Goal: Transaction & Acquisition: Purchase product/service

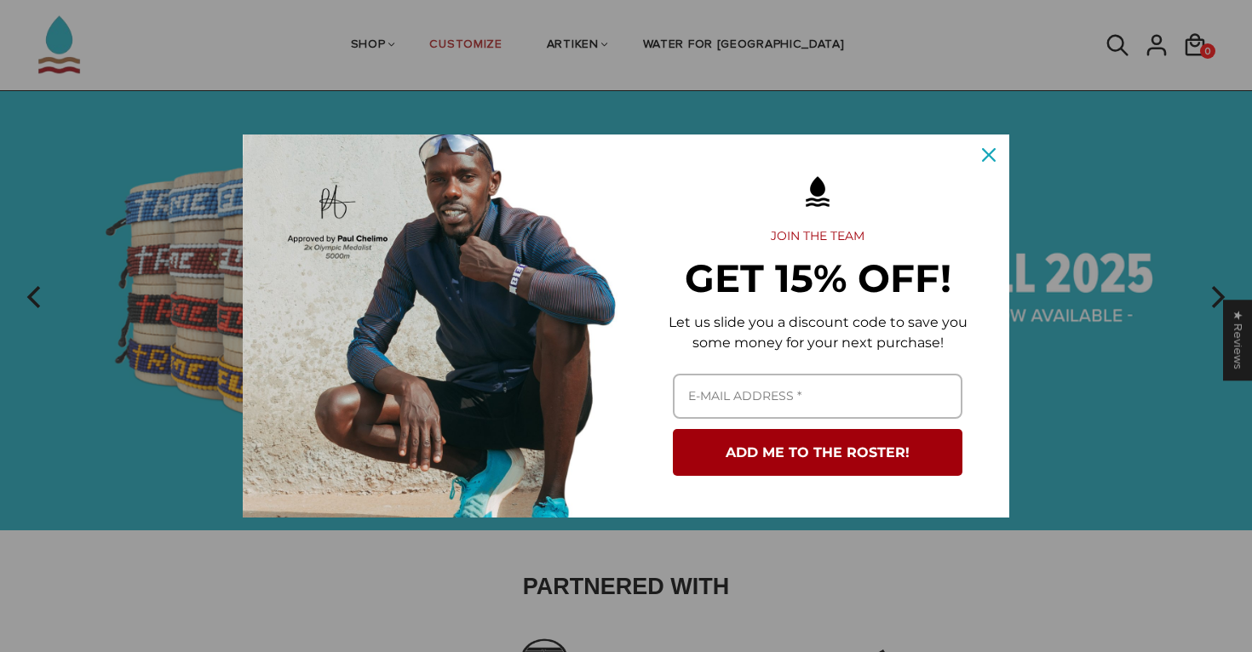
scroll to position [76, 0]
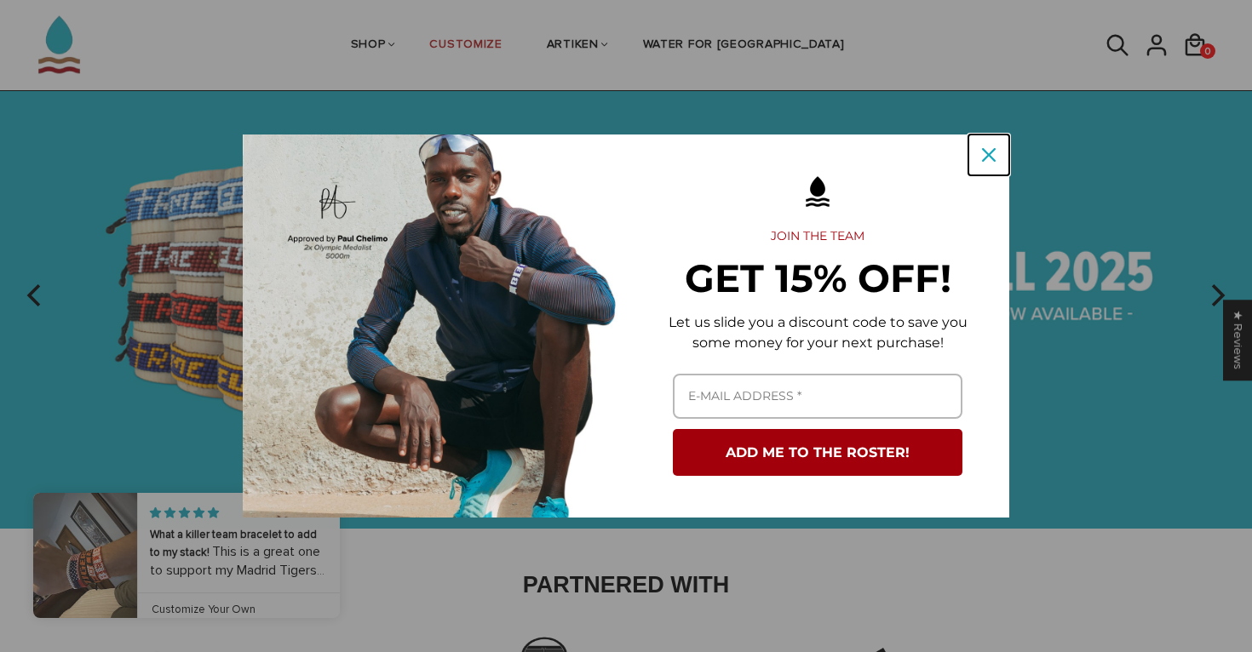
click at [988, 153] on icon "close icon" at bounding box center [989, 155] width 14 height 14
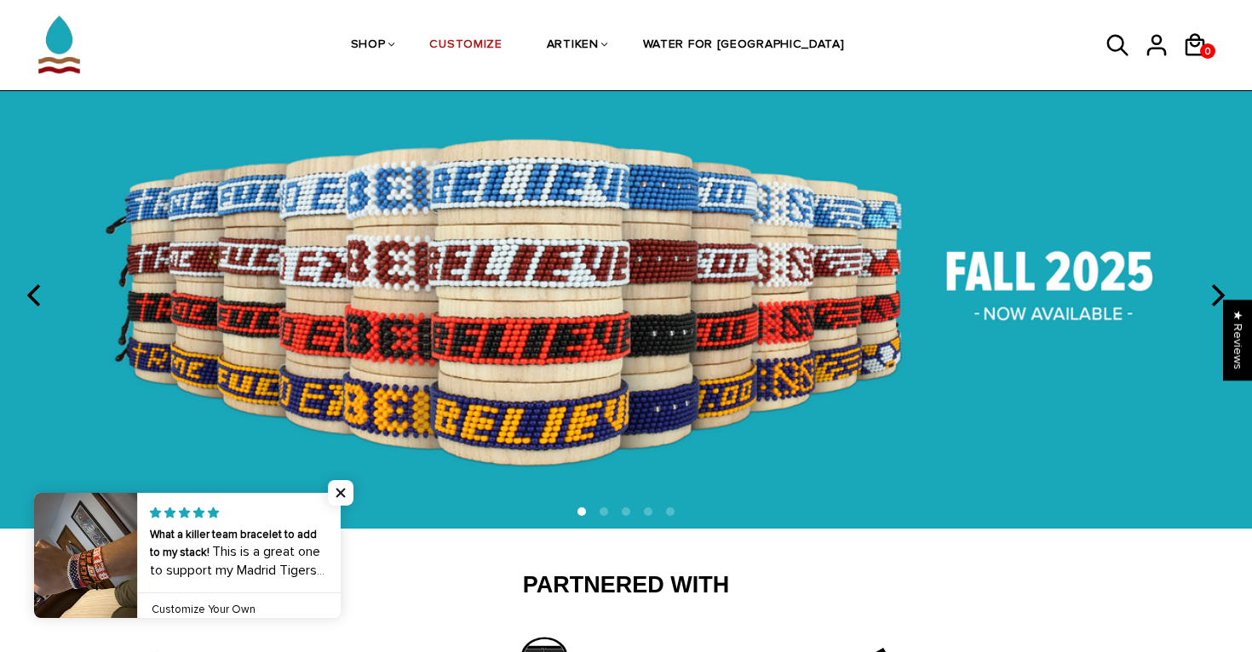
click at [605, 515] on li at bounding box center [604, 512] width 9 height 9
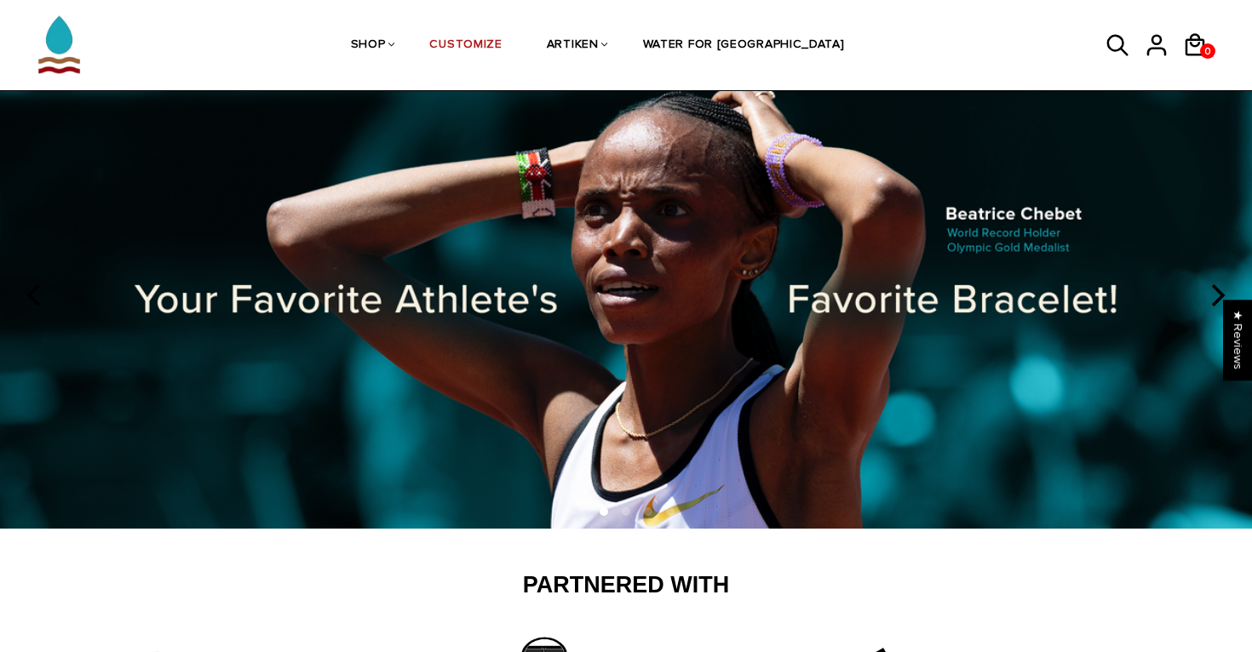
click at [617, 514] on ol at bounding box center [626, 513] width 1252 height 12
click at [624, 509] on li at bounding box center [626, 512] width 9 height 9
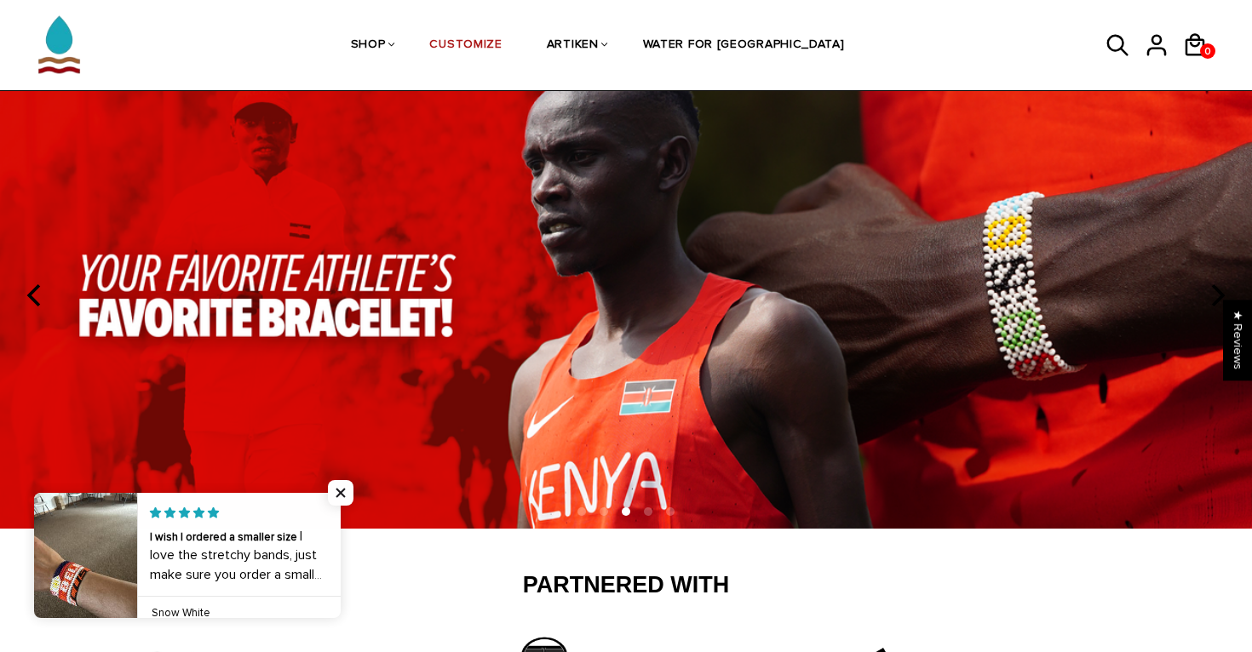
click at [644, 514] on li at bounding box center [648, 512] width 9 height 9
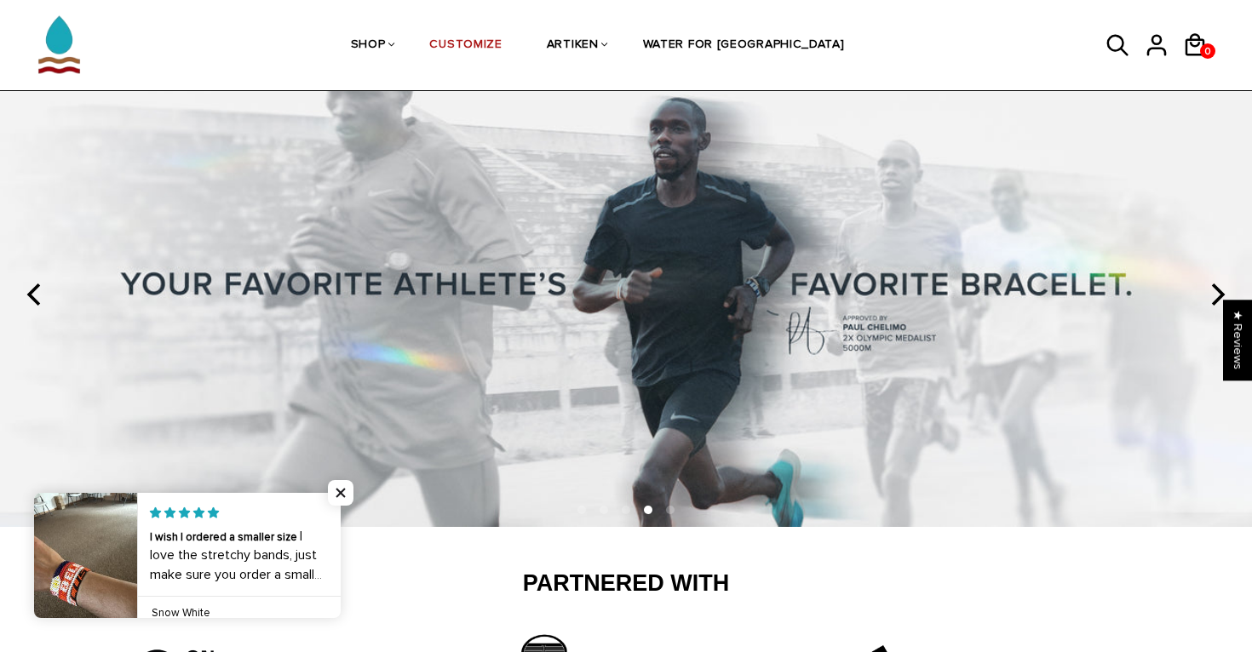
click at [671, 513] on li at bounding box center [670, 510] width 9 height 9
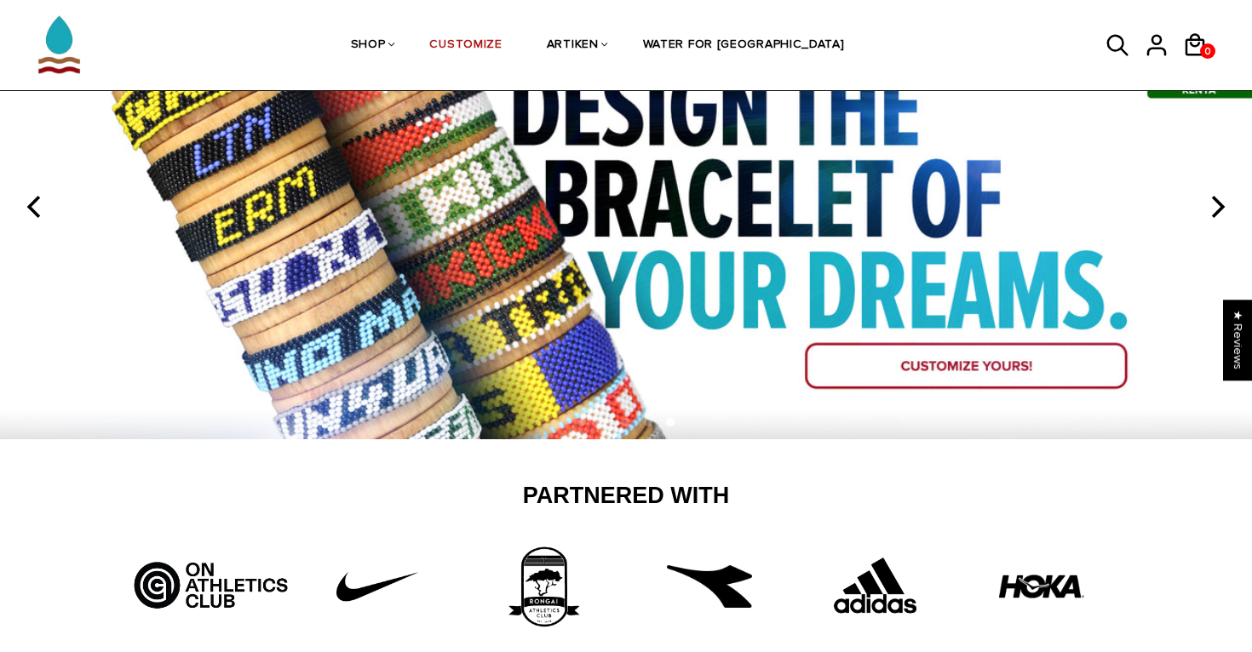
scroll to position [172, 0]
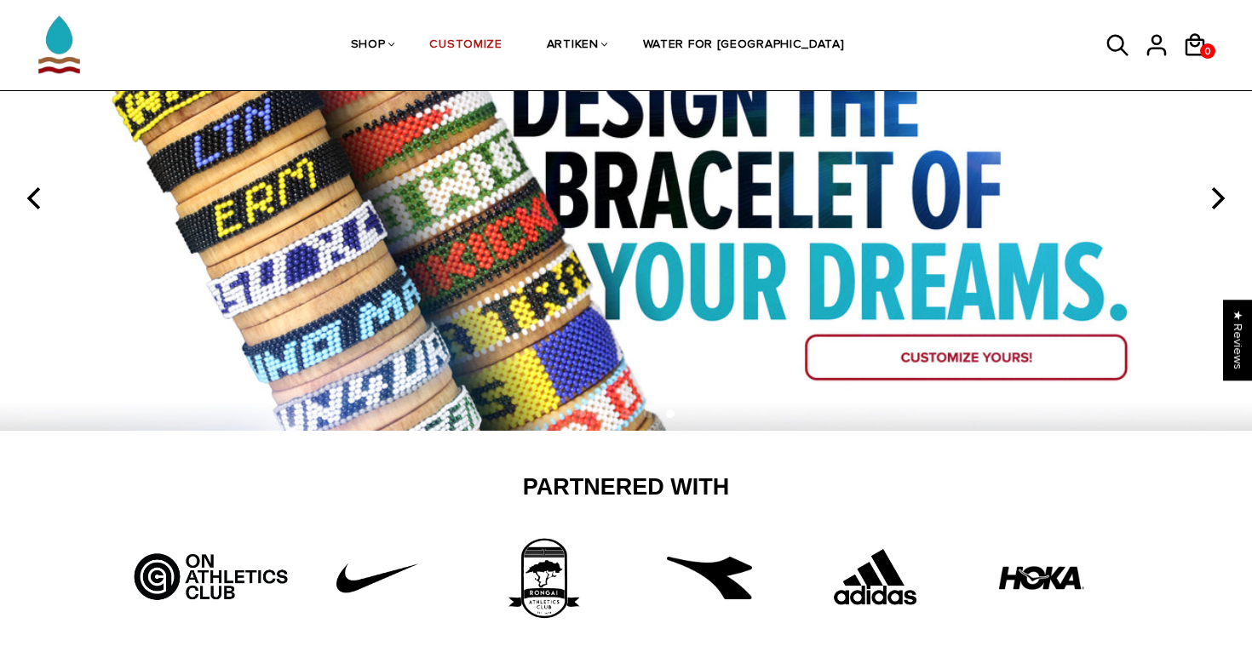
click at [863, 363] on img at bounding box center [626, 198] width 1252 height 463
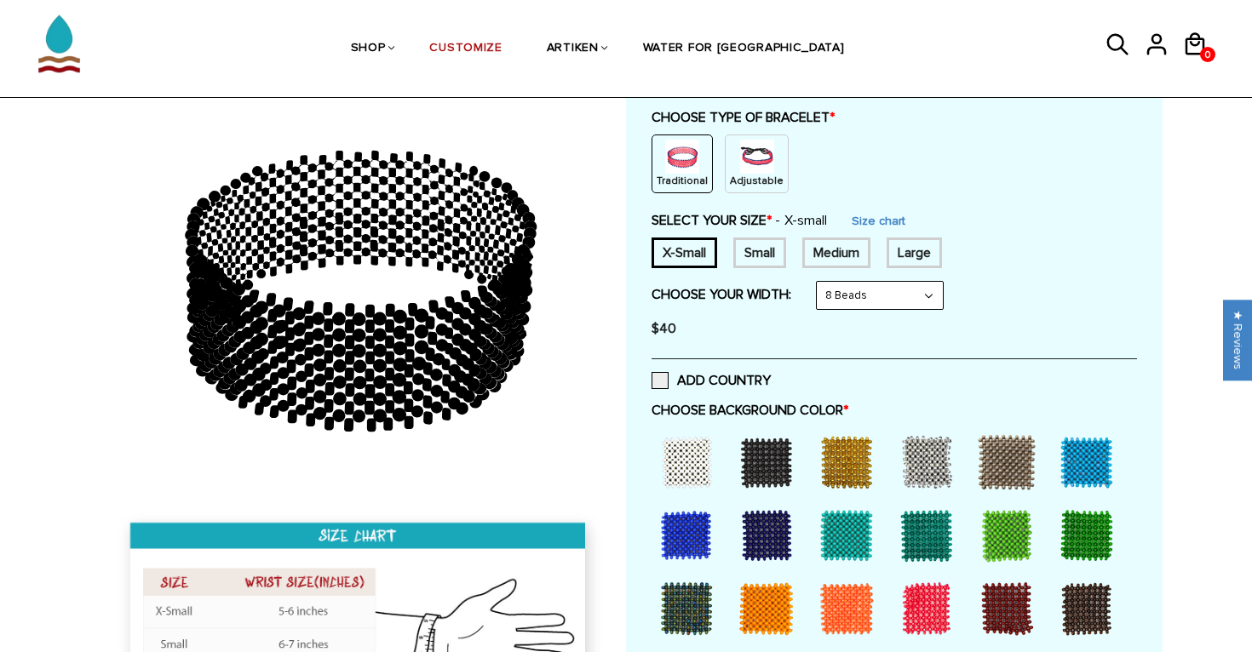
scroll to position [190, 0]
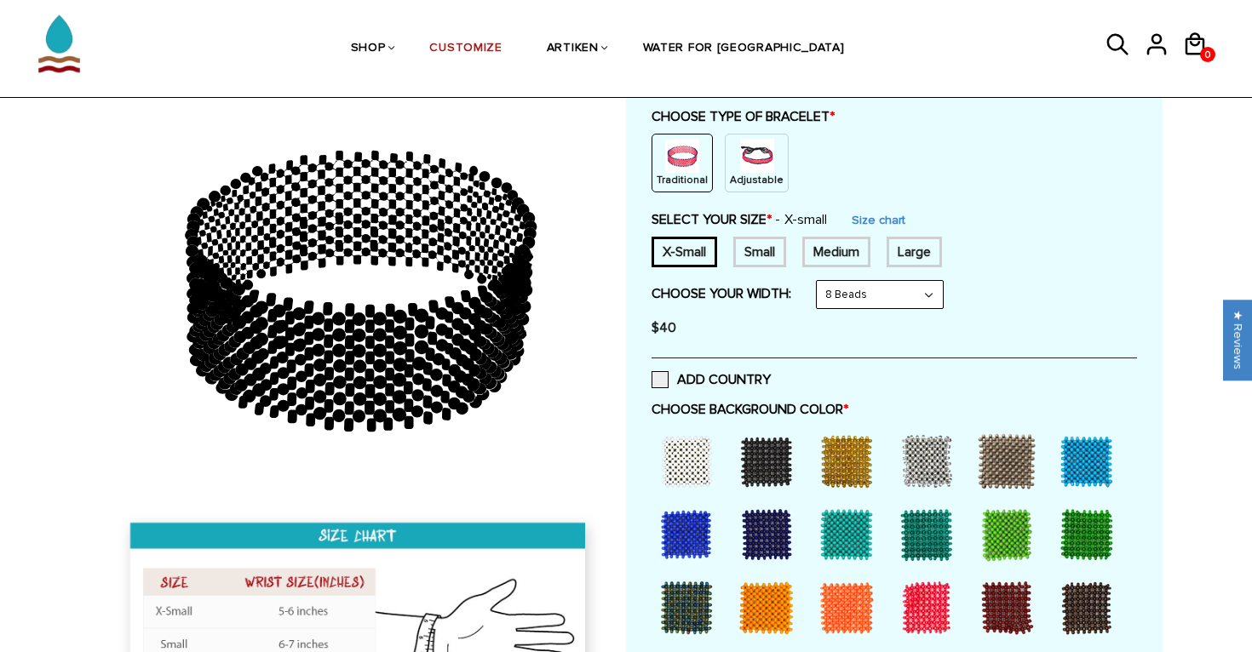
click at [850, 295] on select "8 Beads 6 Beads 10 Beads" at bounding box center [880, 294] width 126 height 27
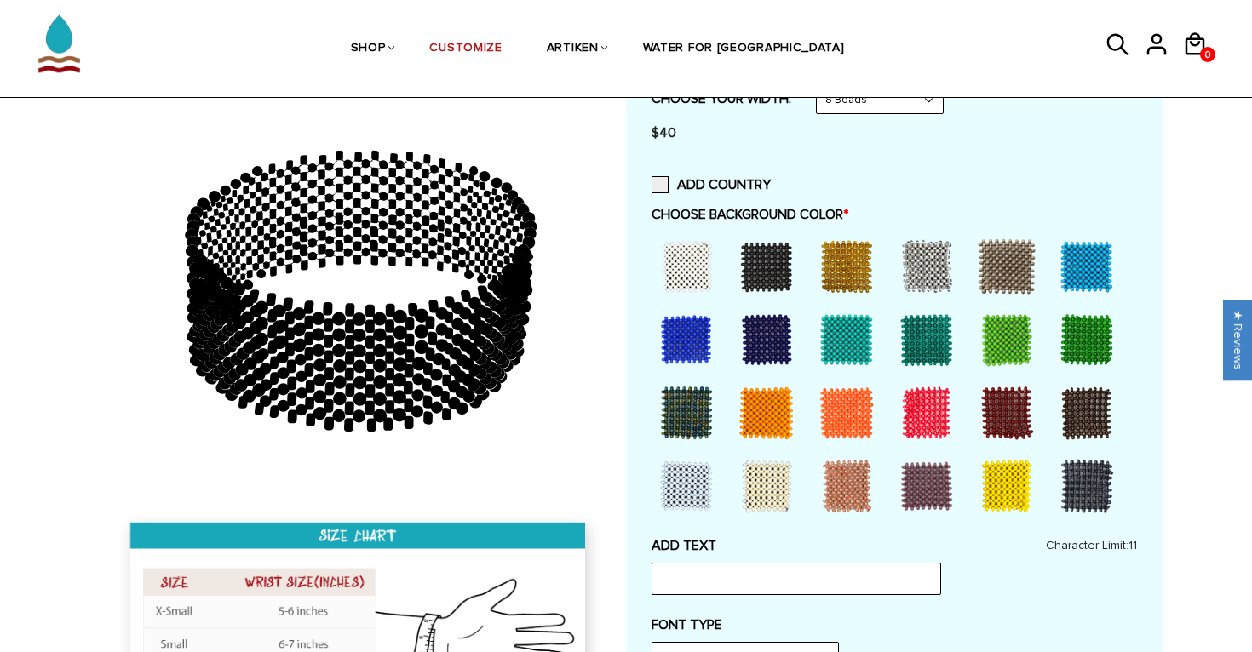
scroll to position [352, 0]
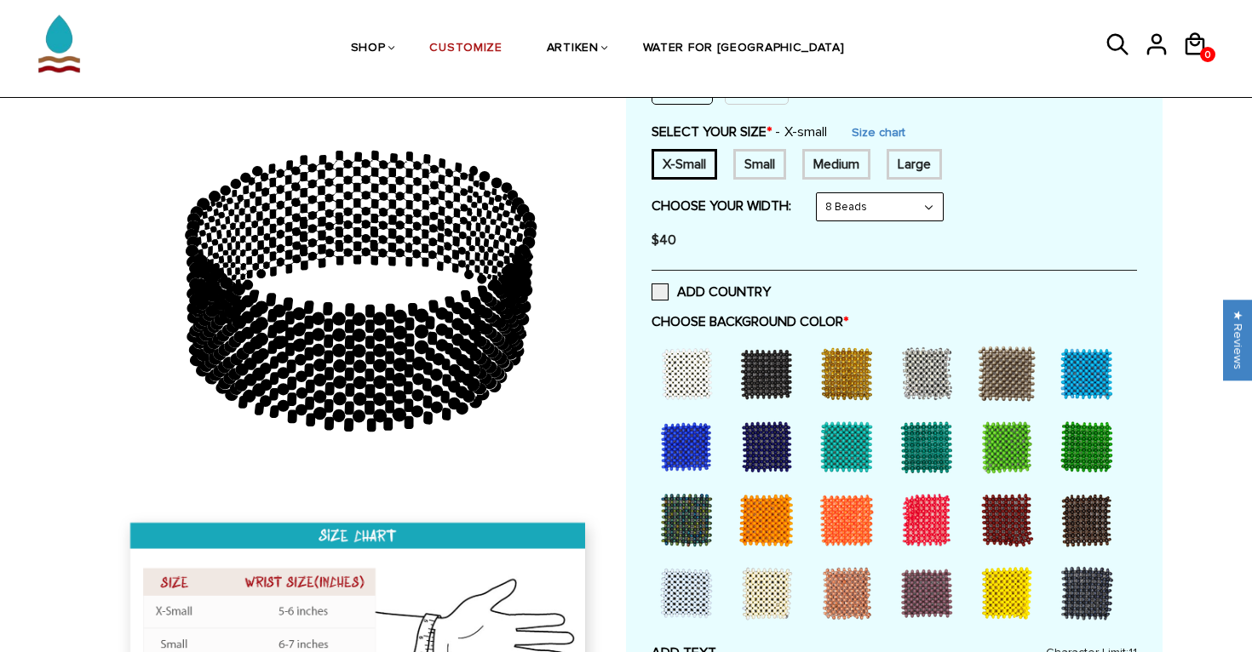
click at [307, 297] on icon at bounding box center [360, 291] width 490 height 426
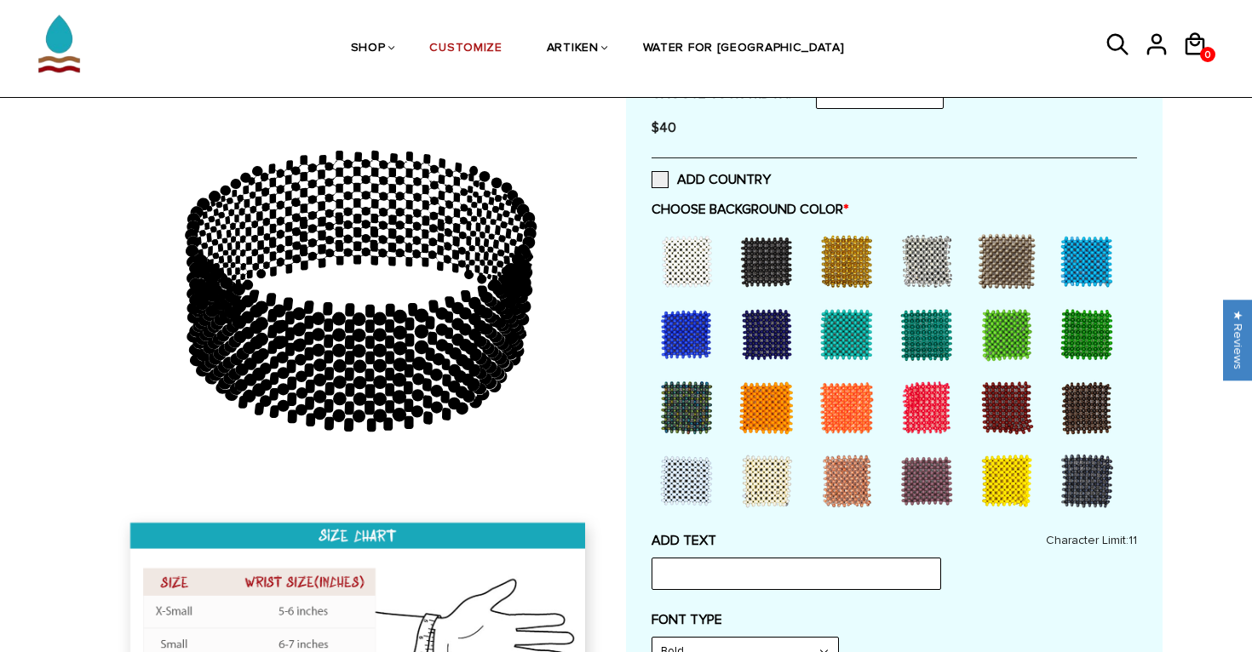
scroll to position [376, 0]
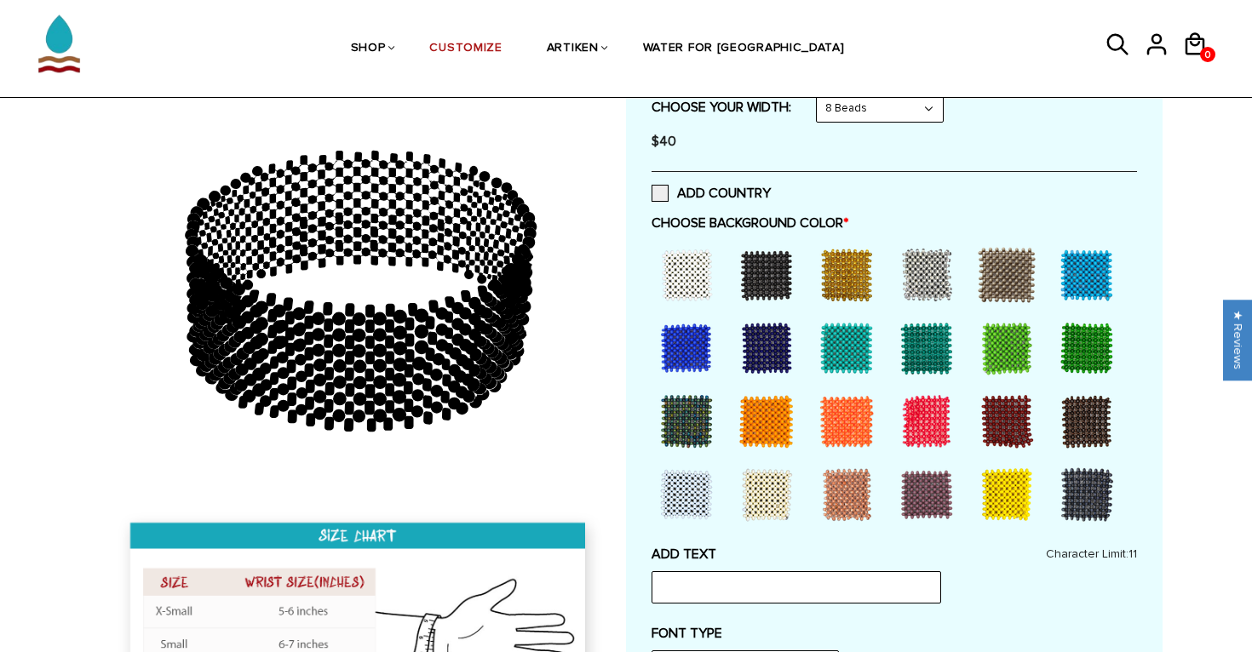
click at [692, 280] on div at bounding box center [686, 275] width 68 height 68
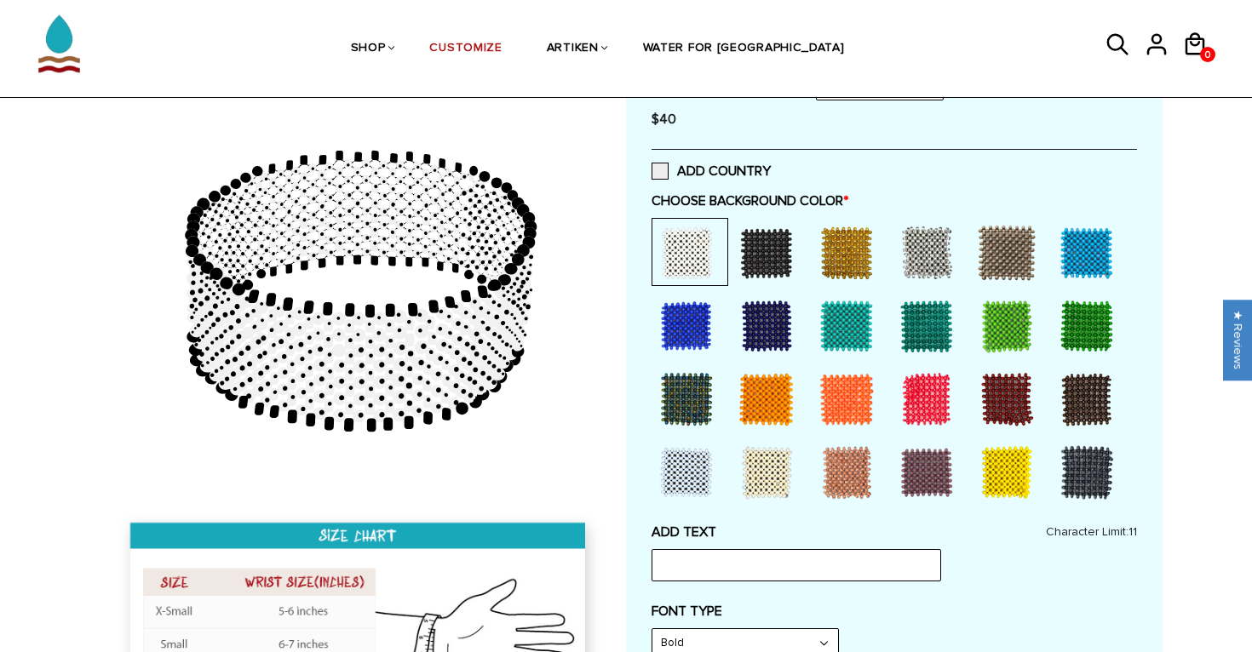
scroll to position [396, 0]
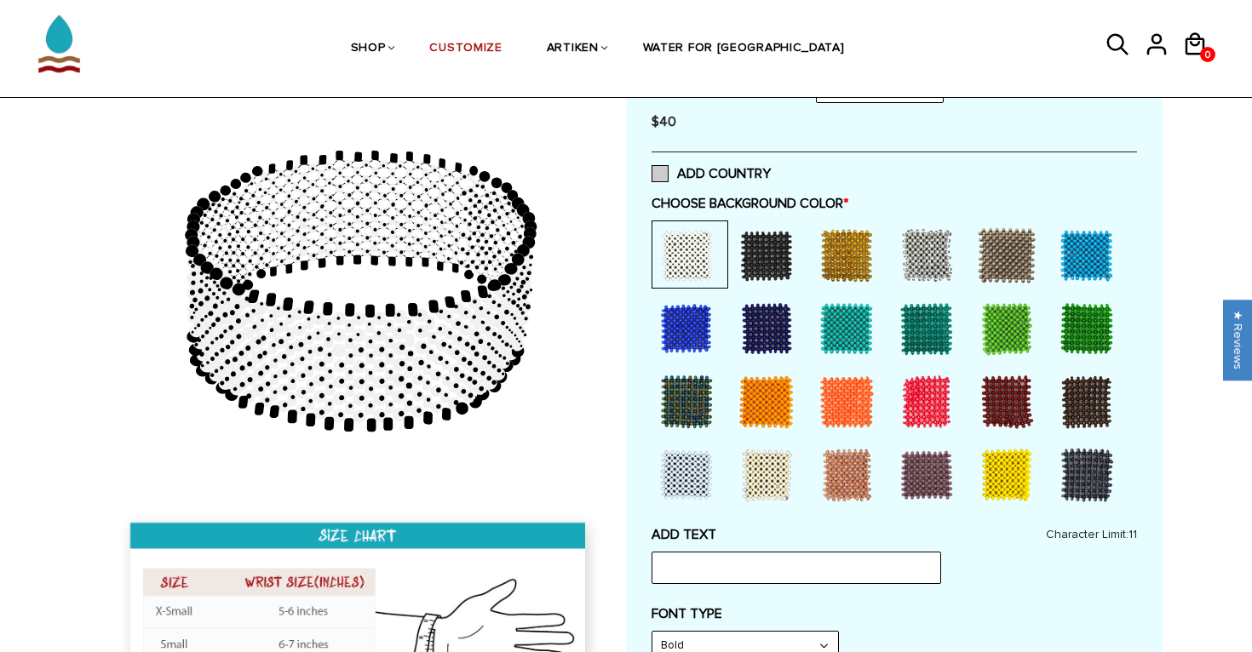
click at [666, 181] on span at bounding box center [659, 173] width 17 height 17
click at [771, 169] on input "ADD COUNTRY" at bounding box center [771, 169] width 0 height 0
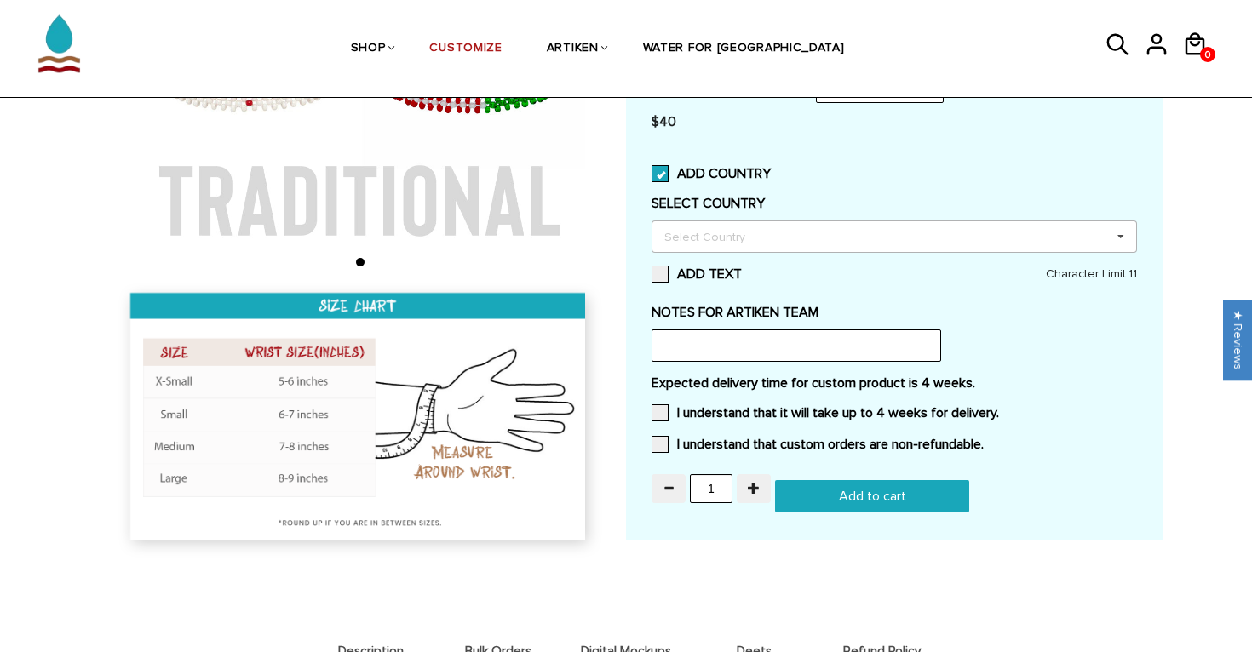
click at [692, 239] on div "Select Country" at bounding box center [715, 237] width 110 height 20
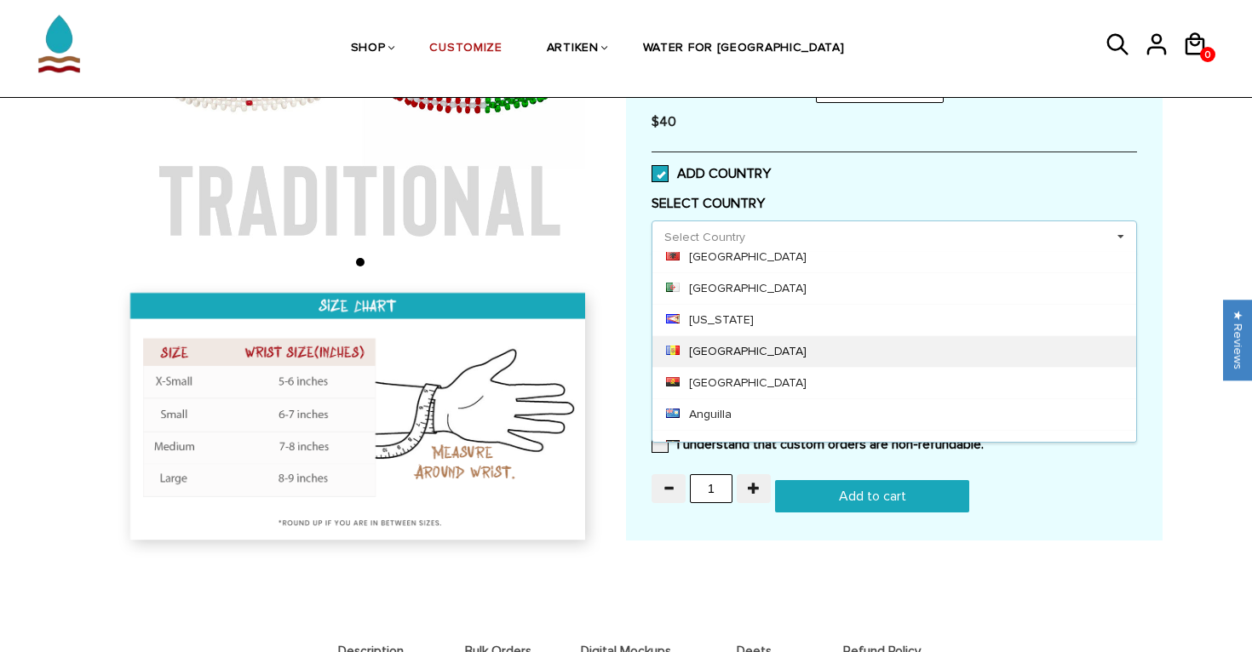
scroll to position [0, 0]
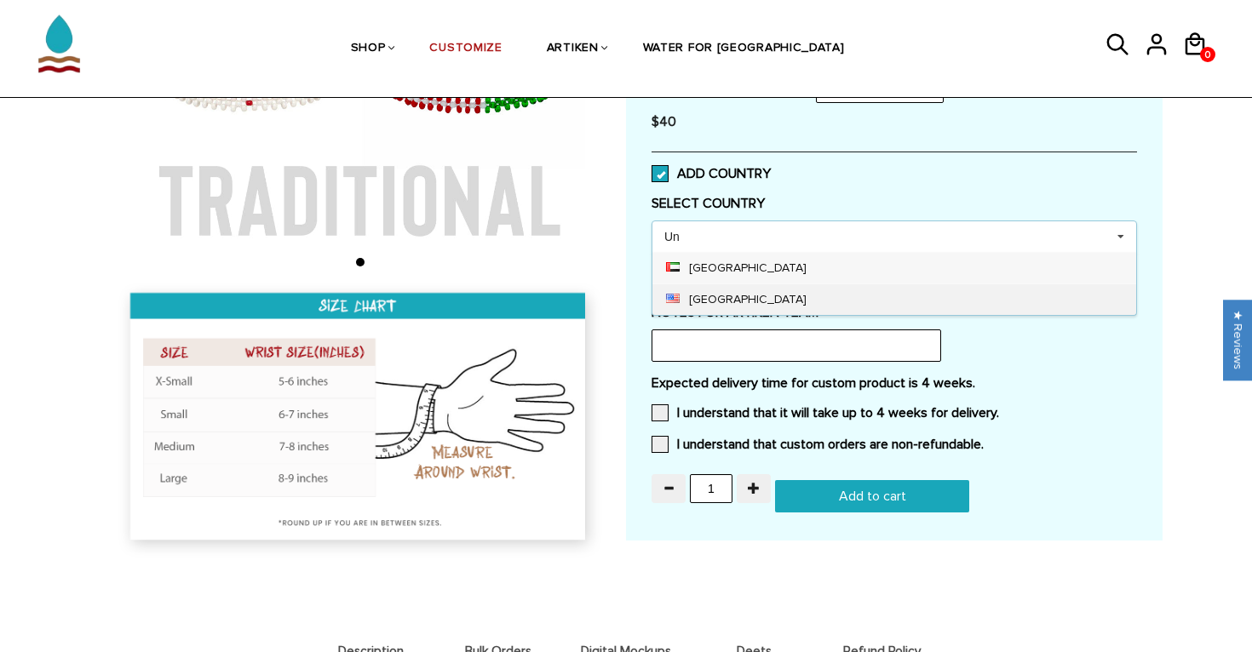
type input "Un"
click at [727, 295] on div "[GEOGRAPHIC_DATA]" at bounding box center [894, 300] width 484 height 32
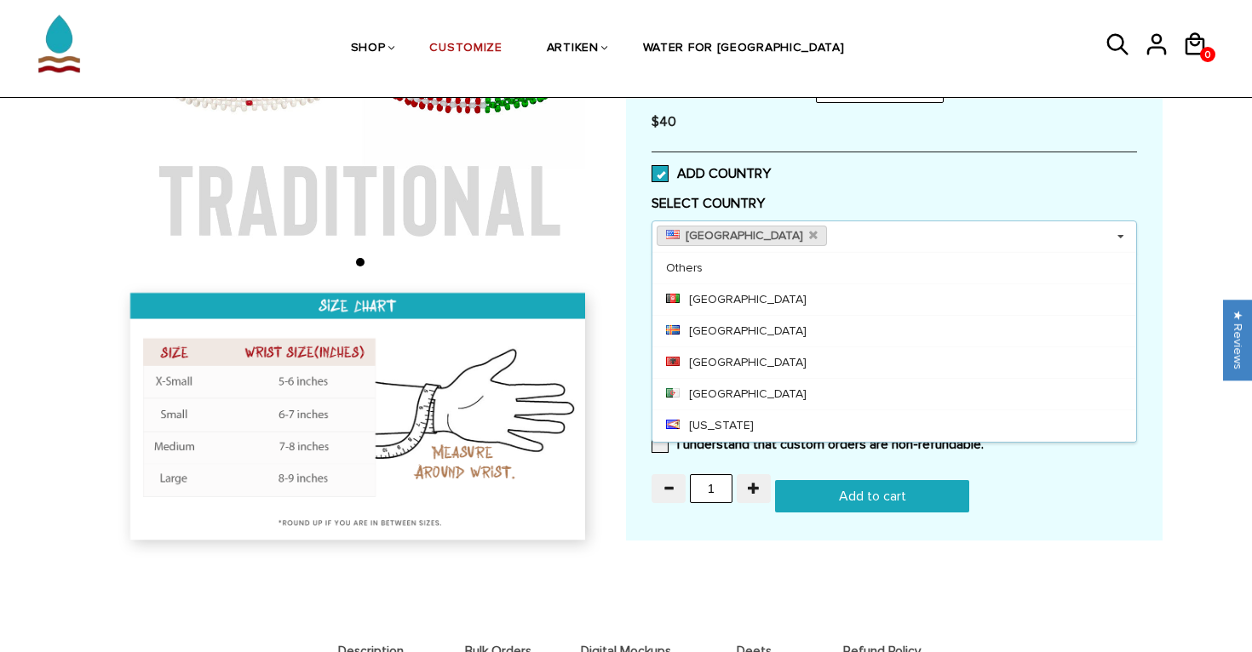
click at [1032, 489] on div "1 Add to cart" at bounding box center [893, 496] width 485 height 32
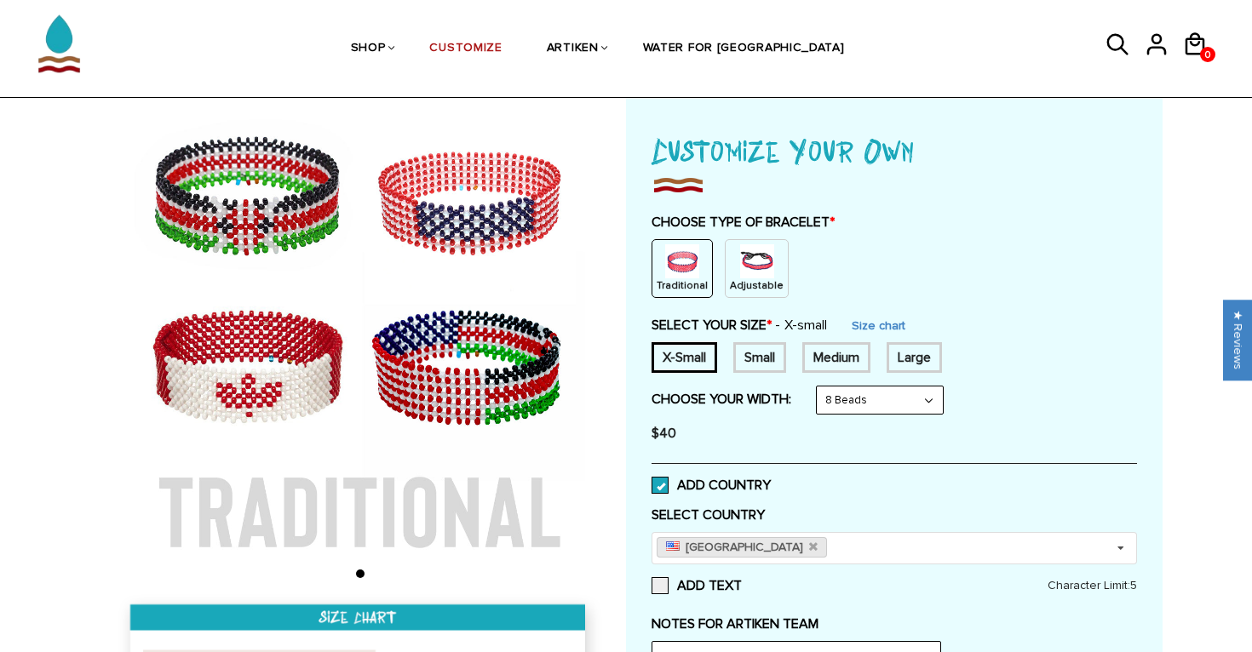
scroll to position [95, 0]
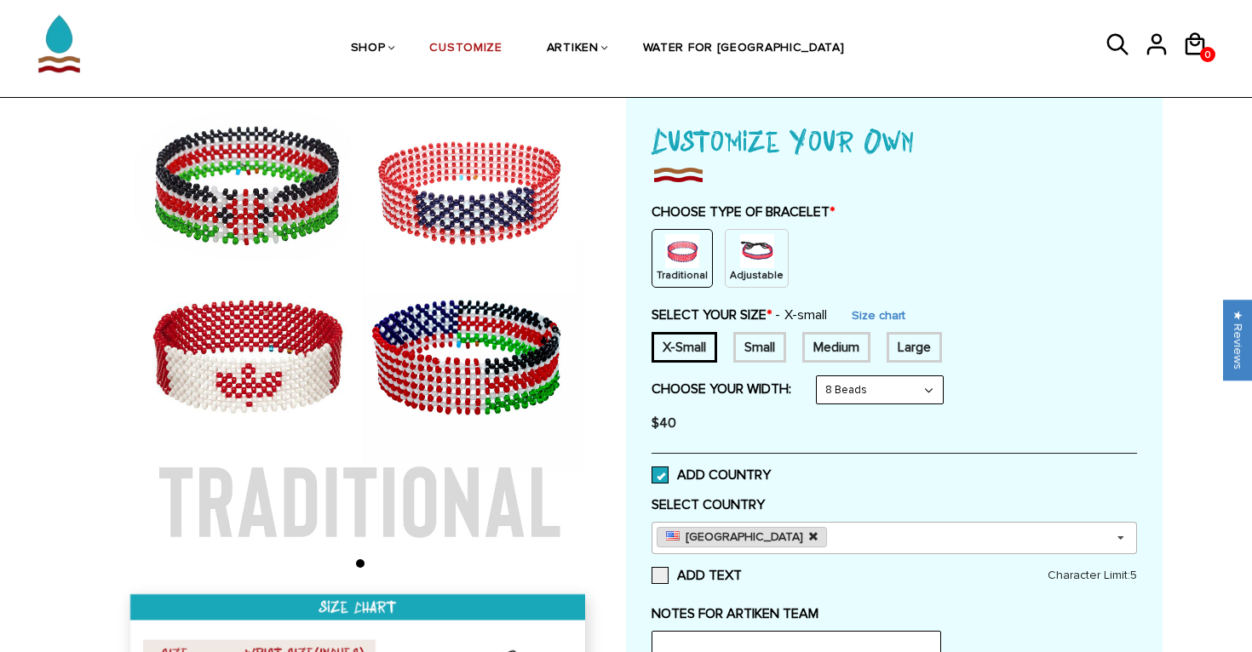
click at [809, 538] on icon at bounding box center [813, 536] width 9 height 11
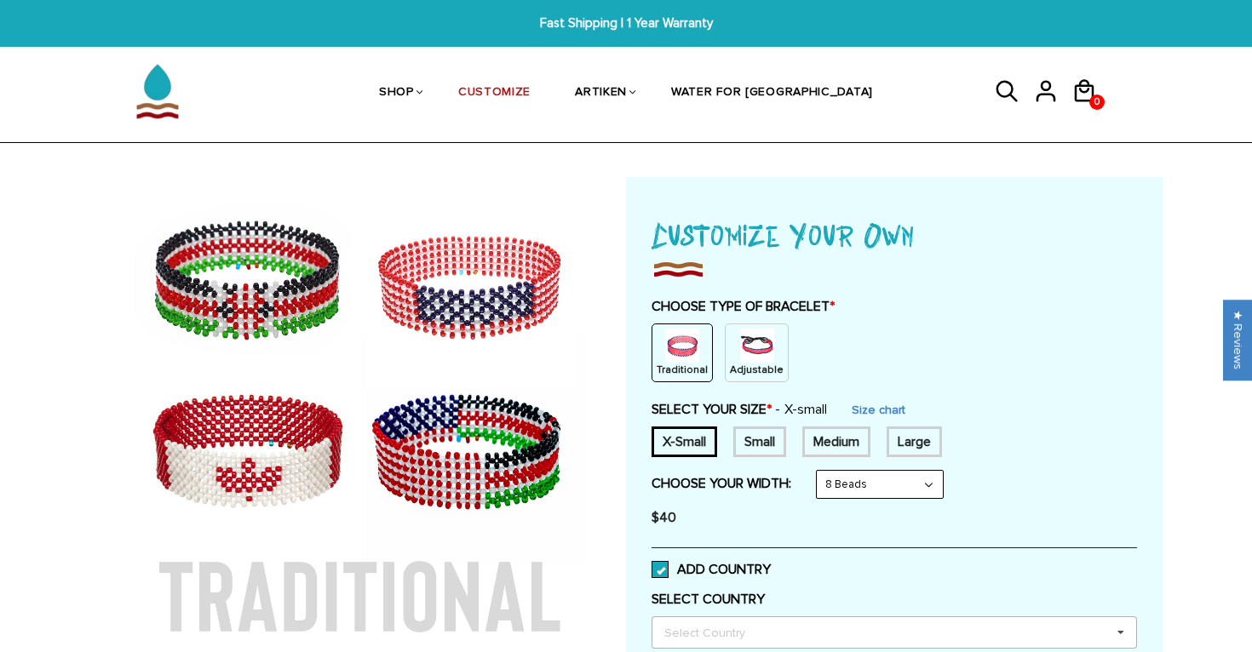
click at [699, 222] on h1 "Customize Your Own" at bounding box center [893, 234] width 485 height 46
click at [699, 232] on h1 "Customize Your Own" at bounding box center [893, 234] width 485 height 46
click at [686, 262] on img at bounding box center [677, 269] width 53 height 24
click at [742, 347] on img at bounding box center [757, 346] width 34 height 34
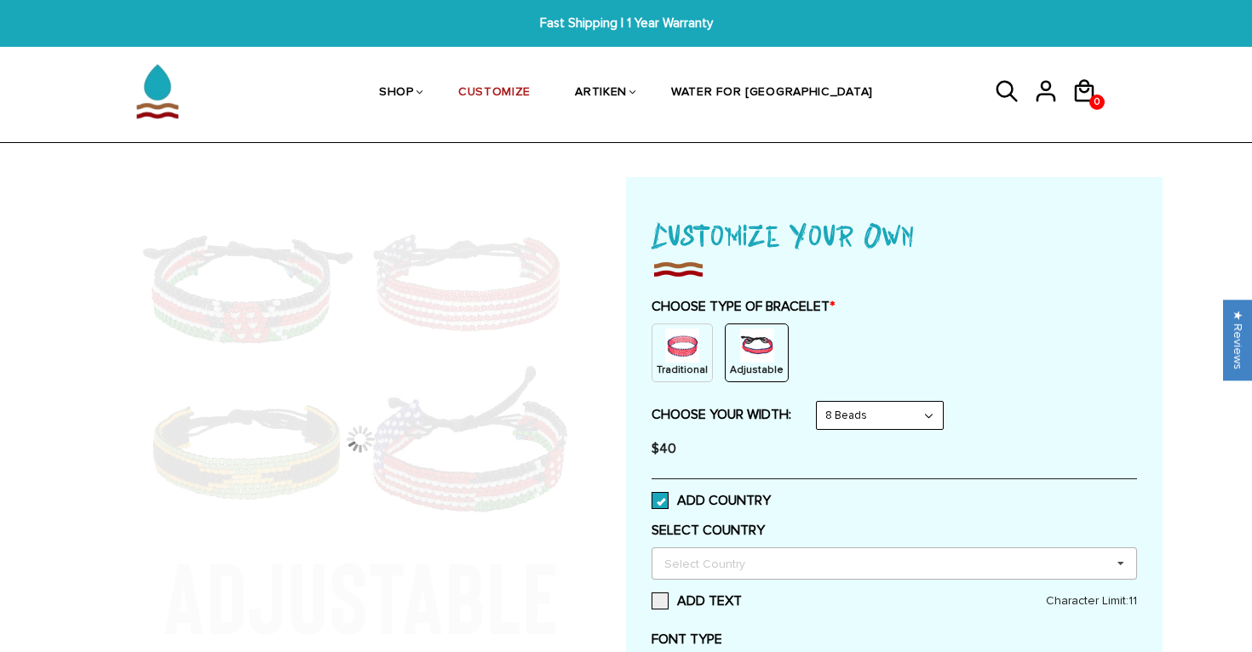
click at [683, 352] on img at bounding box center [682, 346] width 34 height 34
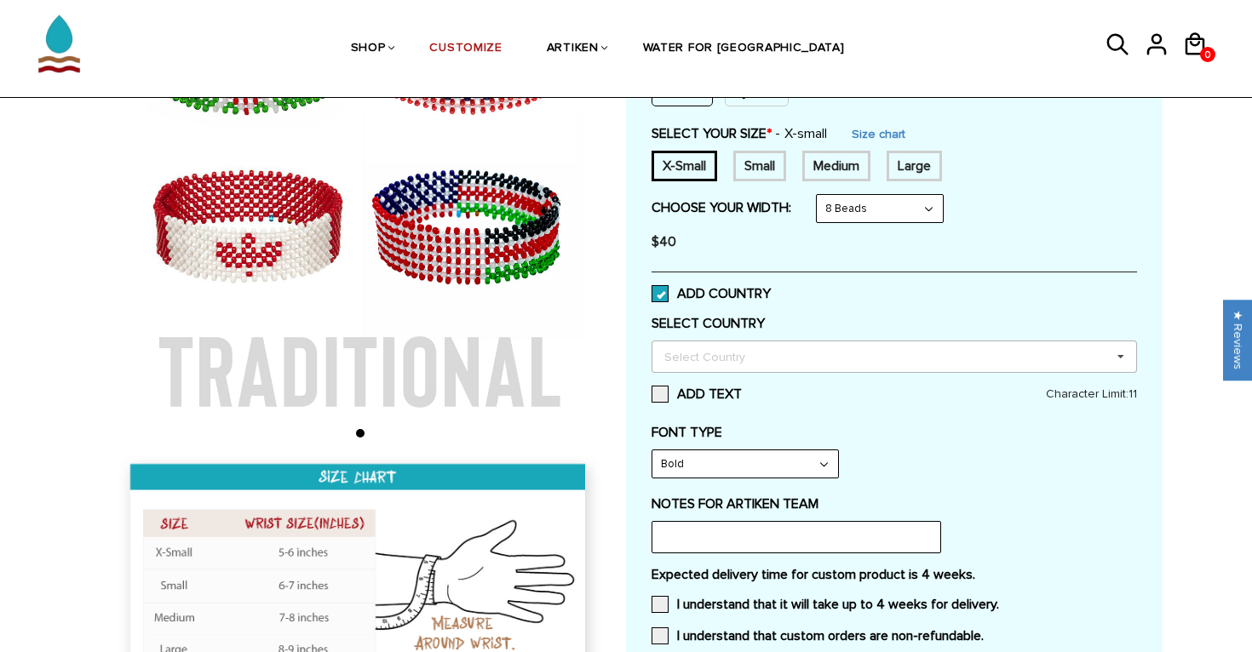
scroll to position [284, 0]
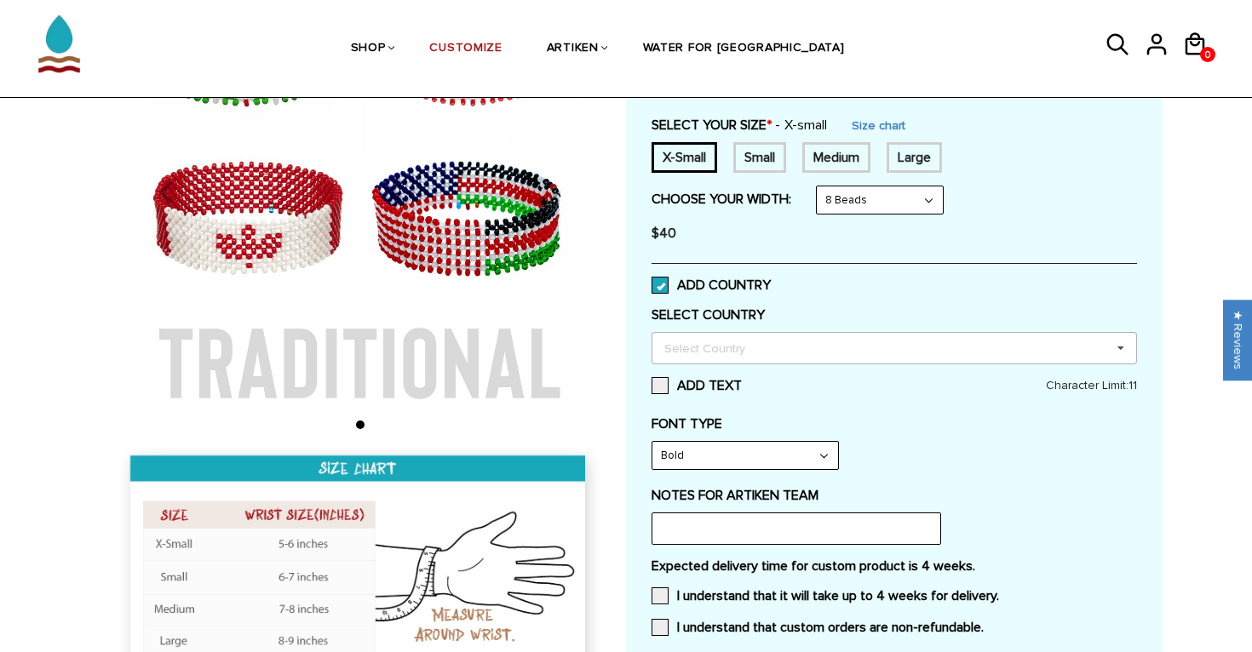
click at [664, 286] on span at bounding box center [659, 285] width 17 height 17
click at [771, 280] on input "ADD COUNTRY" at bounding box center [771, 280] width 0 height 0
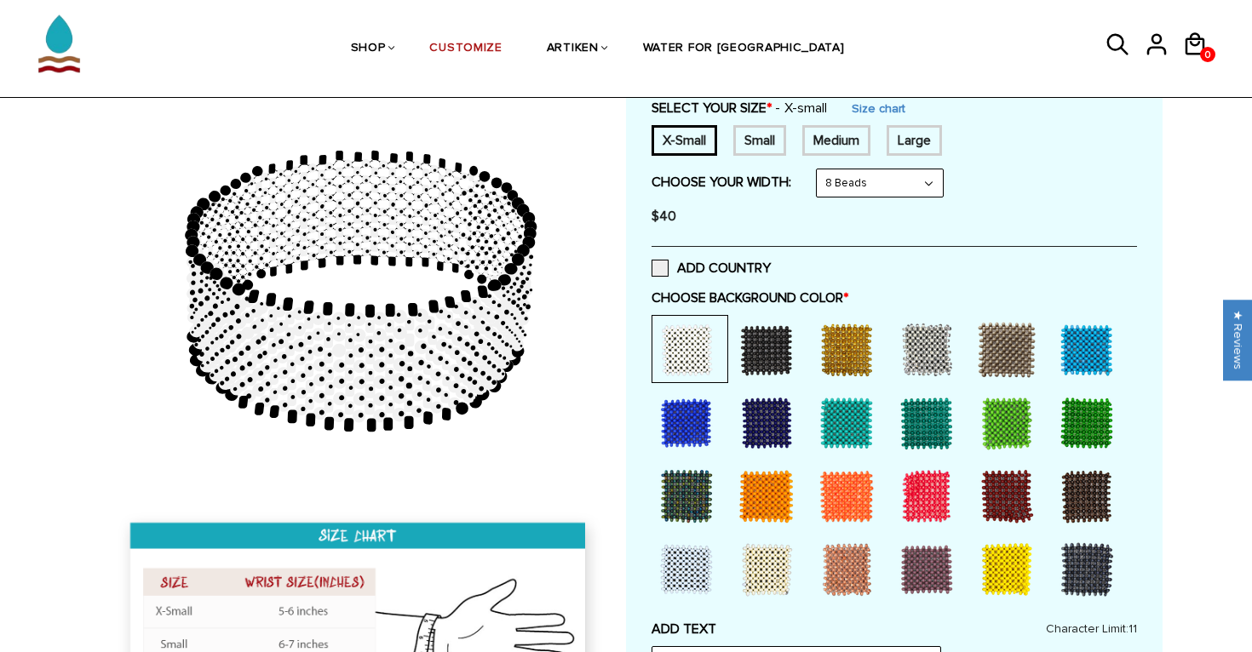
scroll to position [301, 0]
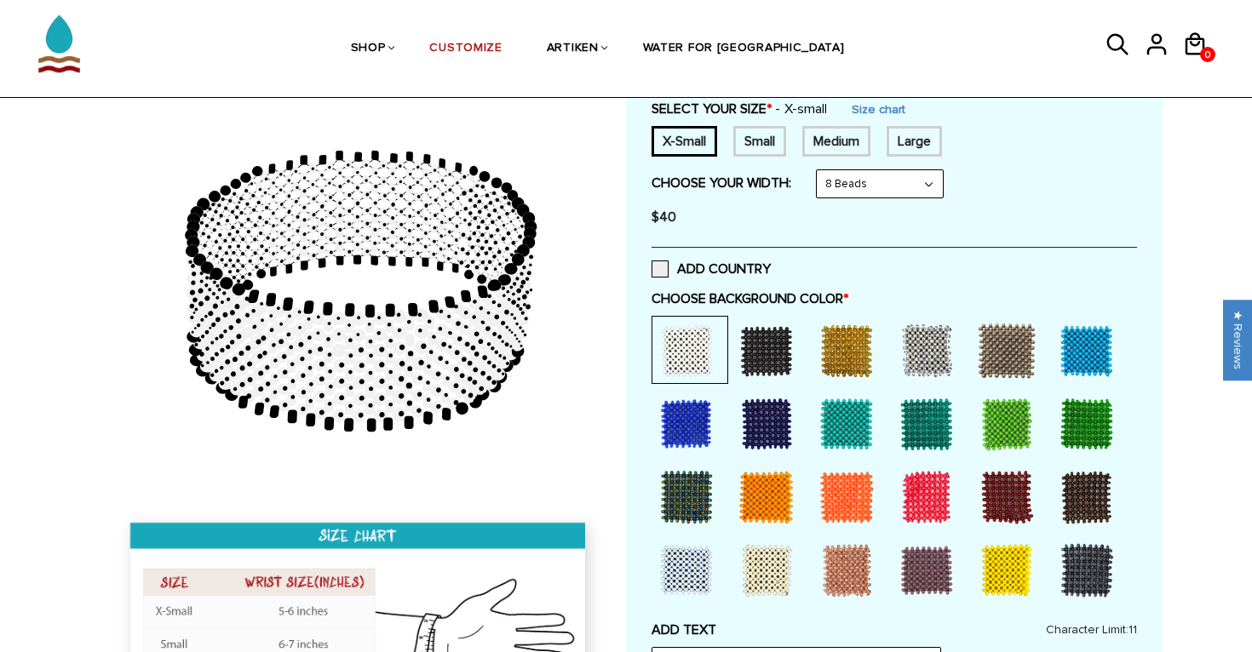
click at [765, 359] on div at bounding box center [766, 351] width 68 height 68
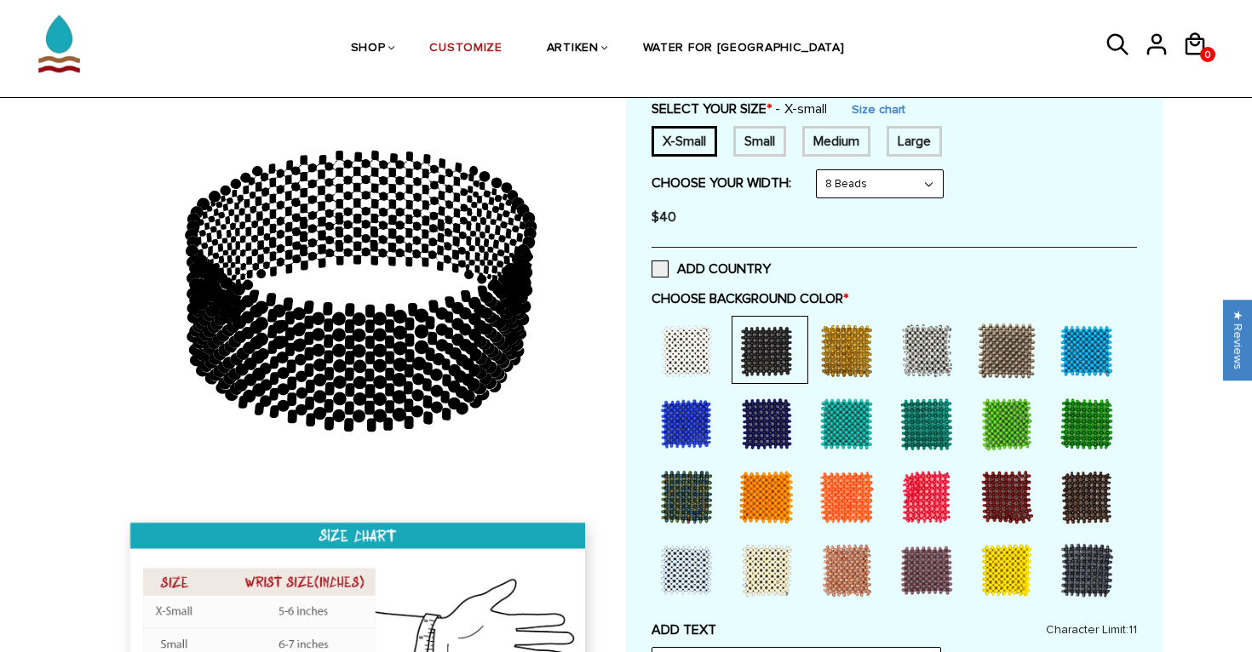
click at [703, 355] on div at bounding box center [686, 351] width 68 height 68
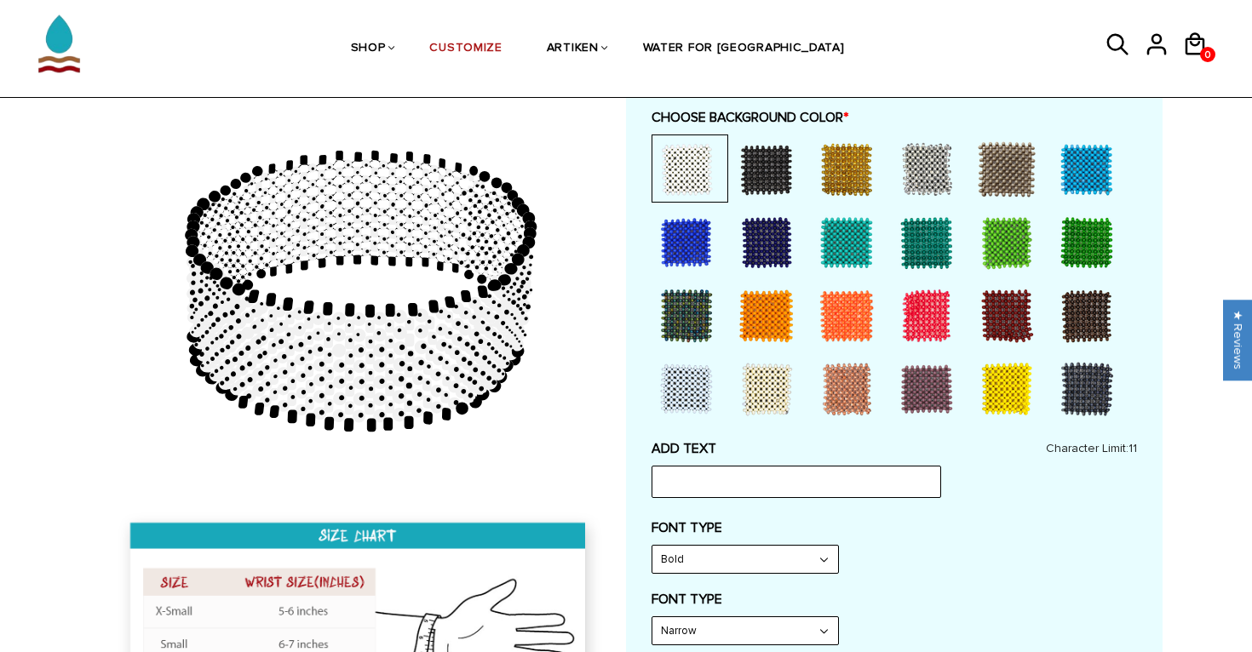
scroll to position [489, 0]
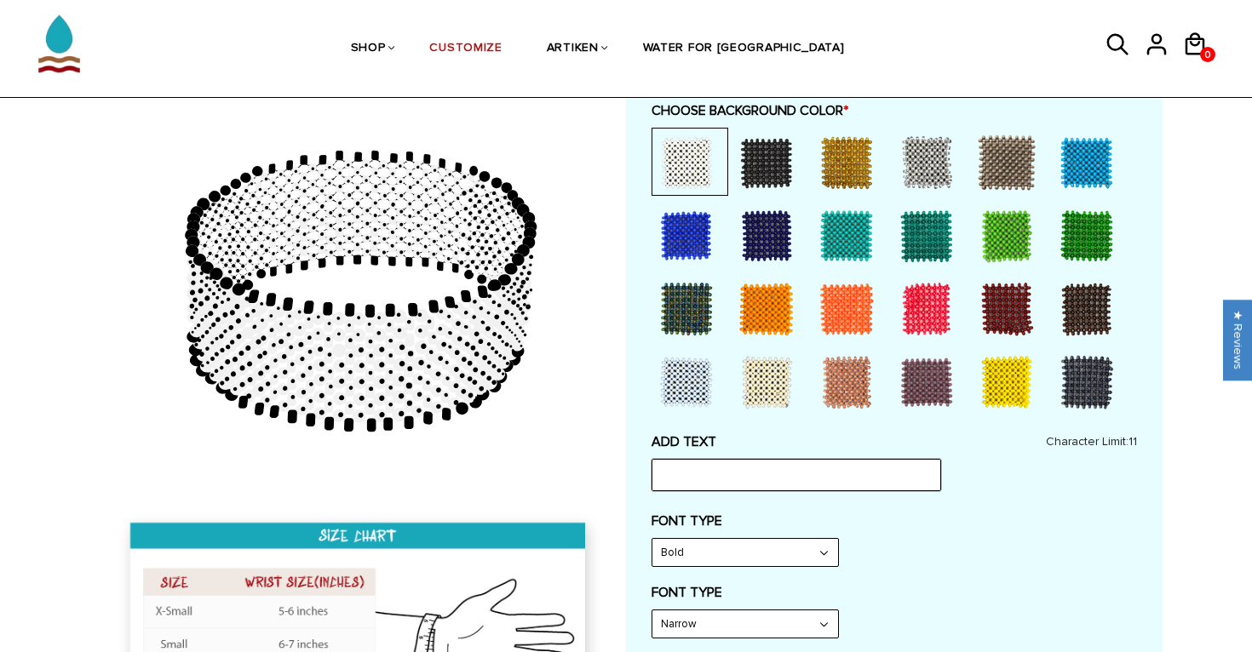
click at [763, 479] on input "text" at bounding box center [796, 475] width 290 height 32
type input "STOP COLE"
click at [943, 536] on div "FONT TYPE Bold Bold" at bounding box center [893, 540] width 485 height 55
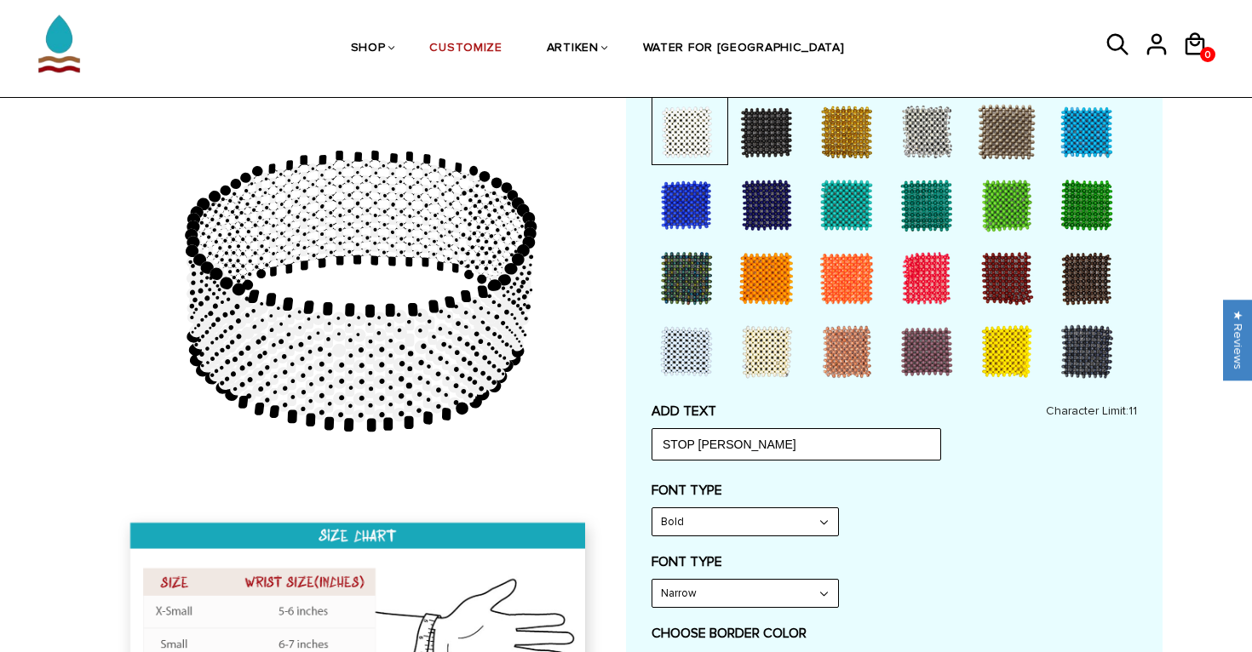
scroll to position [522, 0]
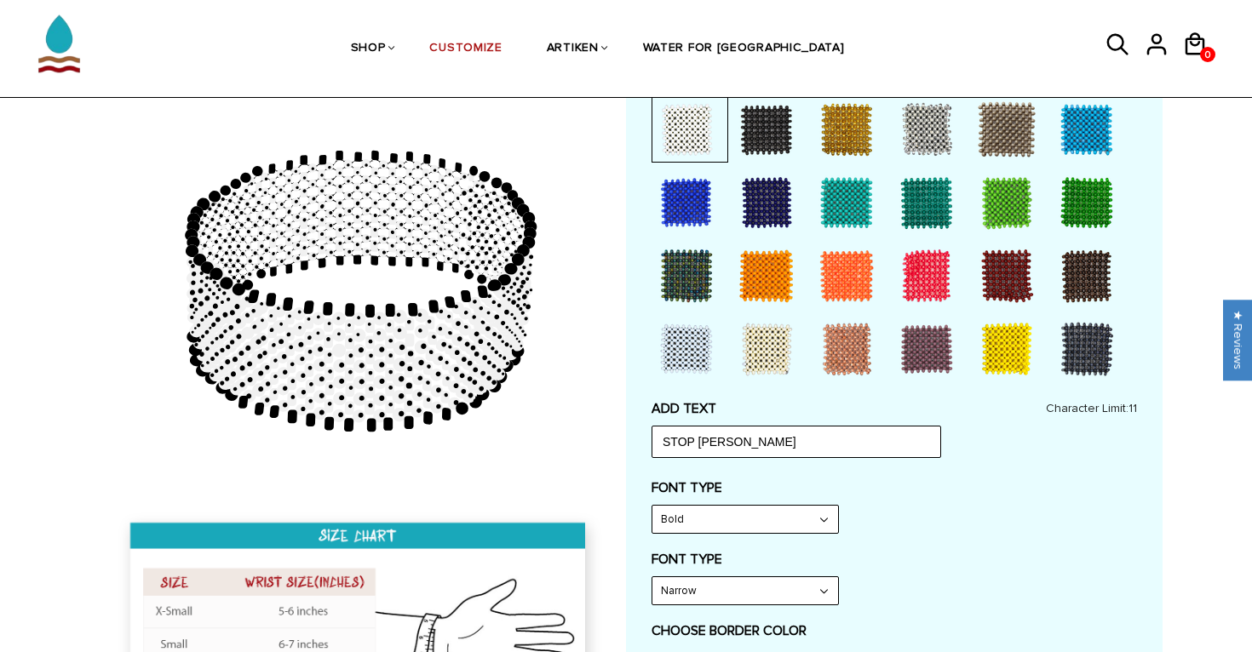
click at [789, 519] on select "Bold" at bounding box center [745, 519] width 186 height 27
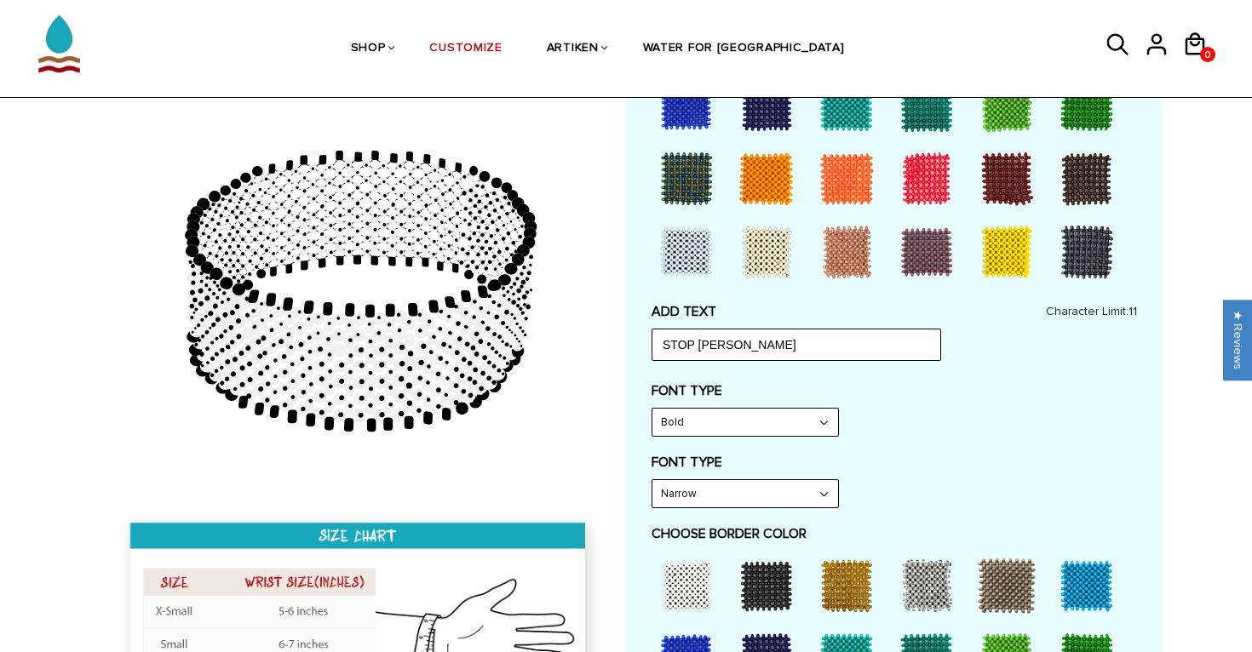
scroll to position [650, 0]
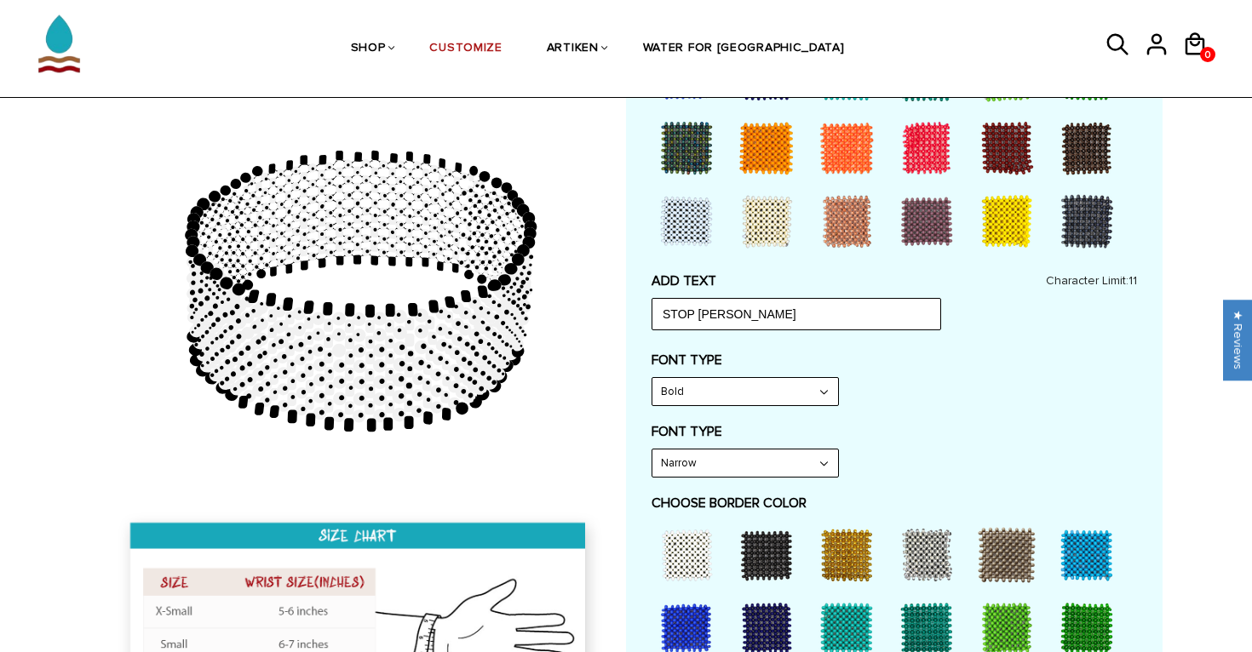
click at [829, 395] on select "Bold" at bounding box center [745, 391] width 186 height 27
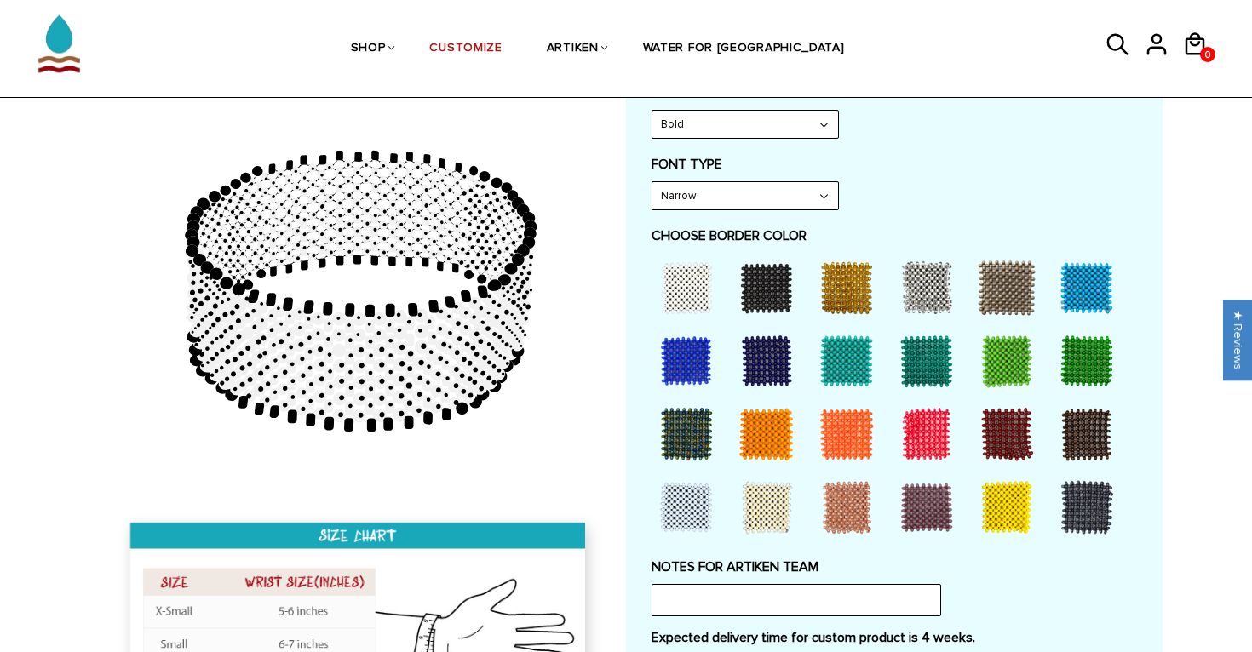
scroll to position [933, 0]
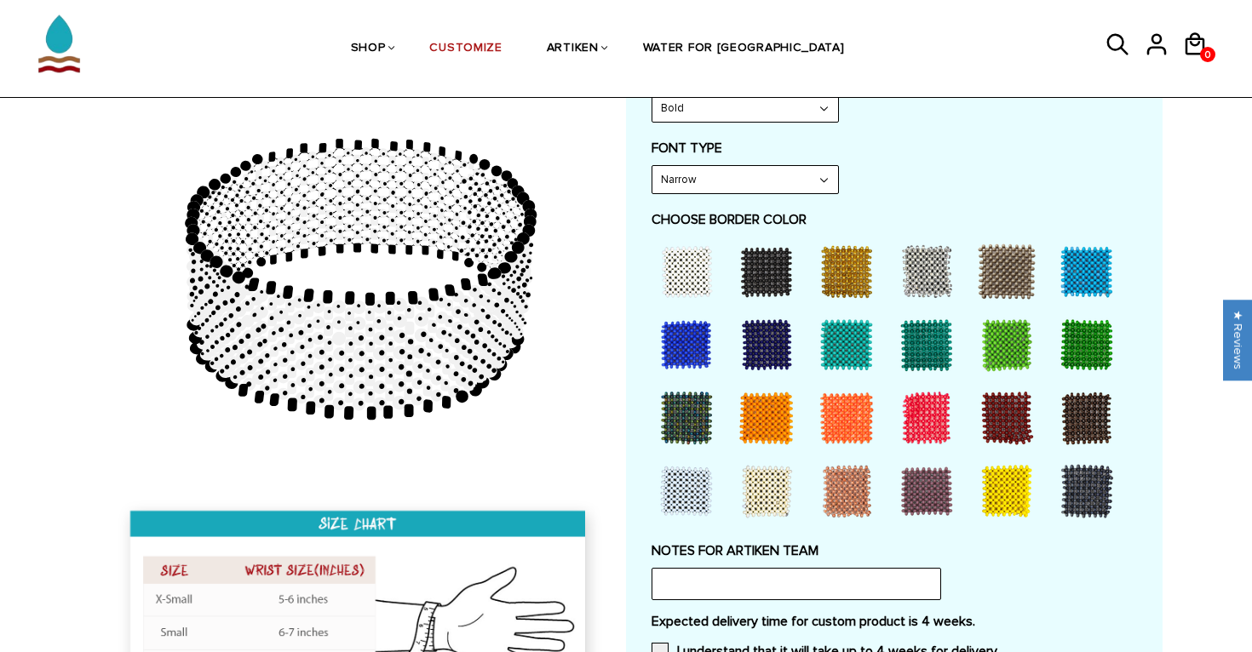
click at [924, 413] on div at bounding box center [926, 418] width 68 height 68
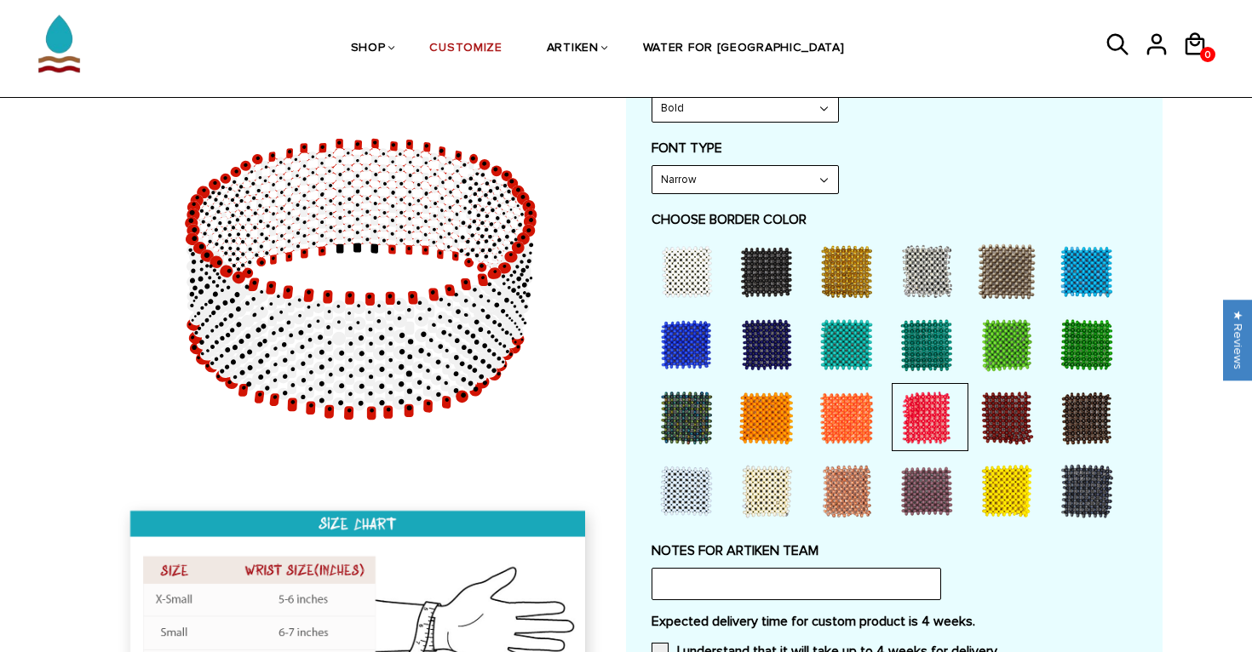
click at [993, 404] on div at bounding box center [1006, 418] width 68 height 68
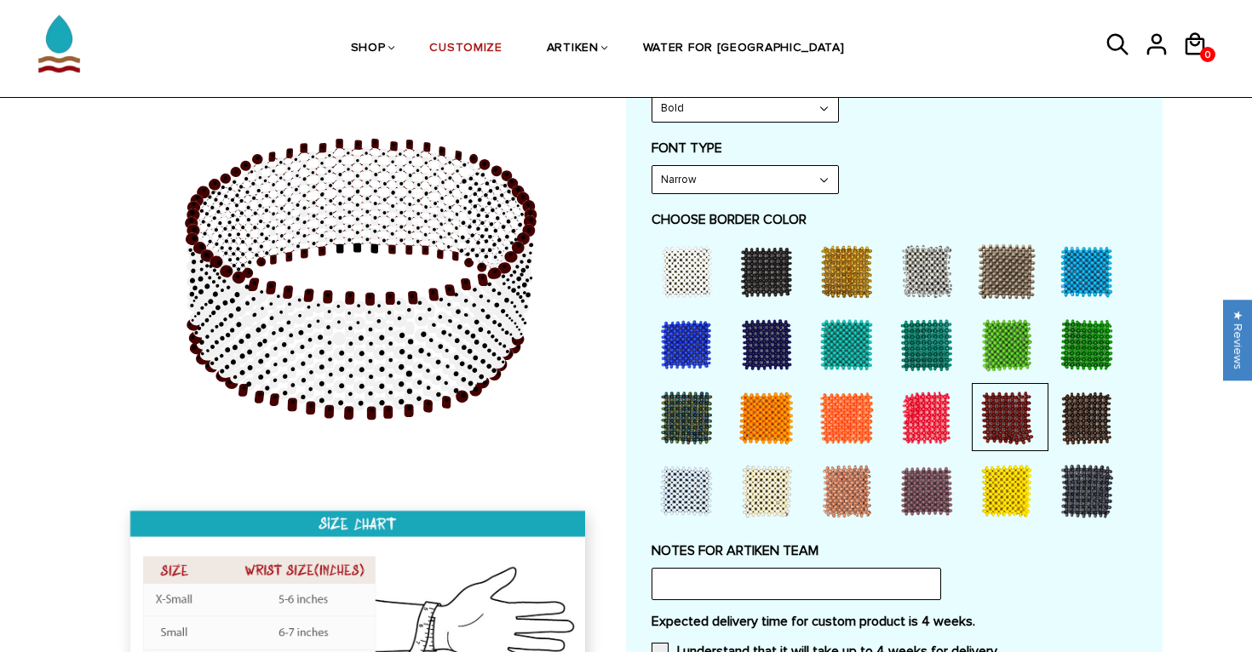
click at [945, 406] on div at bounding box center [926, 418] width 68 height 68
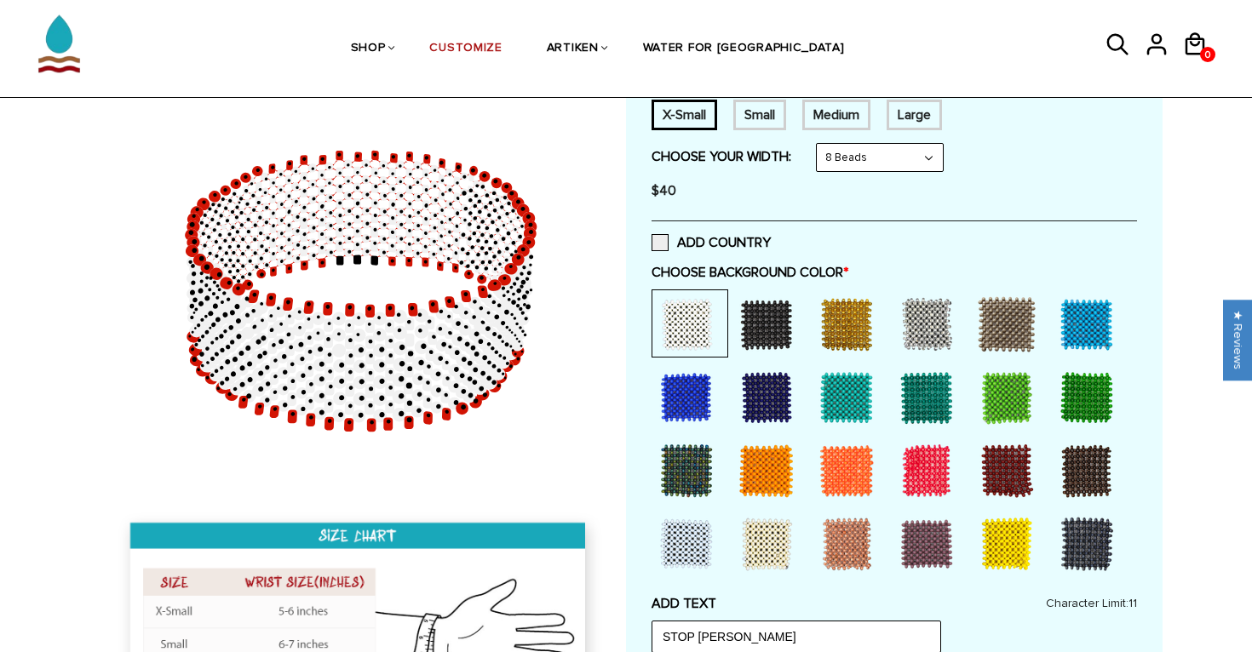
click at [918, 473] on div at bounding box center [926, 471] width 68 height 68
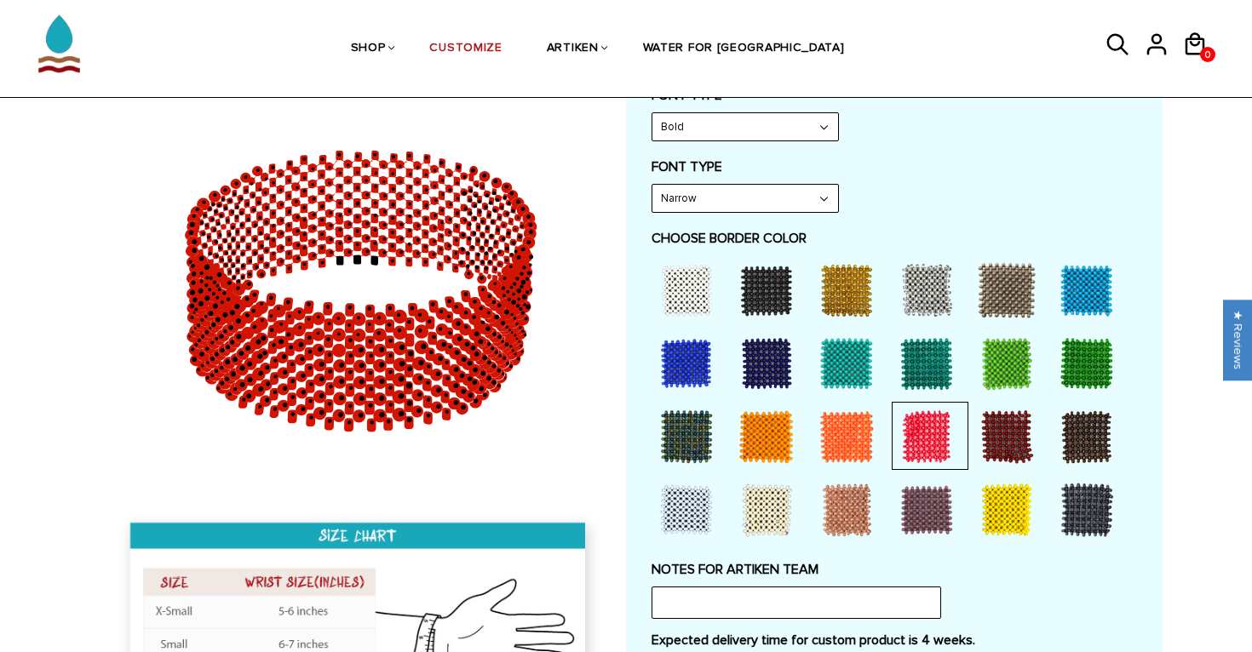
scroll to position [904, 0]
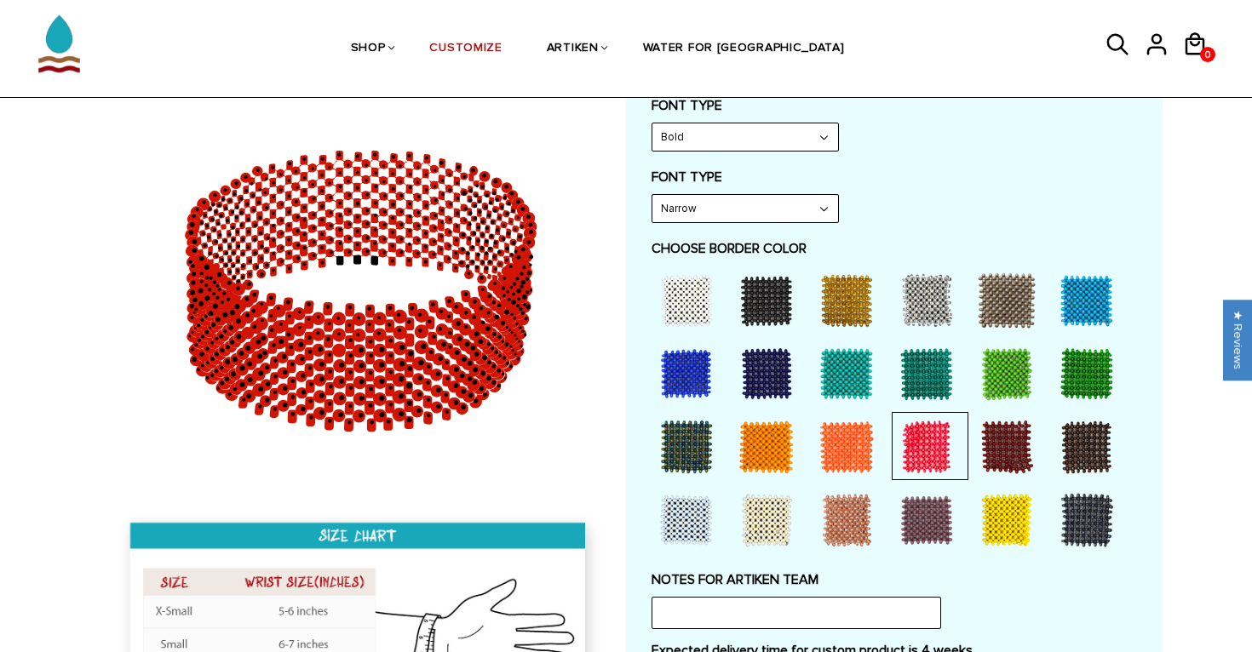
click at [679, 302] on div at bounding box center [686, 301] width 68 height 68
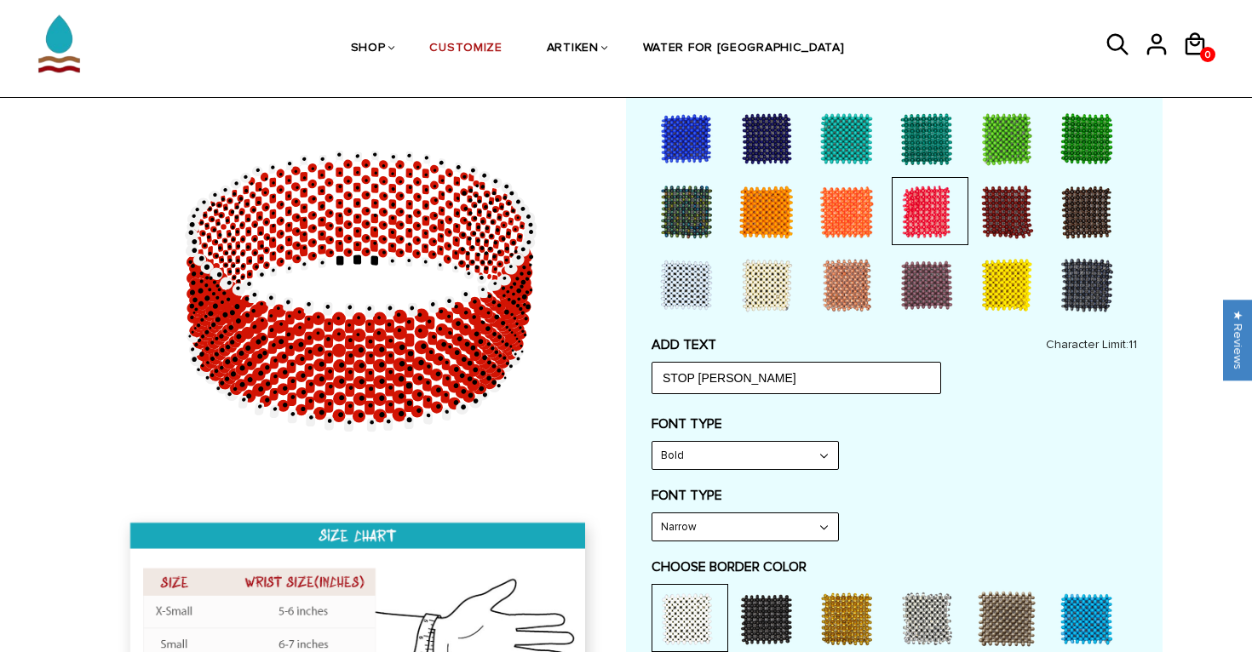
scroll to position [562, 0]
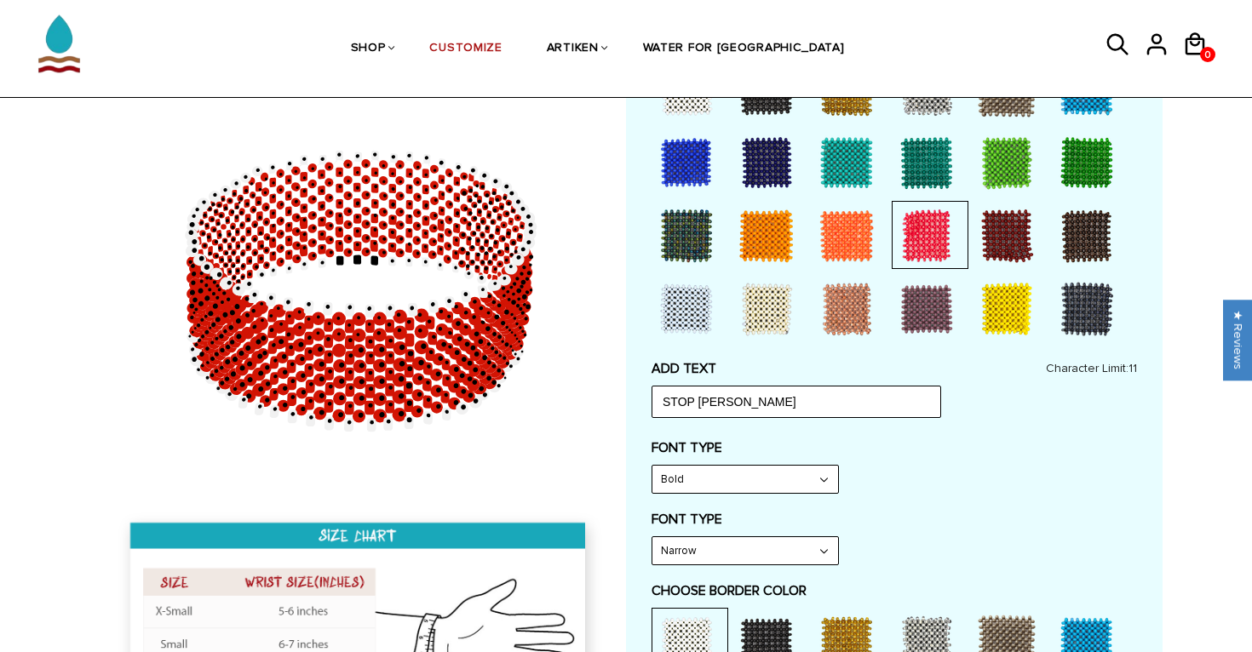
click at [729, 550] on select "Narrow Bold" at bounding box center [745, 550] width 186 height 27
select select "Bold"
click at [652, 537] on select "Narrow Bold" at bounding box center [745, 550] width 186 height 27
click at [721, 490] on select "Bold" at bounding box center [745, 479] width 186 height 27
click at [652, 466] on select "Bold" at bounding box center [745, 479] width 186 height 27
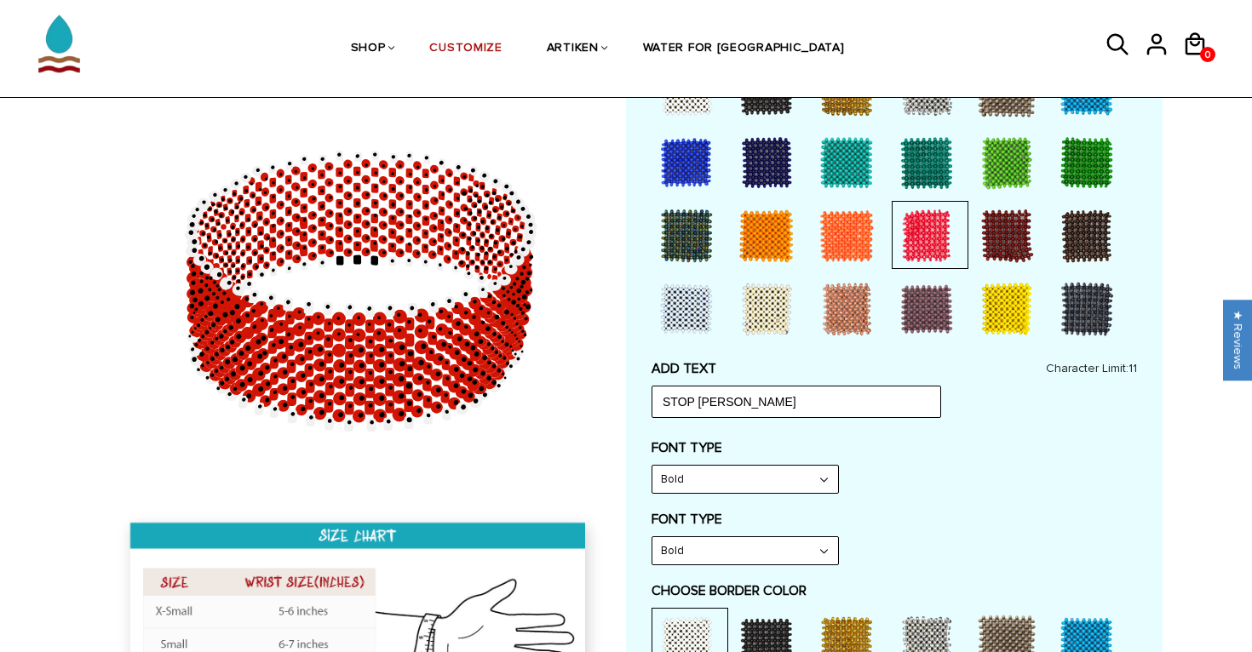
click at [723, 482] on select "Bold" at bounding box center [745, 479] width 186 height 27
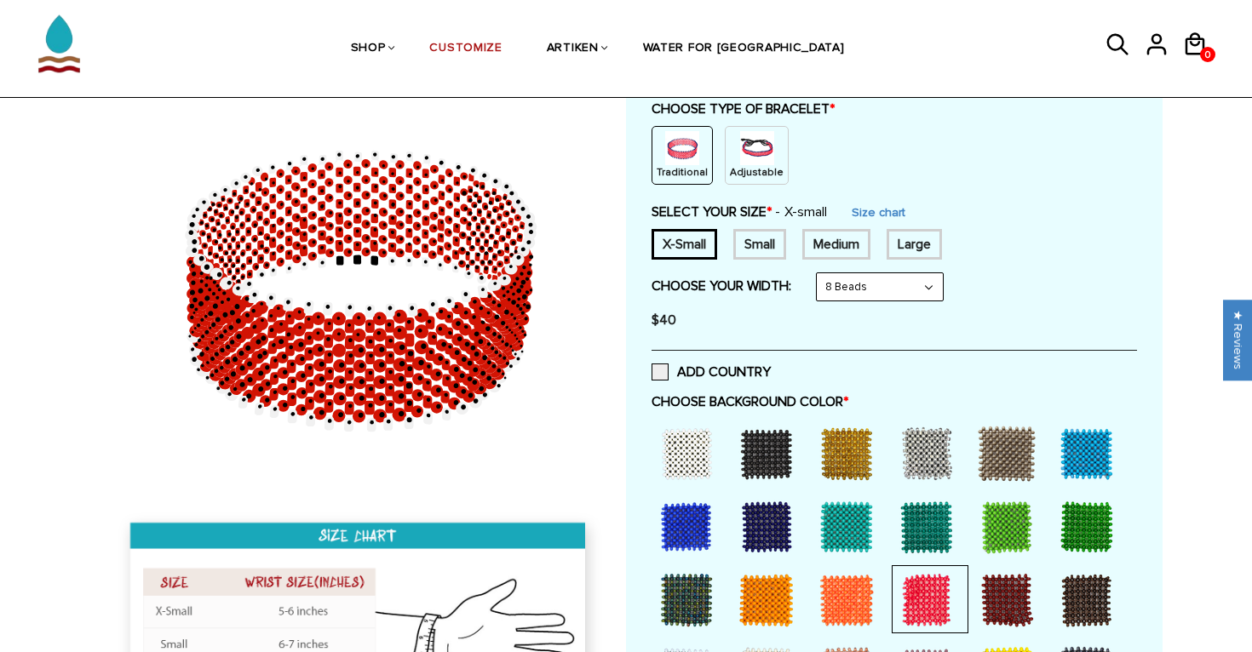
scroll to position [192, 0]
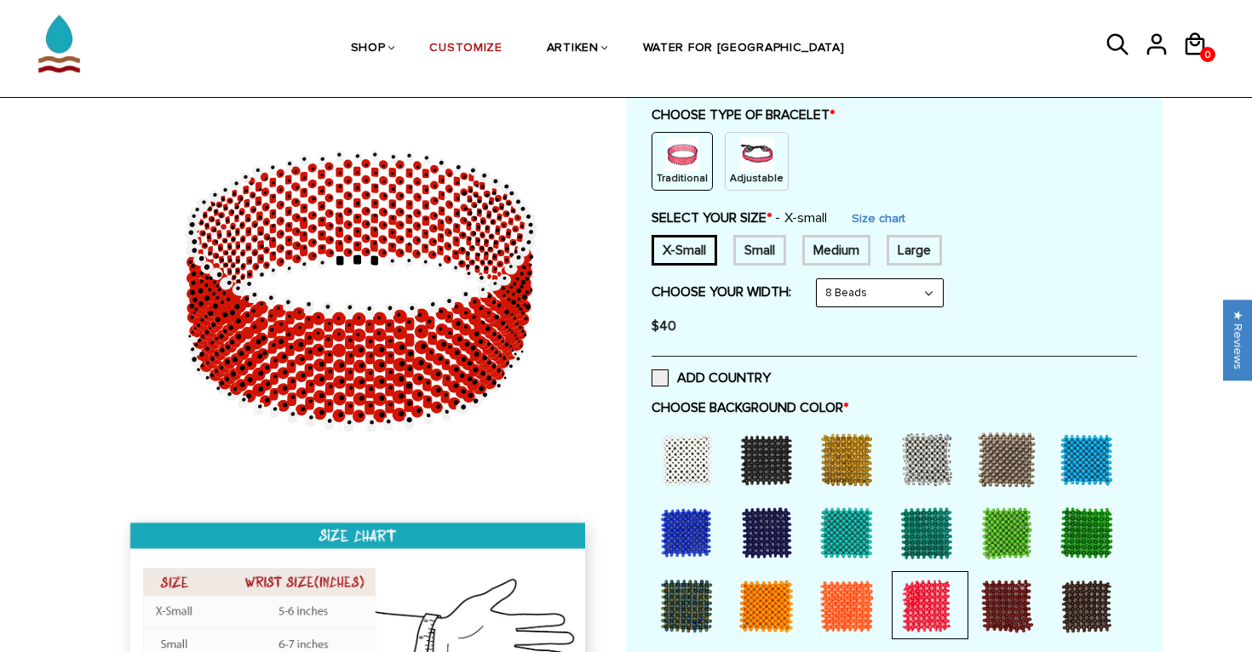
drag, startPoint x: 433, startPoint y: 347, endPoint x: 504, endPoint y: 251, distance: 119.2
click at [504, 251] on icon at bounding box center [360, 291] width 490 height 426
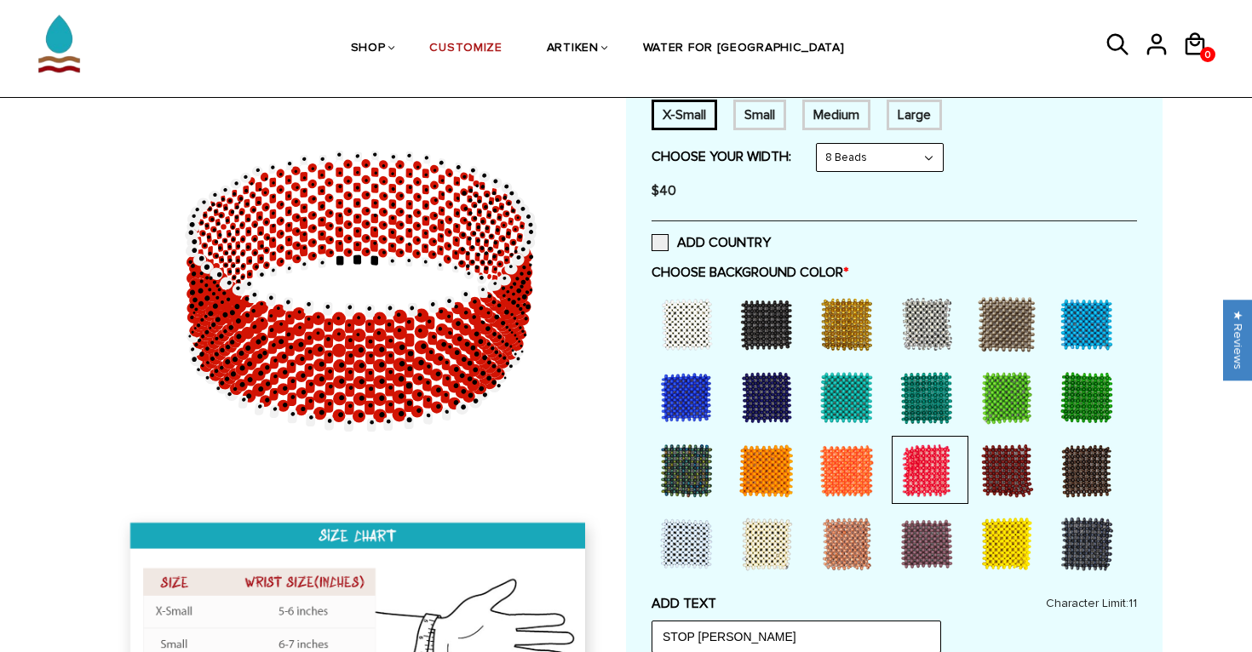
scroll to position [337, 0]
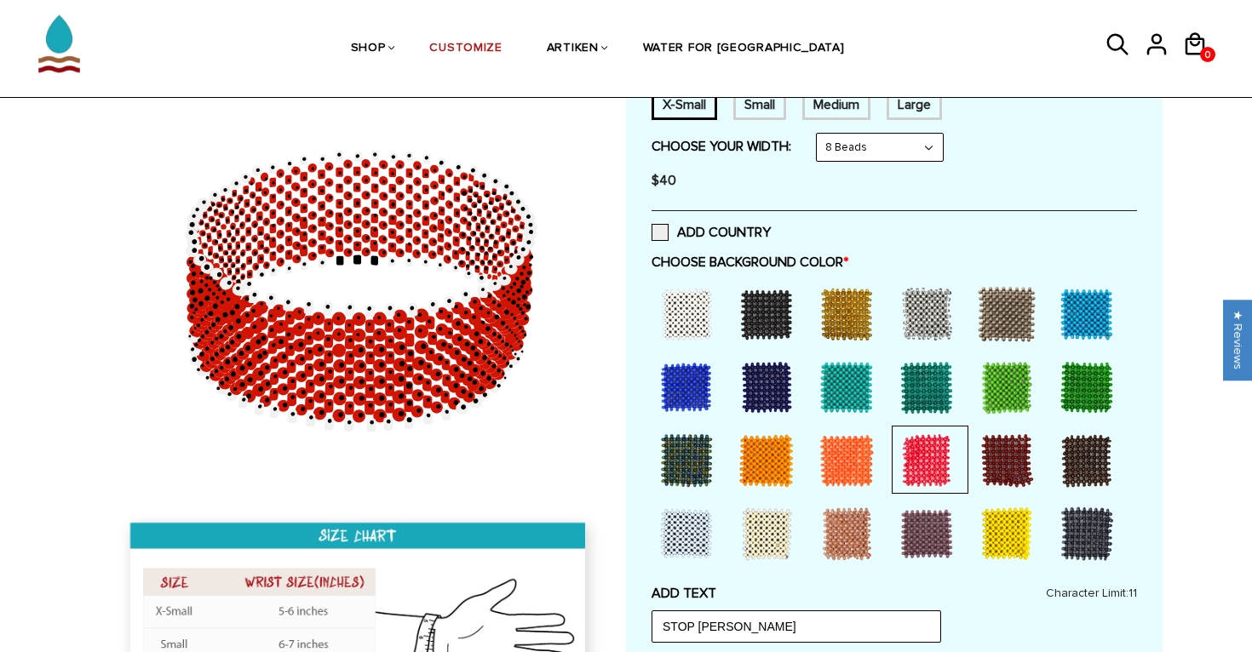
click at [376, 258] on icon at bounding box center [374, 259] width 8 height 9
click at [359, 261] on icon at bounding box center [357, 259] width 8 height 9
click at [337, 263] on icon at bounding box center [339, 260] width 7 height 9
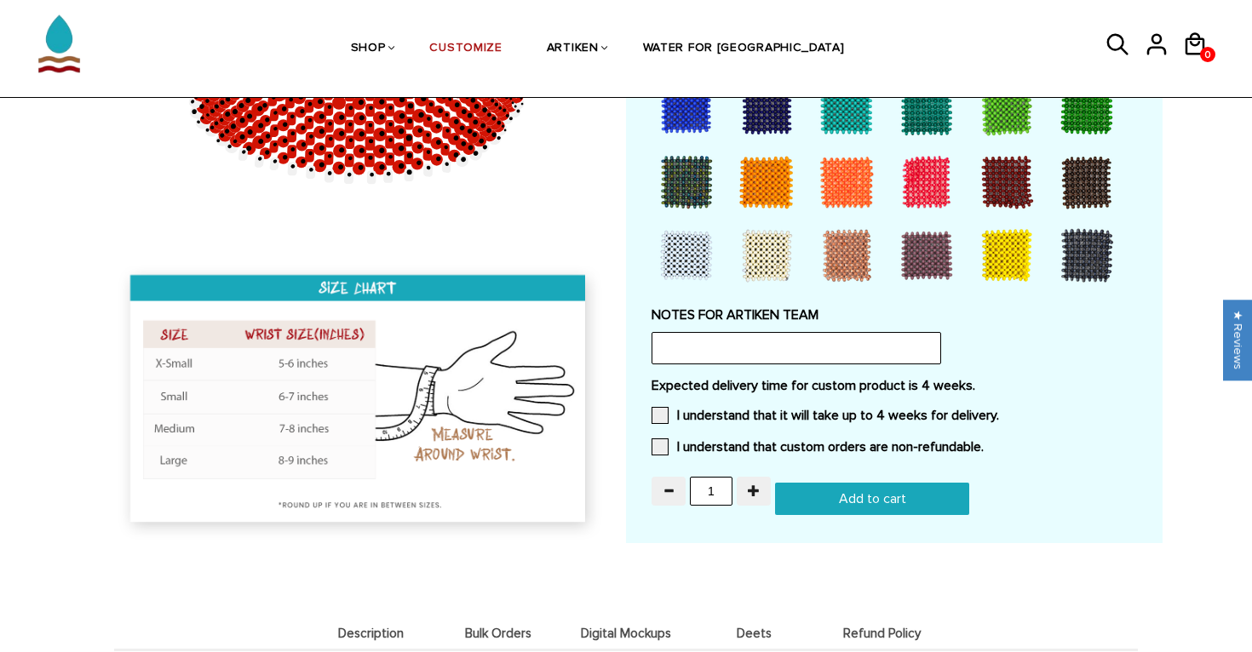
scroll to position [1168, 0]
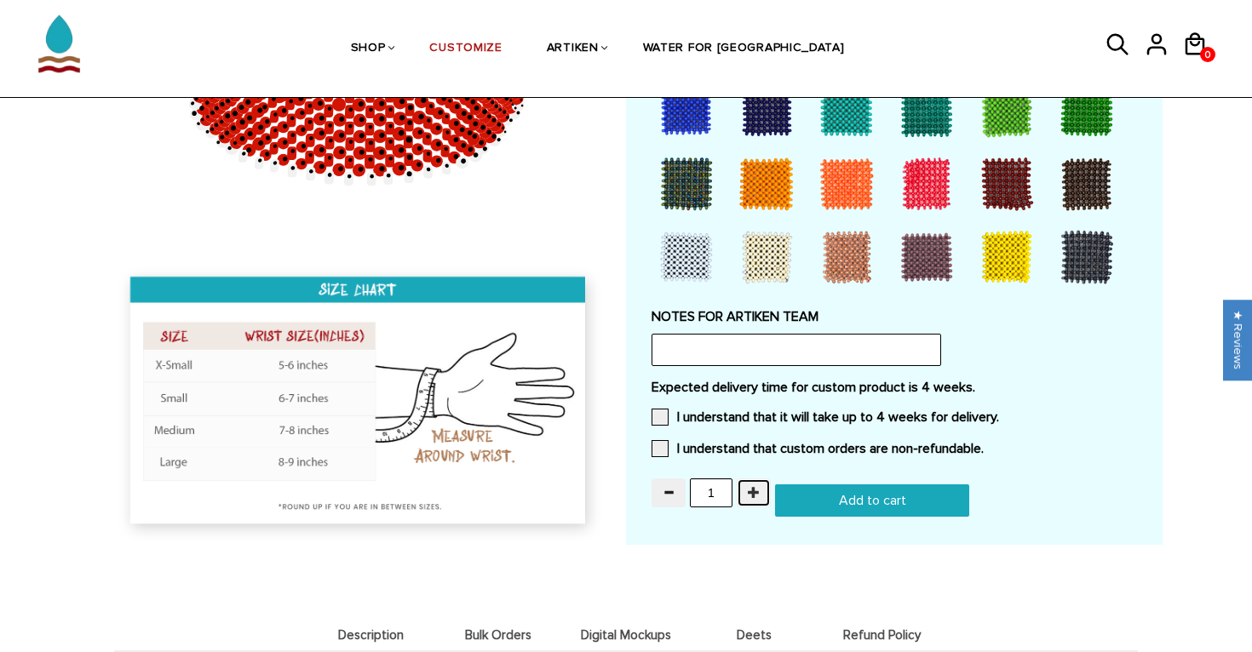
click at [756, 495] on span "button" at bounding box center [754, 492] width 12 height 12
click at [686, 487] on div "2" at bounding box center [712, 493] width 123 height 29
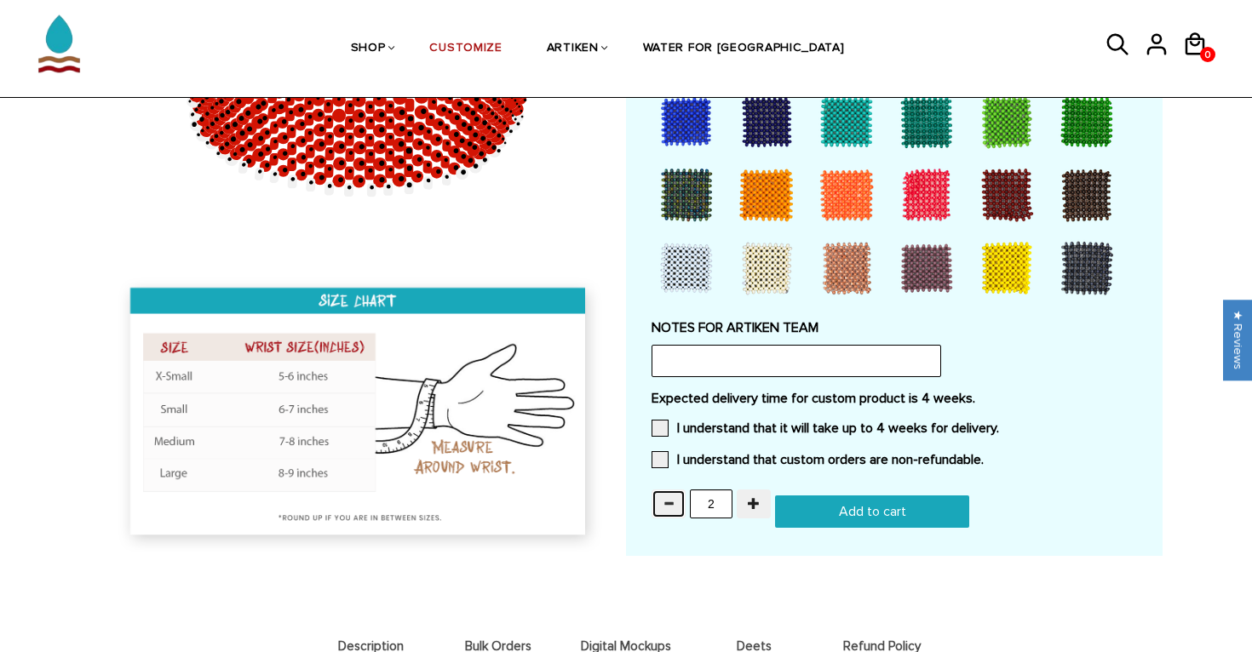
click at [669, 498] on span "button" at bounding box center [669, 503] width 12 height 12
type input "1"
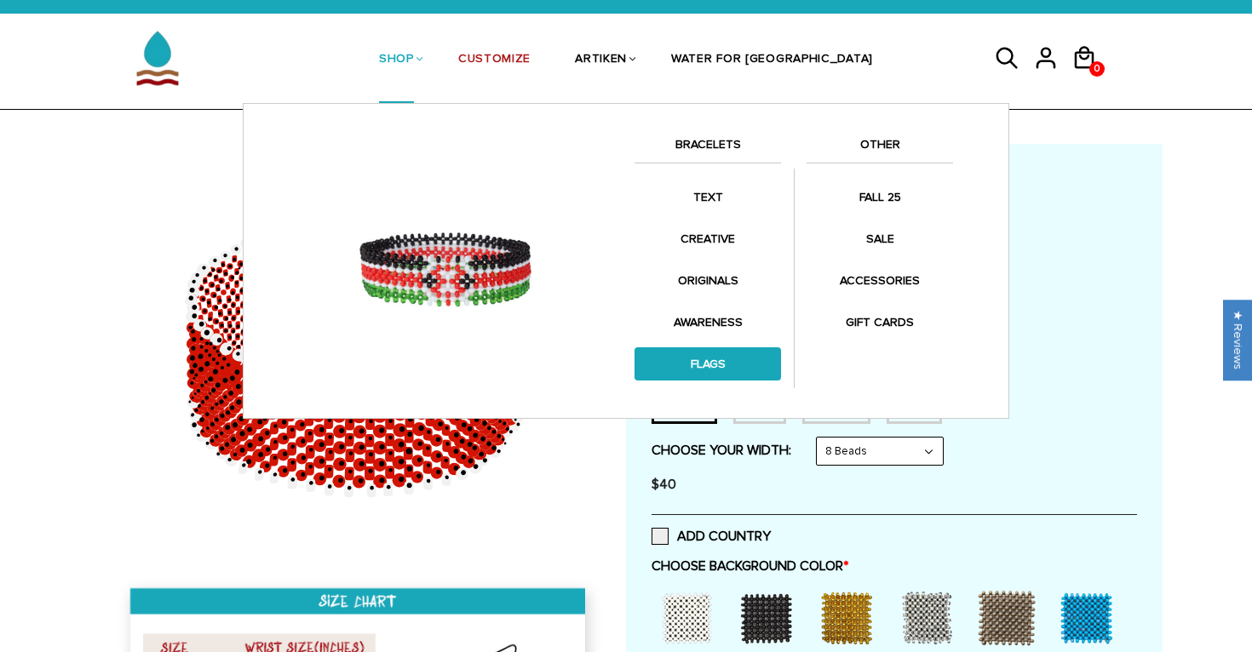
scroll to position [30, 0]
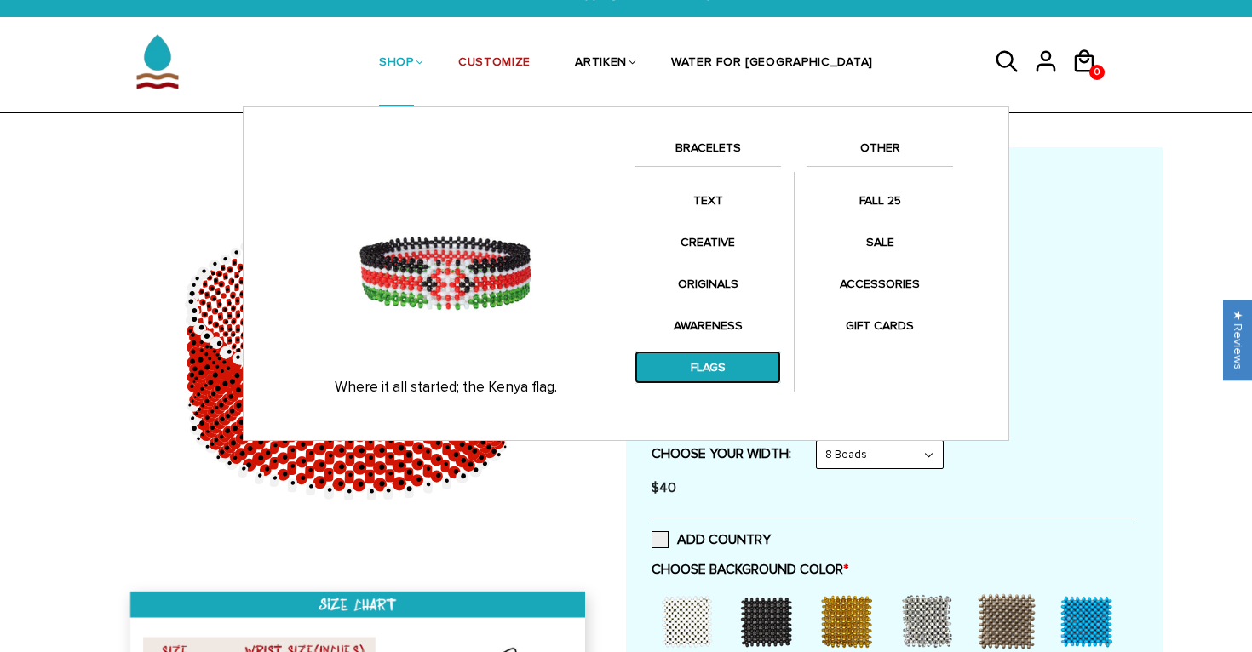
click at [718, 361] on link "FLAGS" at bounding box center [707, 367] width 146 height 33
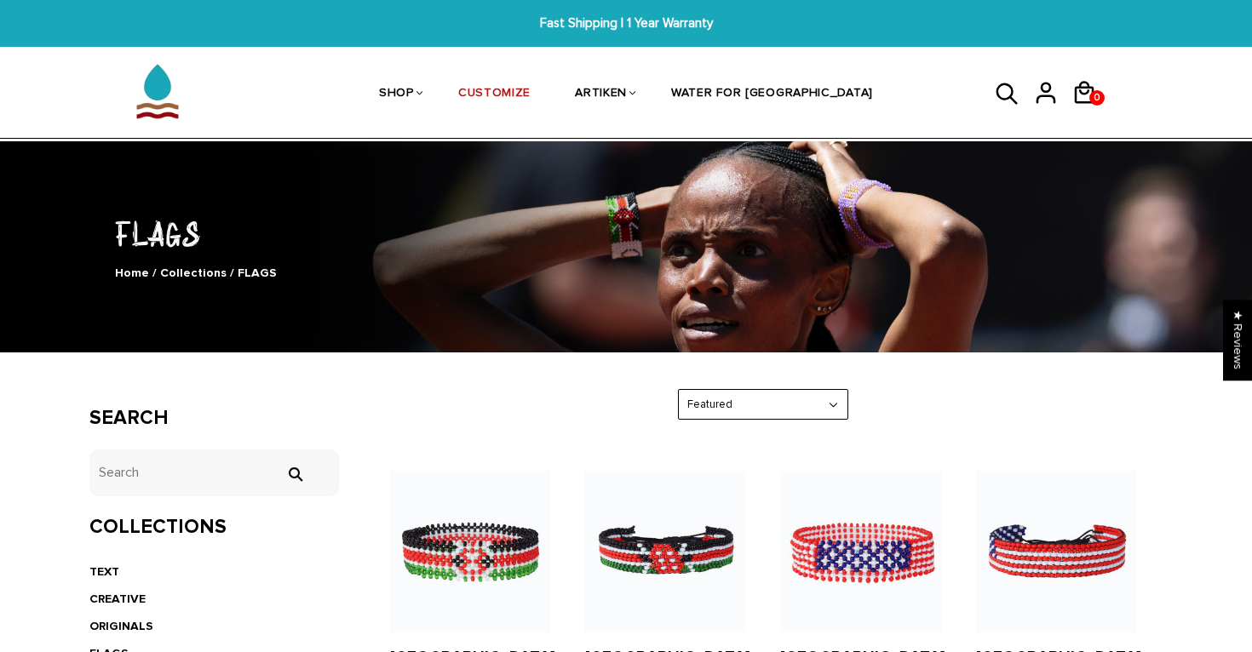
click at [1020, 92] on link at bounding box center [1014, 93] width 38 height 43
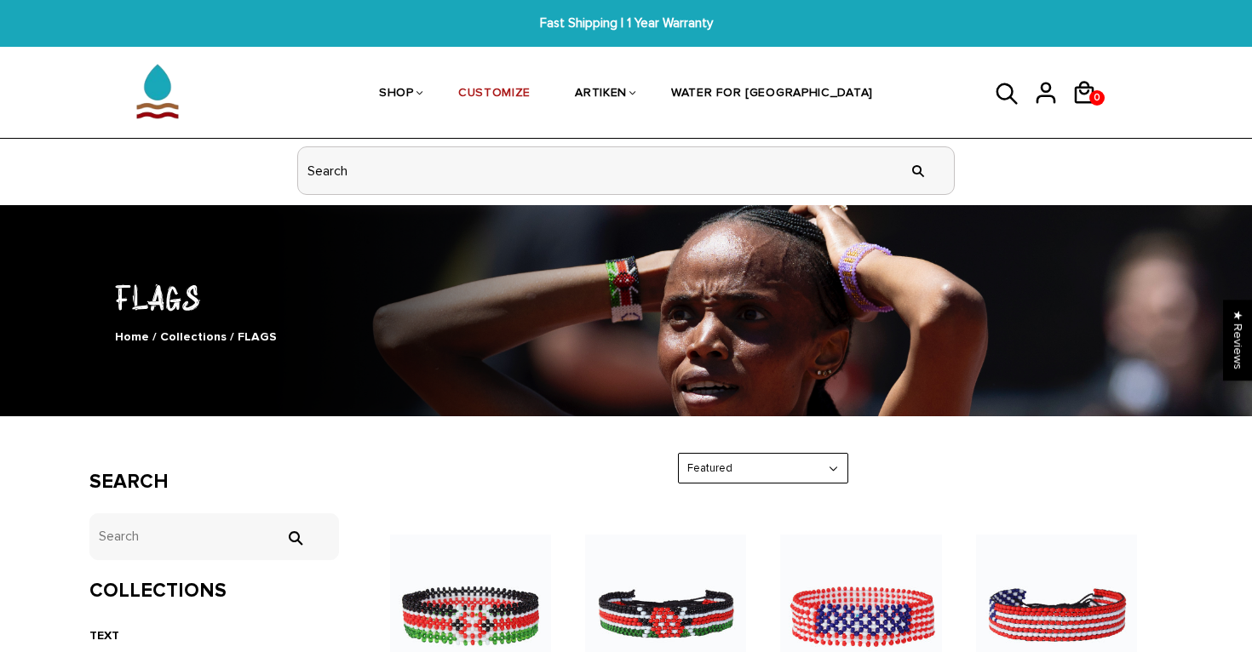
click at [671, 182] on input "header search" at bounding box center [626, 170] width 656 height 47
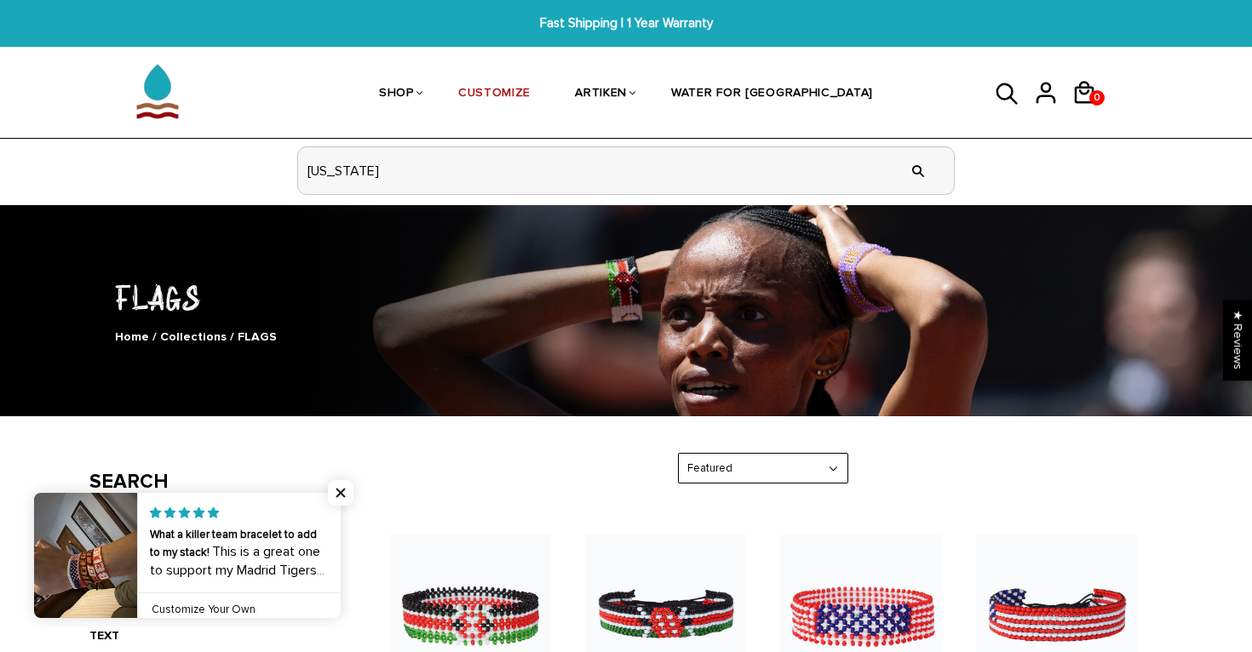
type input "[US_STATE]"
click at [901, 139] on input "" at bounding box center [918, 171] width 34 height 64
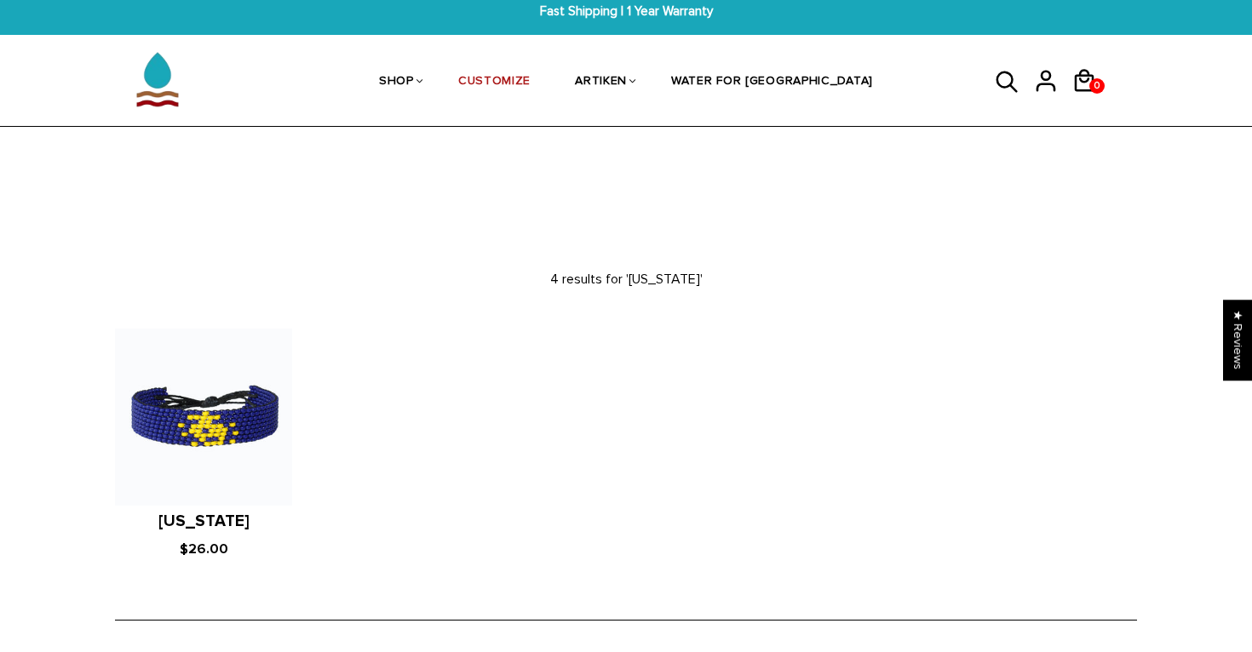
scroll to position [9, 0]
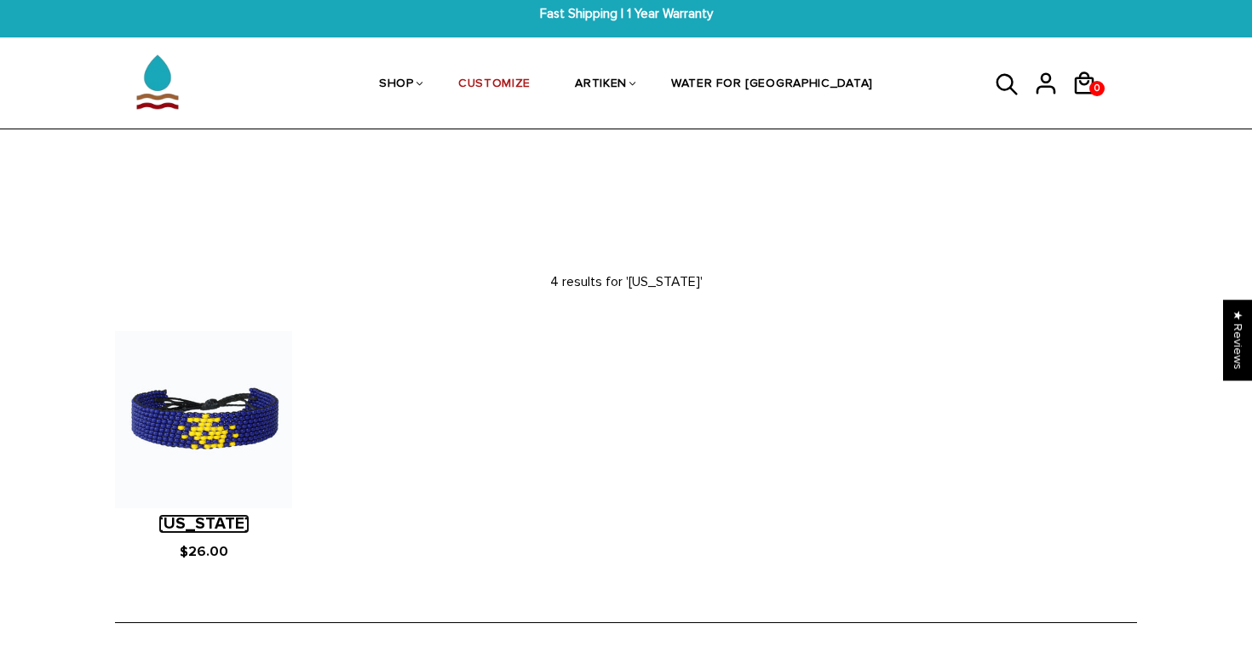
click at [201, 517] on link "[US_STATE]" at bounding box center [203, 524] width 91 height 20
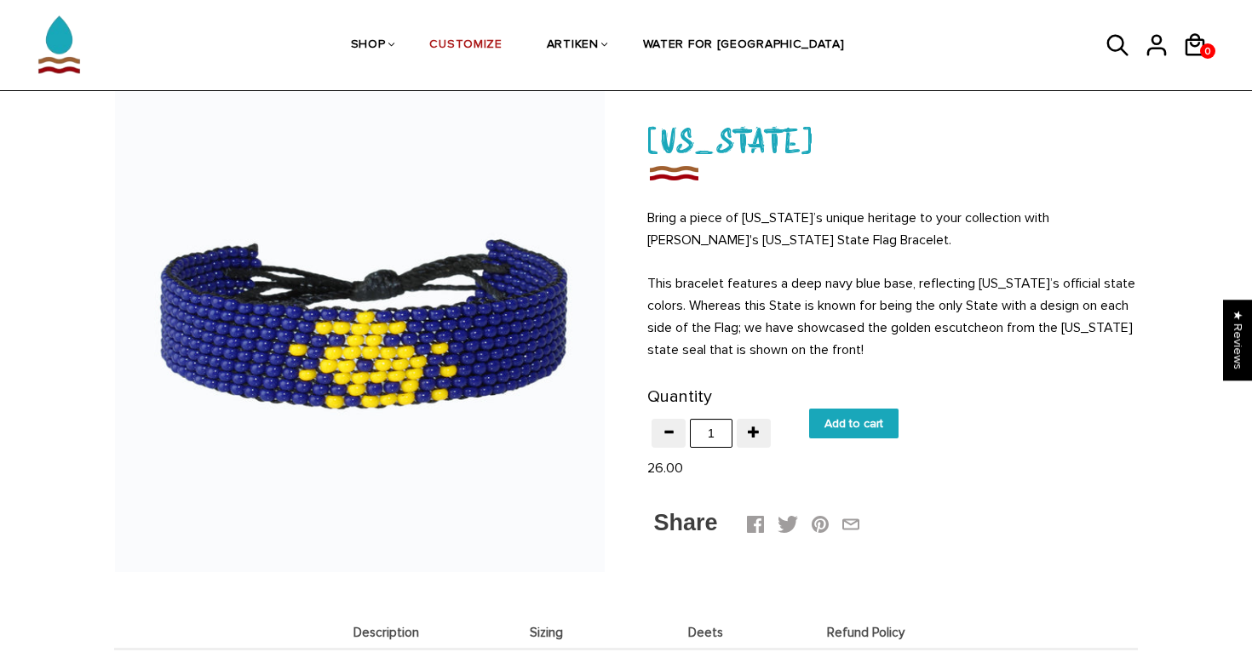
scroll to position [49, 0]
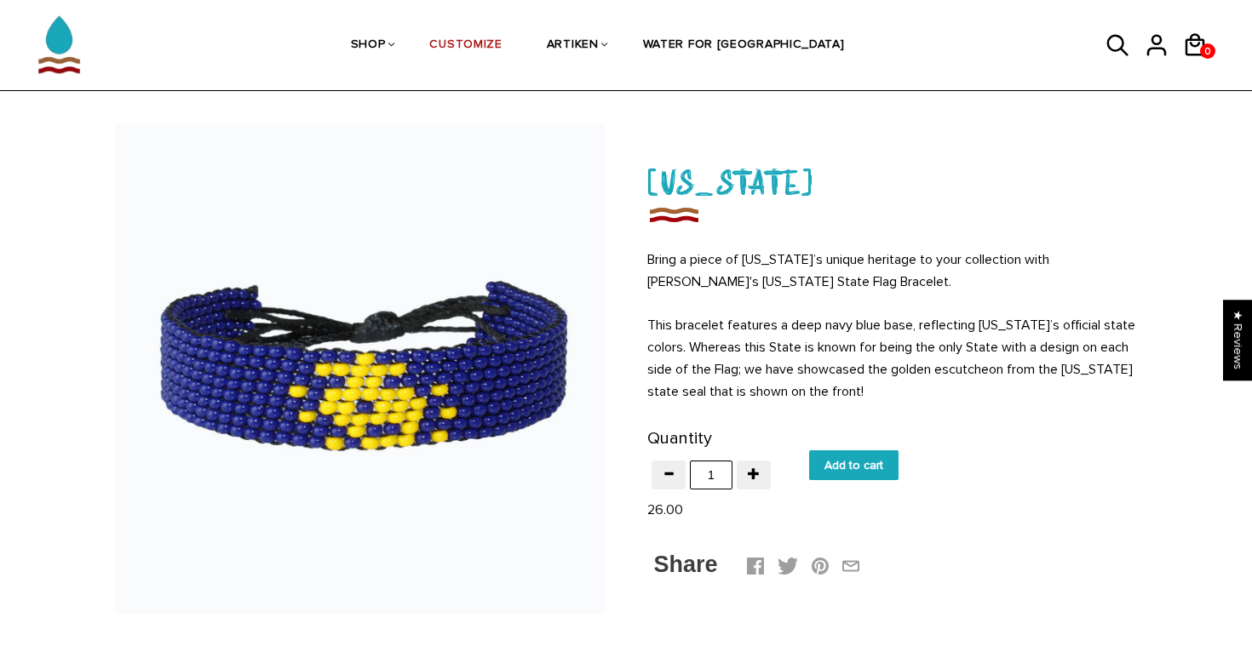
click at [857, 474] on input "Add to cart" at bounding box center [853, 465] width 89 height 30
type input "Add to cart"
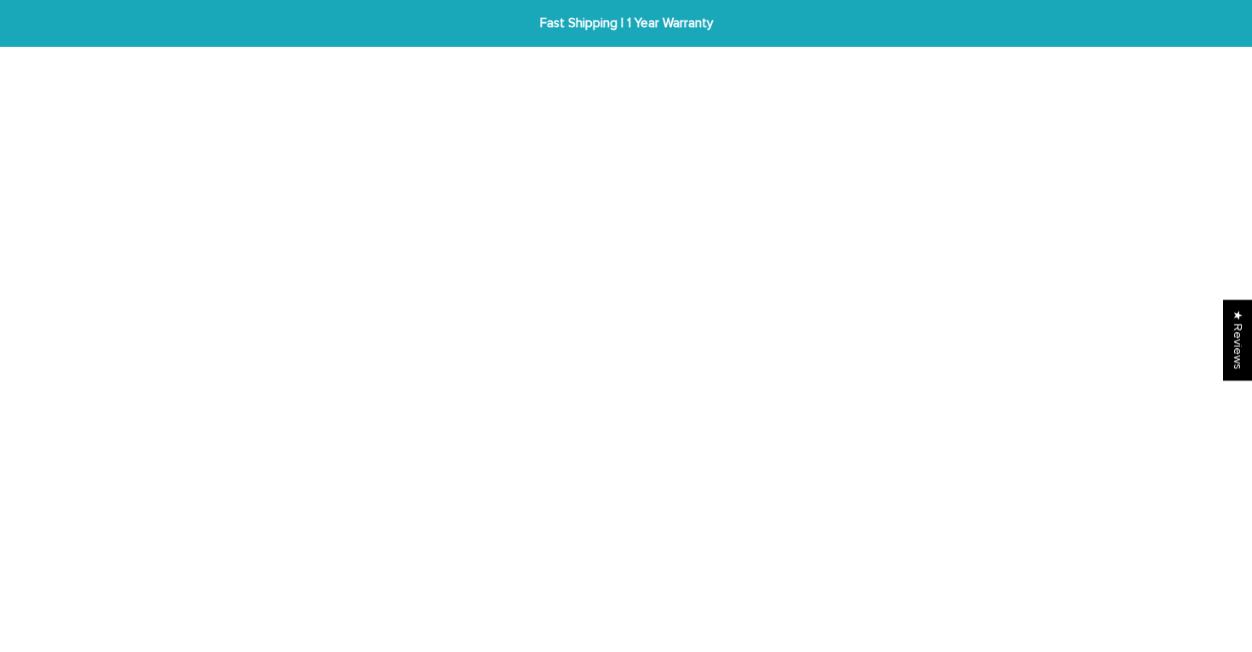
scroll to position [49, 0]
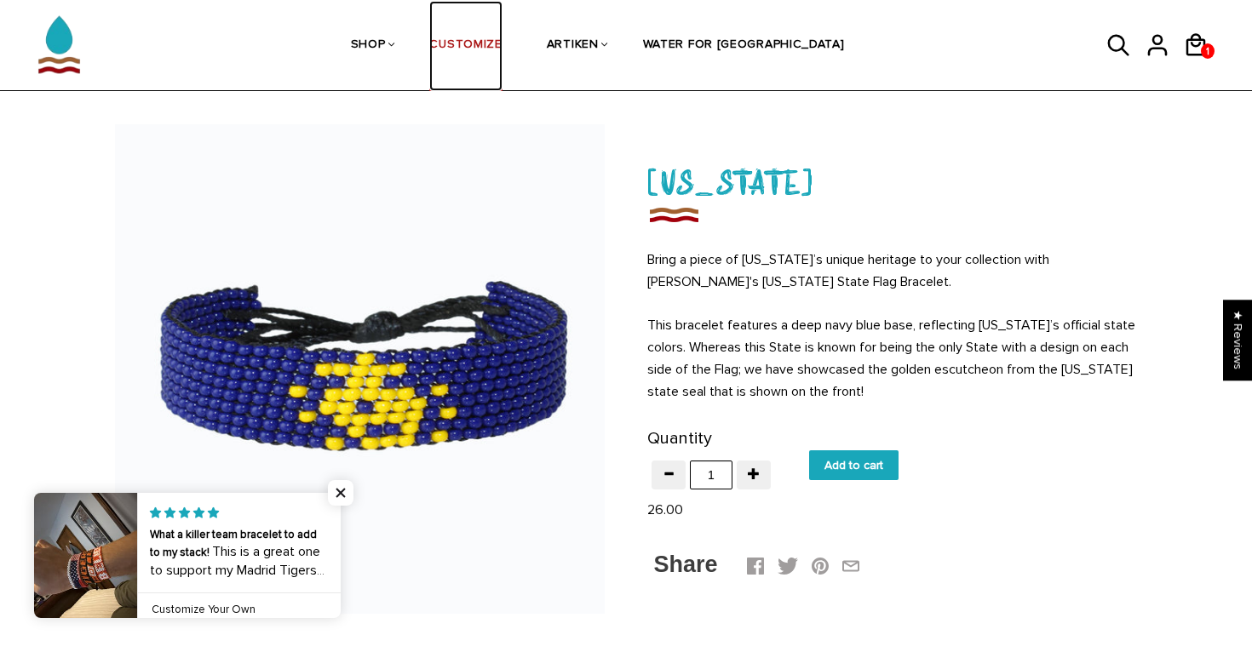
click at [502, 52] on link "CUSTOMIZE" at bounding box center [465, 46] width 72 height 90
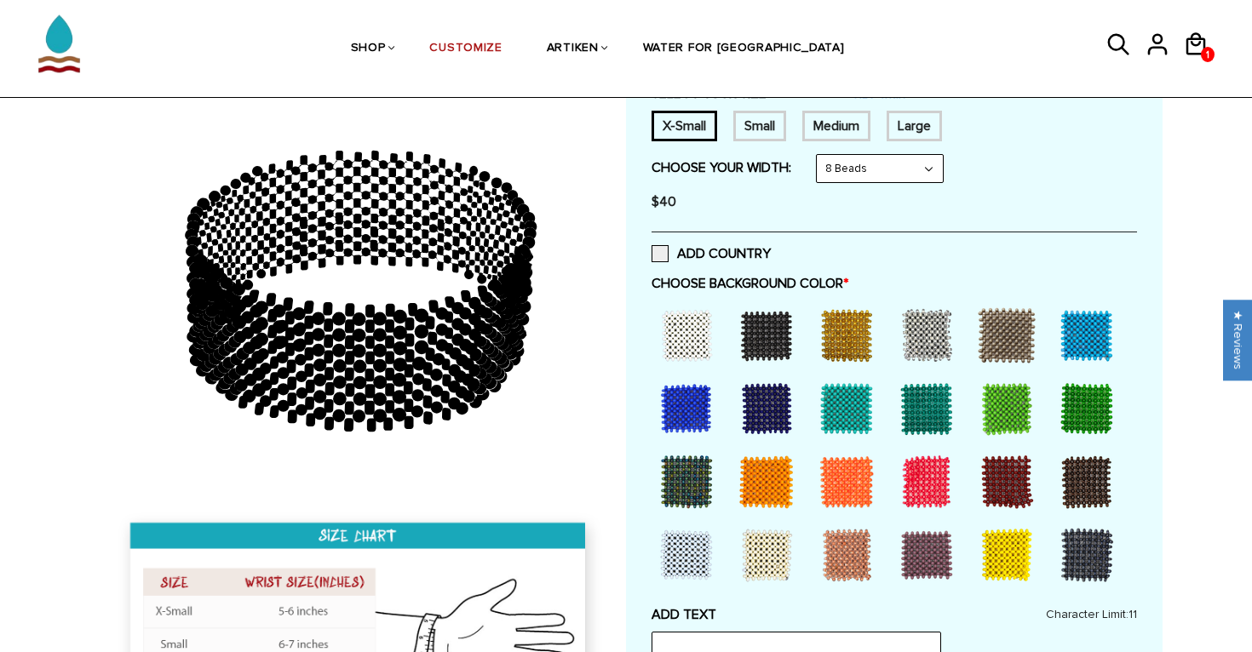
click at [689, 416] on div at bounding box center [686, 409] width 68 height 68
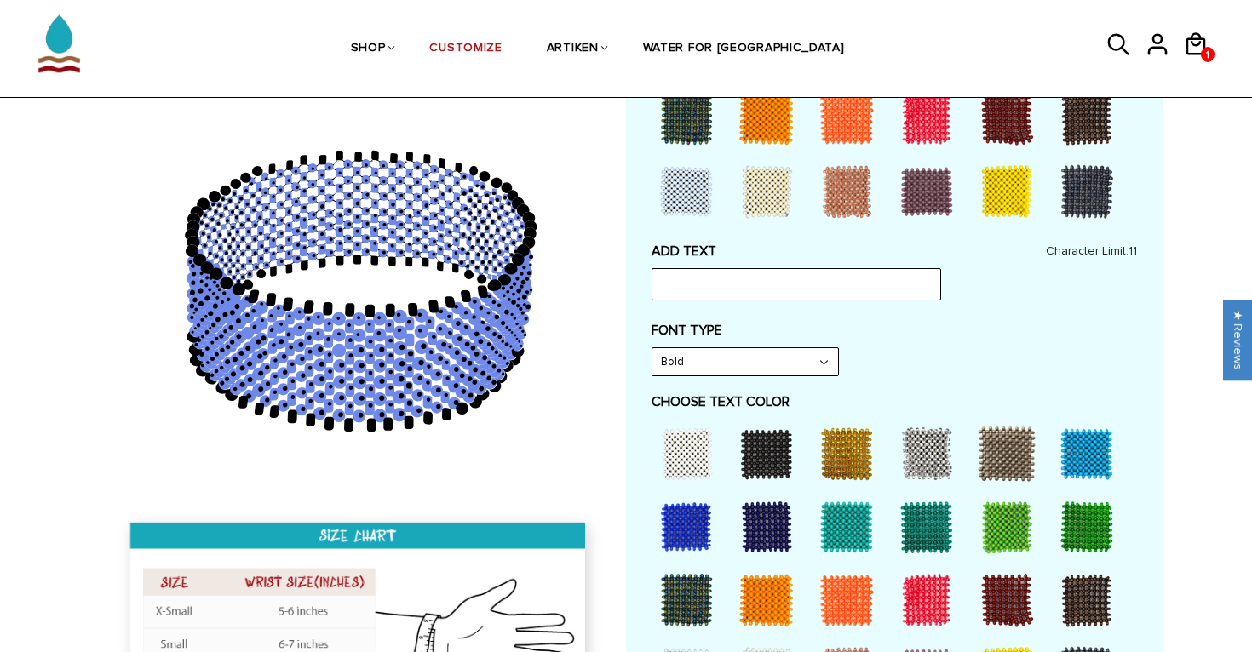
scroll to position [713, 0]
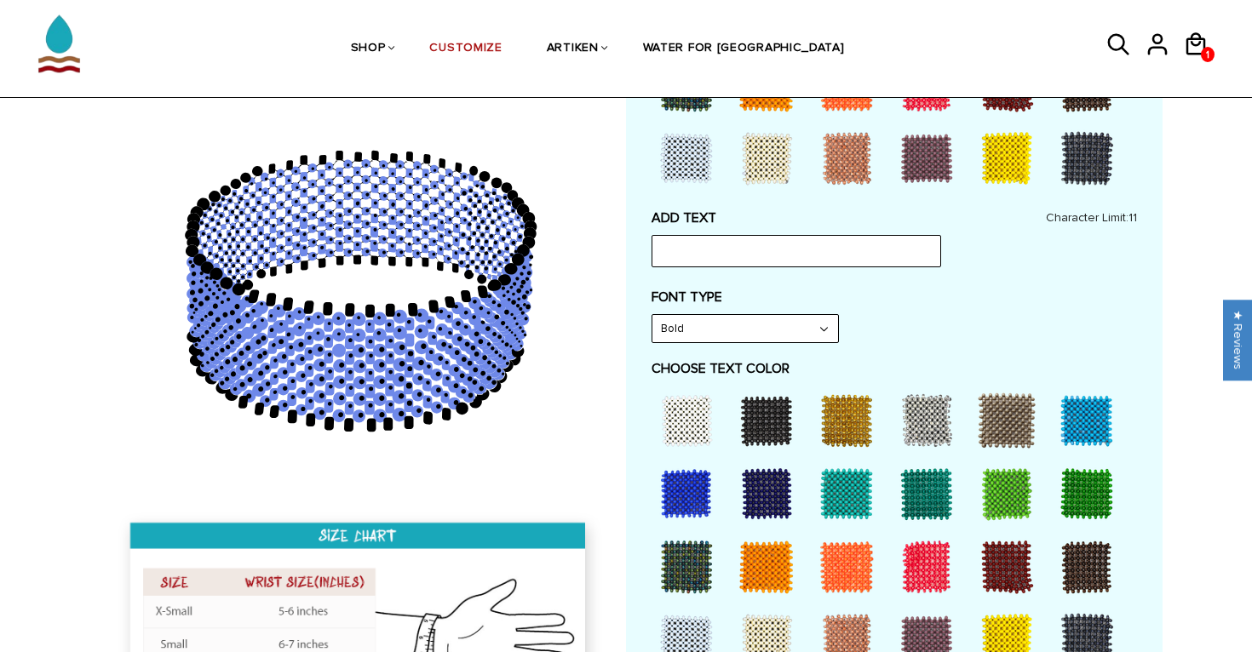
click at [1003, 639] on div at bounding box center [1006, 640] width 68 height 68
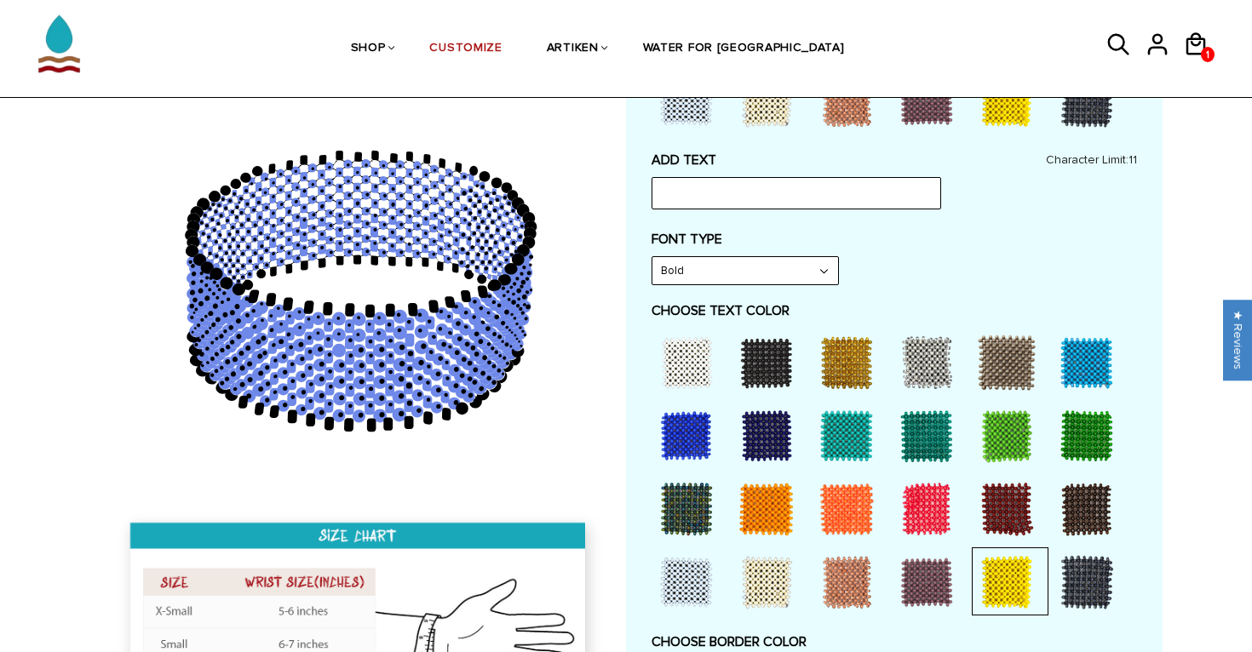
scroll to position [807, 0]
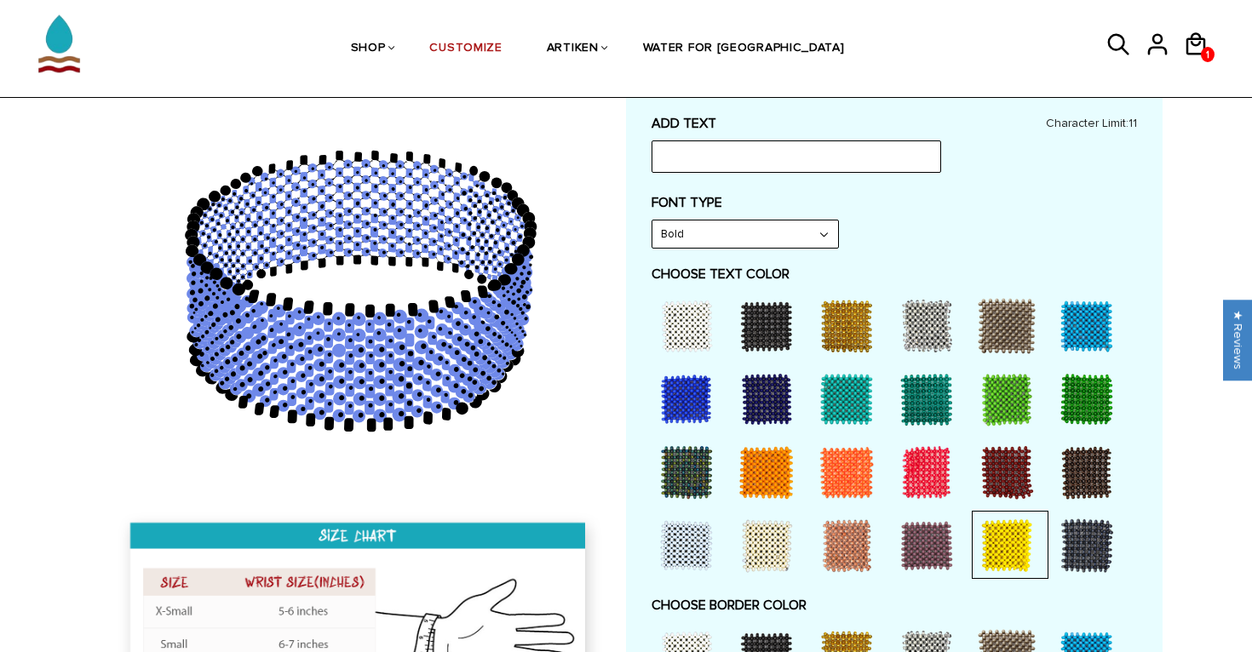
click at [1000, 535] on div at bounding box center [1006, 546] width 68 height 68
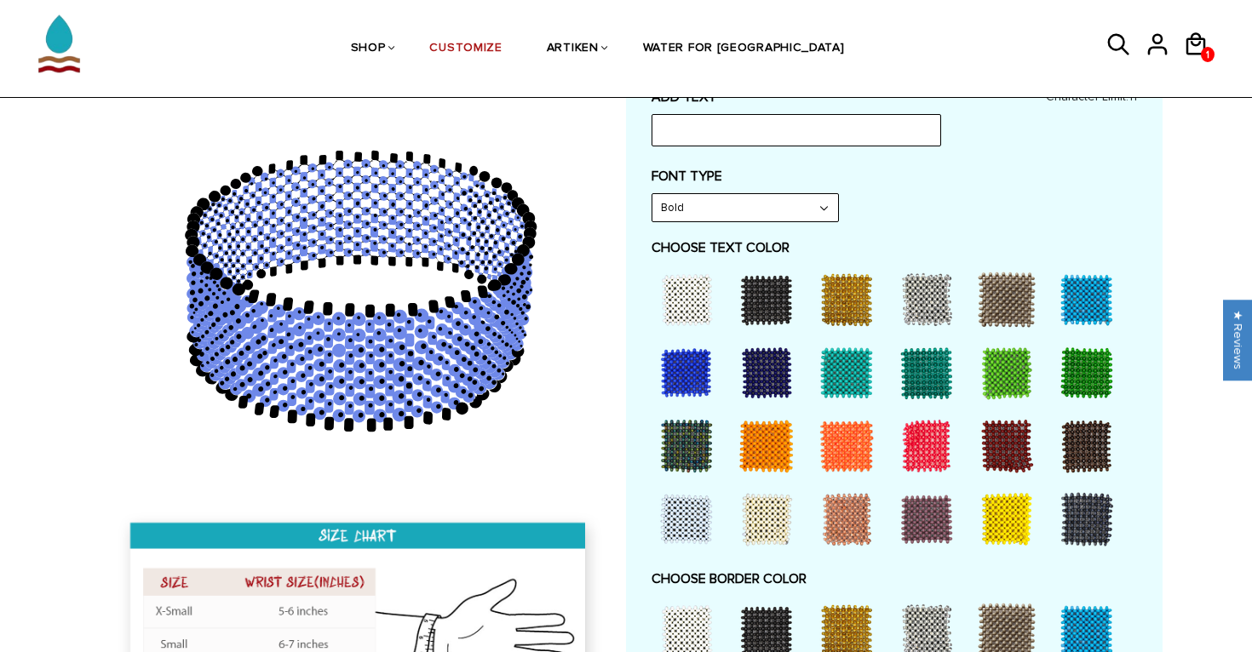
scroll to position [841, 0]
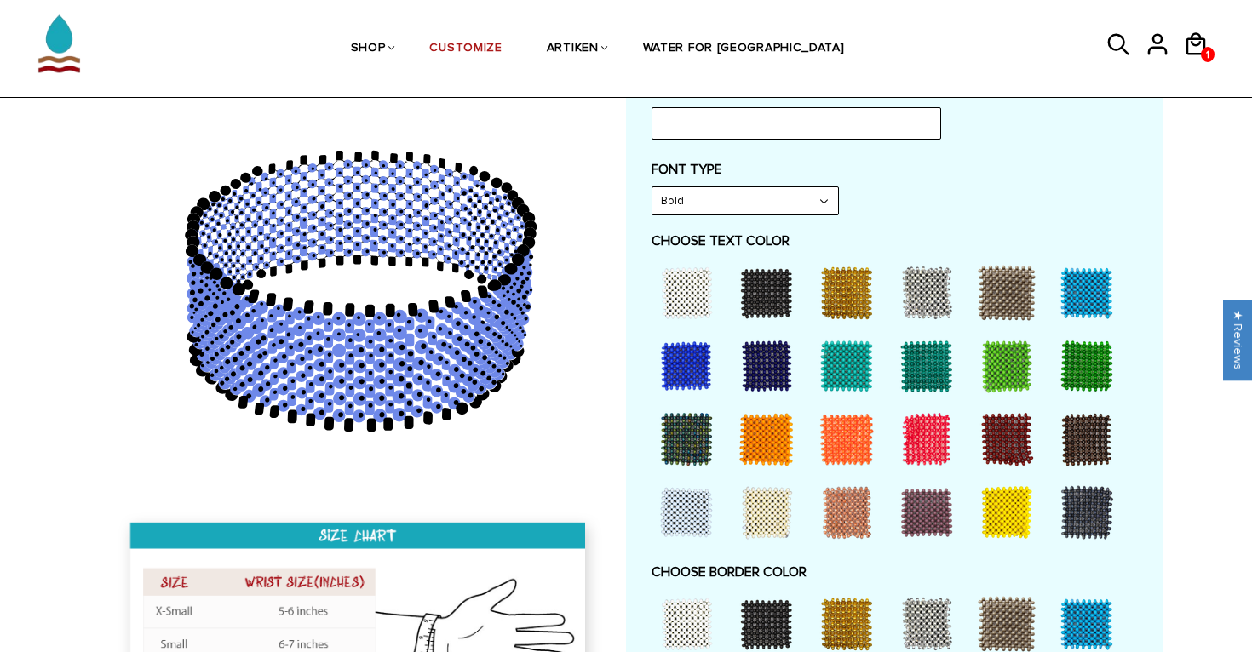
click at [1007, 515] on div at bounding box center [1006, 513] width 68 height 68
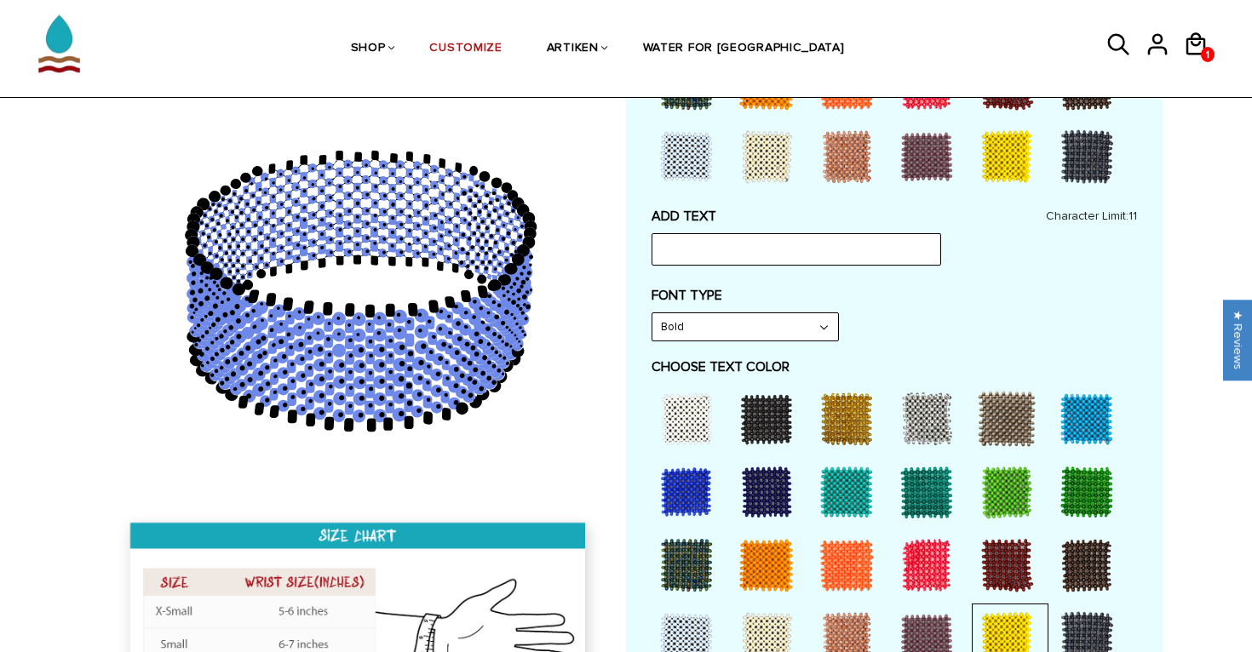
scroll to position [705, 0]
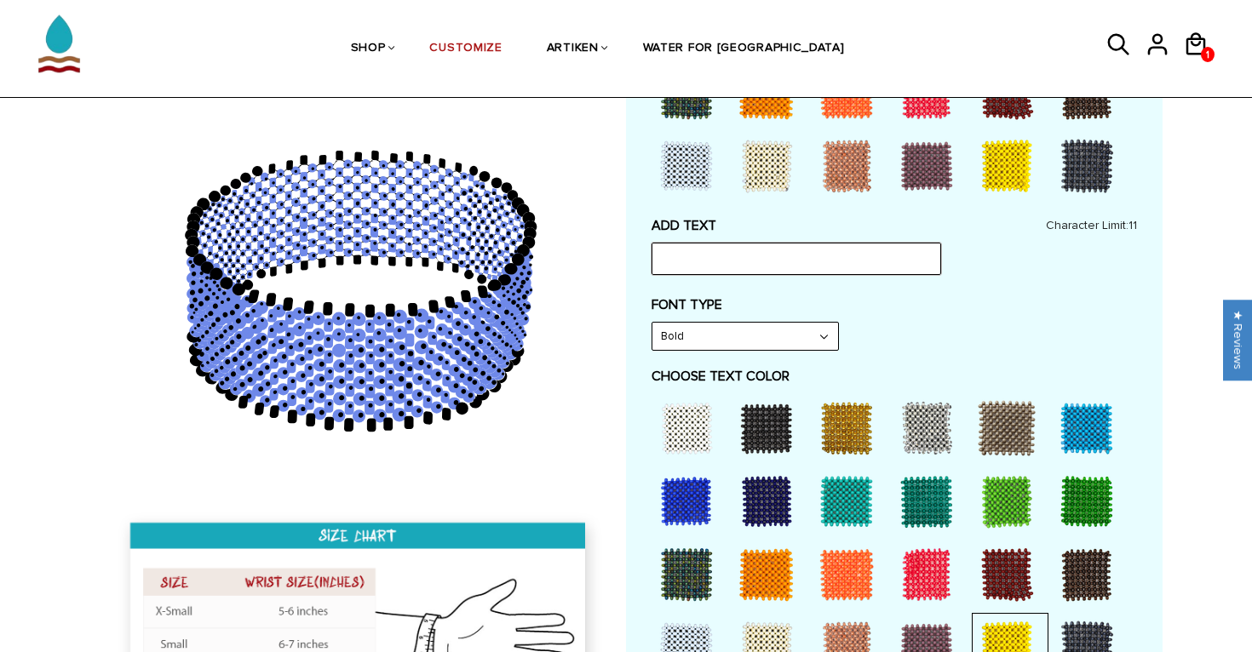
click at [736, 261] on input "text" at bounding box center [796, 259] width 290 height 32
click at [852, 293] on div "ADD TEXT STOP ABBY Character Limit: 11 FONT TYPE Bold Bold FONT TYPE Narrow Nar…" at bounding box center [893, 617] width 485 height 800
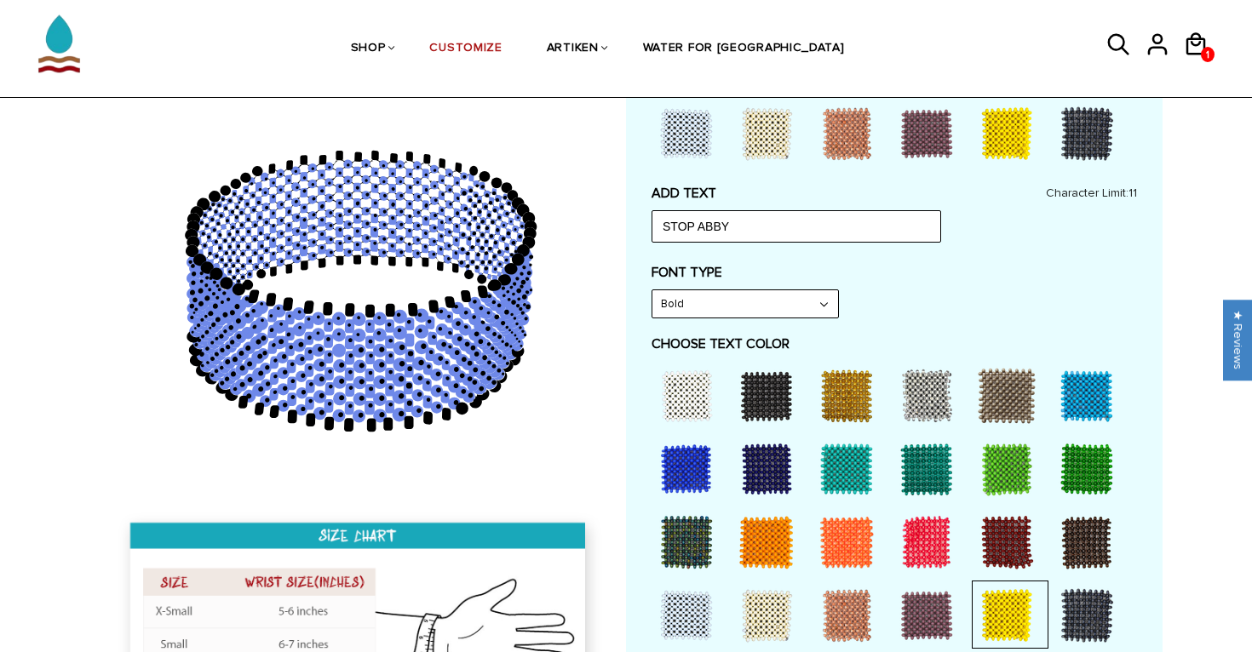
scroll to position [800, 0]
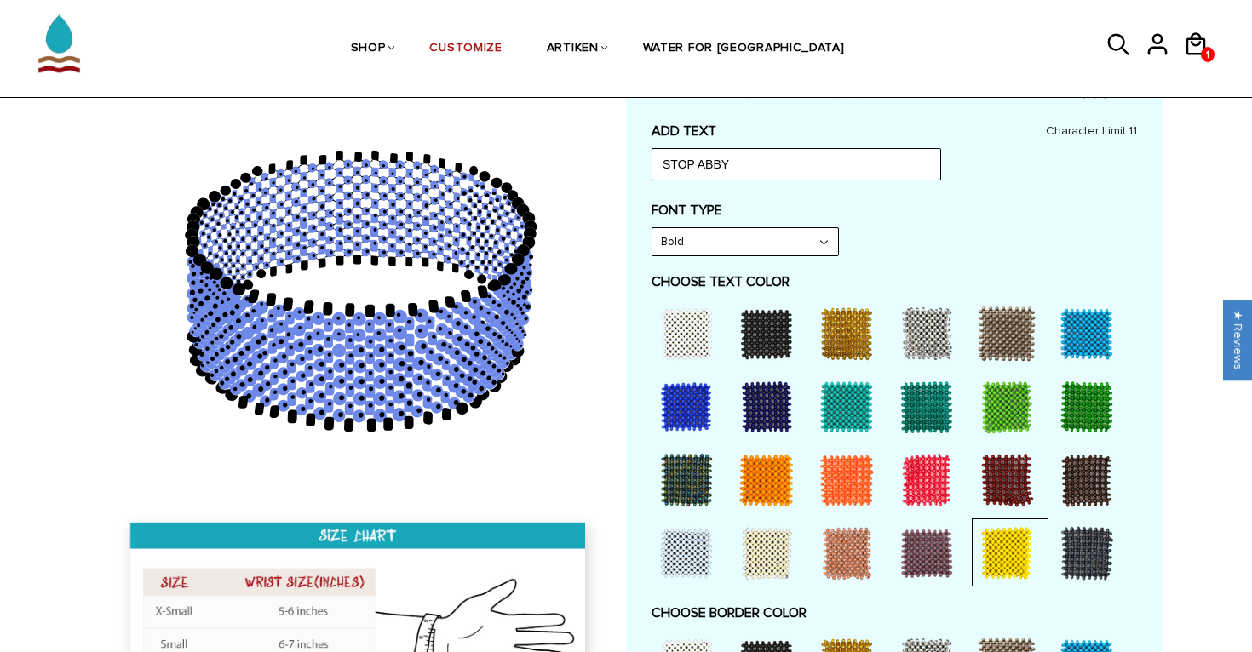
click at [1013, 564] on div at bounding box center [1006, 553] width 68 height 68
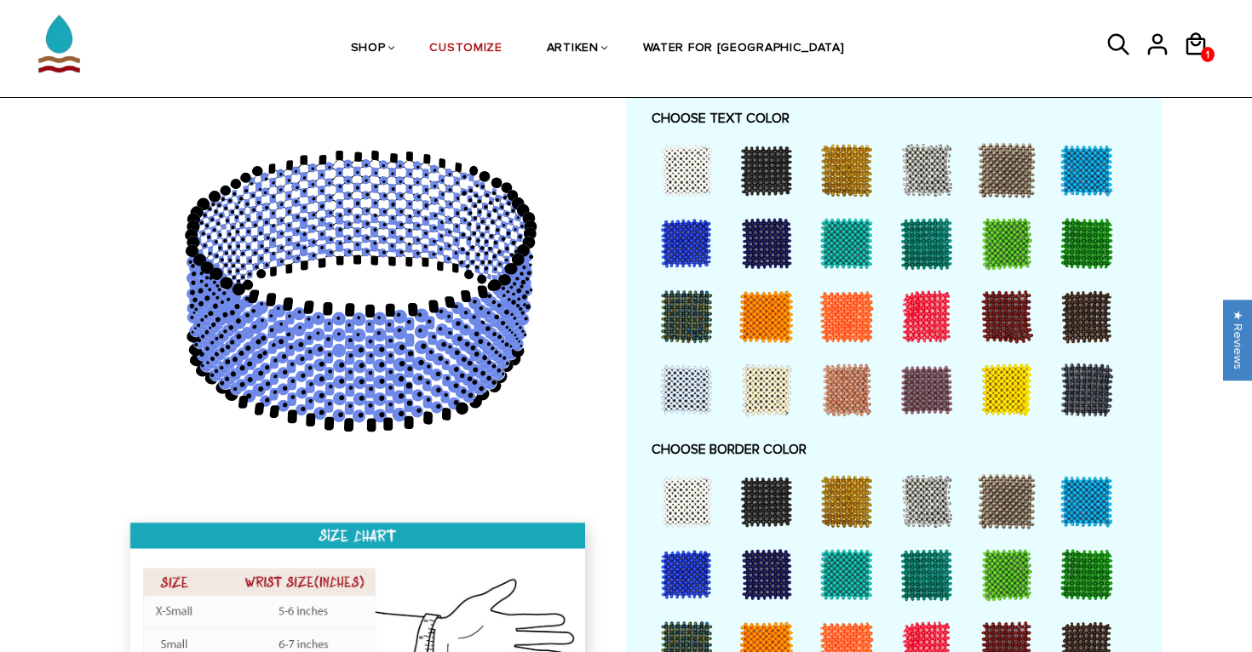
scroll to position [1102, 0]
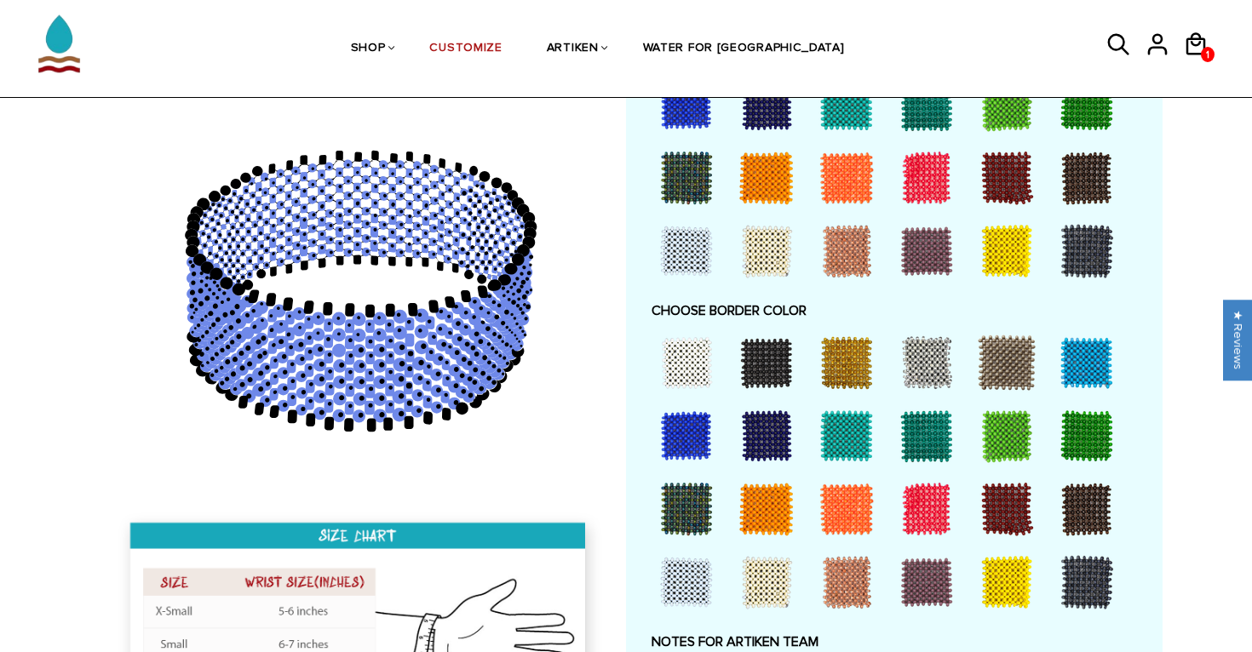
click at [985, 561] on div at bounding box center [1006, 582] width 68 height 68
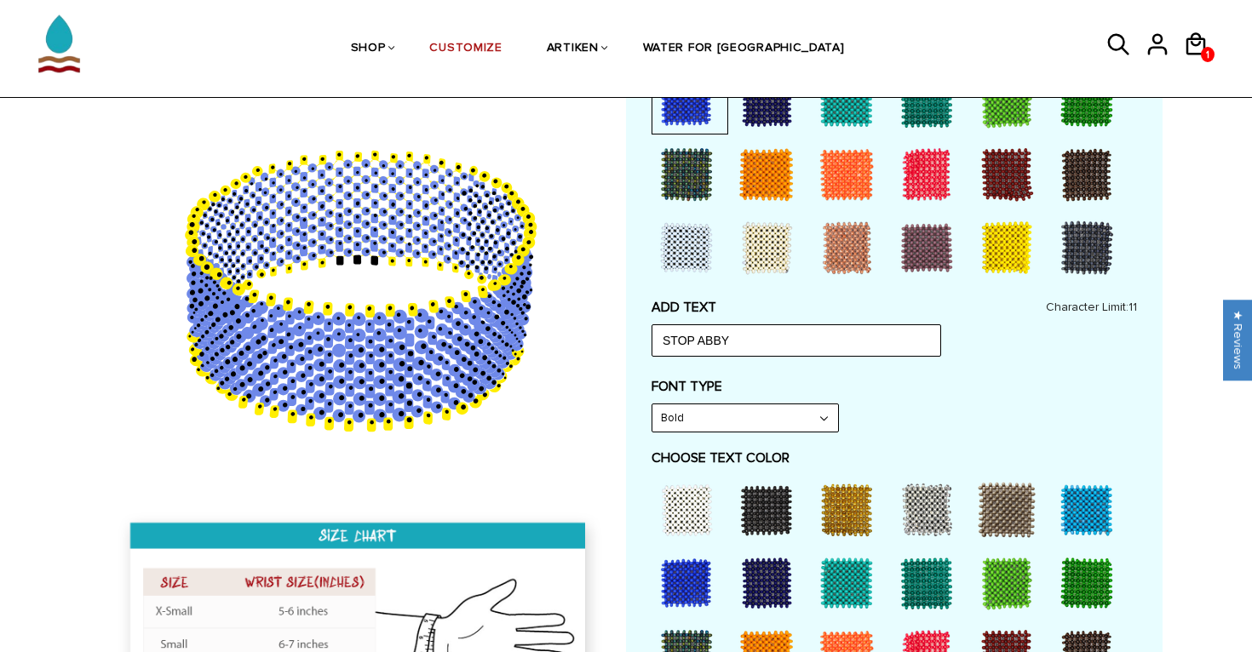
scroll to position [628, 0]
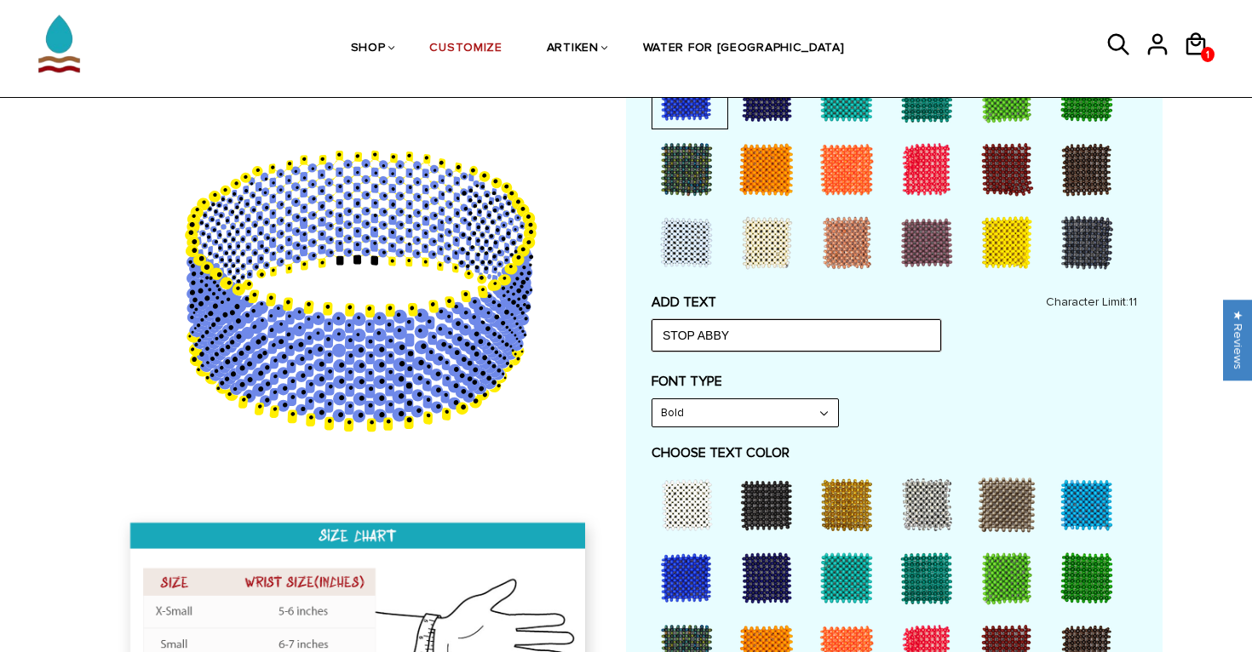
click at [770, 346] on input "STOP ABBY" at bounding box center [796, 335] width 290 height 32
click at [748, 335] on input "STOP ABBY" at bounding box center [796, 335] width 290 height 32
drag, startPoint x: 748, startPoint y: 335, endPoint x: 634, endPoint y: 327, distance: 113.5
click at [634, 327] on div "Customize Your Own CHOOSE TYPE OF BRACELET * Traditional Adjustable Traditional…" at bounding box center [894, 447] width 536 height 1796
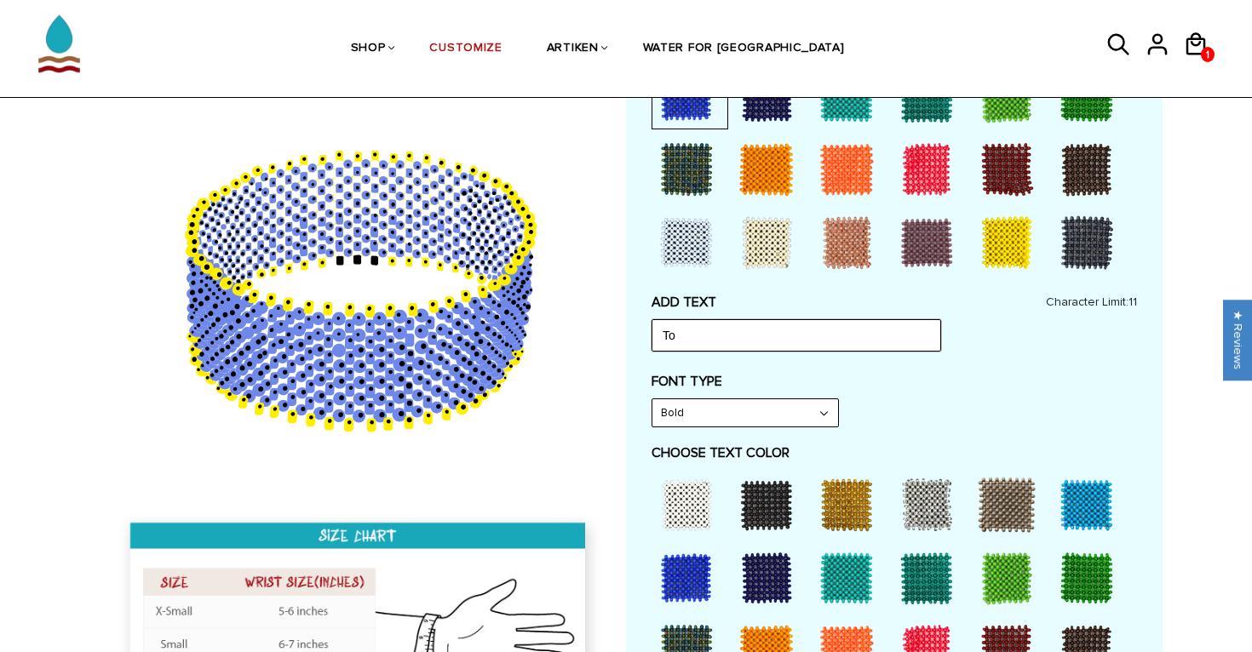
type input "T"
type input "N"
type input "g"
type input "d"
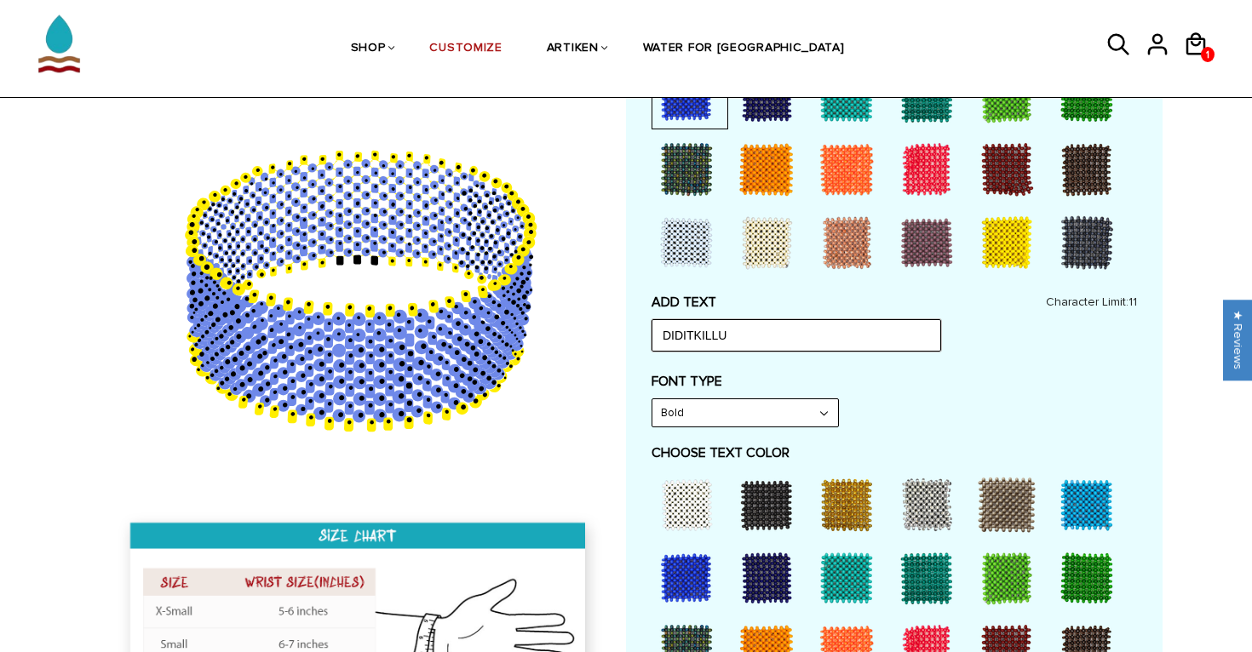
click at [686, 336] on input "DIDITKILLU" at bounding box center [796, 335] width 290 height 32
click at [719, 336] on input "DID ITKILLU" at bounding box center [796, 335] width 290 height 32
click at [699, 333] on input "DID ITKILLU" at bounding box center [796, 335] width 290 height 32
type input "D"
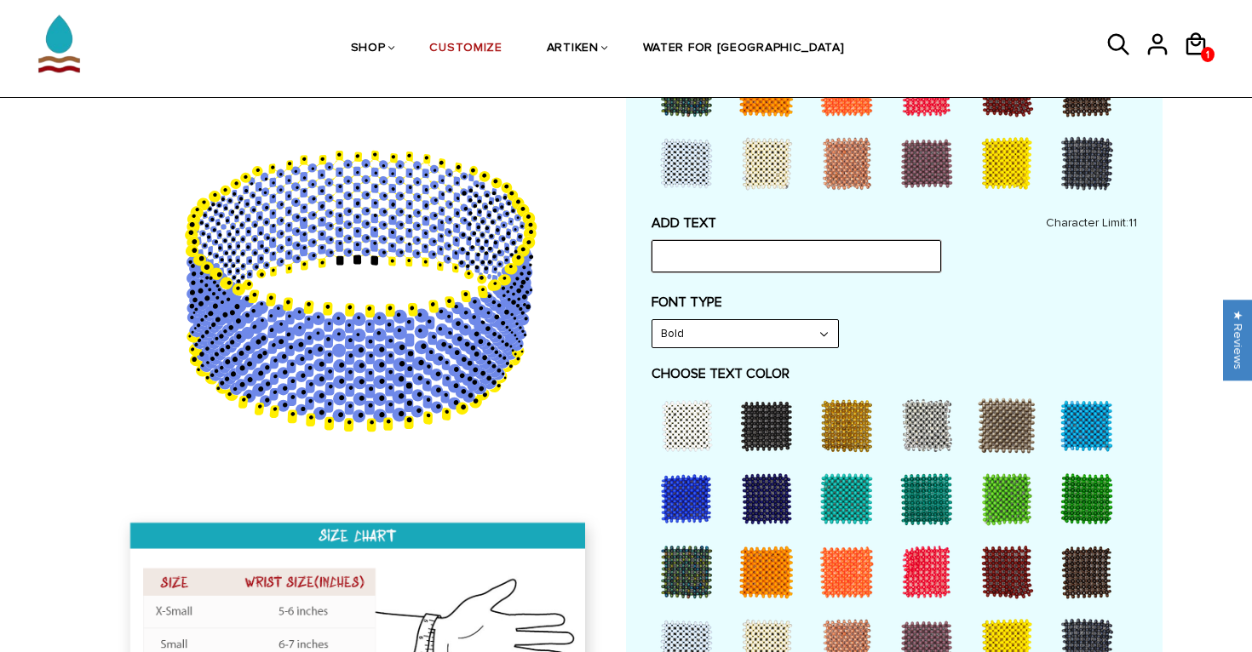
scroll to position [706, 0]
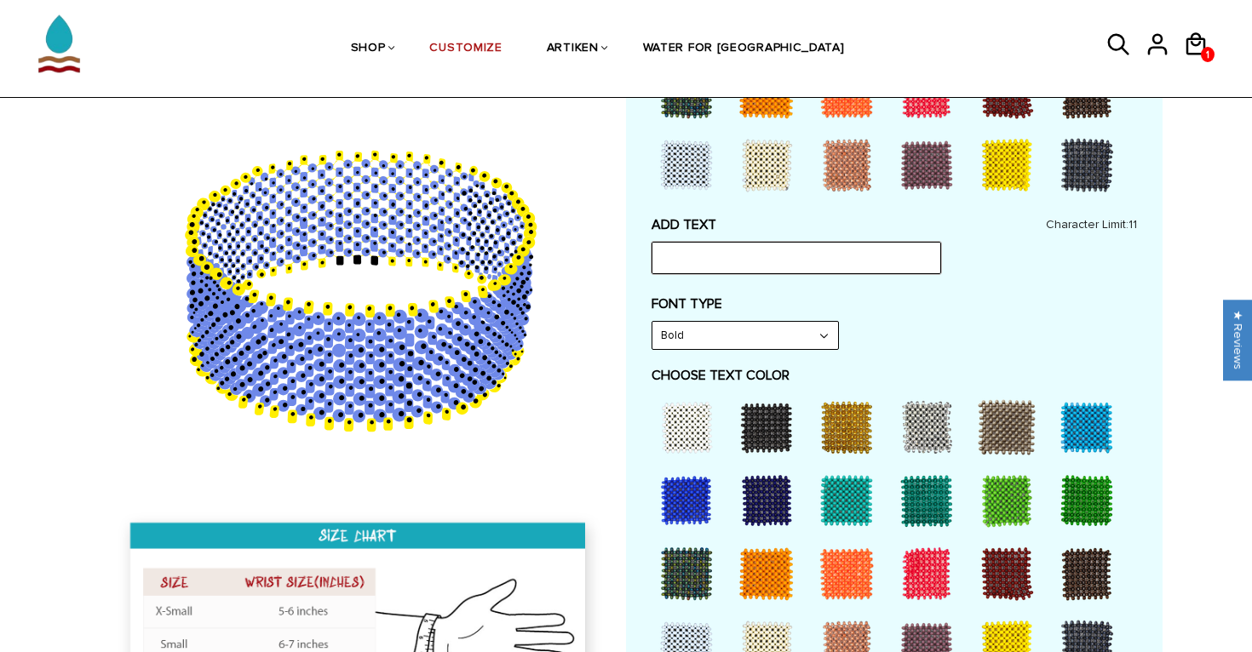
click at [663, 256] on input "text" at bounding box center [796, 258] width 290 height 32
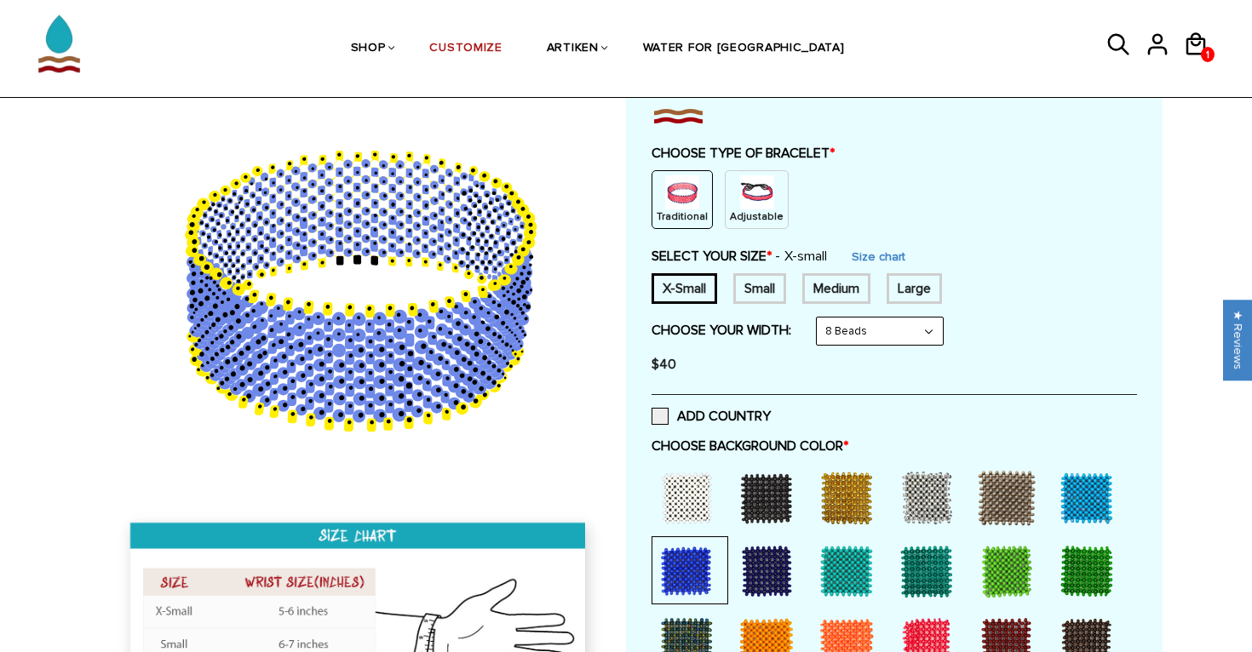
scroll to position [152, 0]
click at [748, 196] on img at bounding box center [757, 193] width 34 height 34
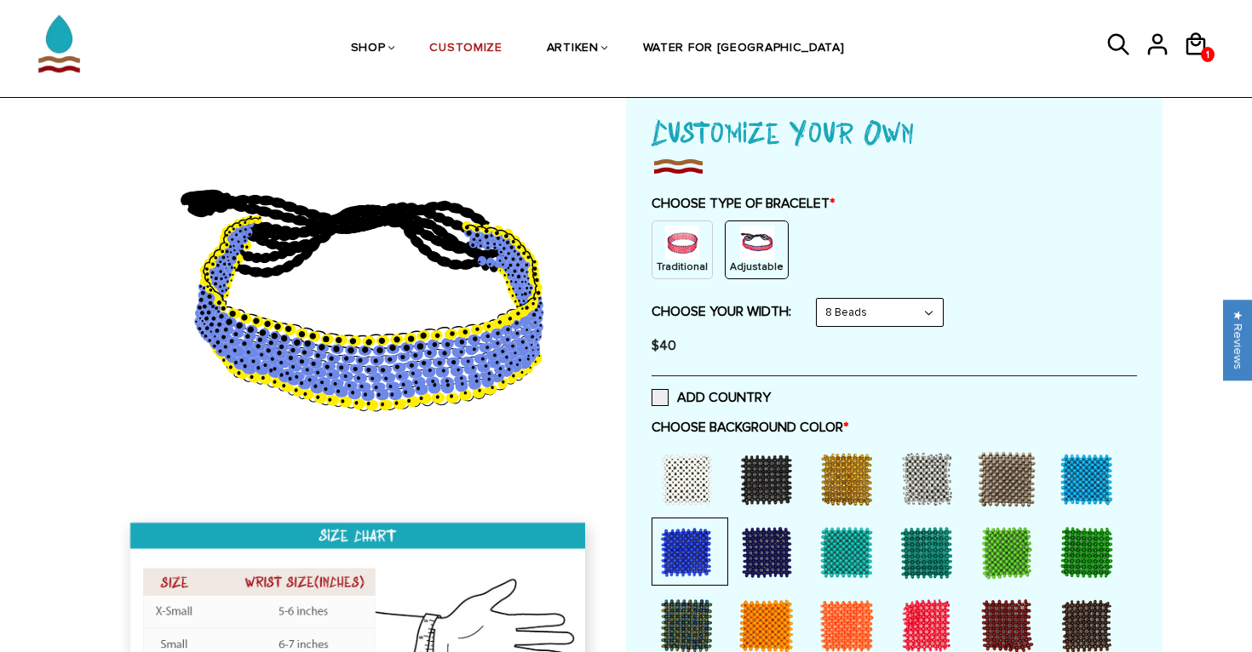
scroll to position [166, 0]
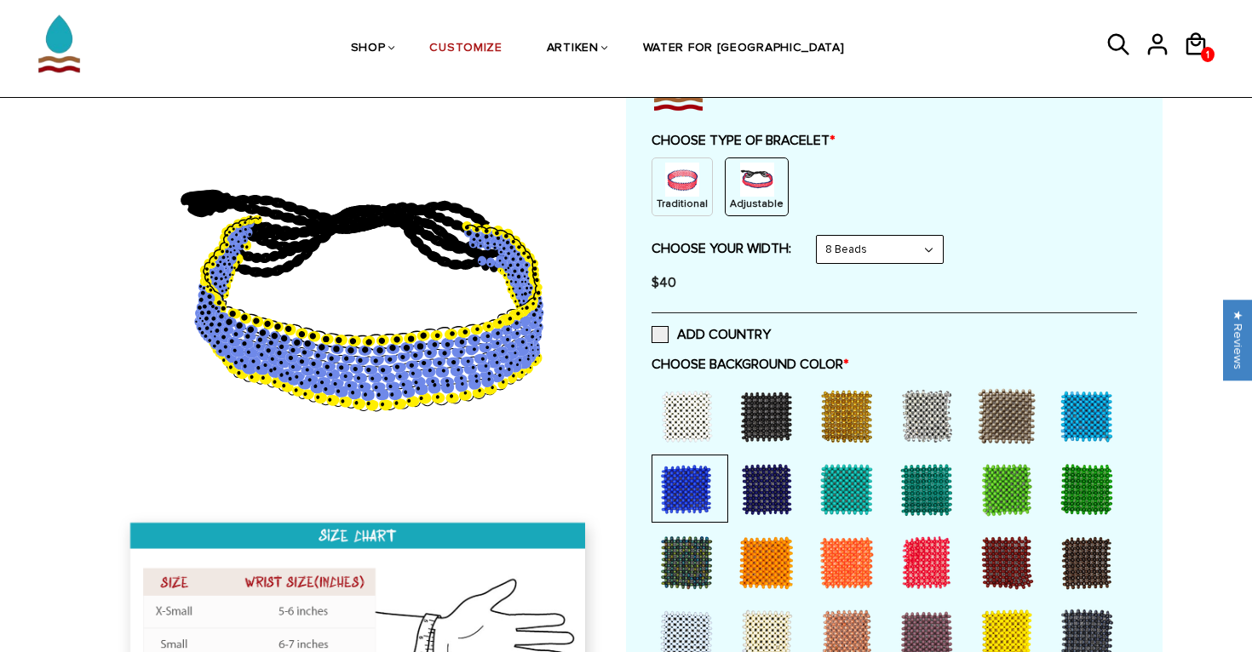
click at [685, 191] on img at bounding box center [682, 180] width 34 height 34
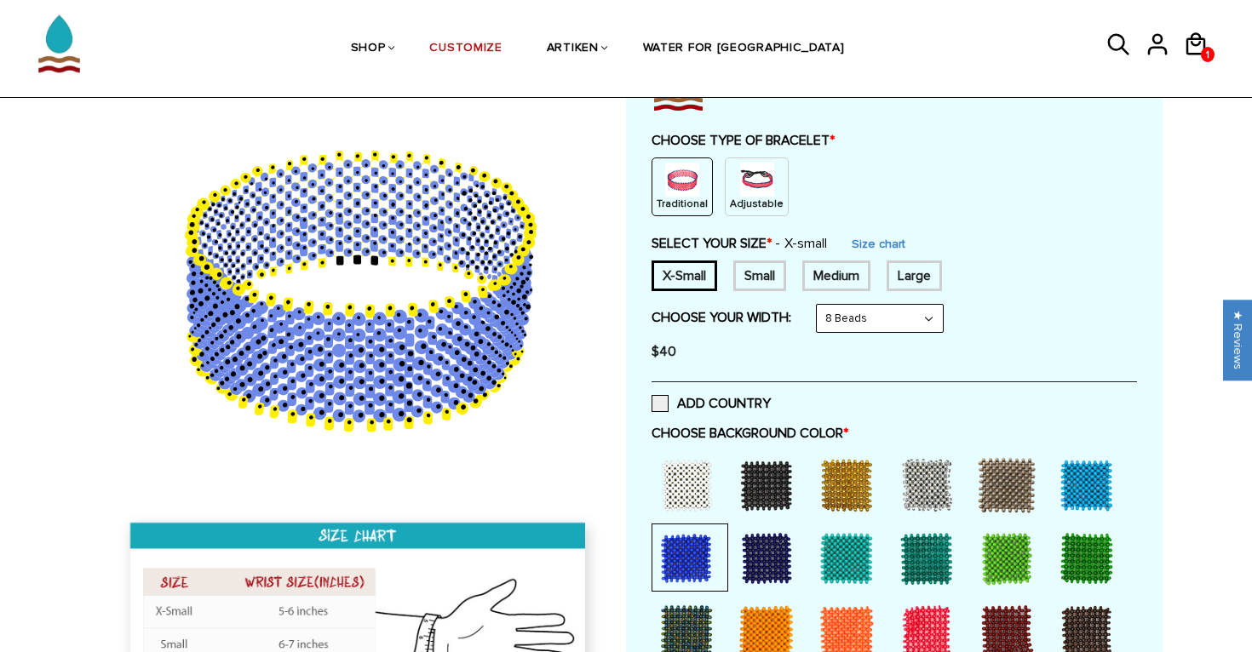
click at [869, 316] on select "8 Beads 6 Beads 10 Beads" at bounding box center [880, 318] width 126 height 27
click at [869, 330] on select "8 Beads 6 Beads 10 Beads" at bounding box center [880, 318] width 126 height 27
click at [820, 305] on select "8 Beads 6 Beads 10 Beads" at bounding box center [880, 318] width 126 height 27
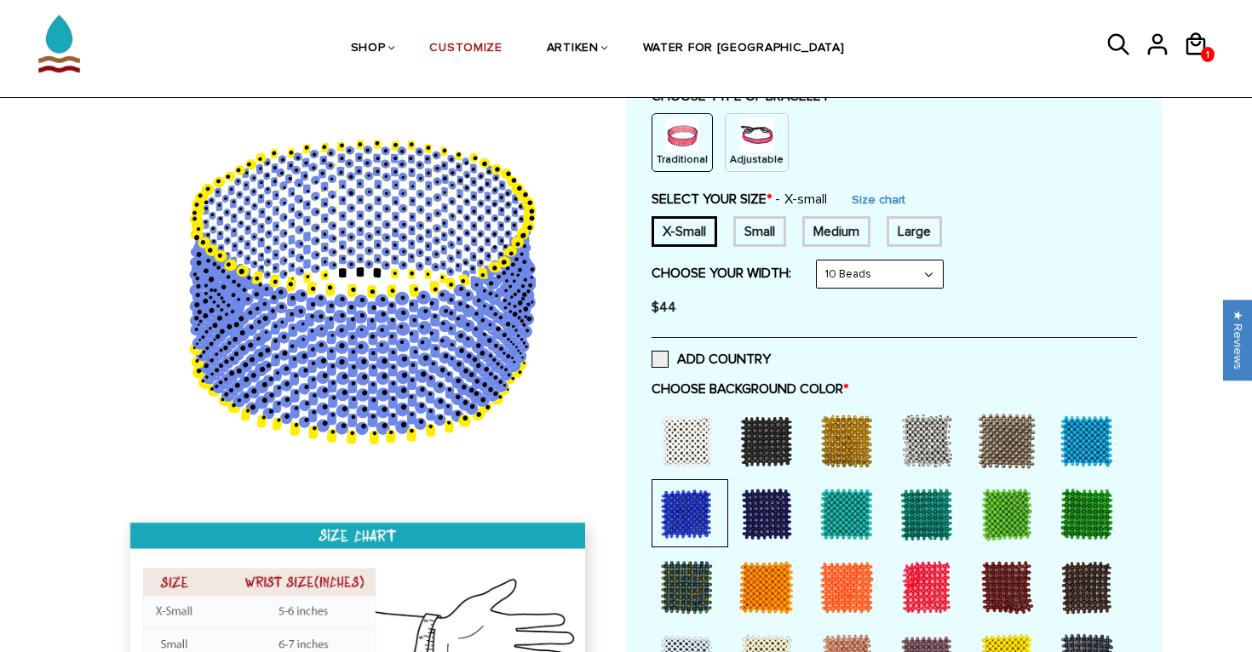
scroll to position [208, 0]
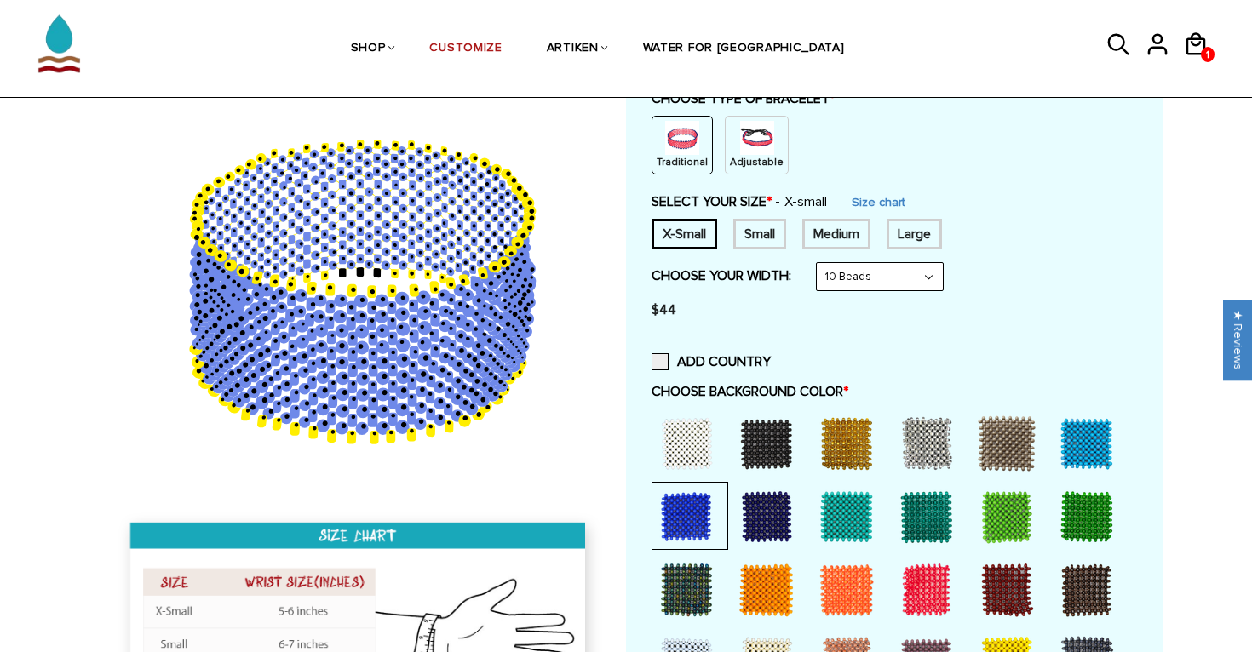
click at [869, 272] on select "8 Beads 6 Beads 10 Beads" at bounding box center [880, 276] width 126 height 27
click at [820, 263] on select "8 Beads 6 Beads 10 Beads" at bounding box center [880, 276] width 126 height 27
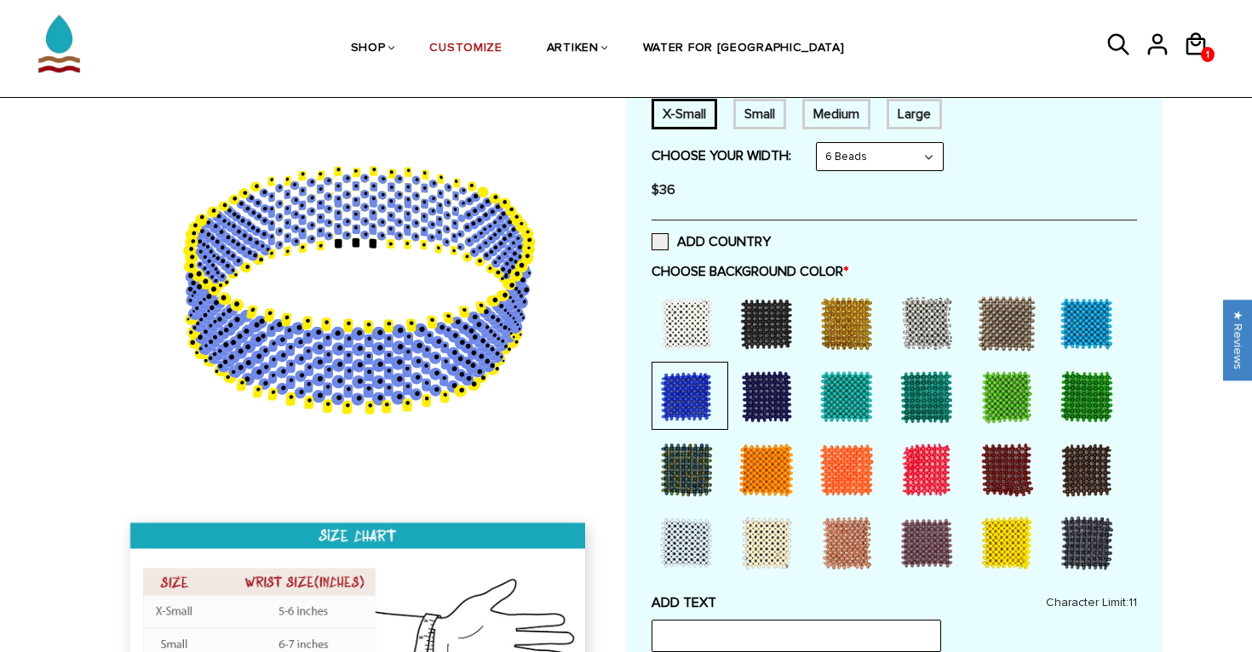
scroll to position [330, 0]
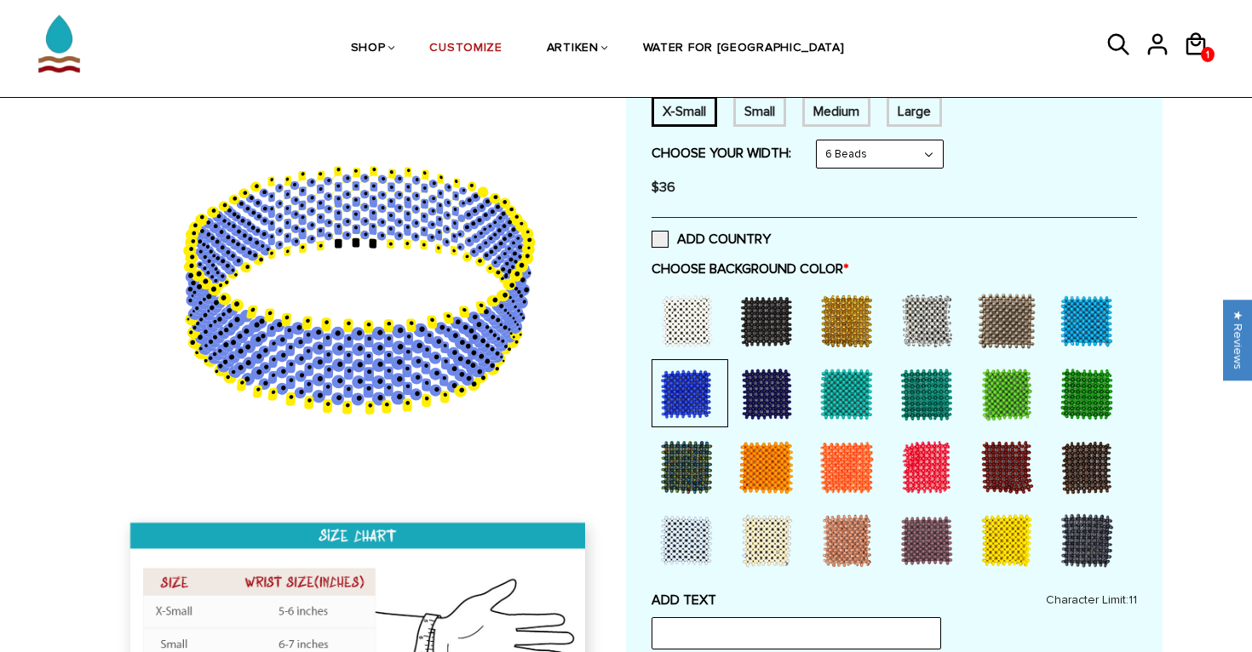
click at [774, 393] on div at bounding box center [766, 394] width 68 height 68
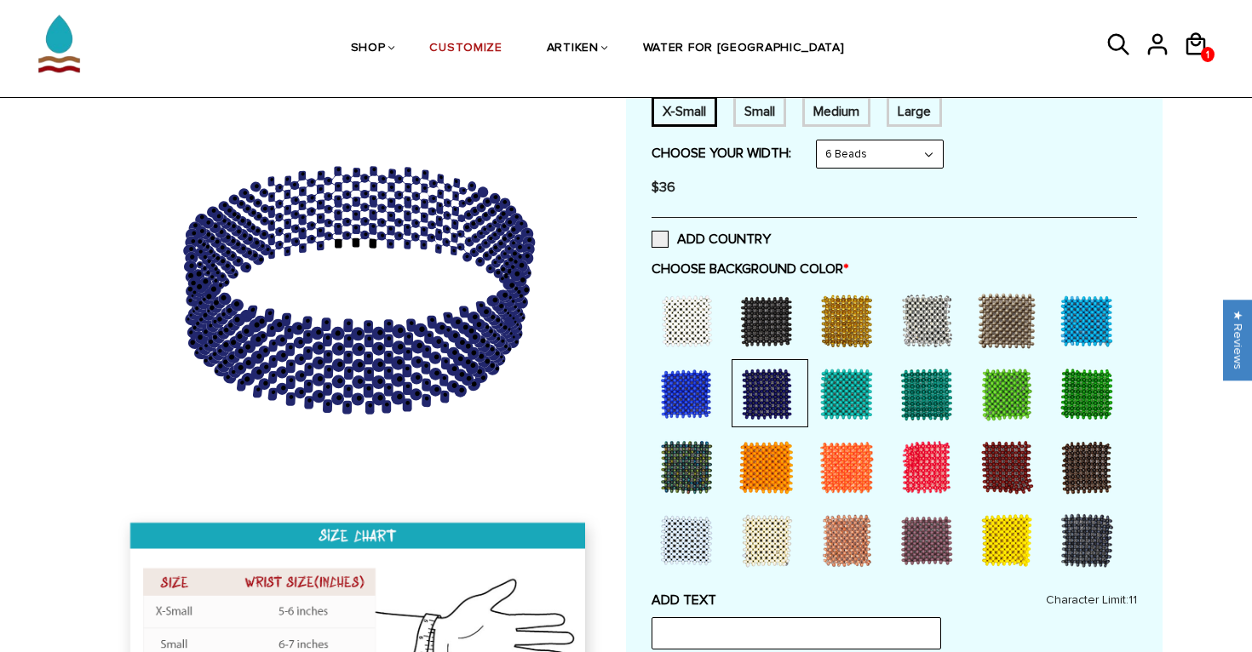
click at [705, 397] on div at bounding box center [686, 394] width 68 height 68
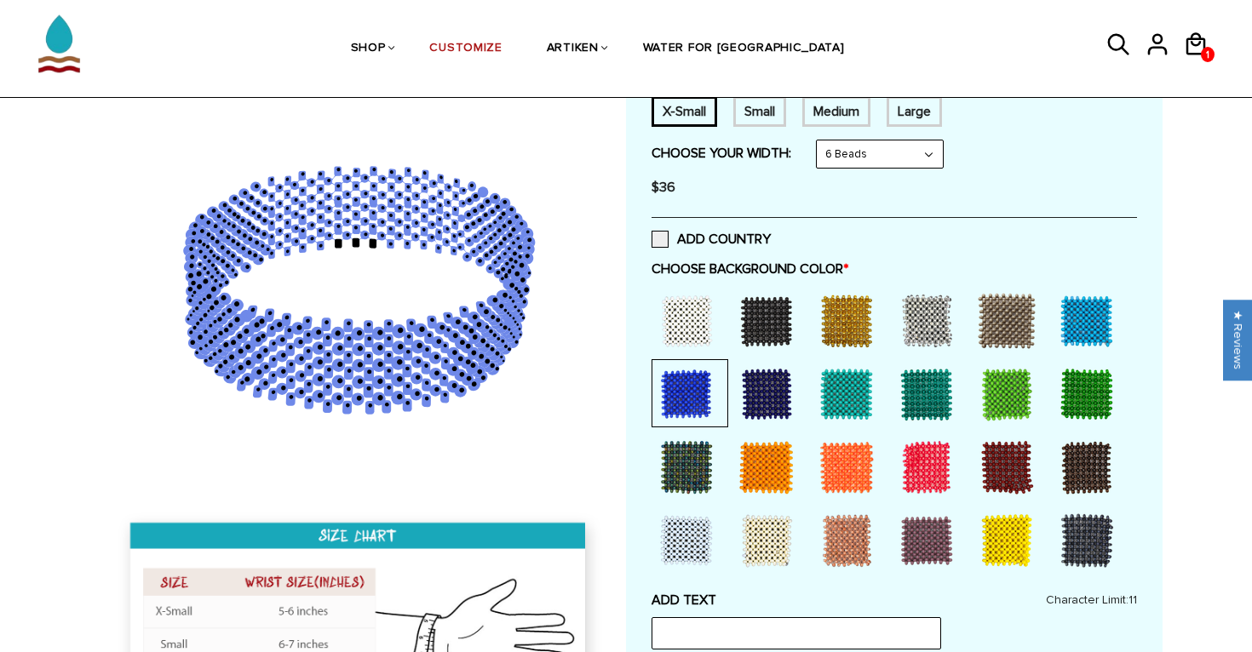
click at [750, 398] on div at bounding box center [766, 394] width 68 height 68
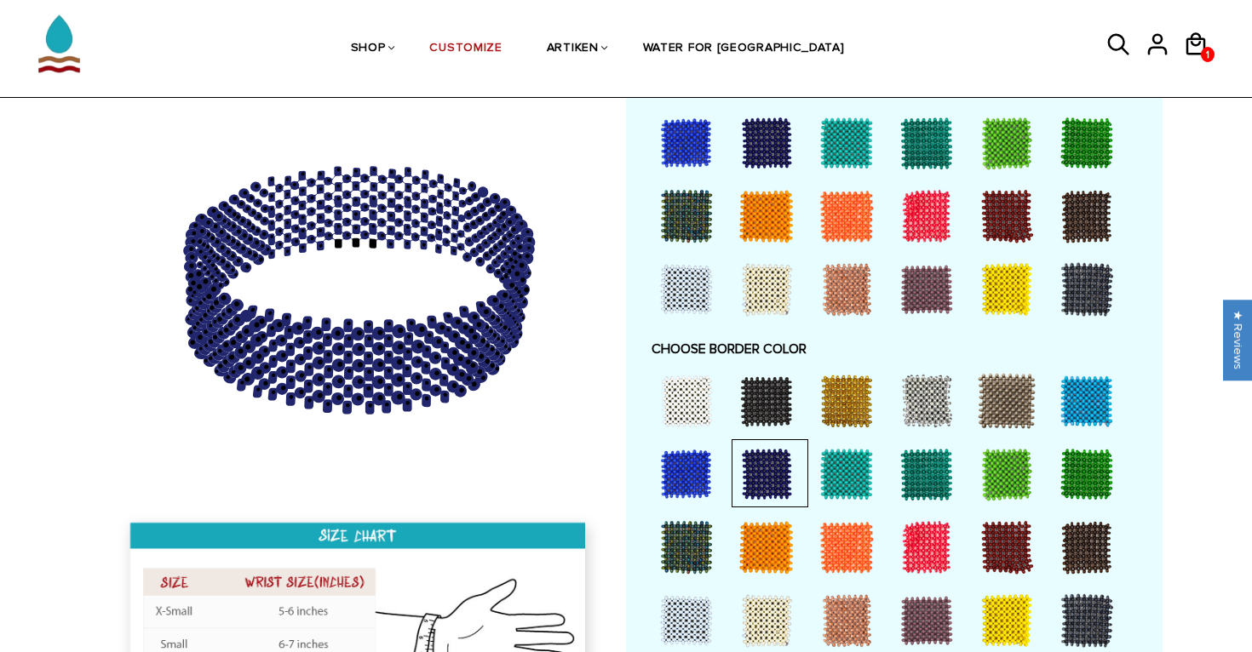
scroll to position [1087, 0]
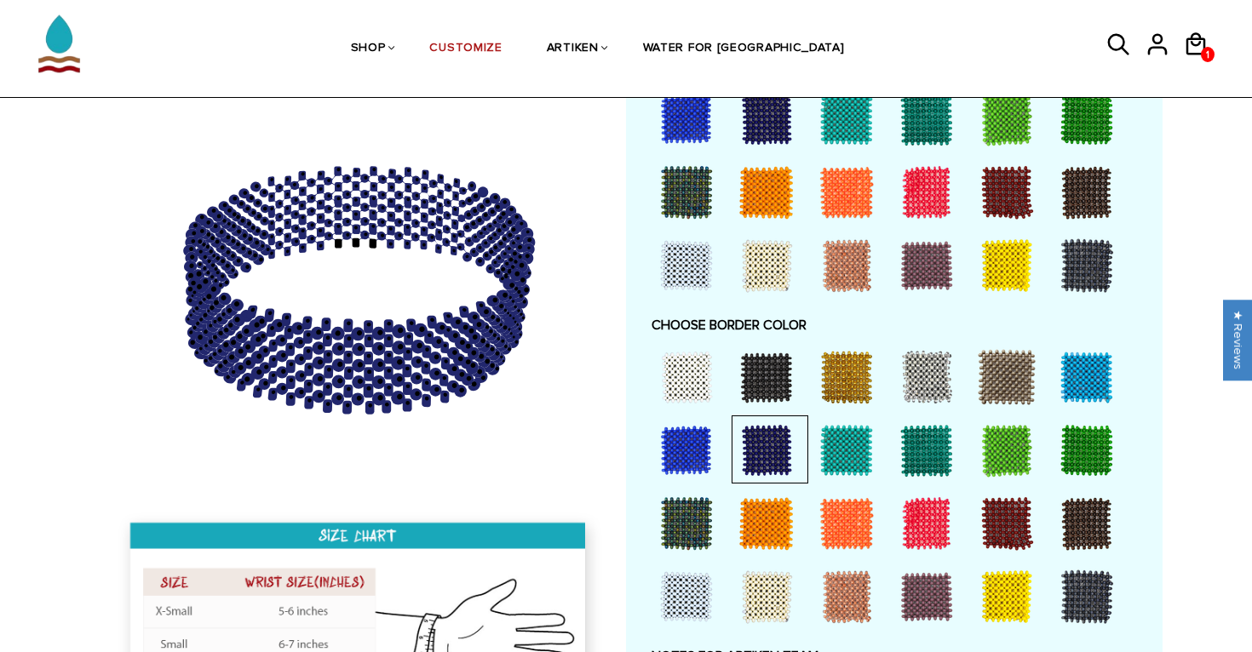
click at [990, 582] on div at bounding box center [1006, 597] width 68 height 68
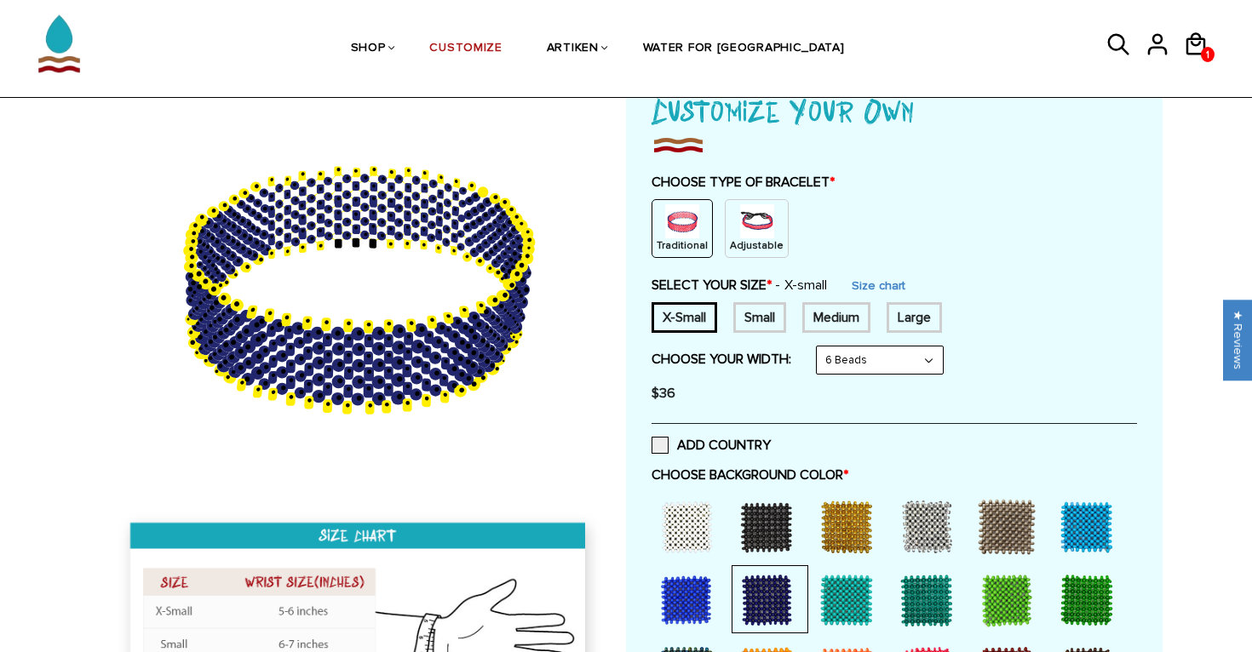
scroll to position [141, 0]
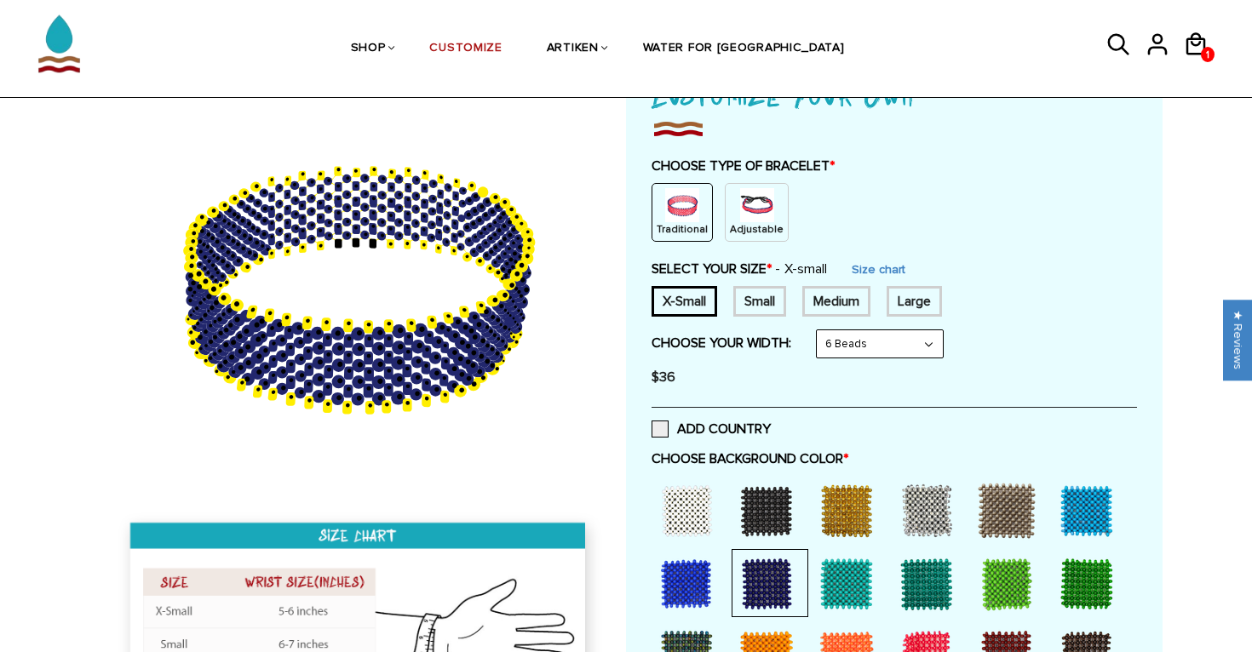
click at [699, 583] on div at bounding box center [686, 584] width 68 height 68
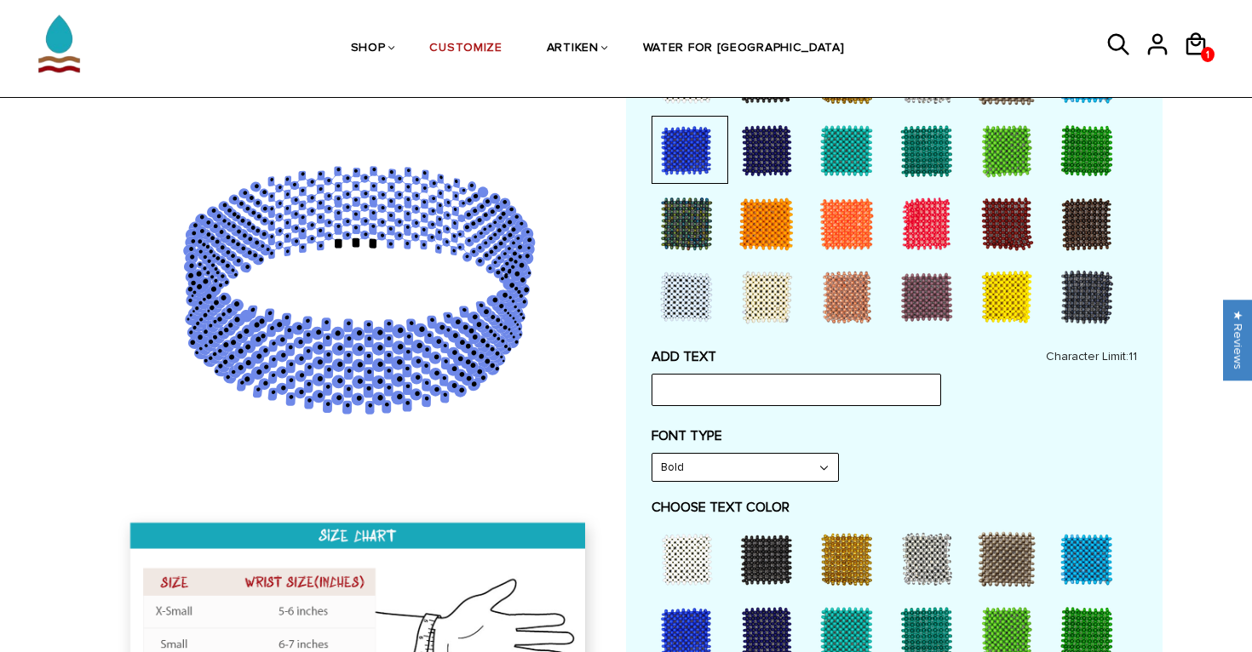
scroll to position [584, 0]
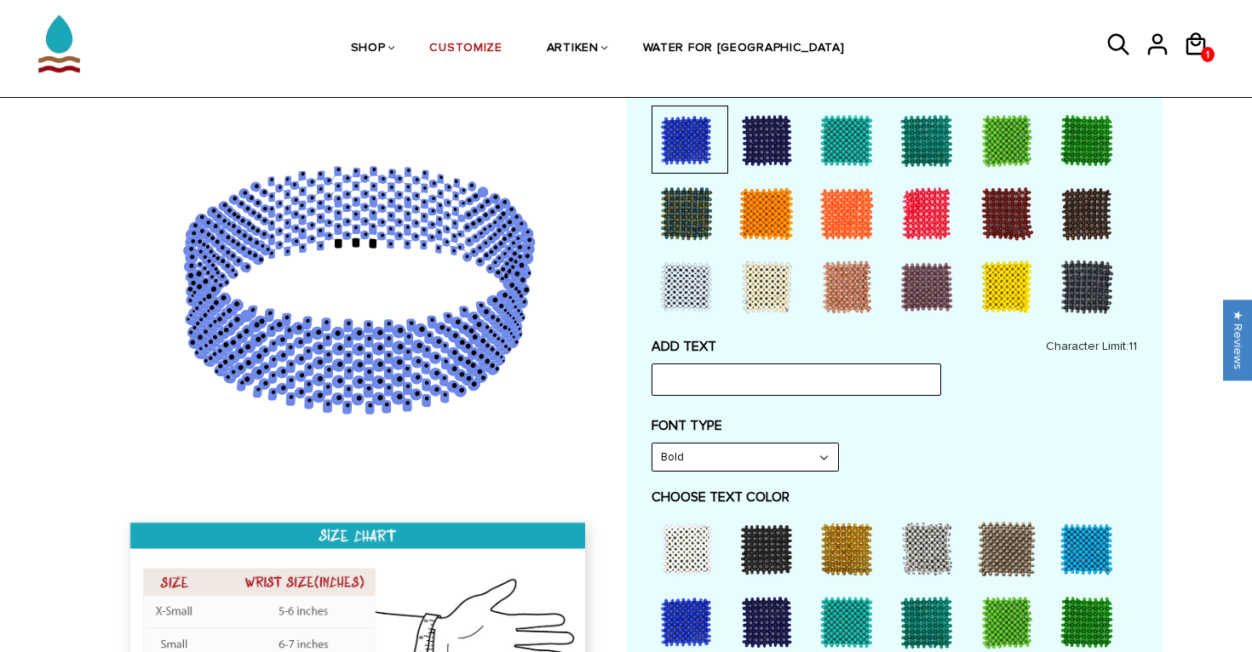
click at [835, 536] on div at bounding box center [846, 549] width 68 height 68
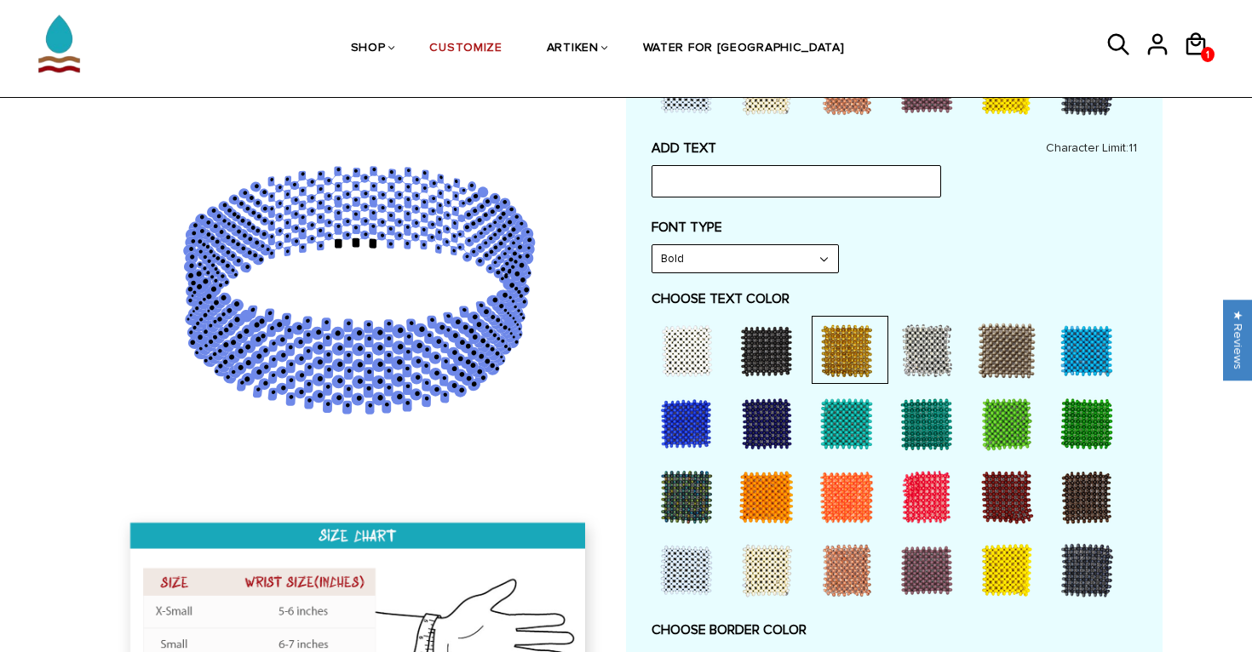
scroll to position [811, 0]
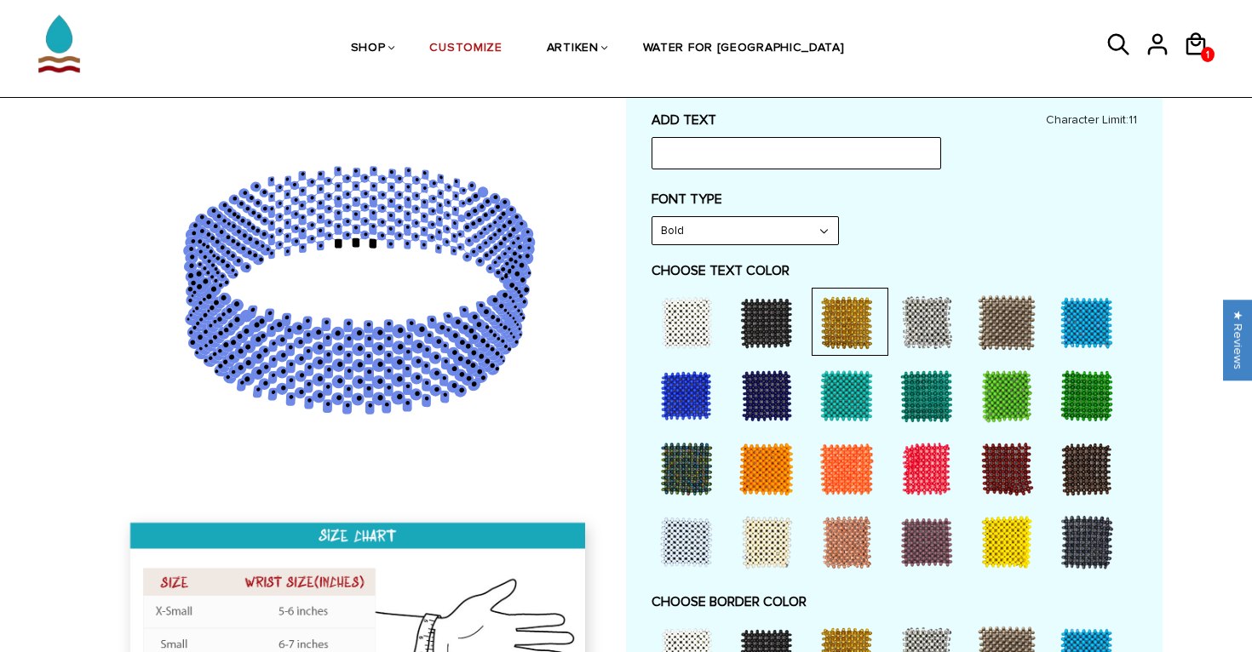
click at [982, 531] on div at bounding box center [1006, 542] width 68 height 68
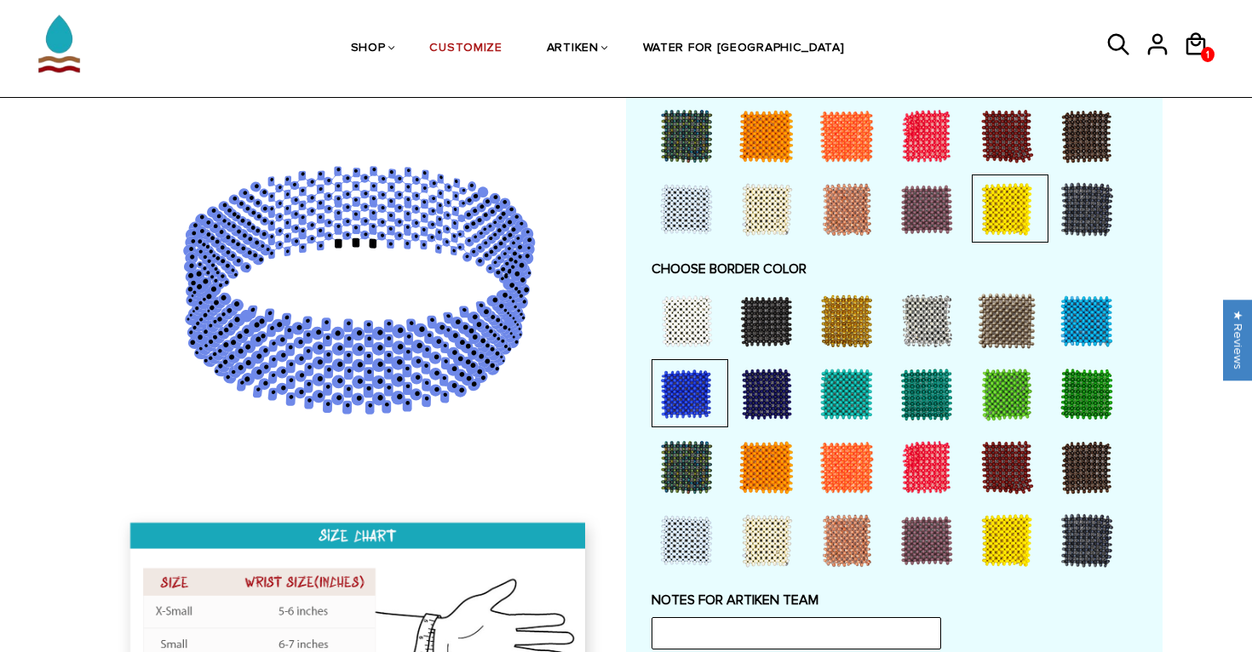
scroll to position [1145, 0]
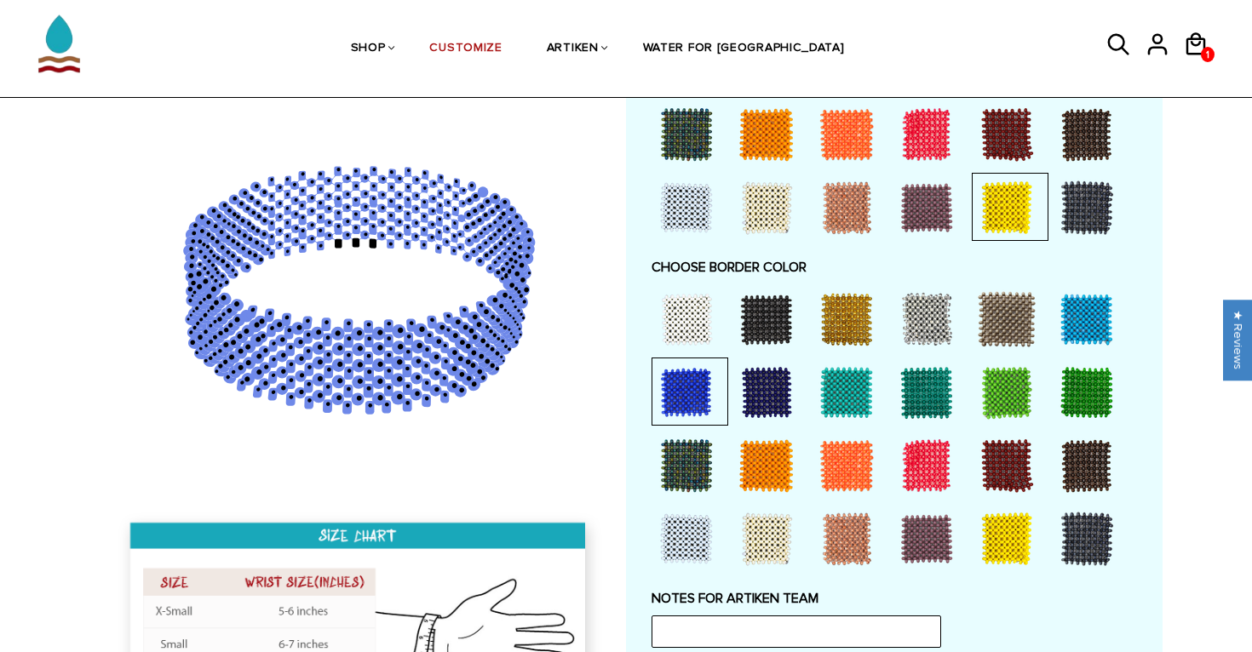
click at [1000, 514] on div at bounding box center [1006, 539] width 68 height 68
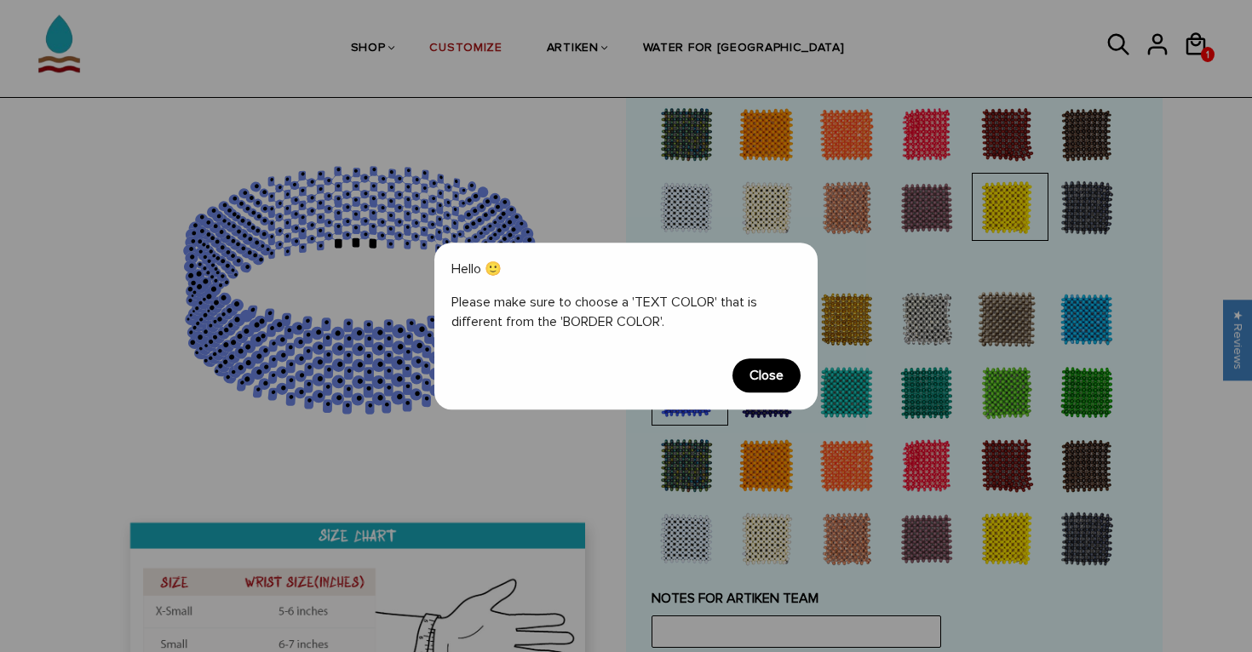
click at [776, 376] on span "Close" at bounding box center [766, 376] width 68 height 34
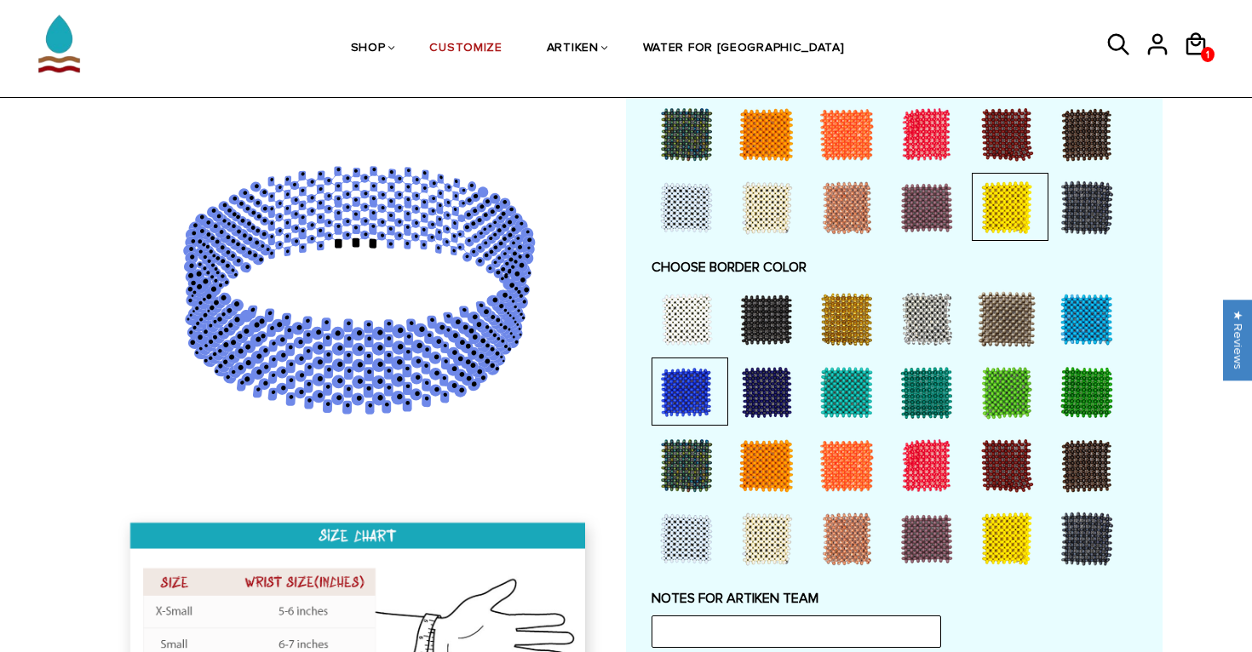
click at [1013, 533] on div at bounding box center [1006, 539] width 68 height 68
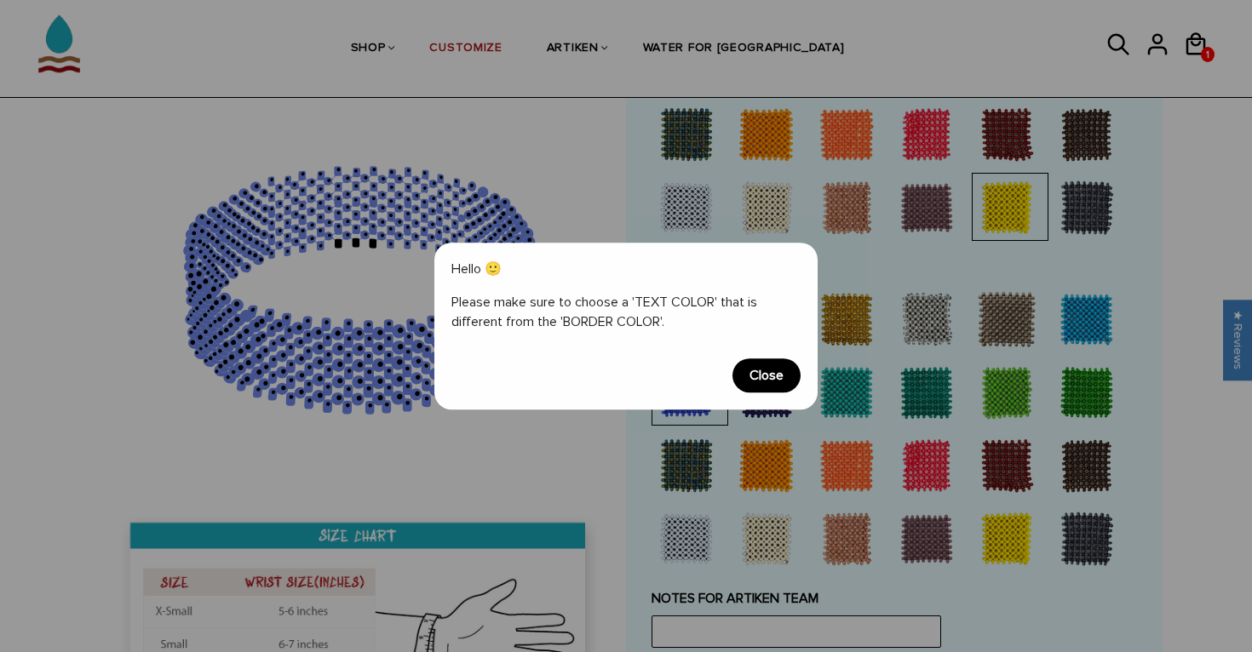
click at [777, 380] on span "Close" at bounding box center [766, 376] width 68 height 34
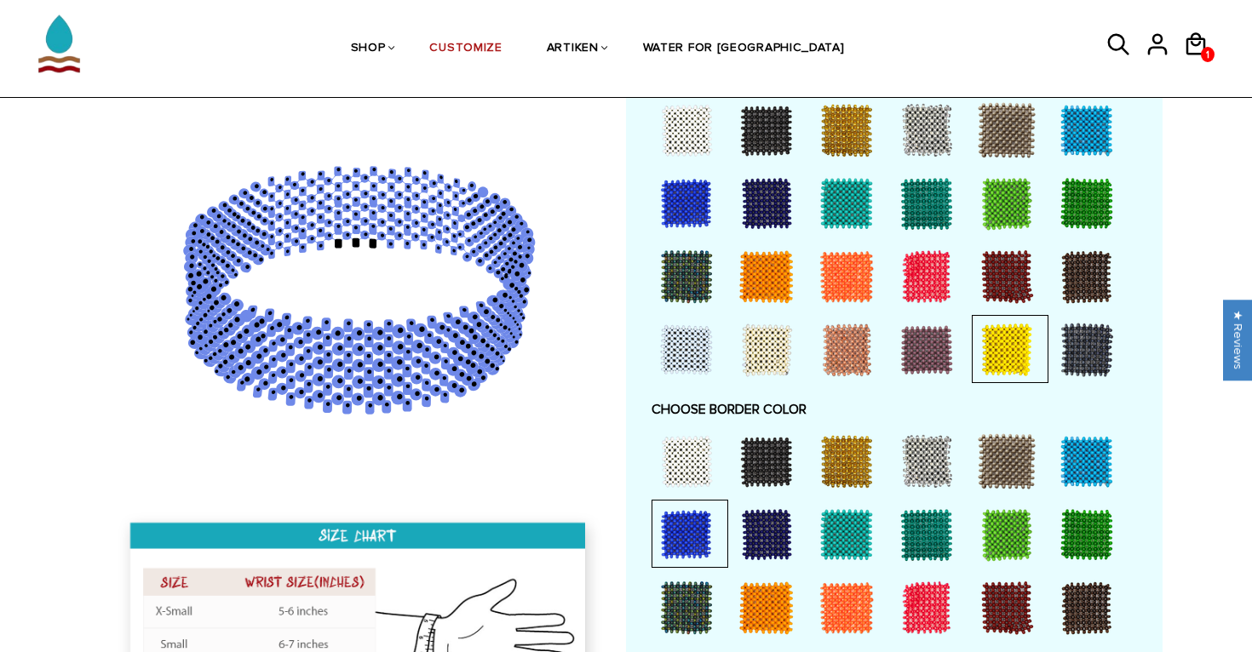
click at [1007, 284] on div at bounding box center [1006, 277] width 68 height 68
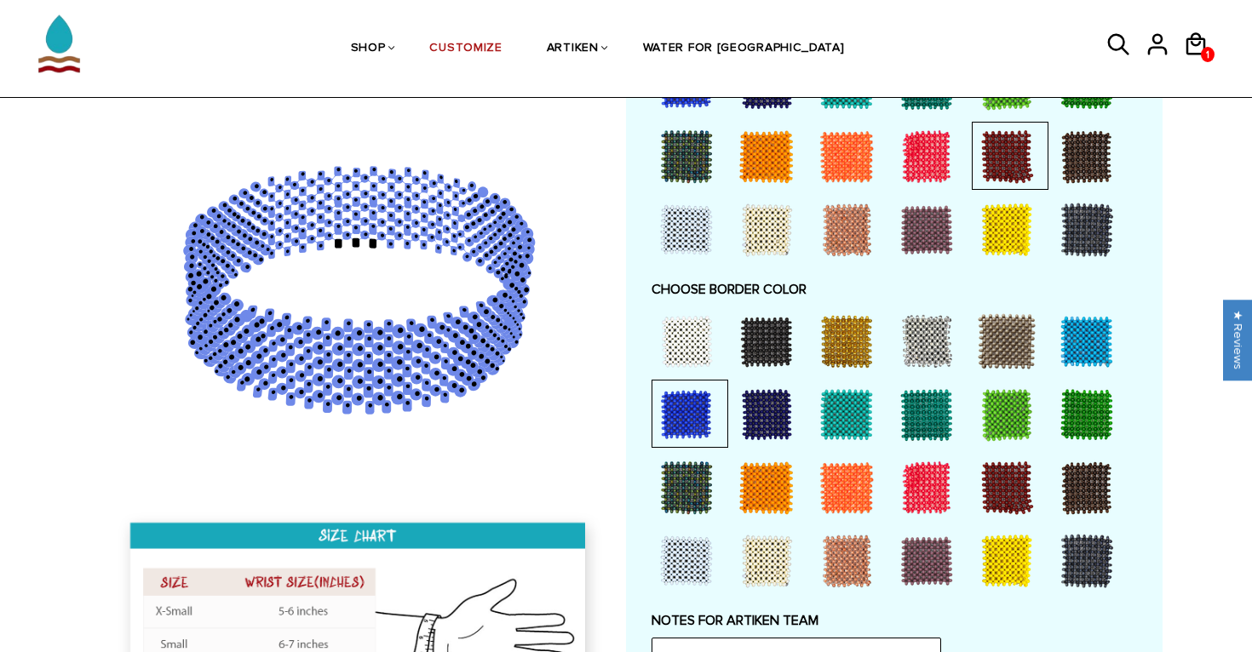
click at [1018, 565] on div at bounding box center [1006, 561] width 68 height 68
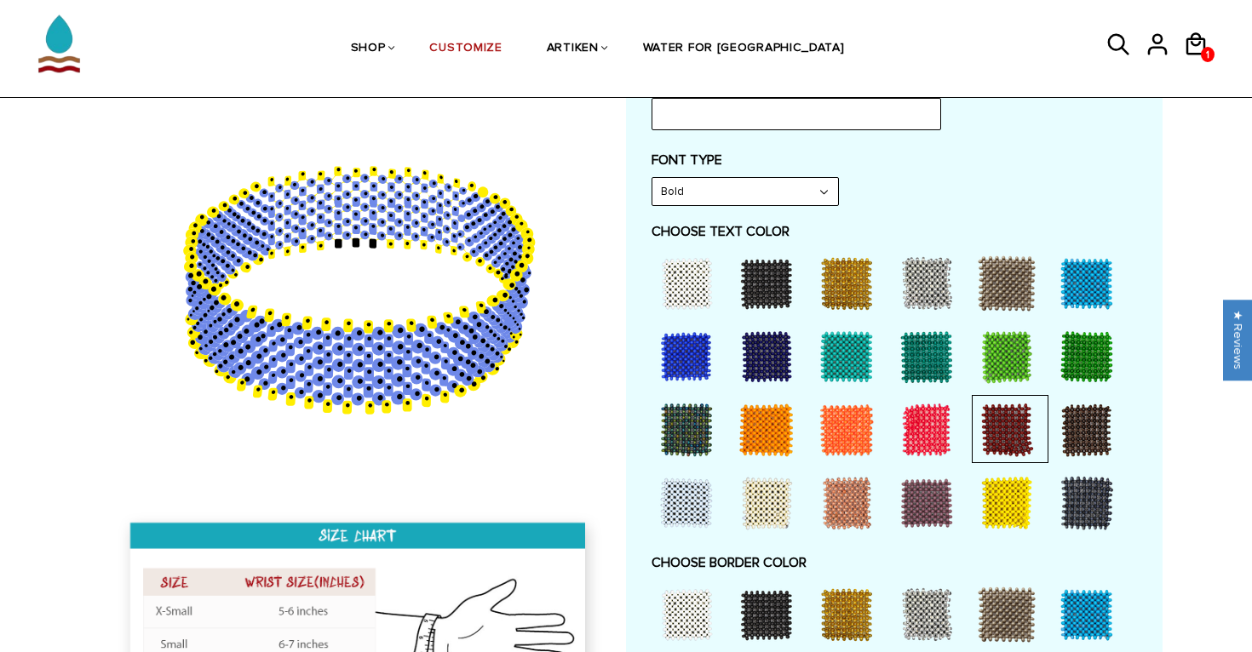
scroll to position [830, 0]
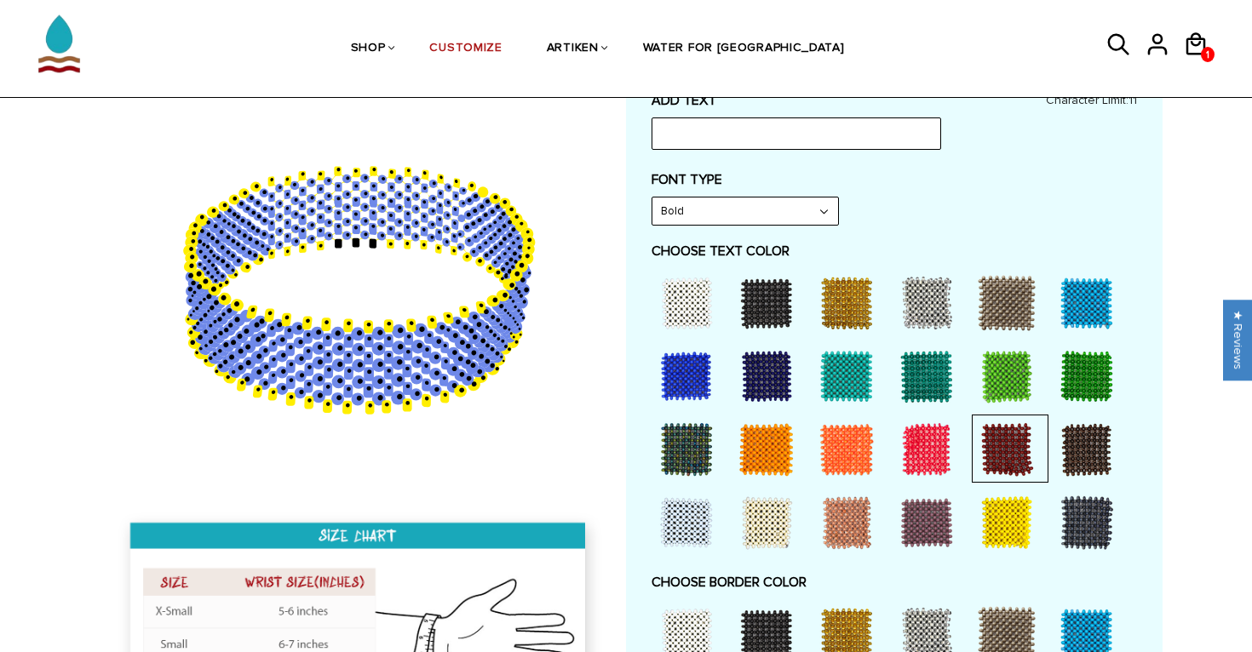
click at [683, 299] on div at bounding box center [686, 303] width 68 height 68
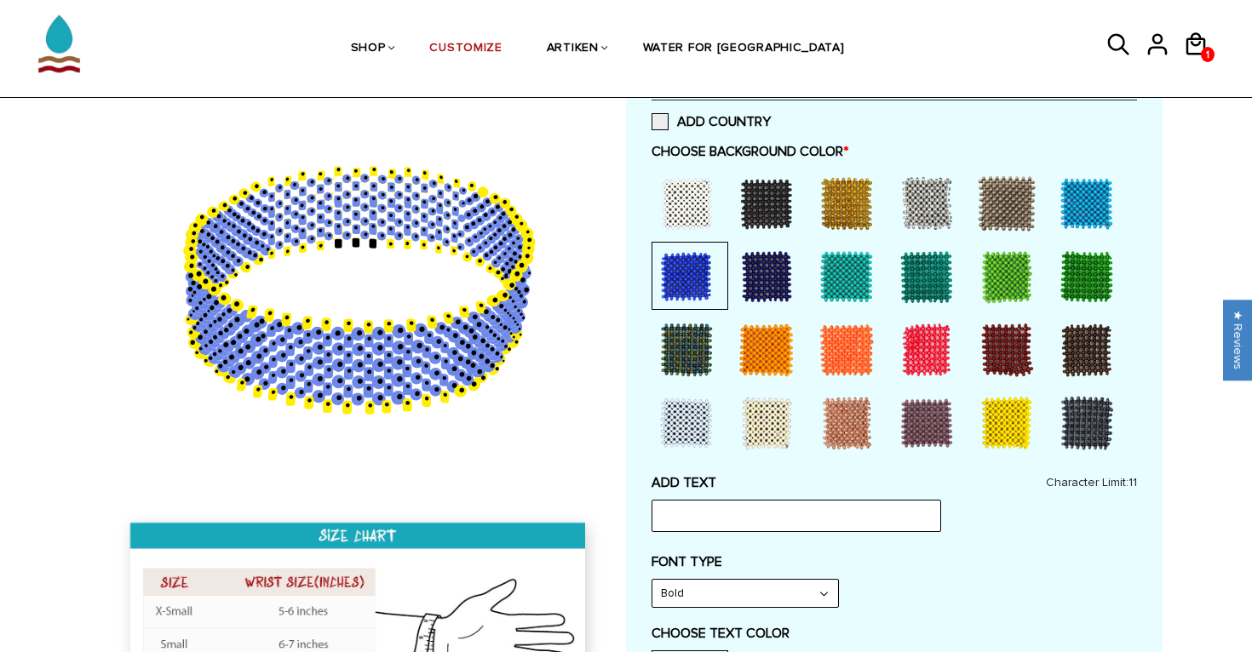
scroll to position [444, 0]
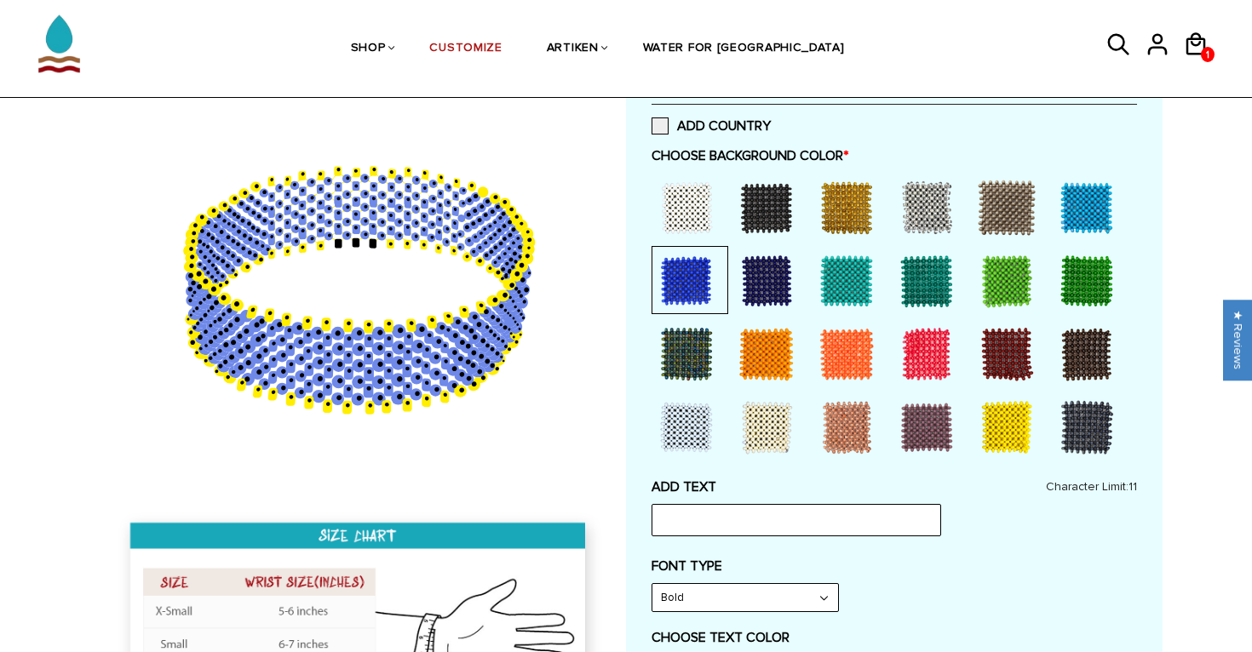
click at [1026, 299] on div at bounding box center [1006, 281] width 68 height 68
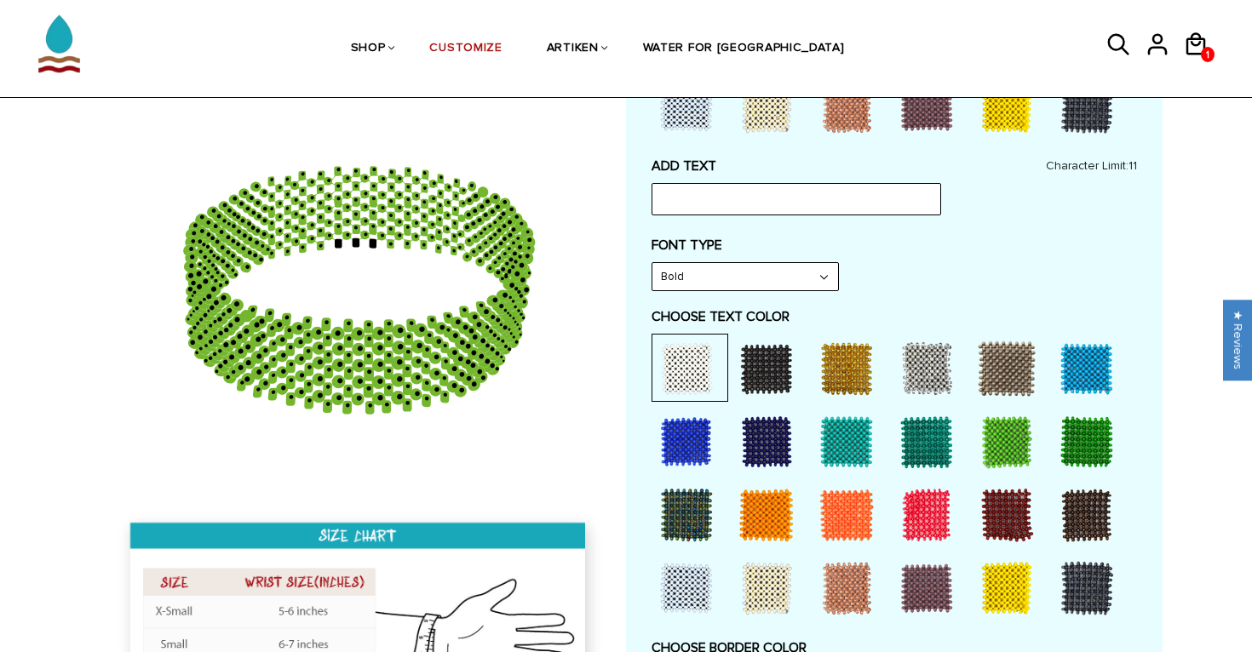
scroll to position [766, 0]
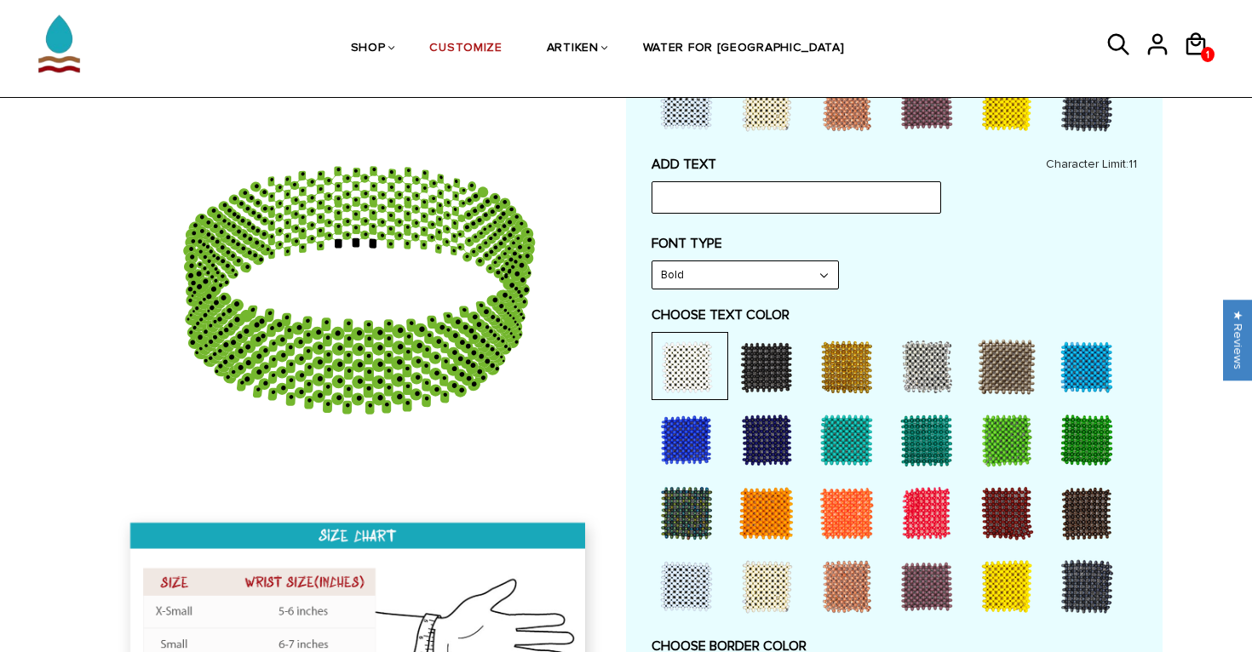
click at [734, 433] on div at bounding box center [766, 440] width 68 height 68
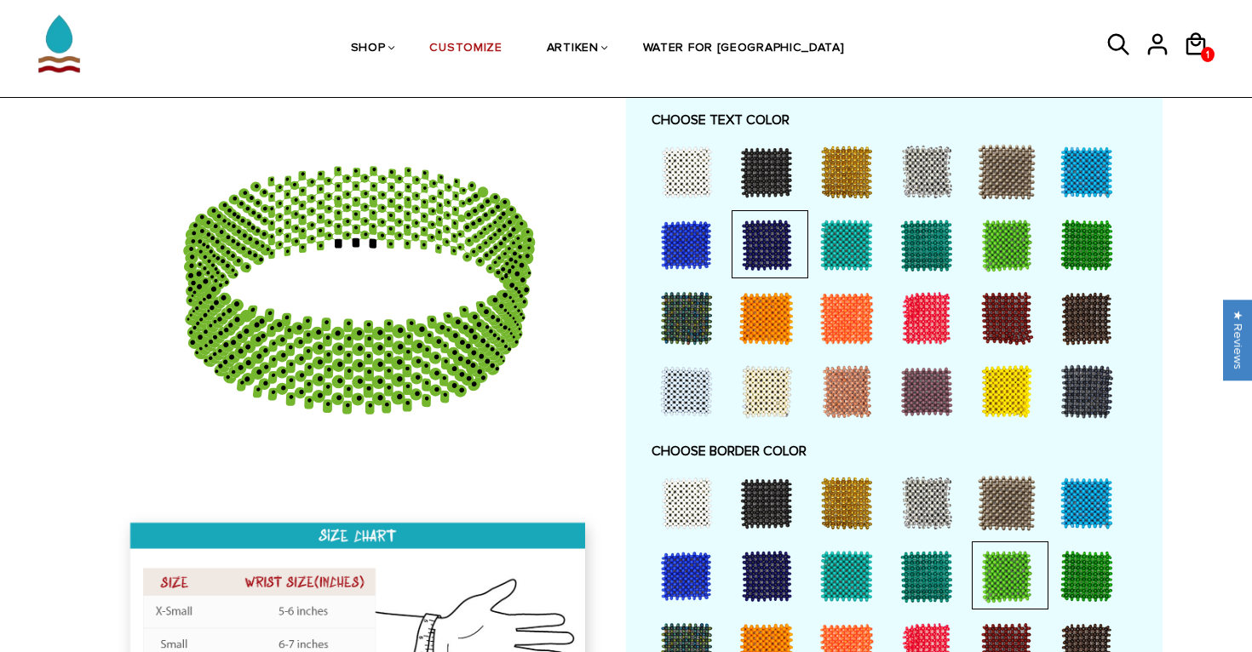
scroll to position [964, 0]
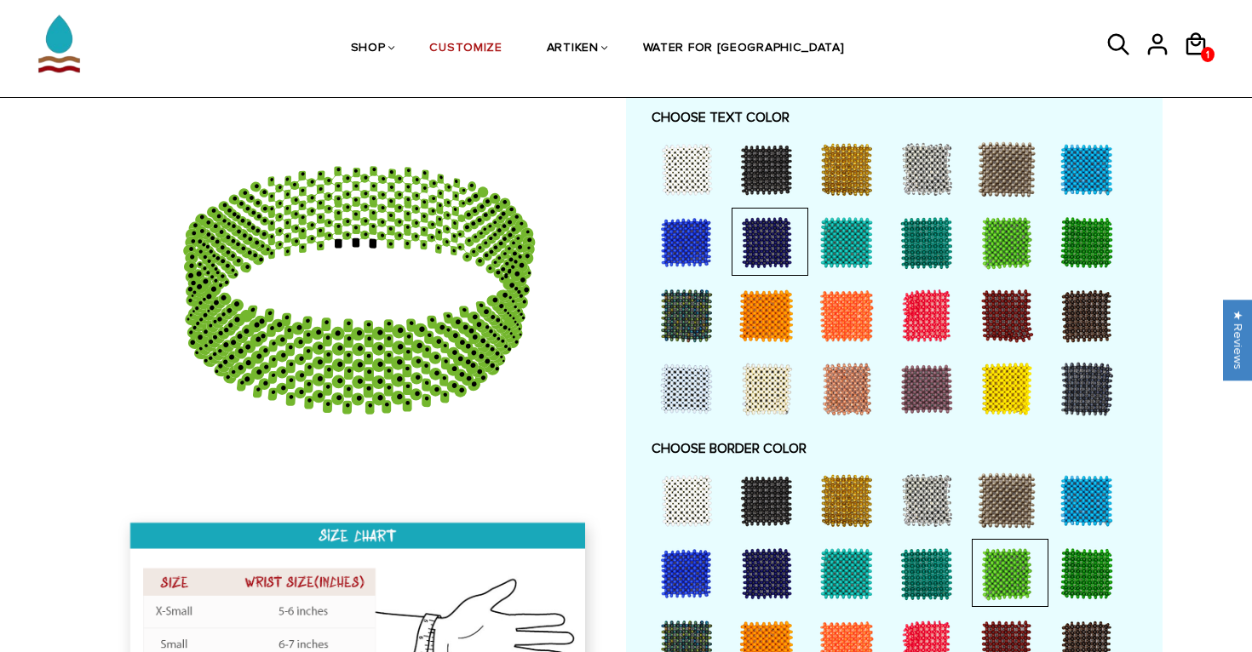
click at [738, 341] on div at bounding box center [766, 316] width 68 height 68
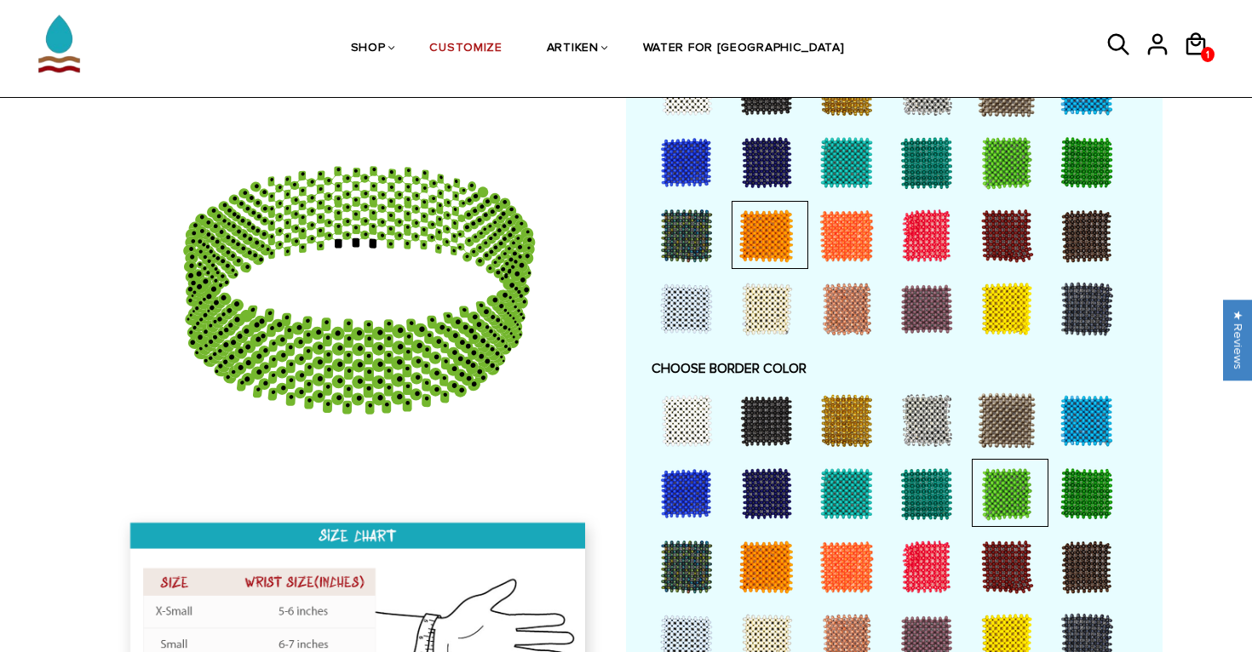
click at [765, 479] on div at bounding box center [766, 494] width 68 height 68
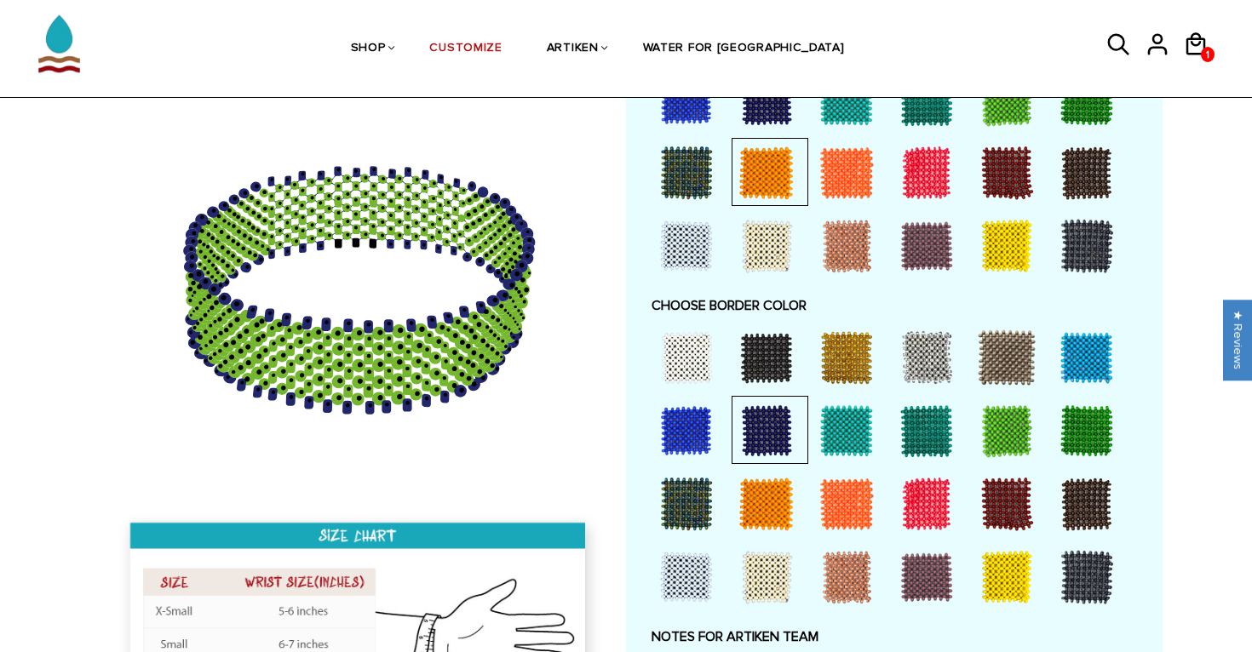
scroll to position [1102, 0]
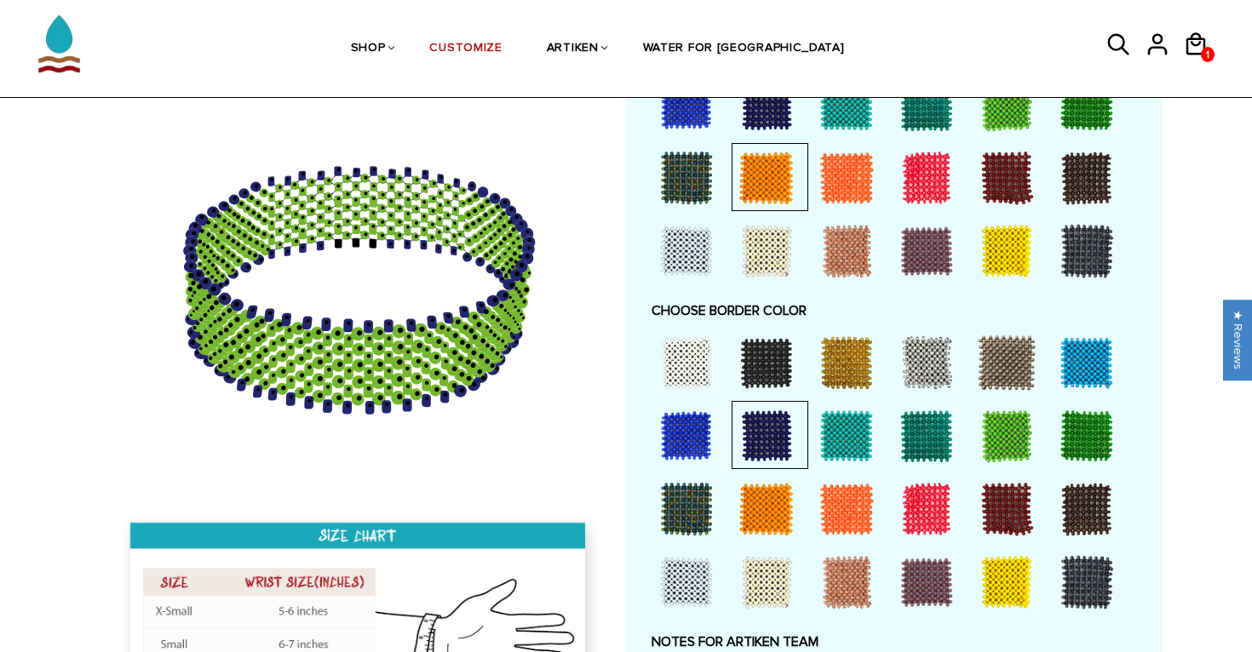
click at [1103, 364] on div at bounding box center [1087, 363] width 68 height 68
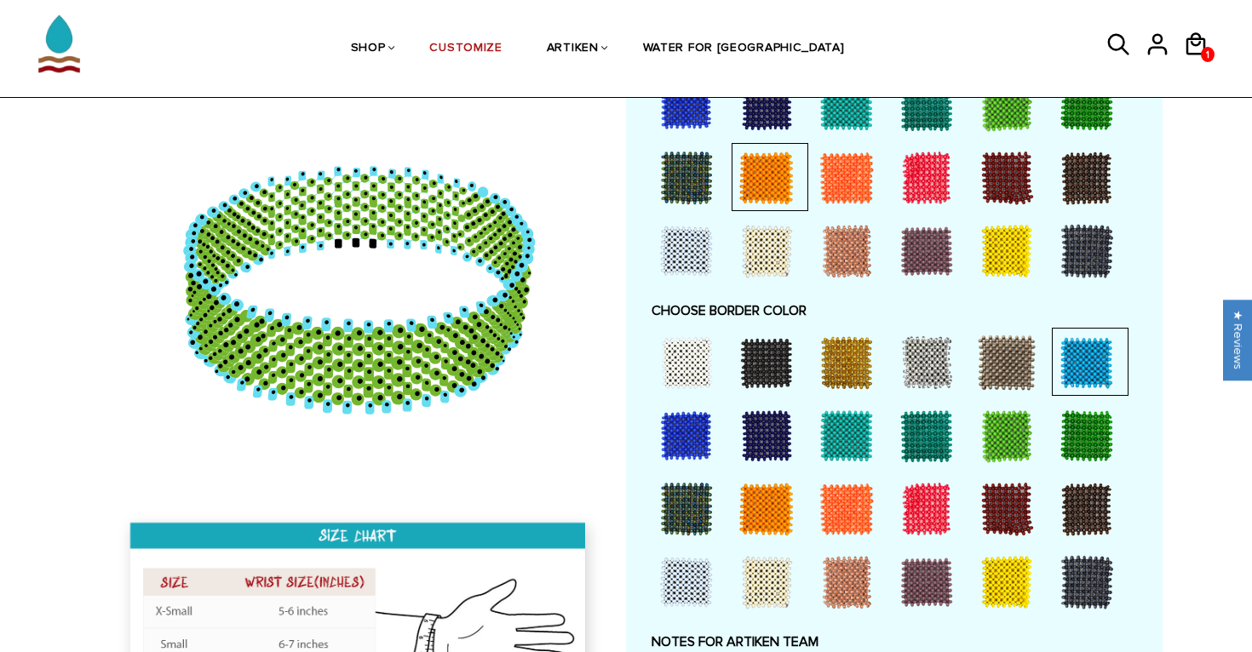
click at [746, 421] on div at bounding box center [766, 436] width 68 height 68
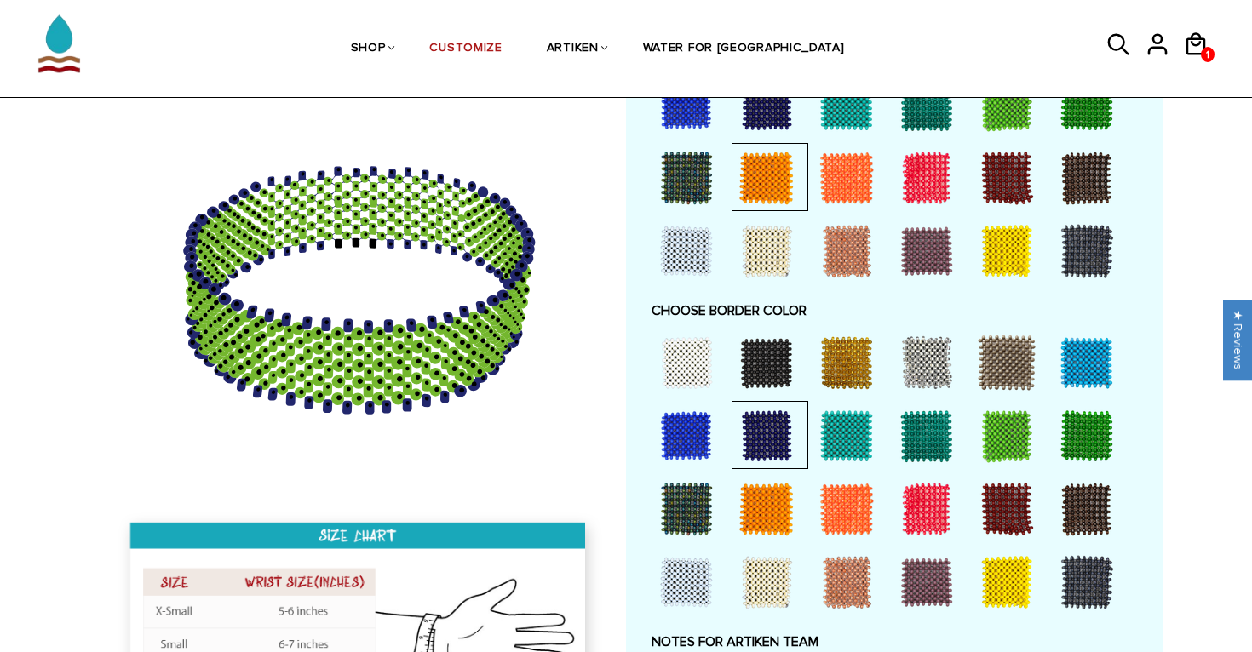
click at [678, 429] on div at bounding box center [686, 436] width 68 height 68
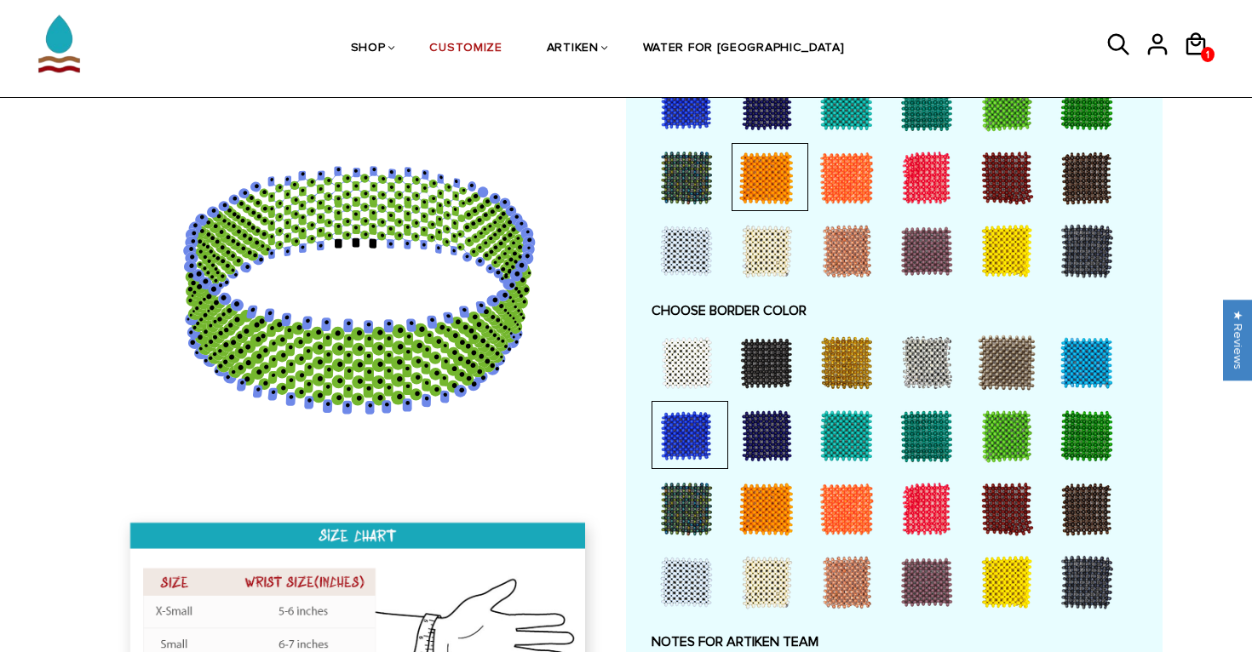
click at [762, 430] on div at bounding box center [766, 436] width 68 height 68
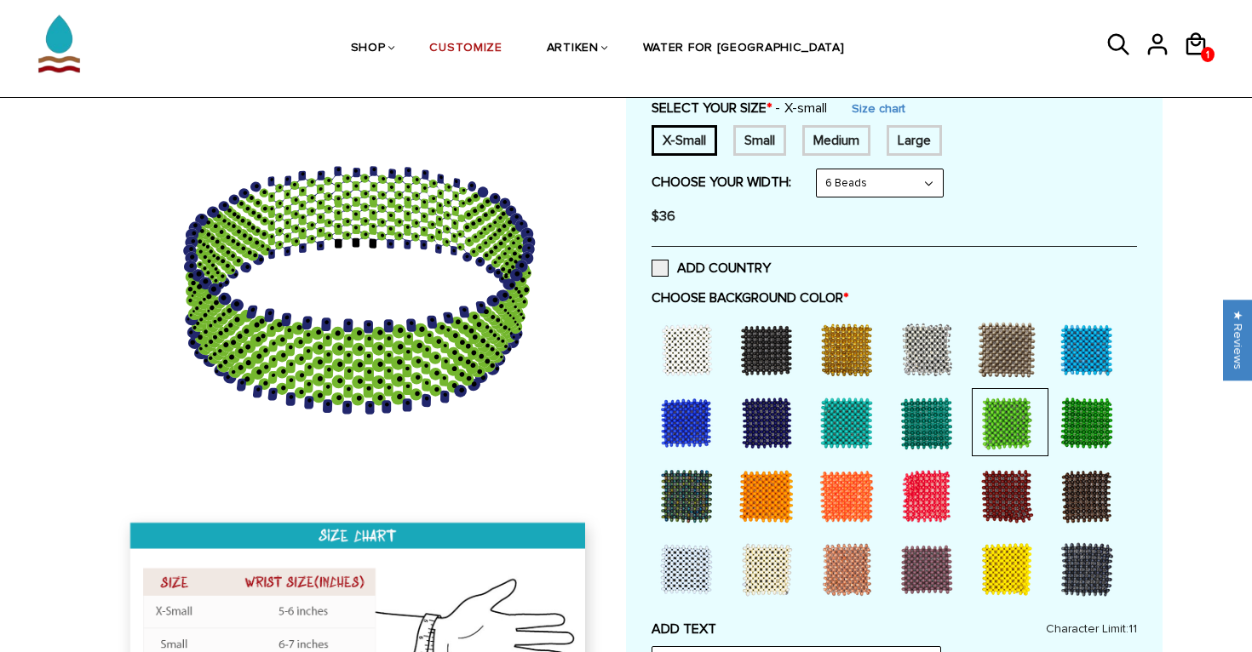
scroll to position [288, 0]
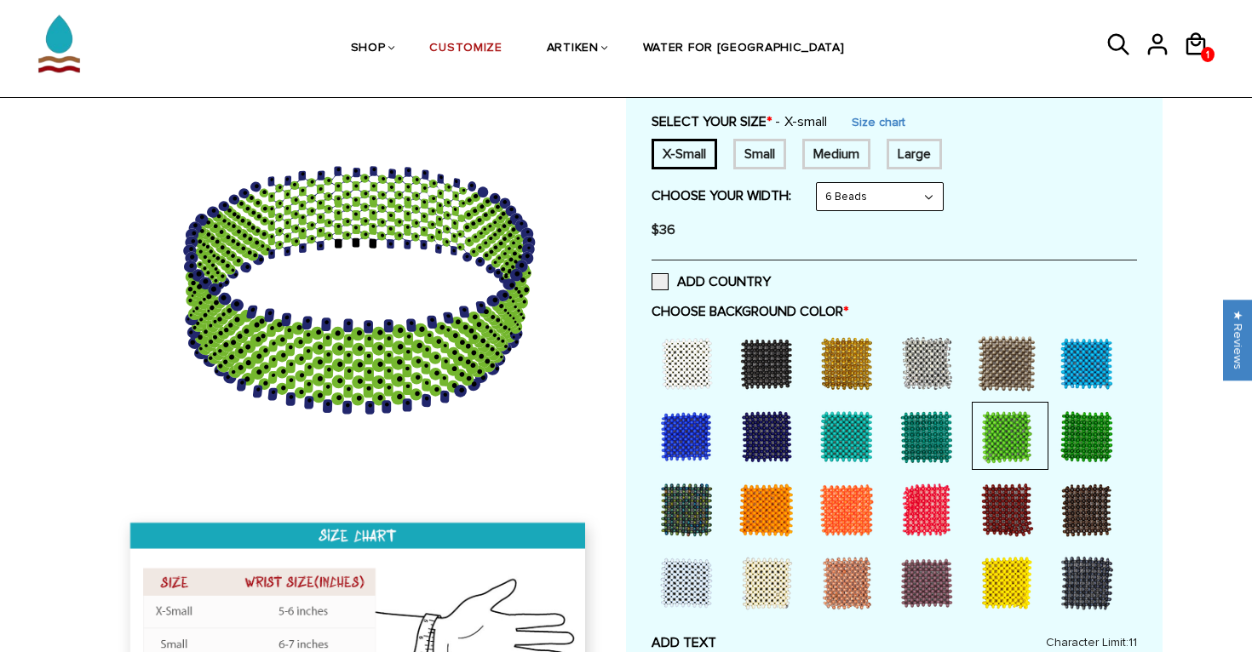
click at [898, 191] on select "8 Beads 6 Beads 10 Beads" at bounding box center [880, 196] width 126 height 27
click at [820, 183] on select "8 Beads 6 Beads 10 Beads" at bounding box center [880, 196] width 126 height 27
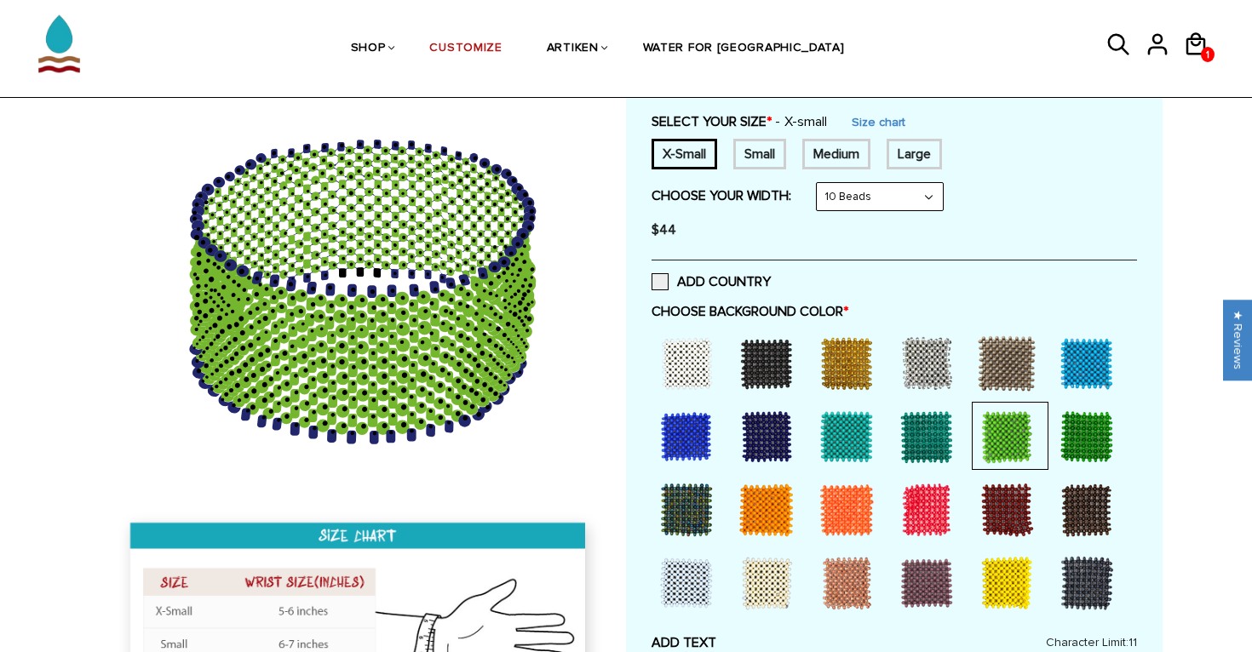
click at [881, 195] on select "8 Beads 6 Beads 10 Beads" at bounding box center [880, 196] width 126 height 27
click at [820, 183] on select "8 Beads 6 Beads 10 Beads" at bounding box center [880, 196] width 126 height 27
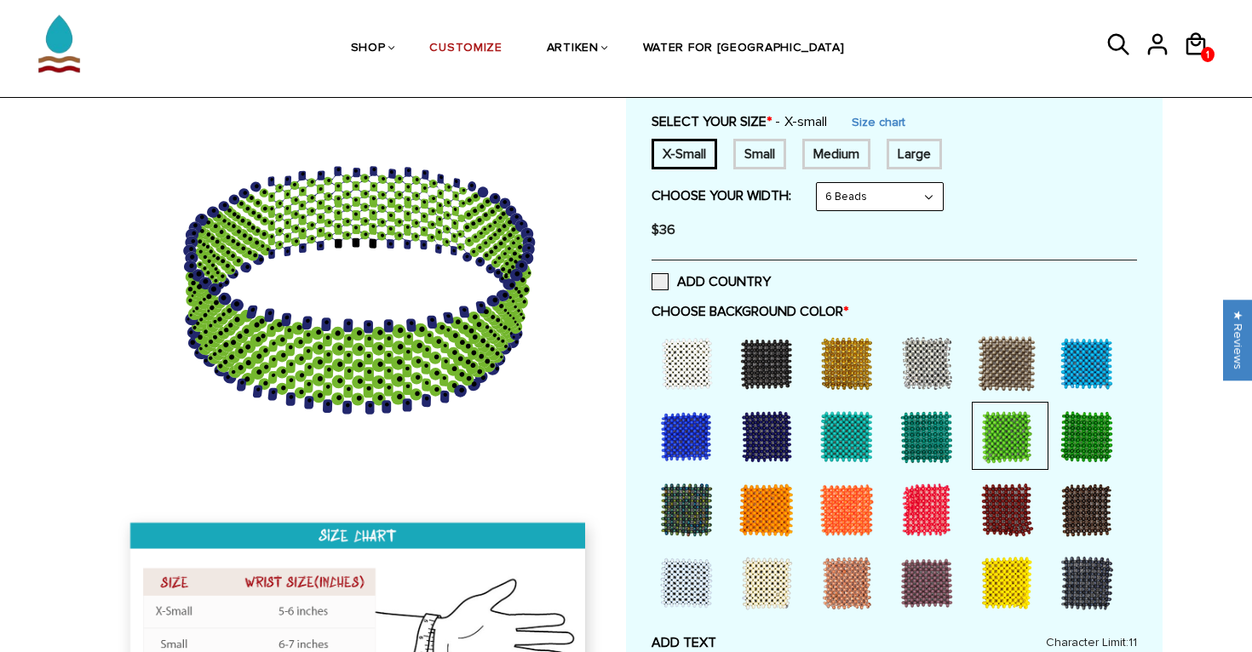
click at [869, 194] on select "8 Beads 6 Beads 10 Beads" at bounding box center [880, 196] width 126 height 27
click at [820, 183] on select "8 Beads 6 Beads 10 Beads" at bounding box center [880, 196] width 126 height 27
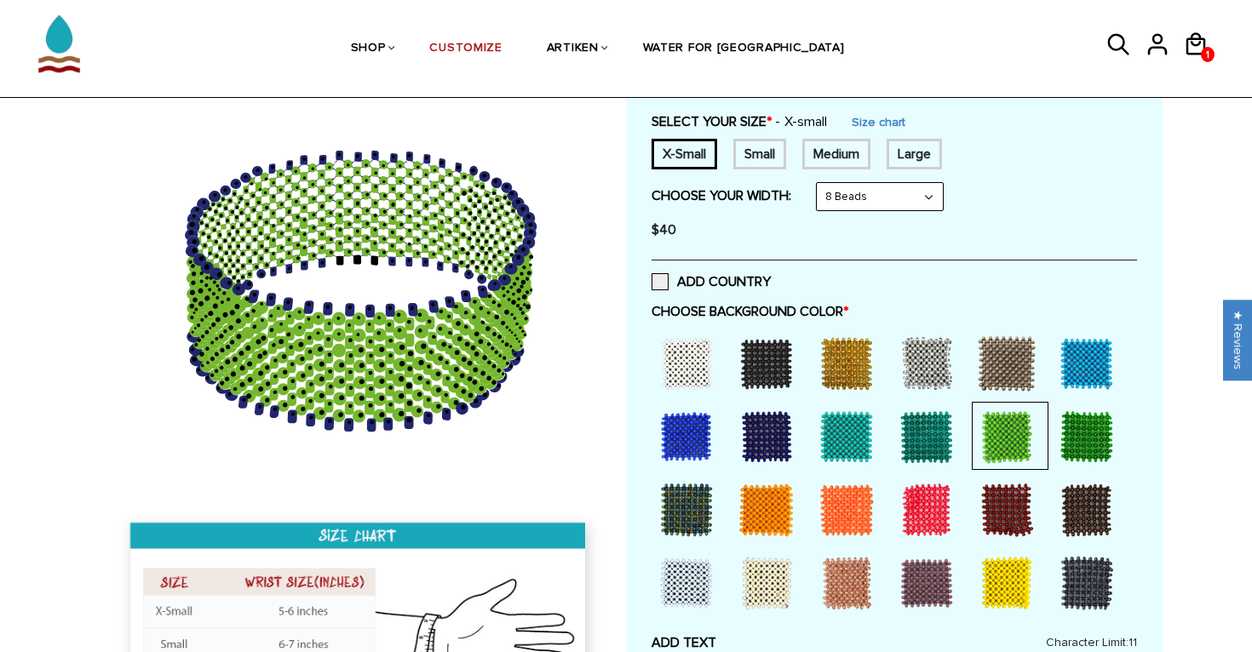
click at [875, 198] on select "8 Beads 6 Beads 10 Beads" at bounding box center [880, 196] width 126 height 27
select select "6-beads"
click at [820, 183] on select "8 Beads 6 Beads 10 Beads" at bounding box center [880, 196] width 126 height 27
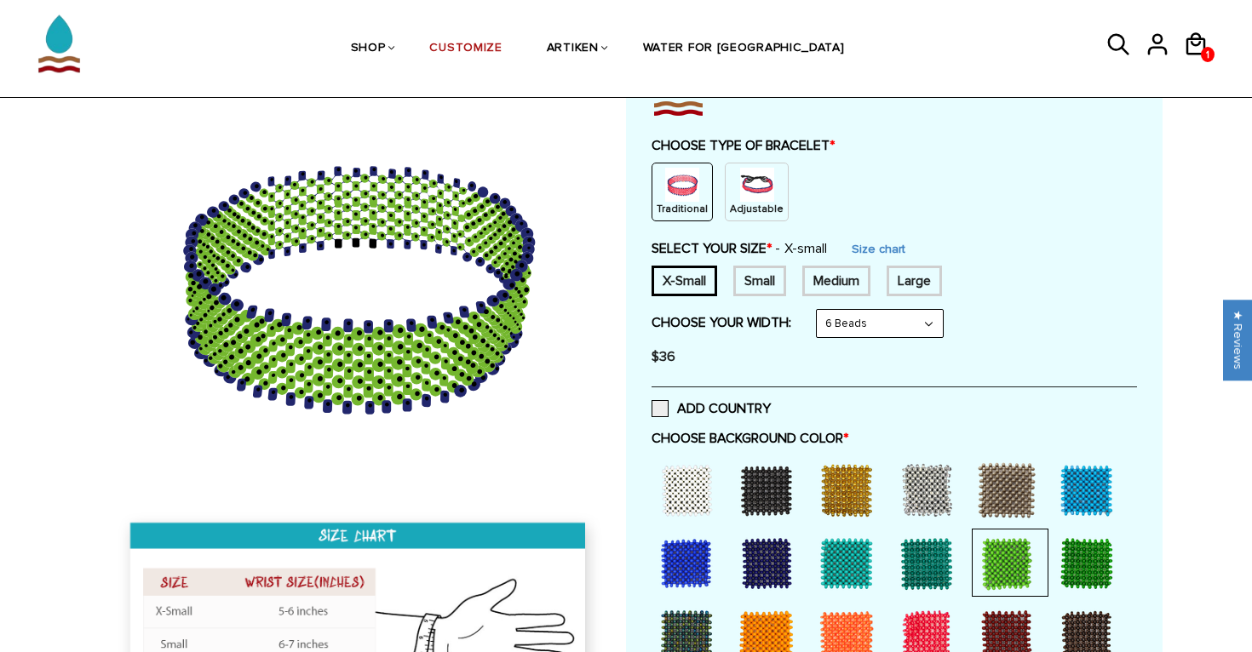
scroll to position [145, 0]
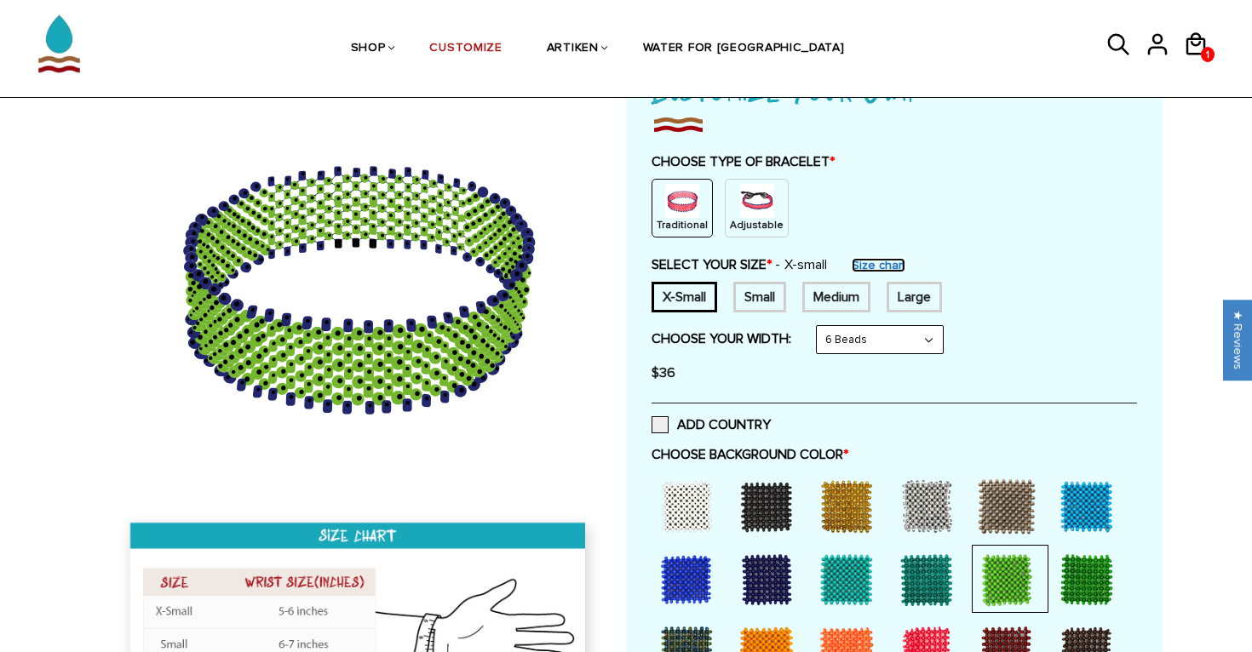
click at [868, 262] on link "Size chart" at bounding box center [879, 265] width 54 height 14
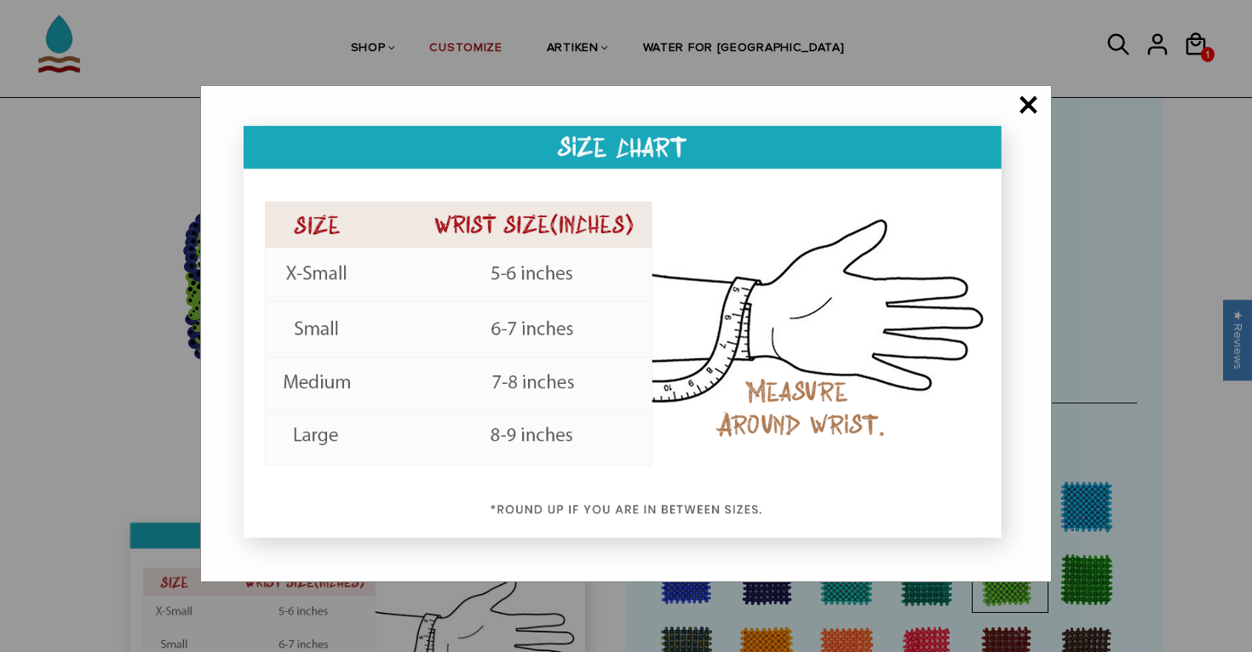
click at [1037, 112] on span "×" at bounding box center [1028, 106] width 21 height 17
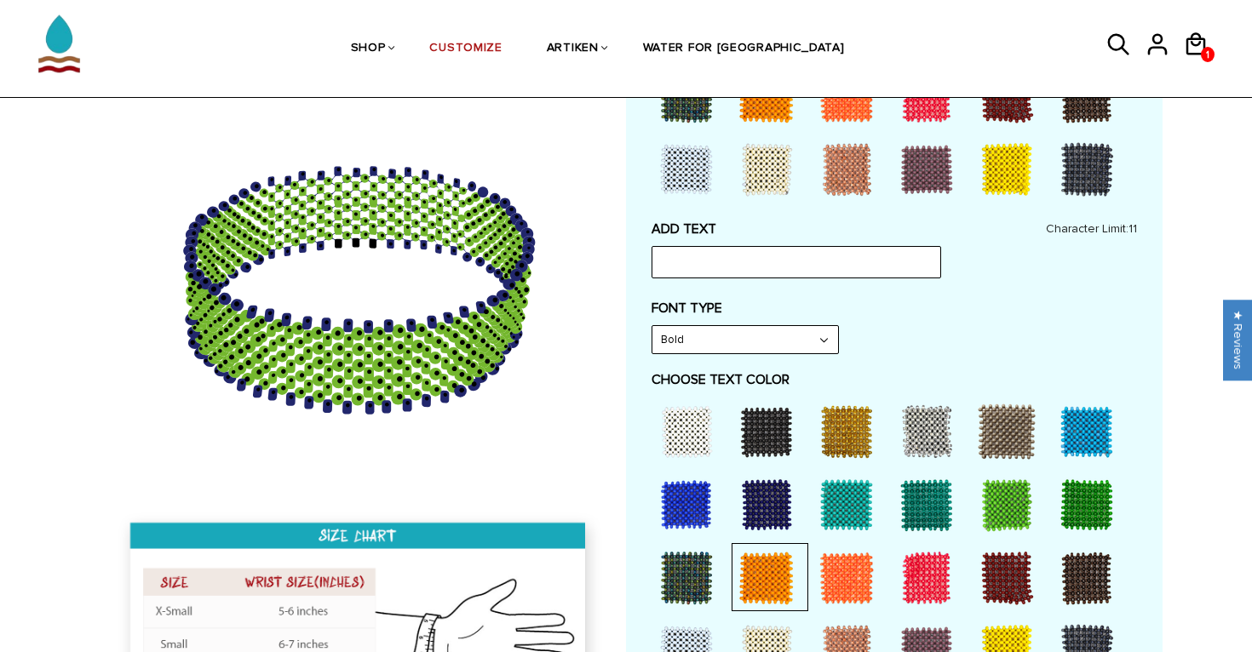
scroll to position [703, 0]
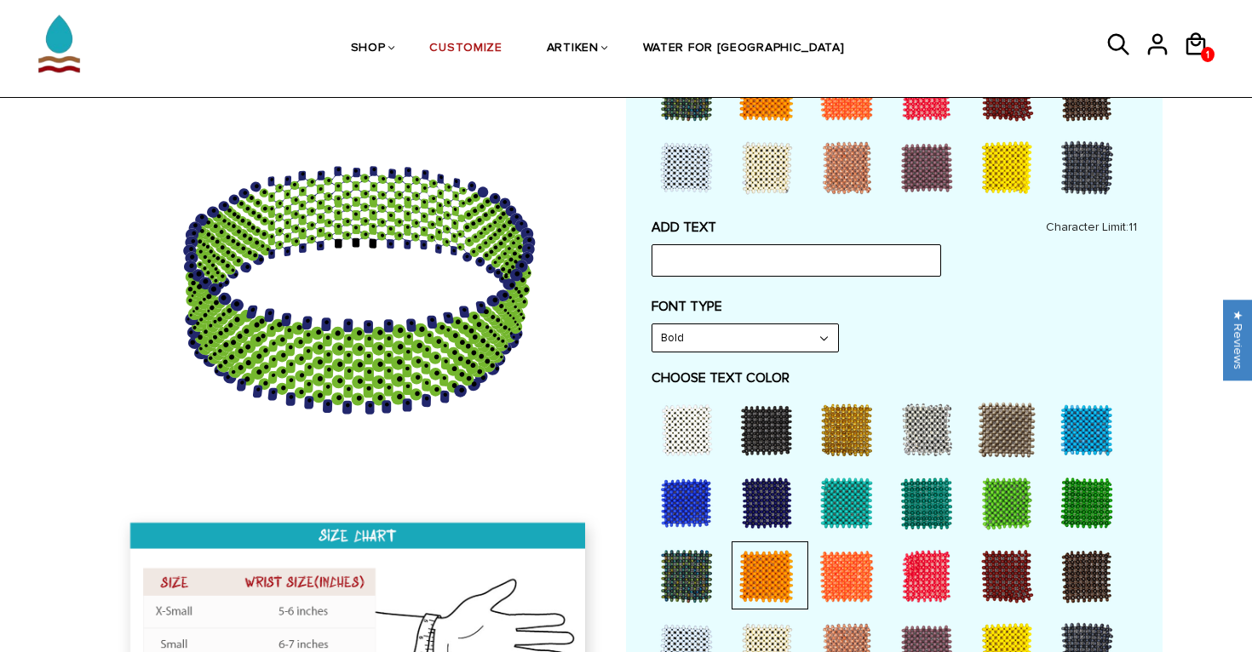
click at [698, 433] on div at bounding box center [686, 430] width 68 height 68
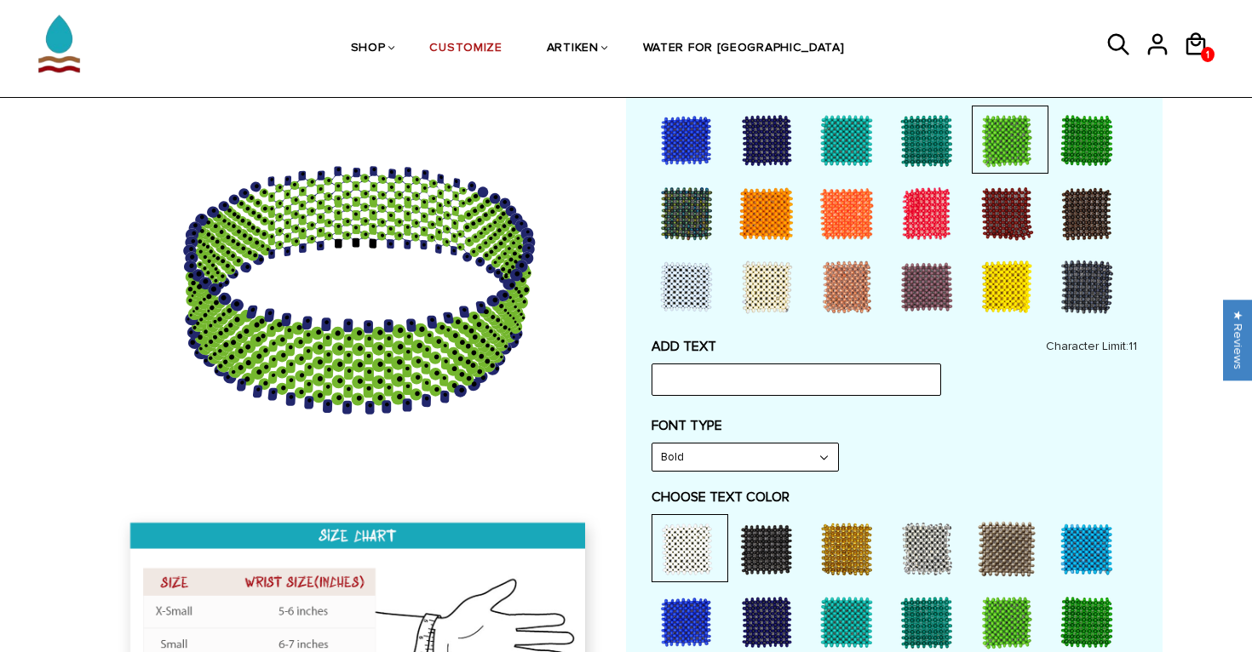
scroll to position [597, 0]
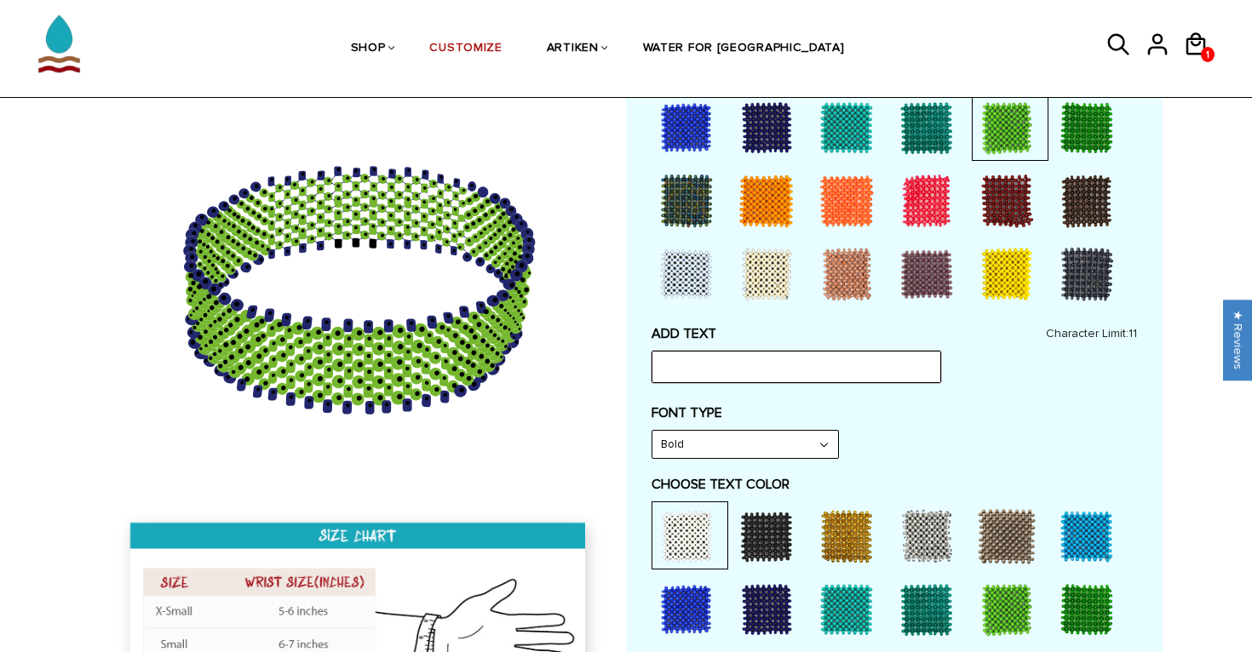
click at [704, 365] on input "text" at bounding box center [796, 367] width 290 height 32
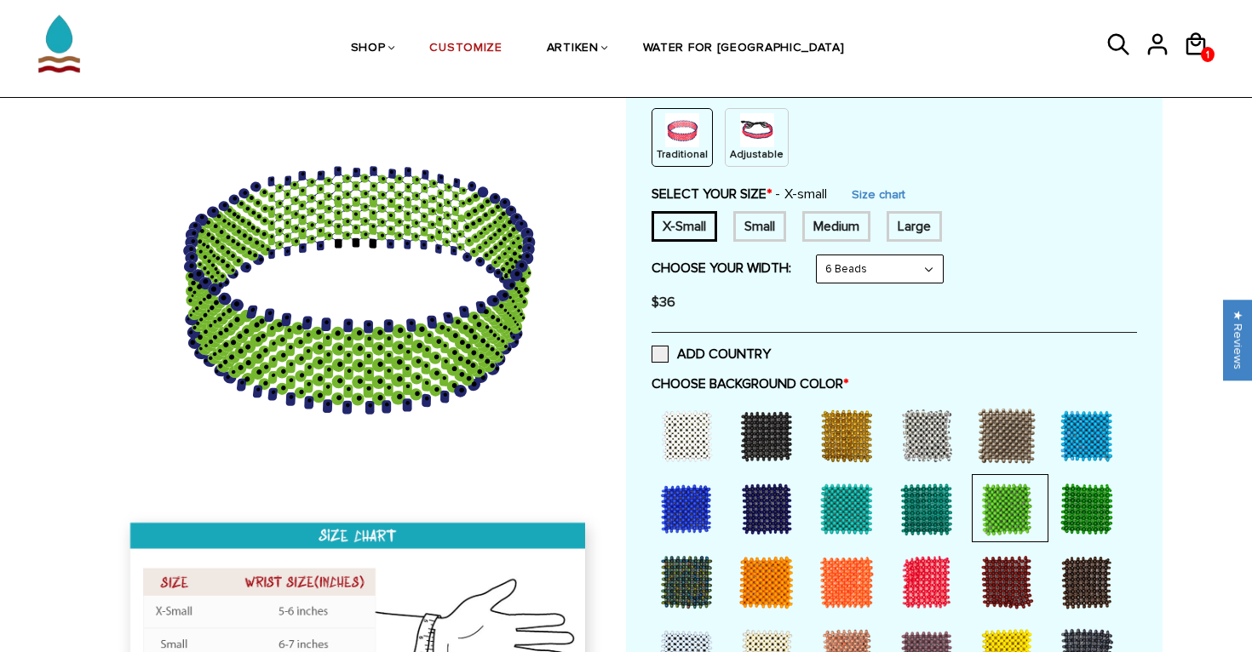
scroll to position [174, 0]
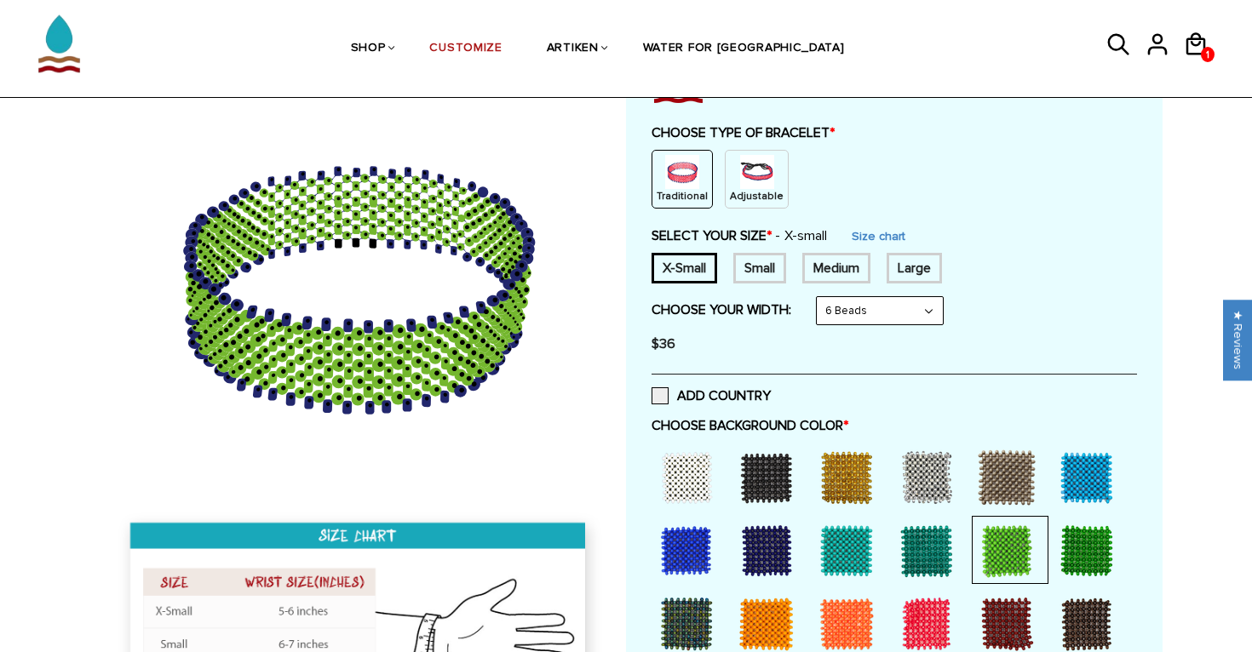
click at [740, 172] on img at bounding box center [757, 172] width 34 height 34
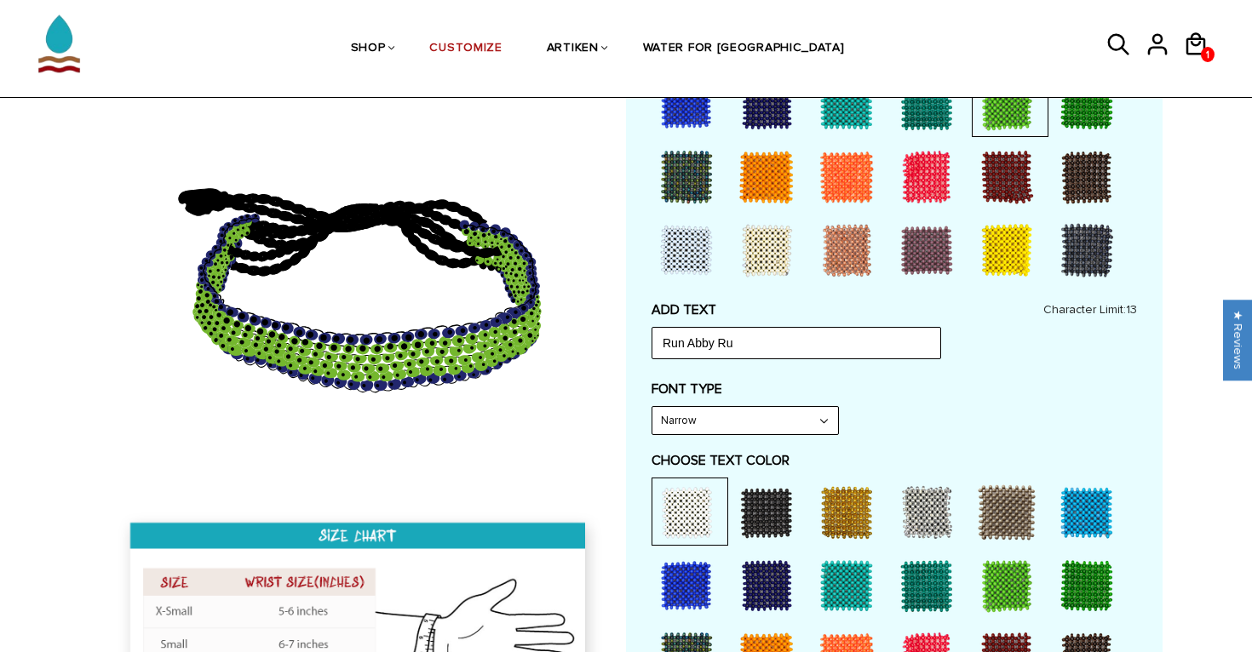
scroll to position [553, 0]
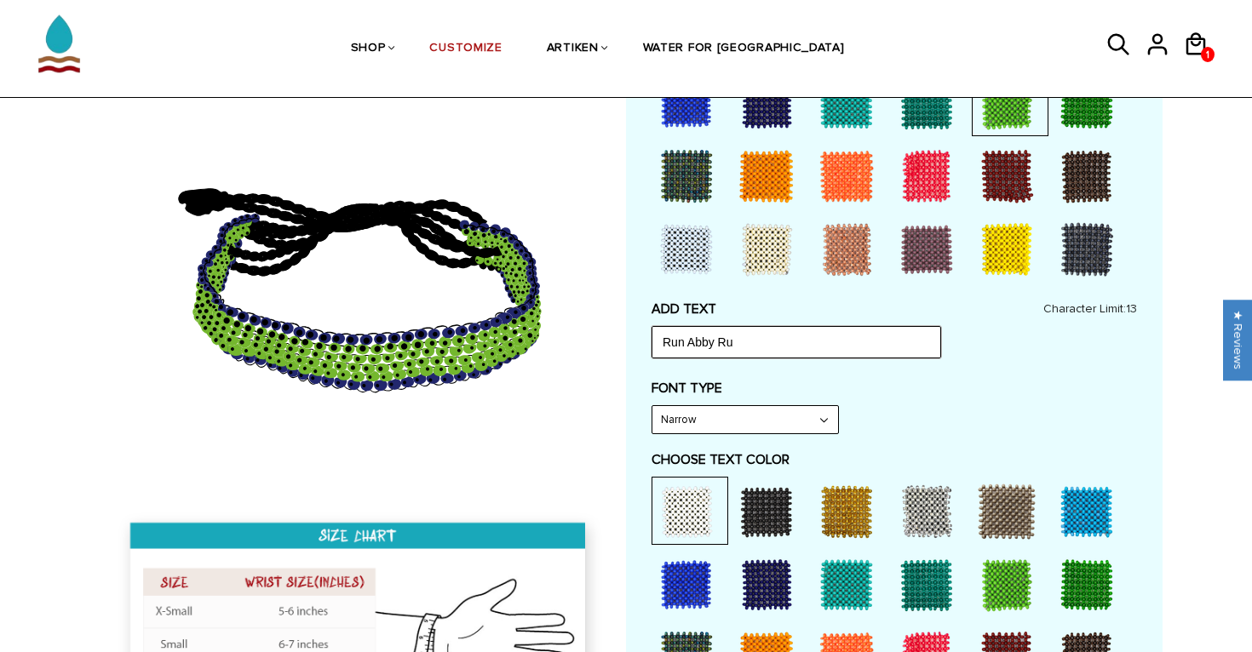
click at [773, 340] on input "Run Abby Ru" at bounding box center [796, 342] width 290 height 32
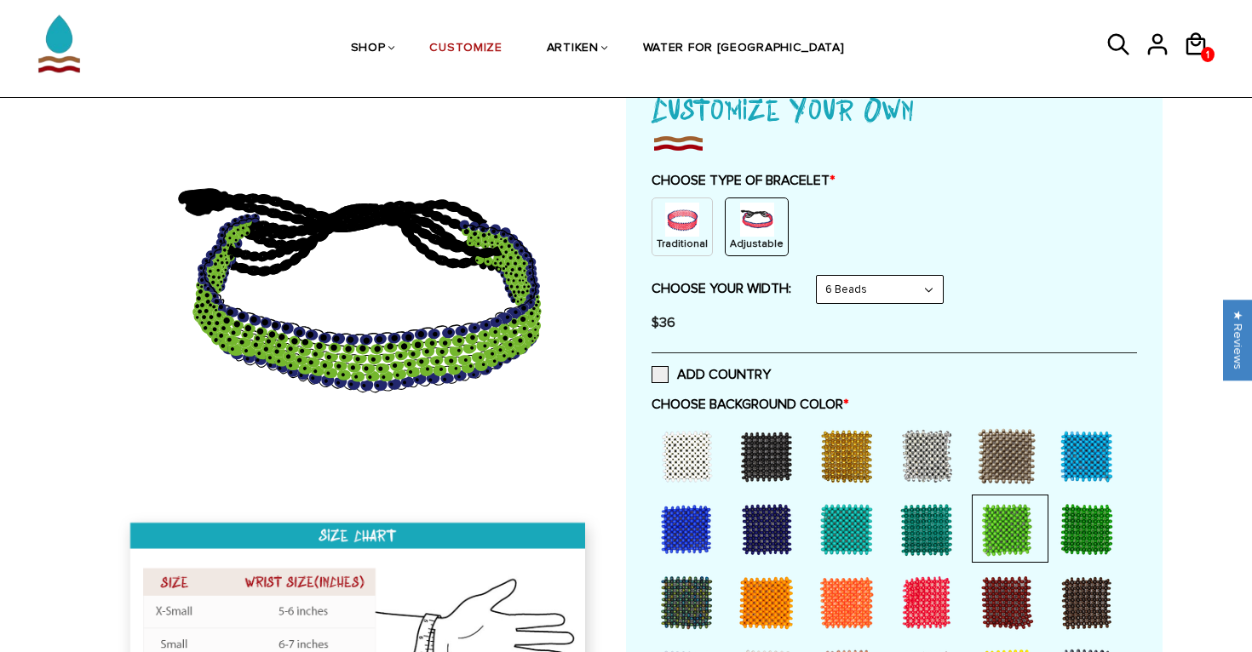
scroll to position [137, 0]
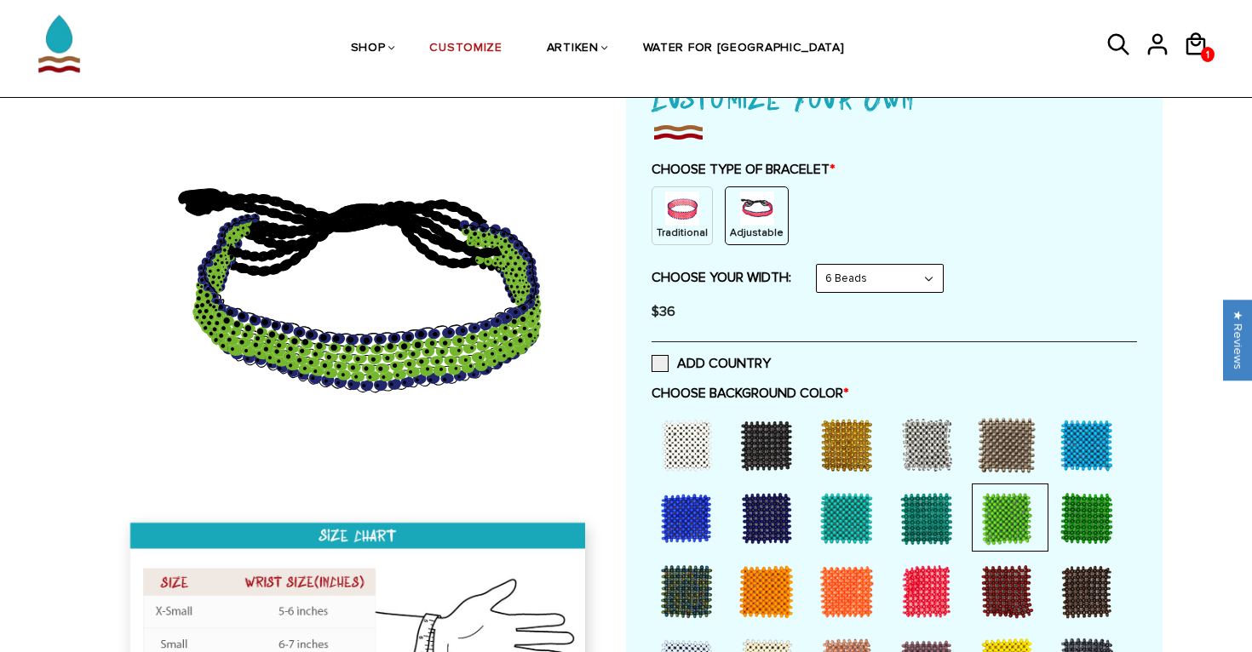
type input "Run Abby Run"
click at [871, 289] on select "8 Beads 6 Beads 10 Beads" at bounding box center [880, 278] width 126 height 27
click at [820, 265] on select "8 Beads 6 Beads 10 Beads" at bounding box center [880, 278] width 126 height 27
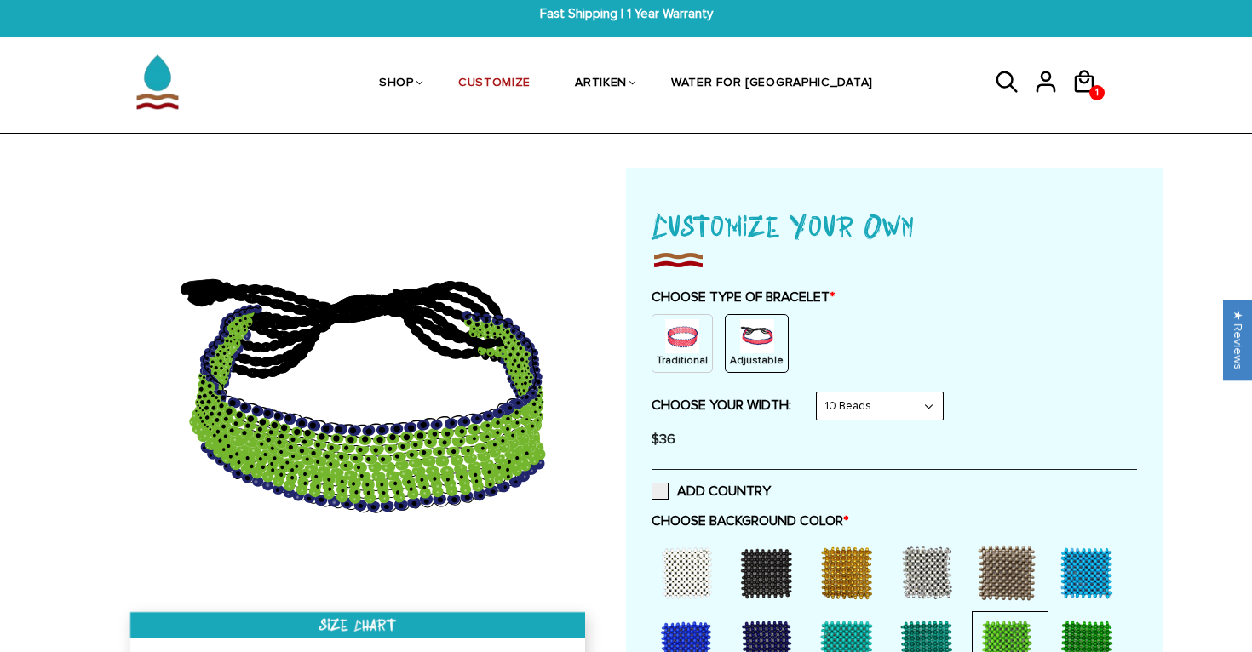
scroll to position [0, 0]
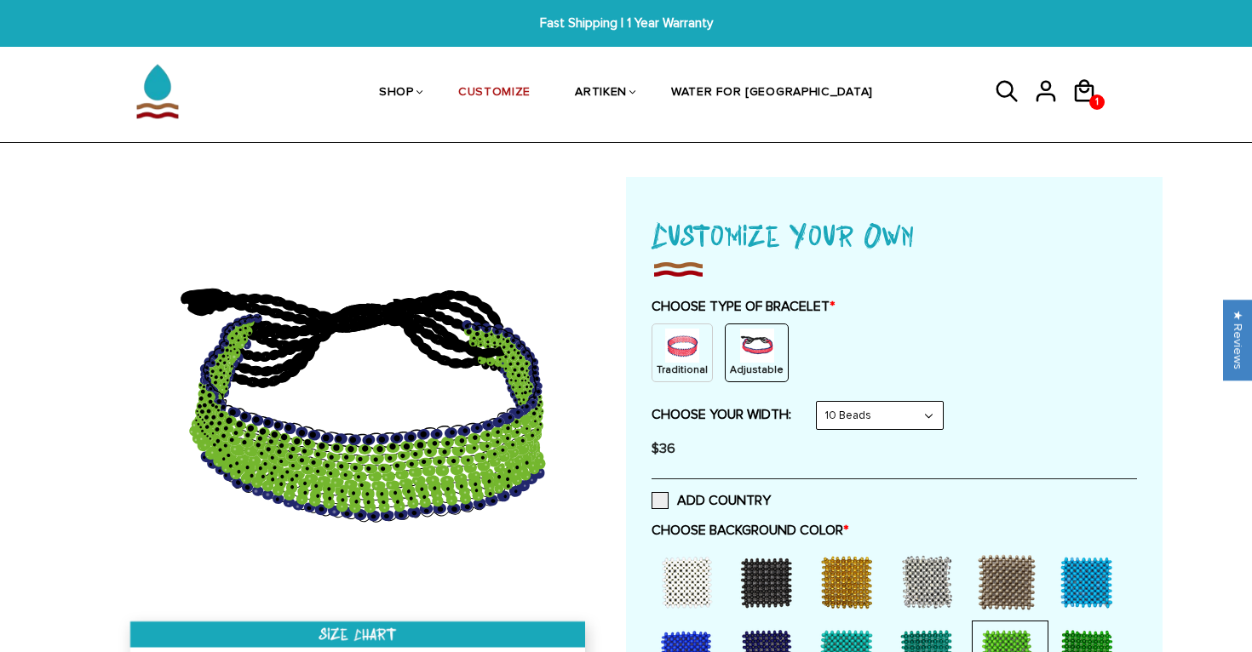
click at [865, 417] on select "8 Beads 6 Beads 10 Beads" at bounding box center [880, 415] width 126 height 27
select select "6-beads"
click at [820, 402] on select "8 Beads 6 Beads 10 Beads" at bounding box center [880, 415] width 126 height 27
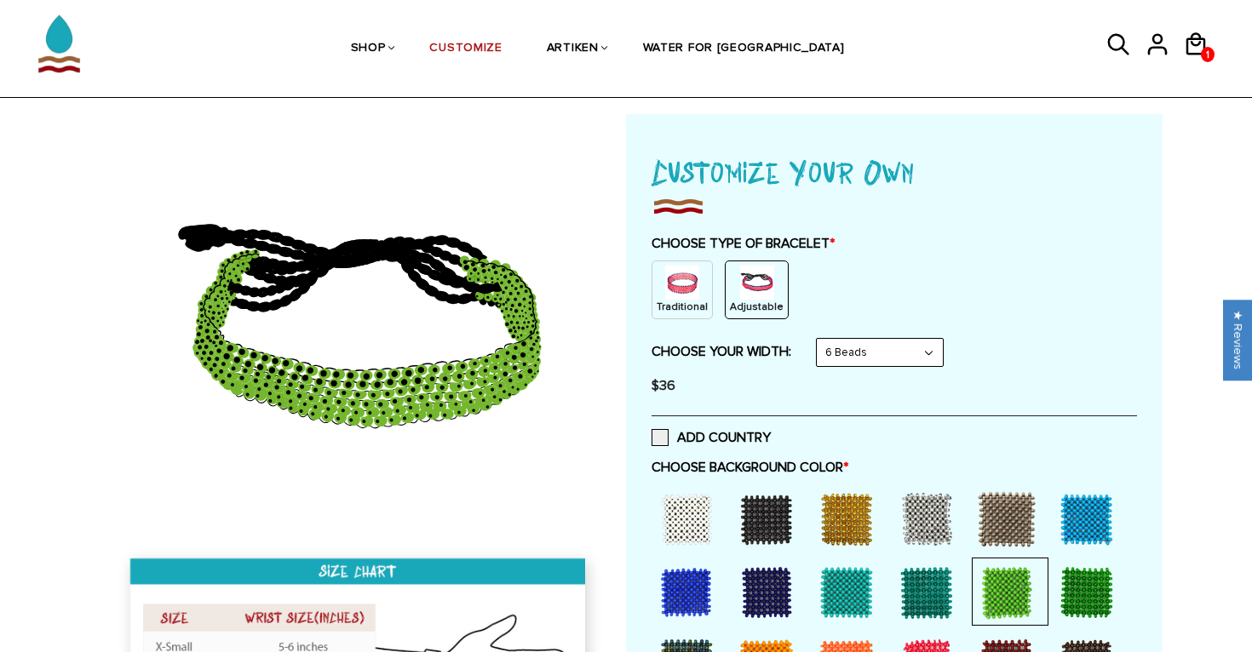
scroll to position [72, 0]
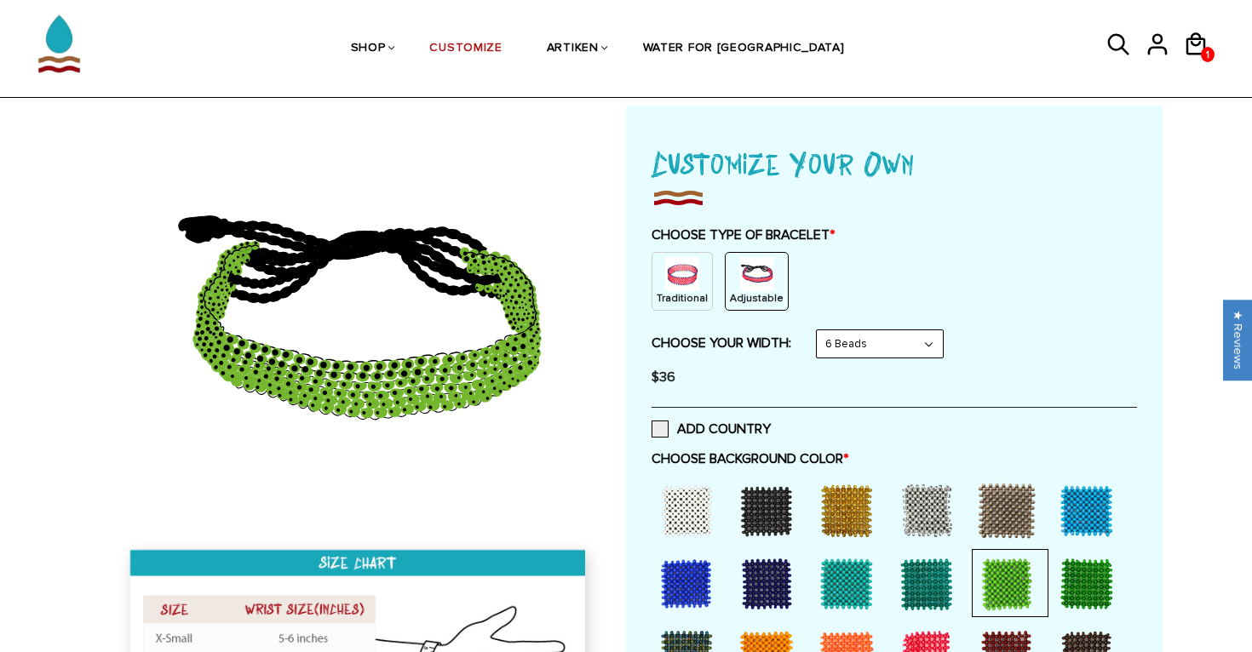
click at [687, 284] on img at bounding box center [682, 274] width 34 height 34
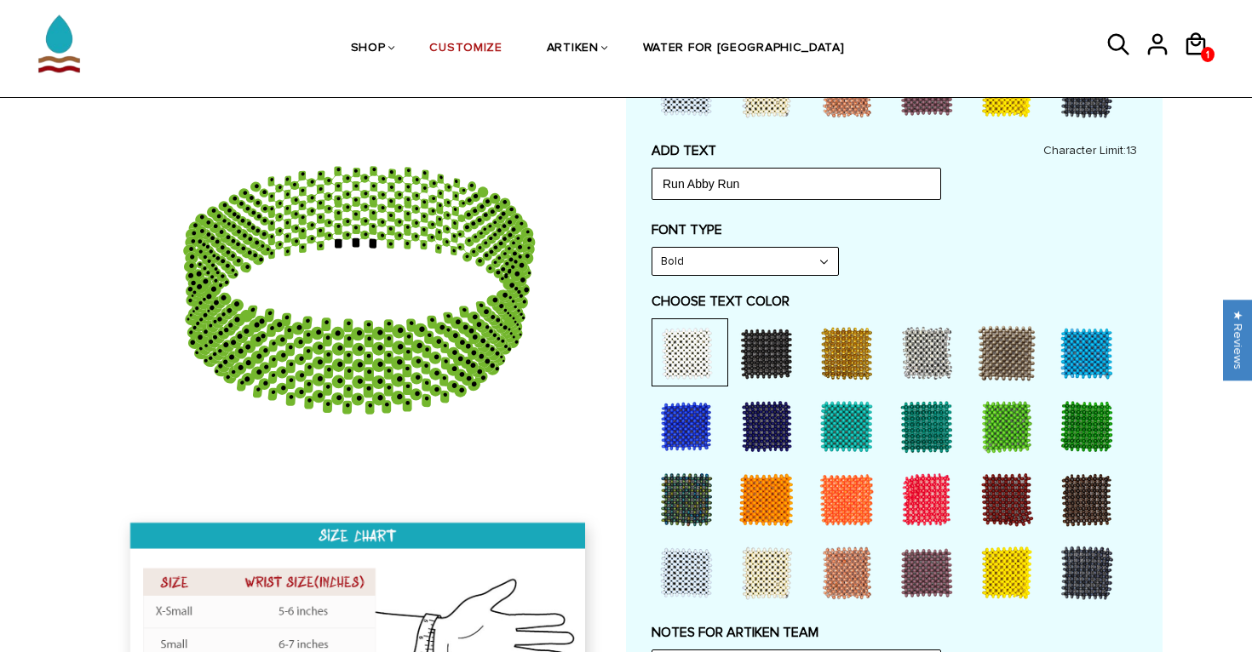
type input "Run Abby Ru"
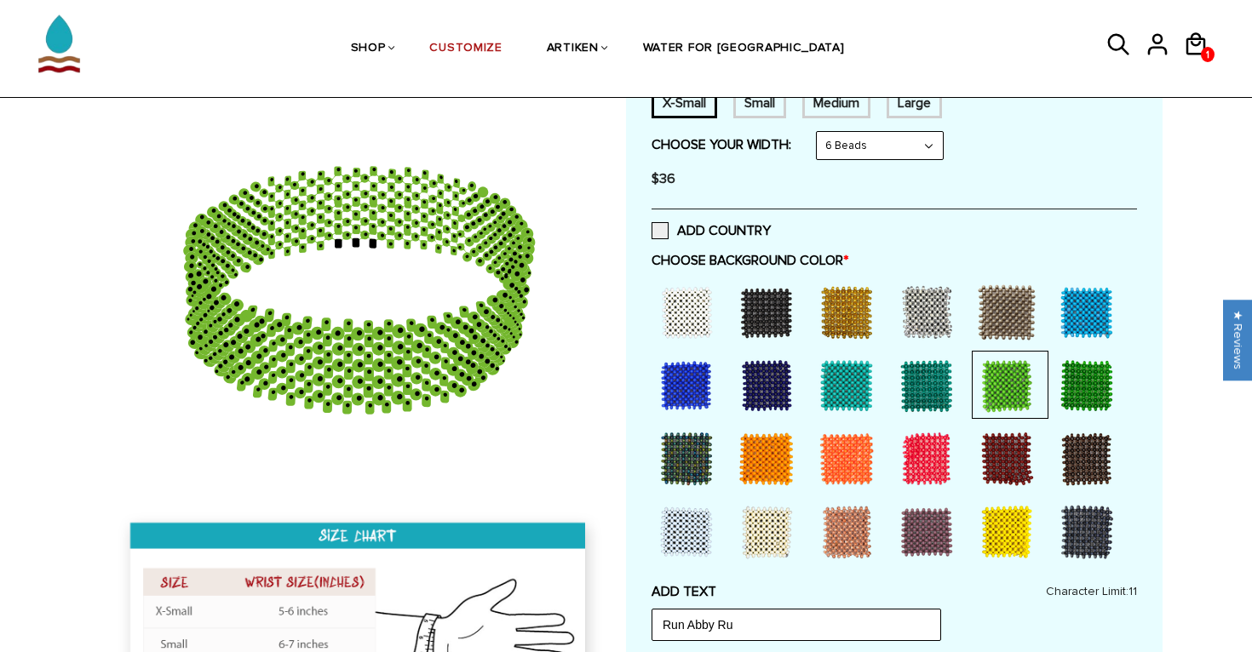
scroll to position [336, 0]
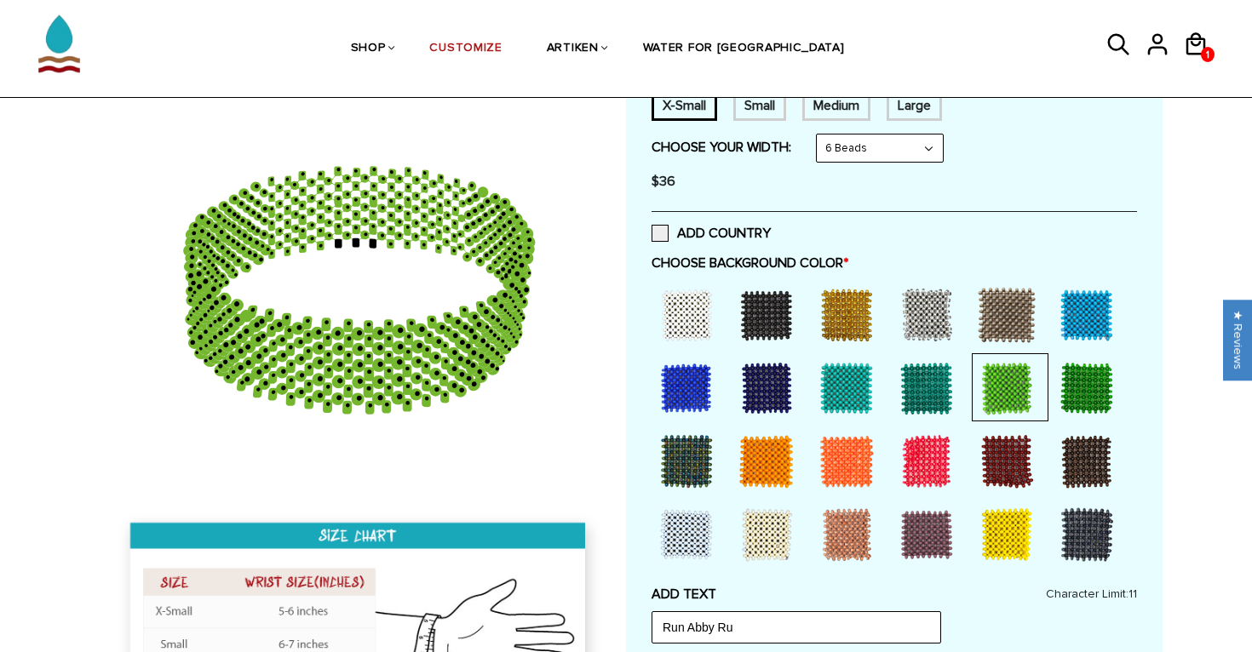
click at [996, 393] on div at bounding box center [1006, 388] width 68 height 68
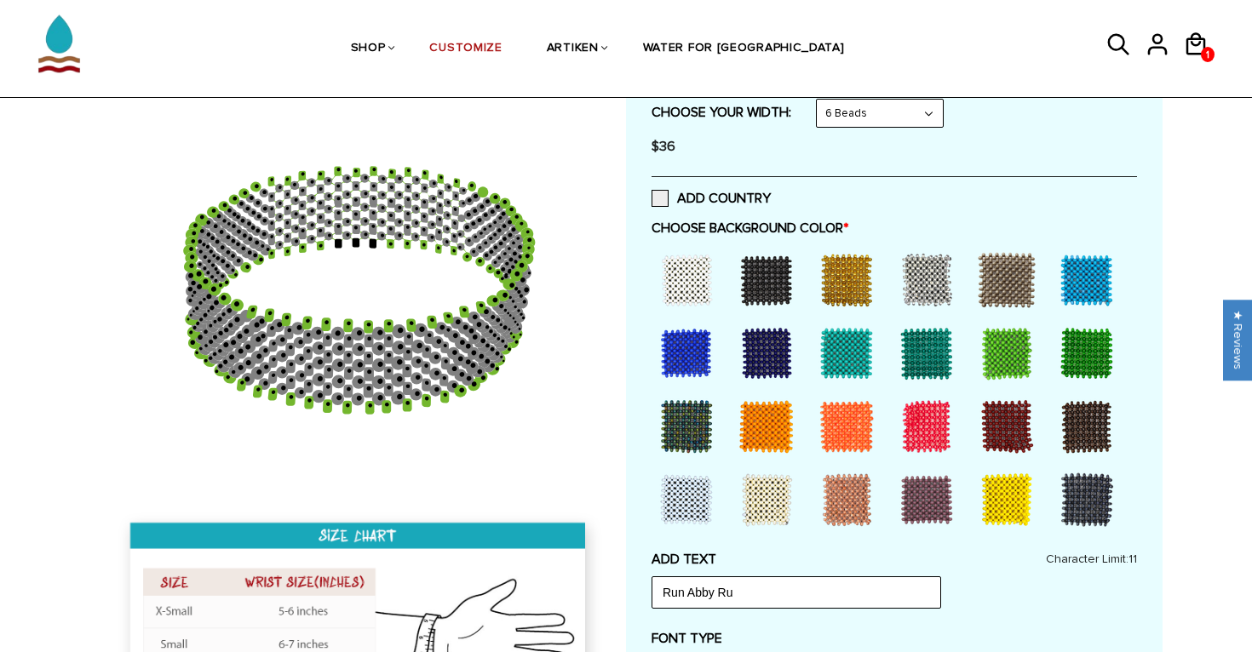
scroll to position [374, 0]
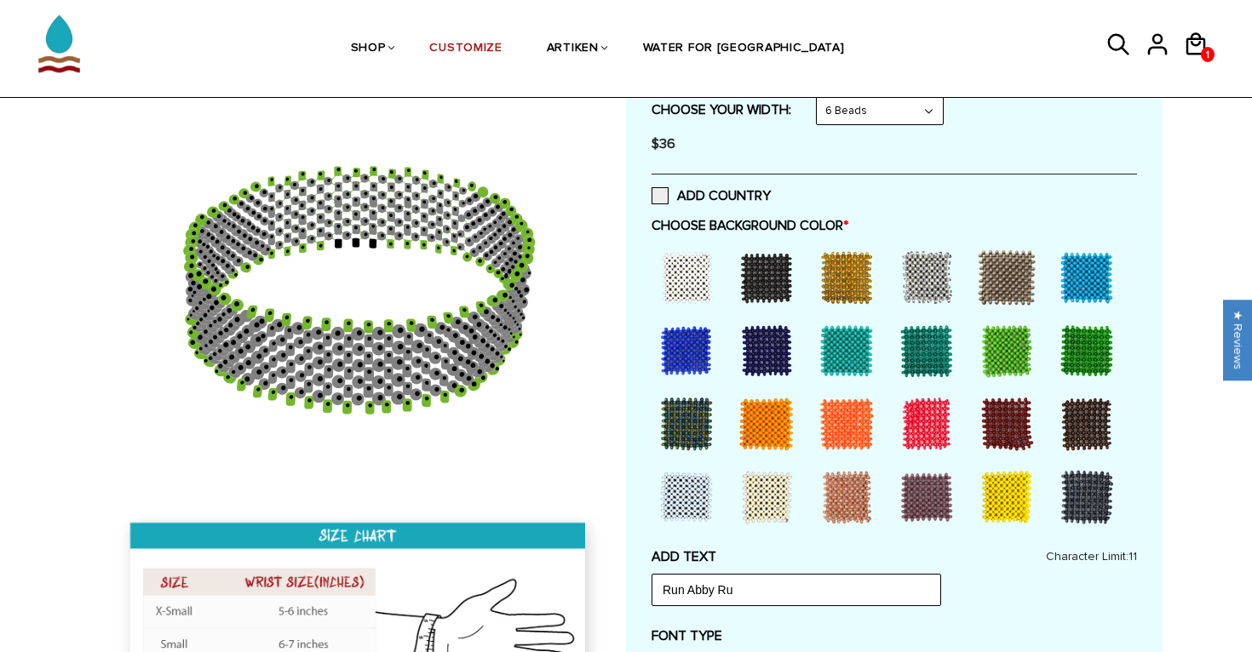
click at [777, 356] on div at bounding box center [766, 351] width 68 height 68
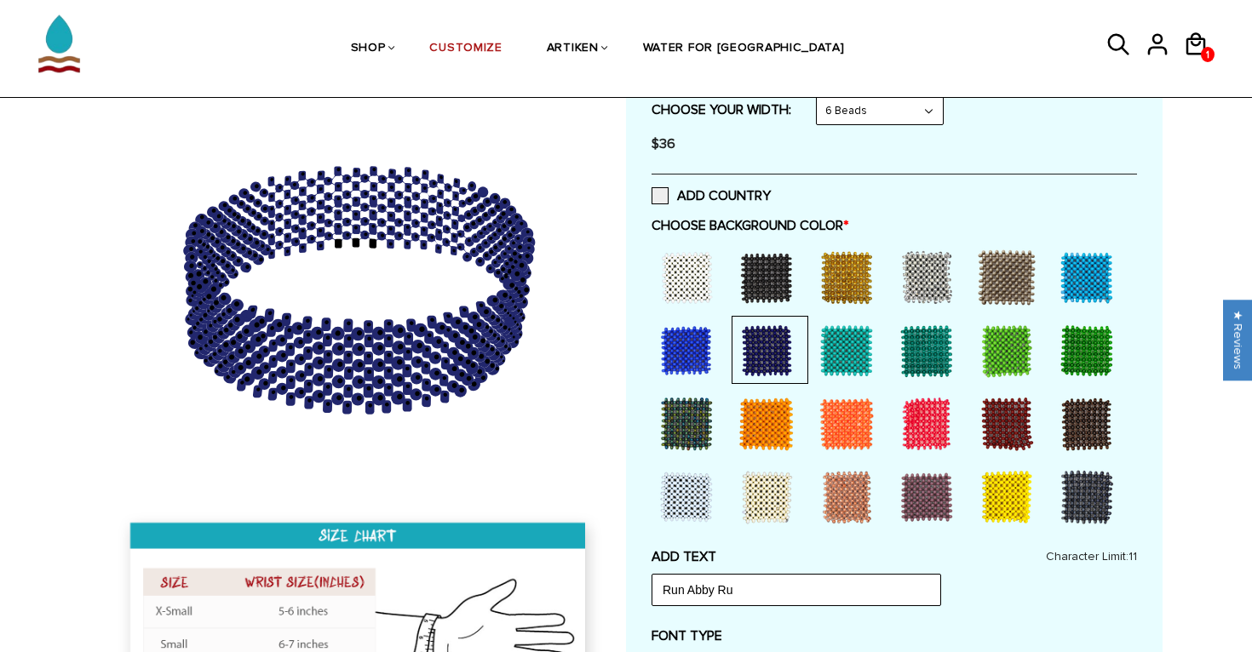
click at [1001, 357] on div at bounding box center [1006, 351] width 68 height 68
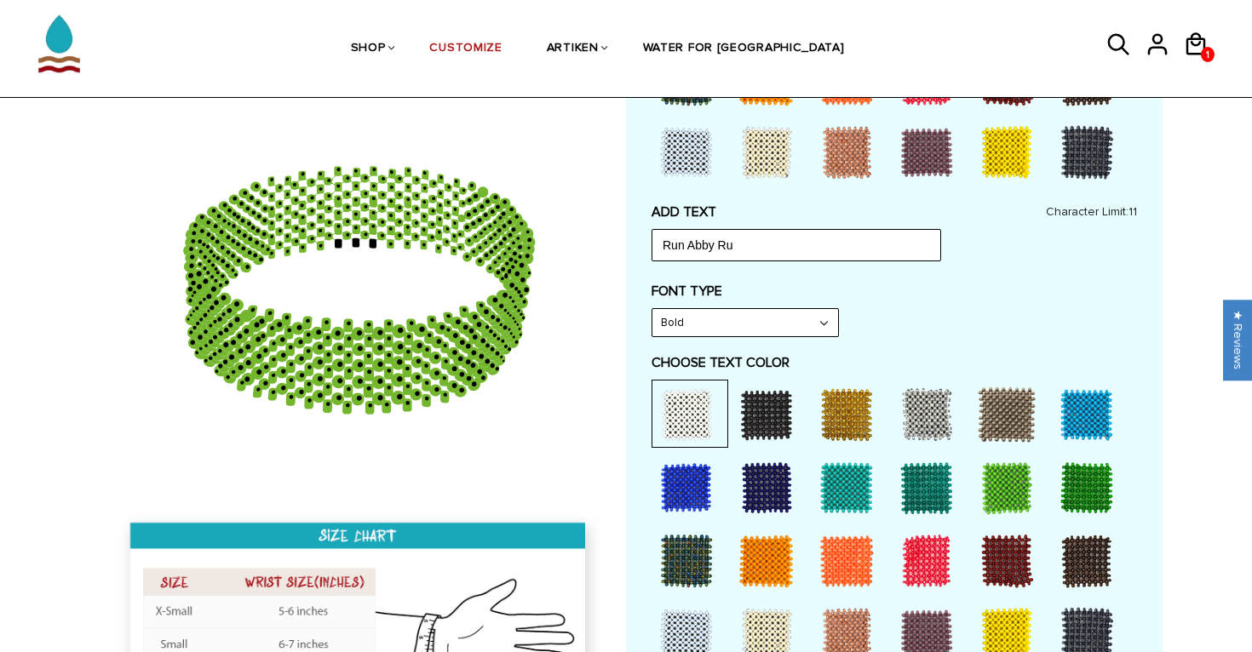
scroll to position [724, 0]
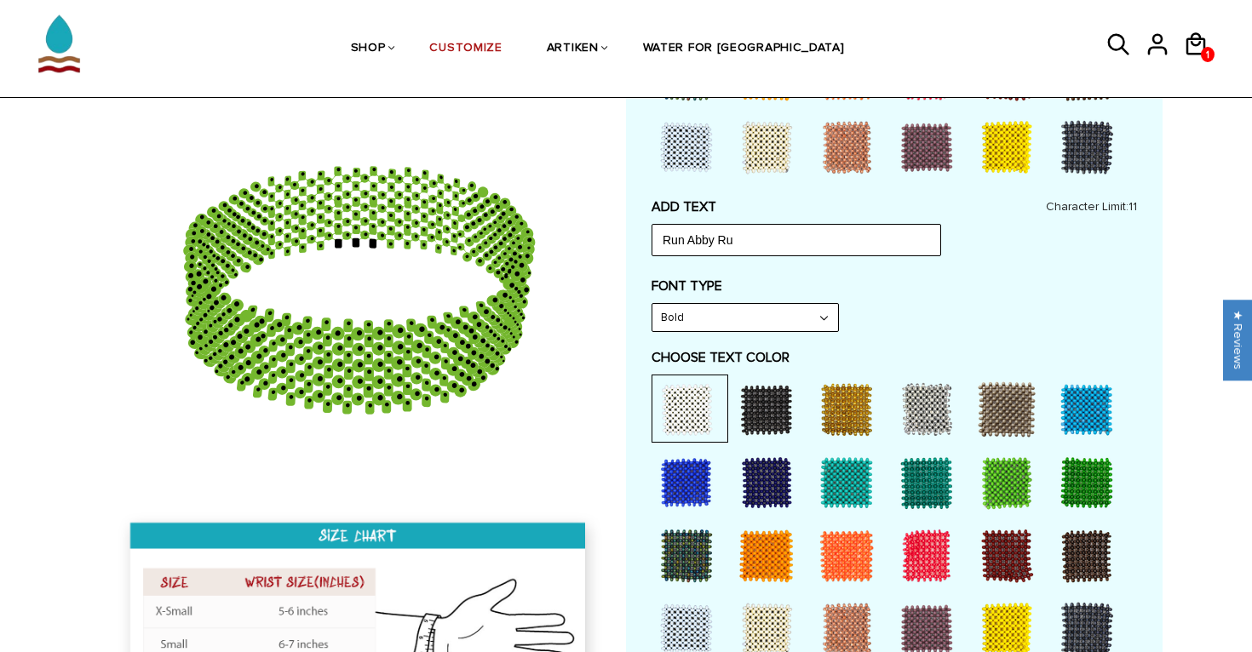
click at [738, 478] on div at bounding box center [766, 483] width 68 height 68
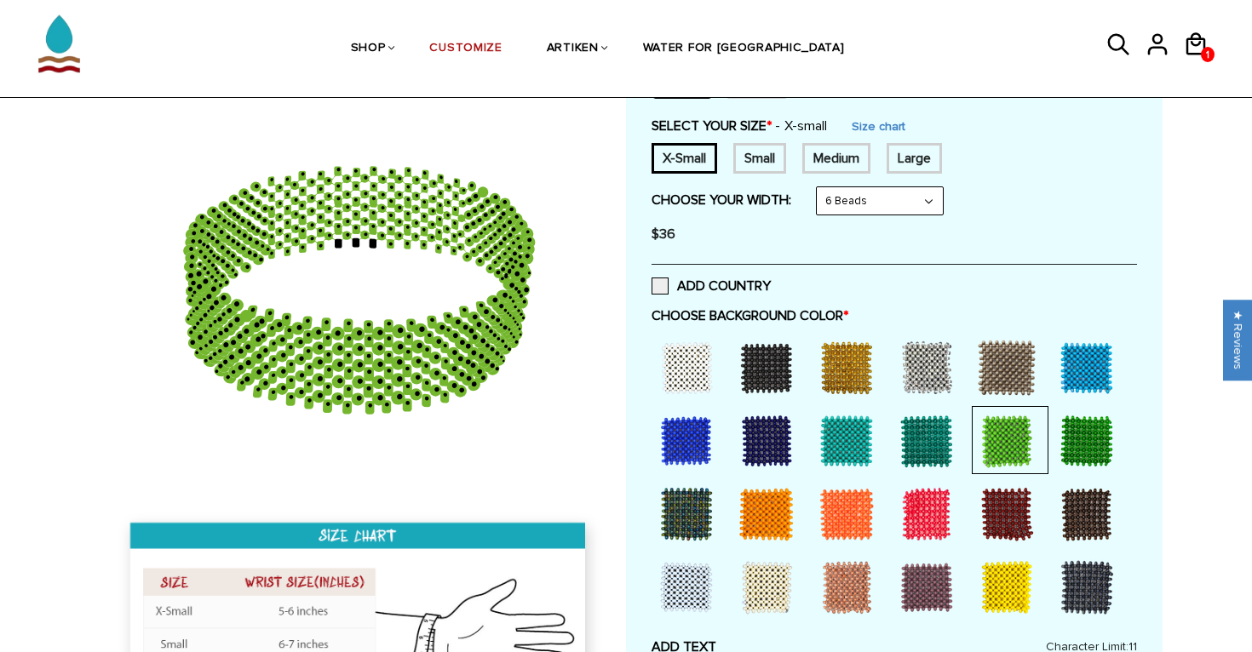
scroll to position [298, 0]
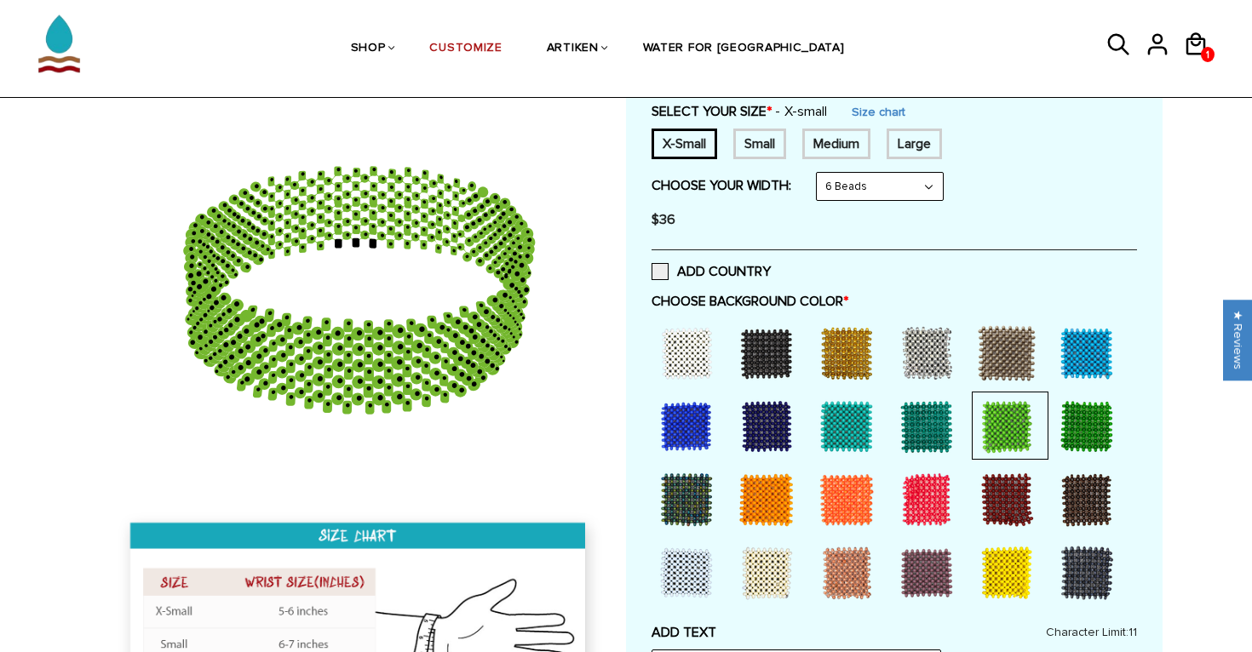
click at [751, 422] on div at bounding box center [766, 427] width 68 height 68
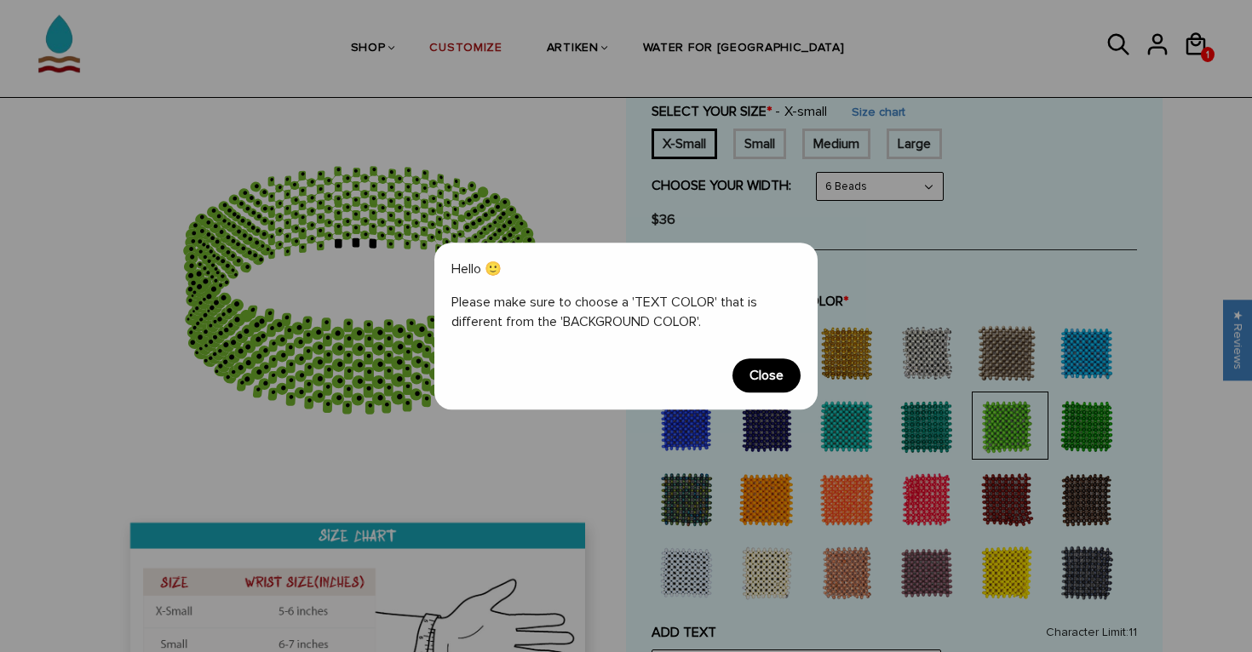
click at [765, 376] on span "Close" at bounding box center [766, 376] width 68 height 34
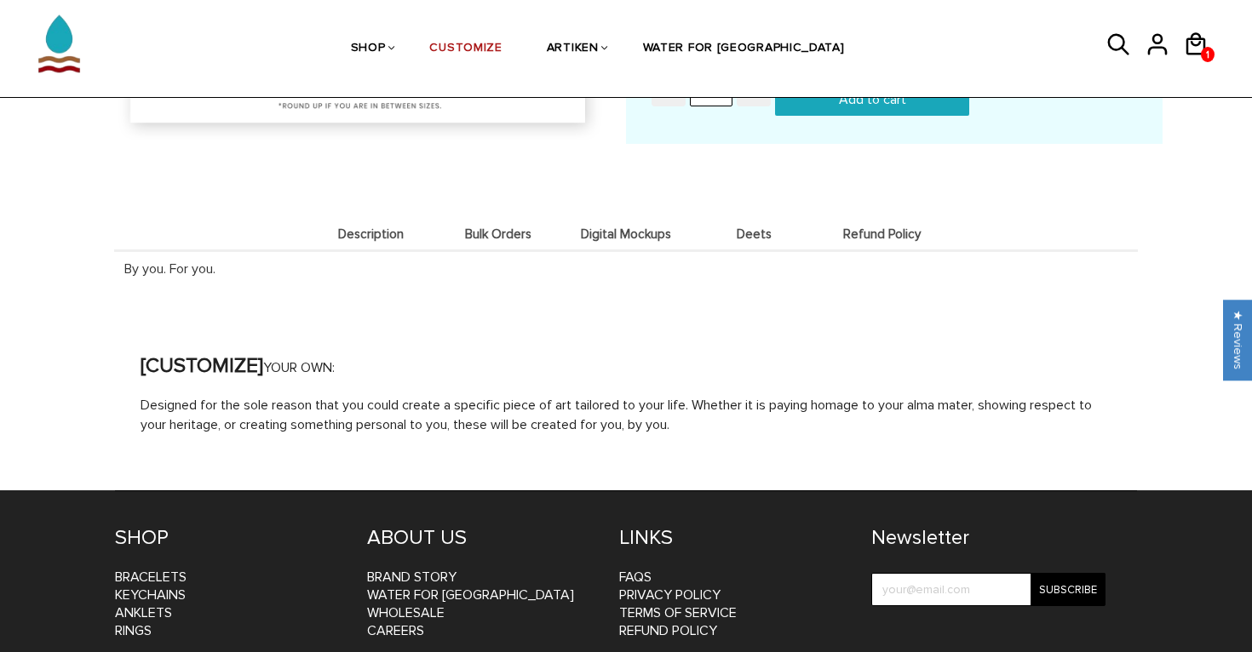
scroll to position [1512, 0]
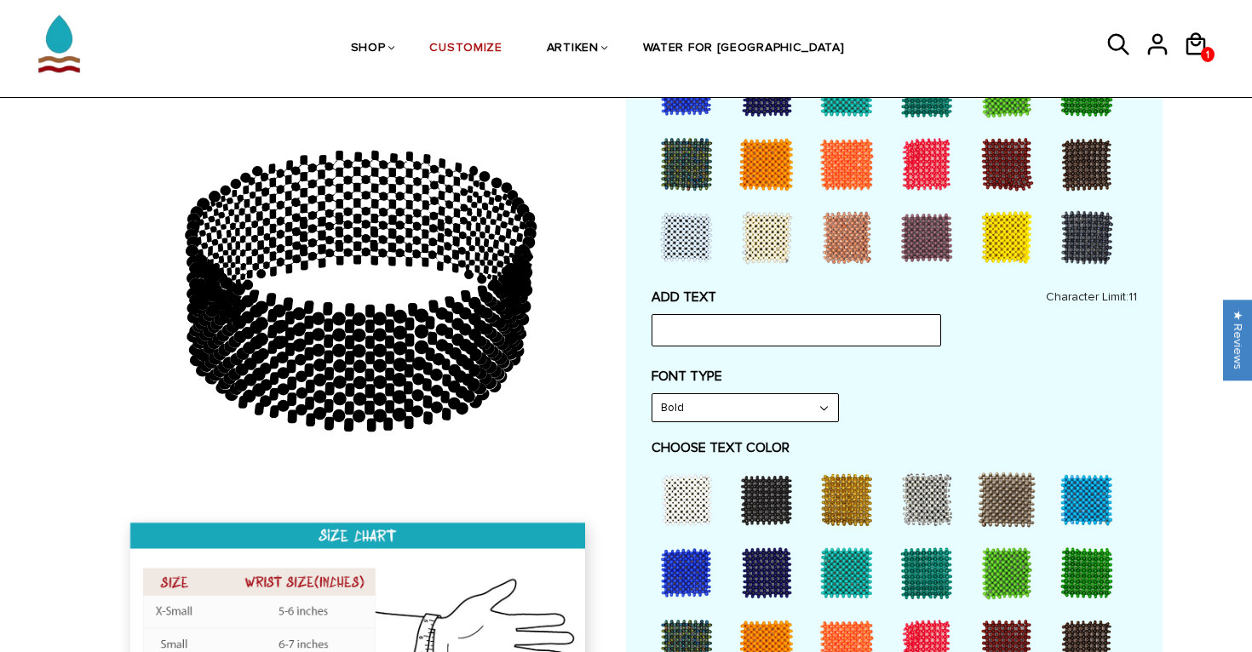
scroll to position [638, 0]
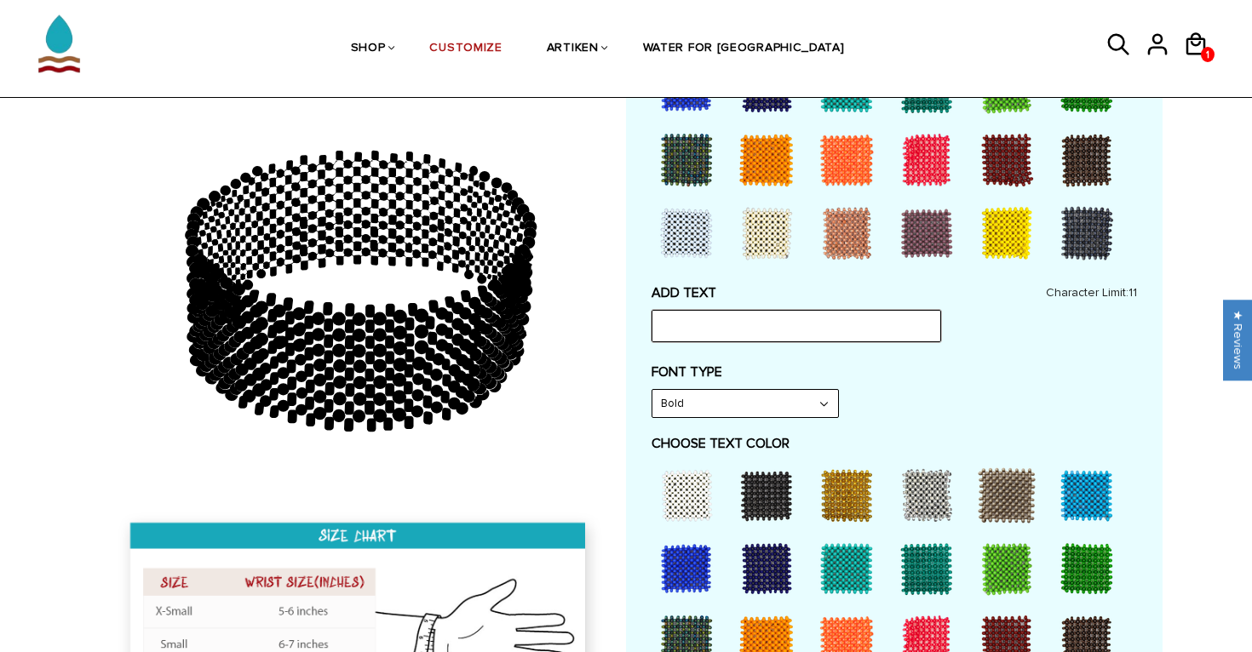
click at [732, 334] on input "text" at bounding box center [796, 326] width 290 height 32
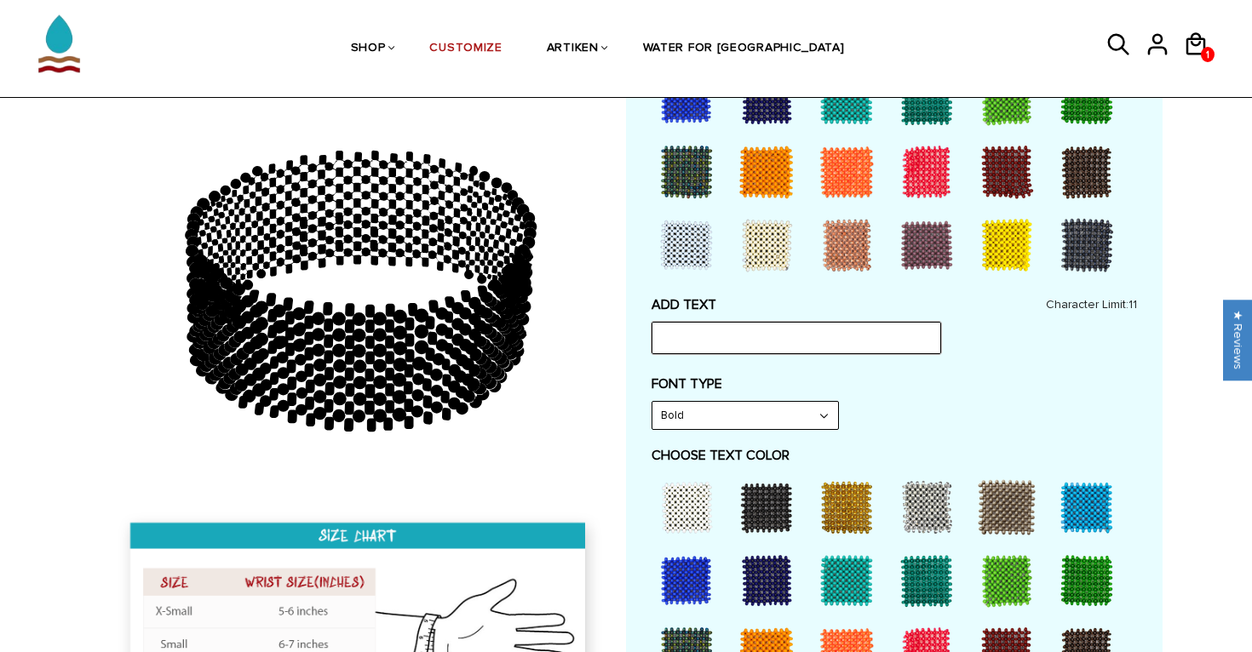
scroll to position [627, 0]
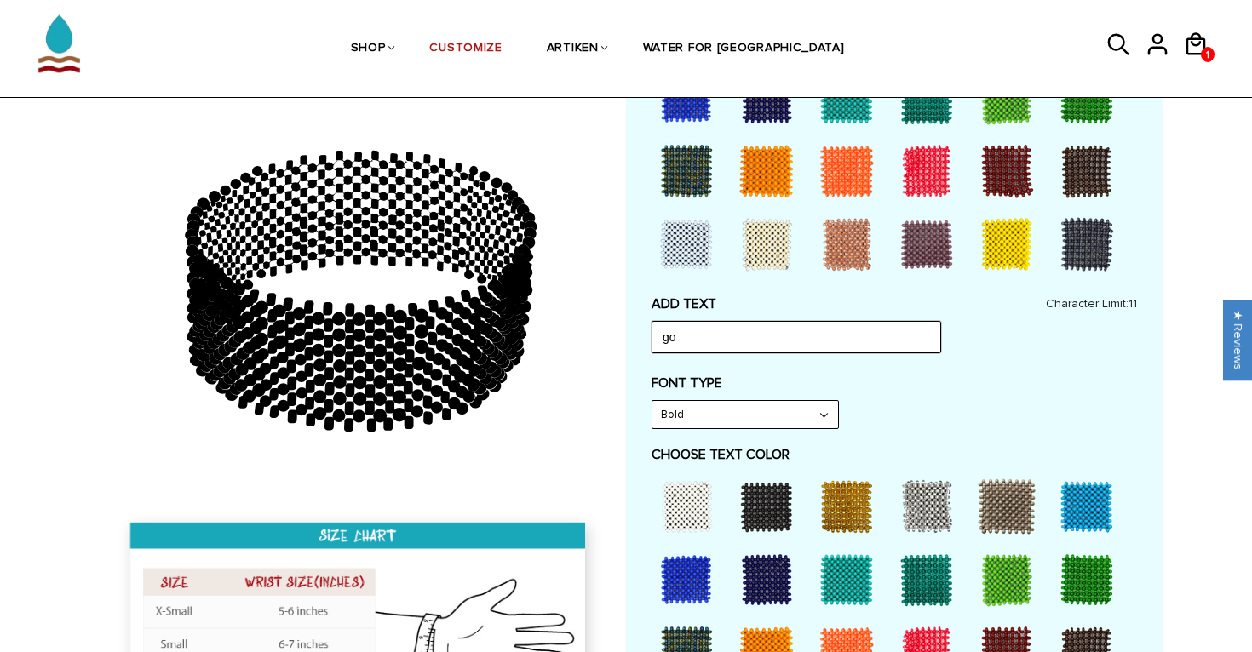
type input "g"
type input "GO GET IT"
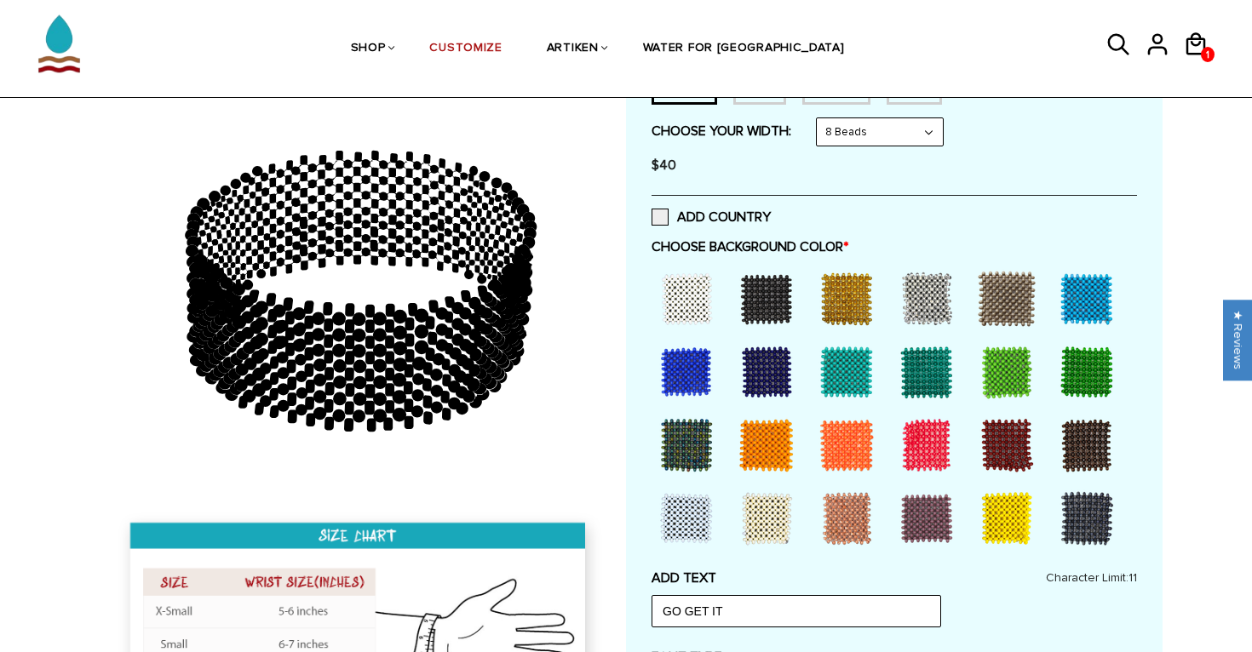
scroll to position [248, 0]
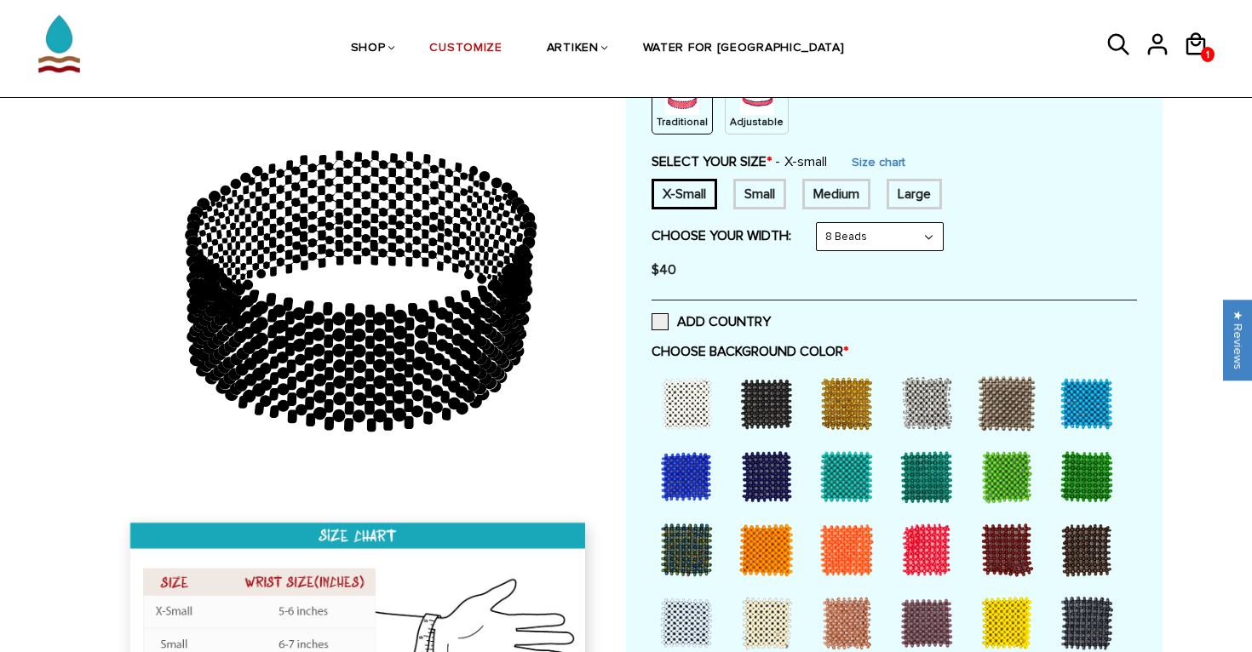
click at [881, 240] on select "8 Beads 6 Beads 10 Beads" at bounding box center [880, 236] width 126 height 27
select select "6-beads"
click at [820, 223] on select "8 Beads 6 Beads 10 Beads" at bounding box center [880, 236] width 126 height 27
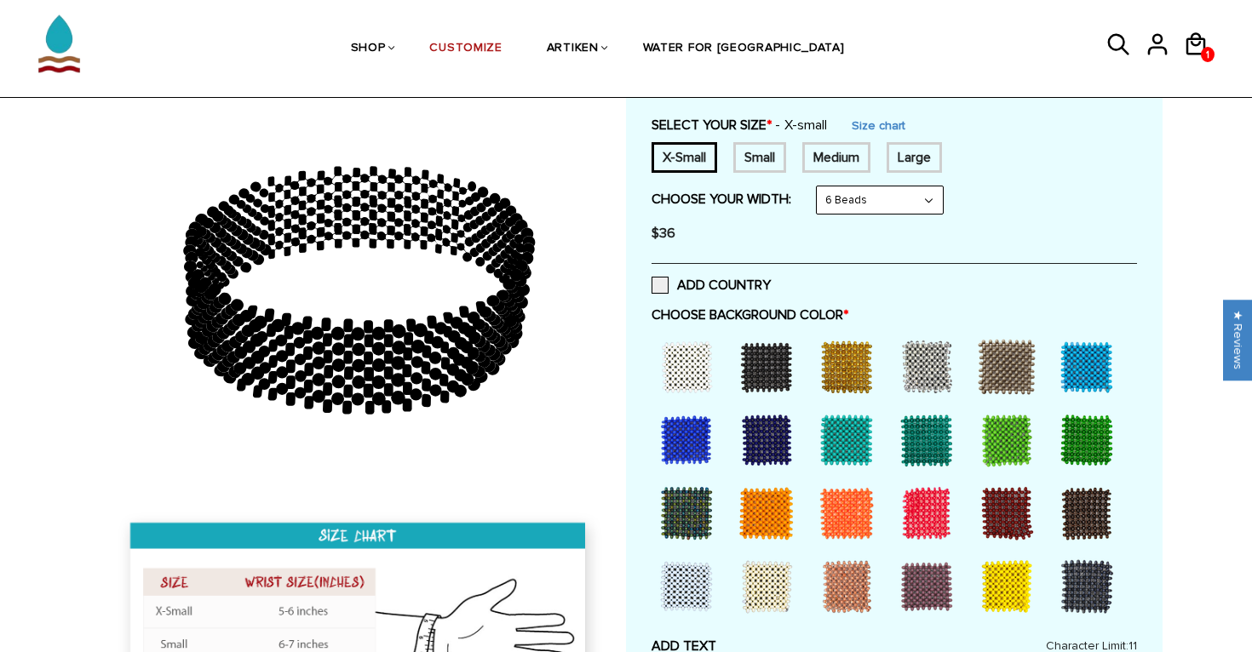
scroll to position [292, 0]
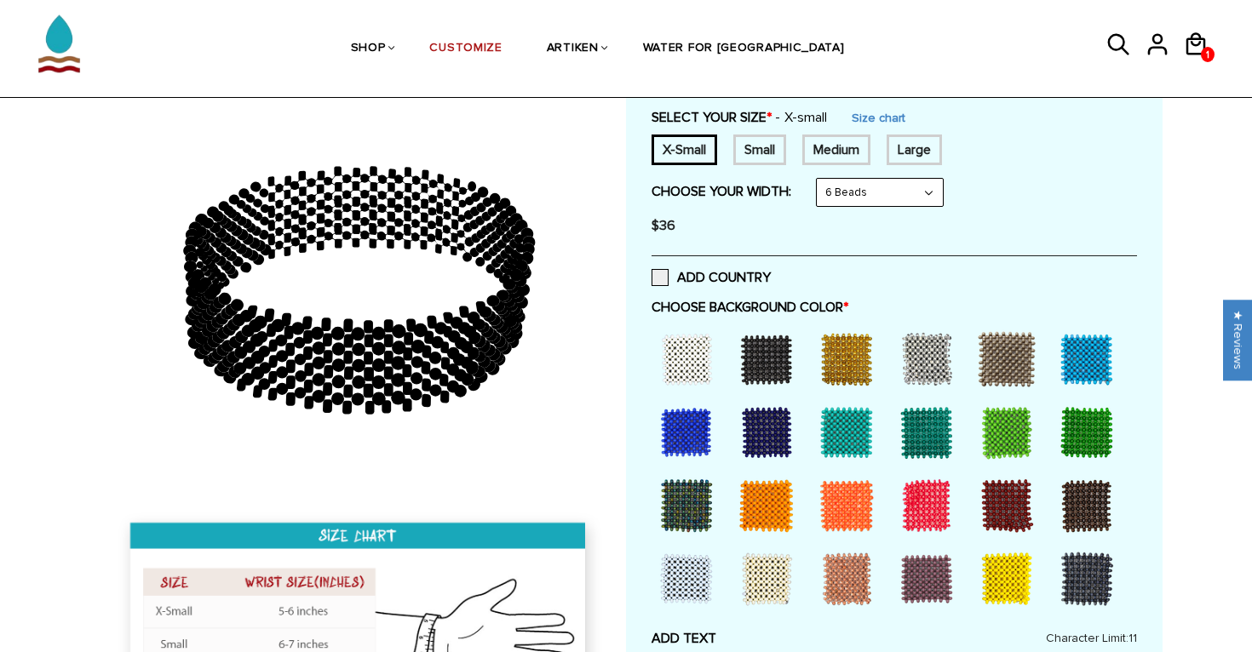
click at [986, 433] on div at bounding box center [1006, 433] width 68 height 68
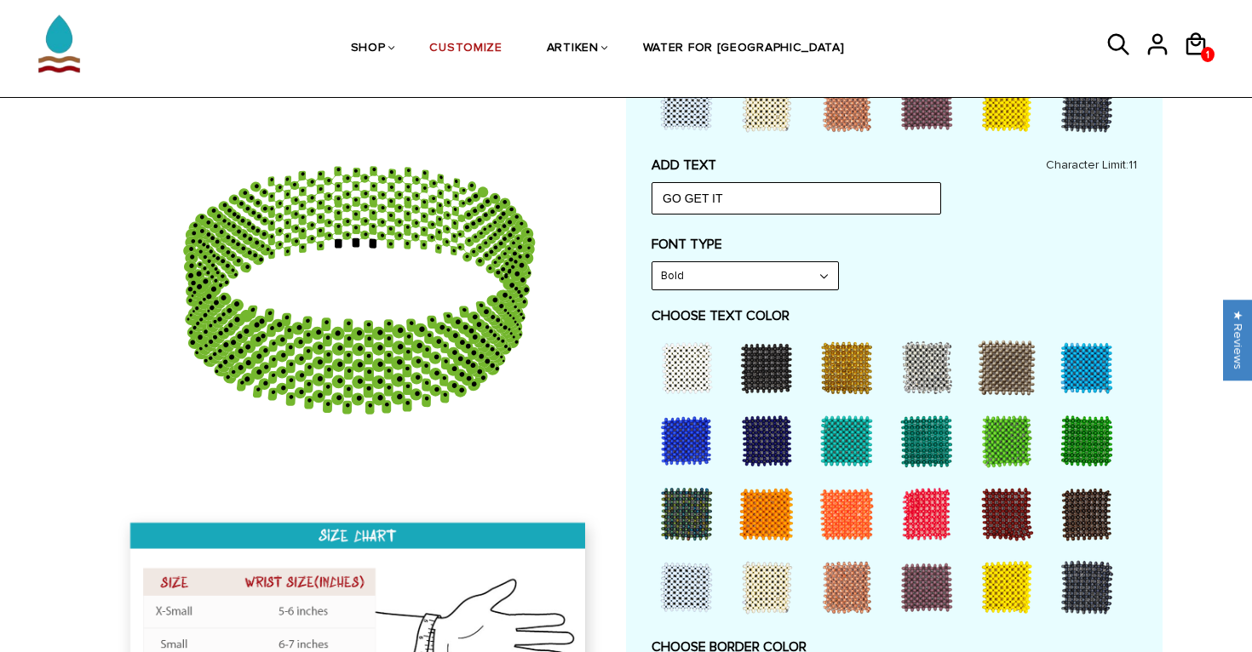
scroll to position [767, 0]
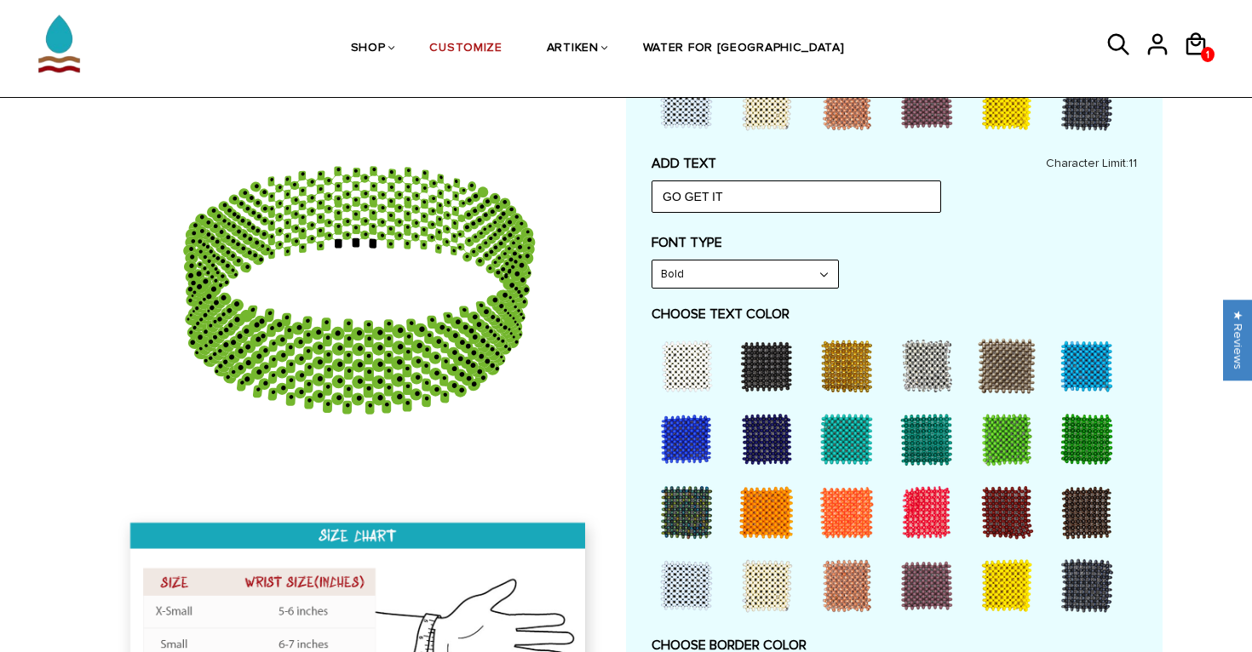
click at [688, 380] on div at bounding box center [686, 366] width 68 height 68
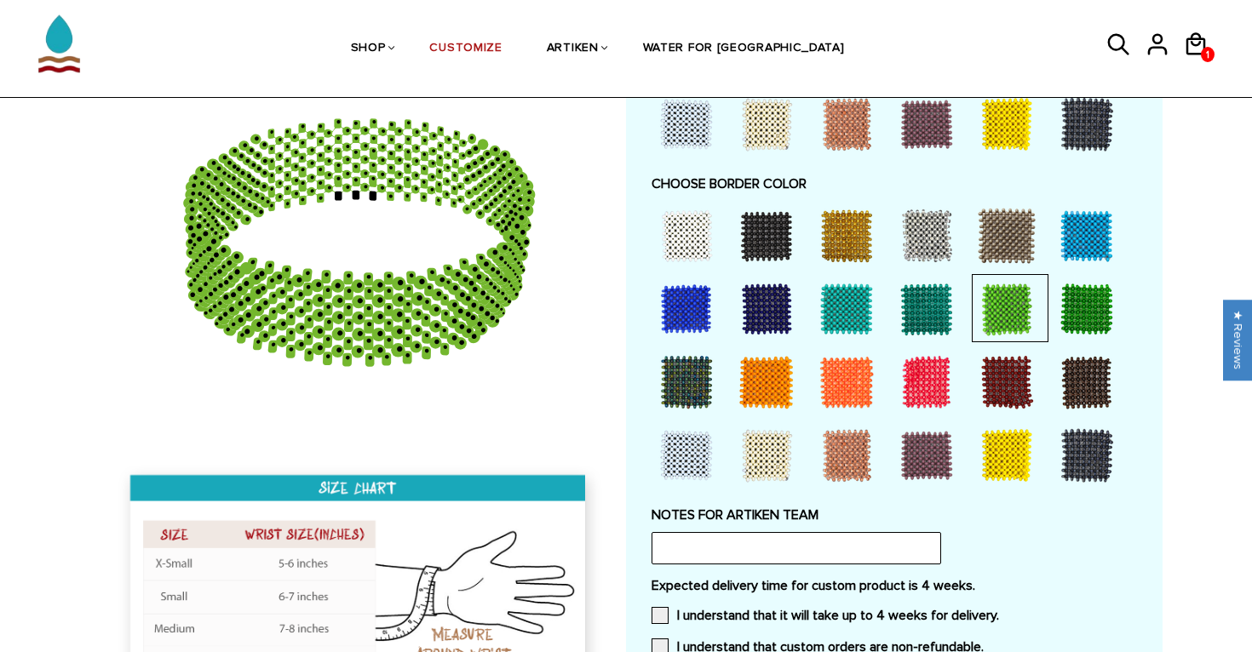
scroll to position [1225, 0]
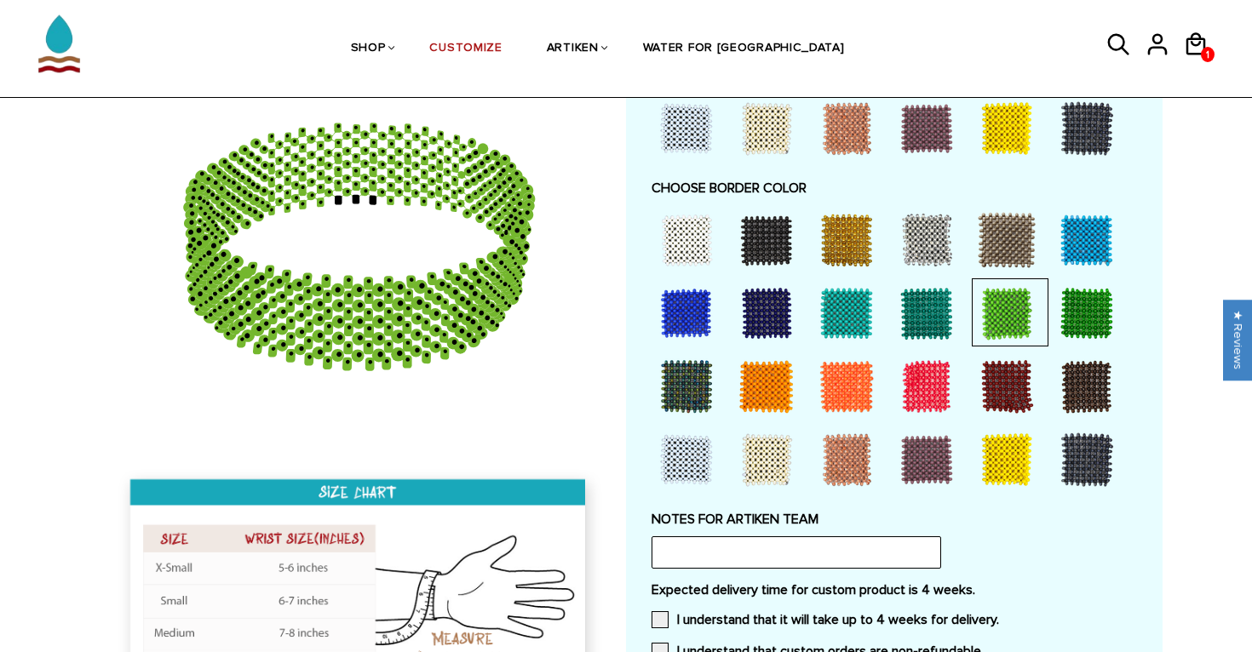
click at [777, 319] on div at bounding box center [766, 313] width 68 height 68
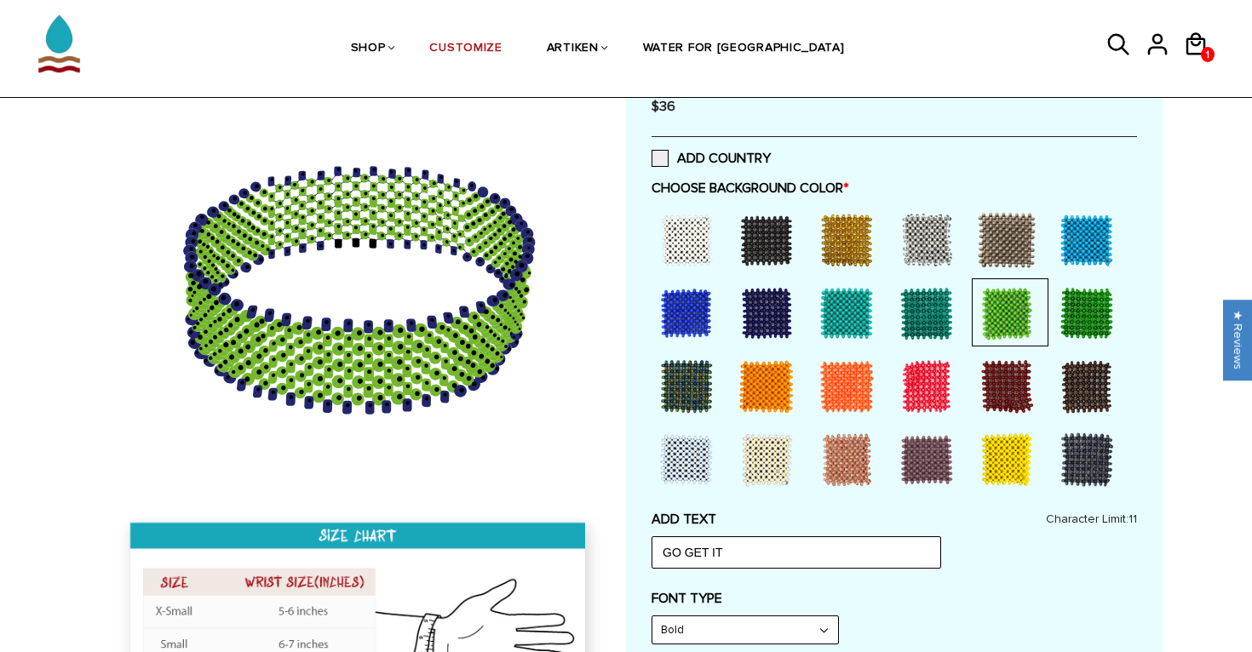
scroll to position [412, 0]
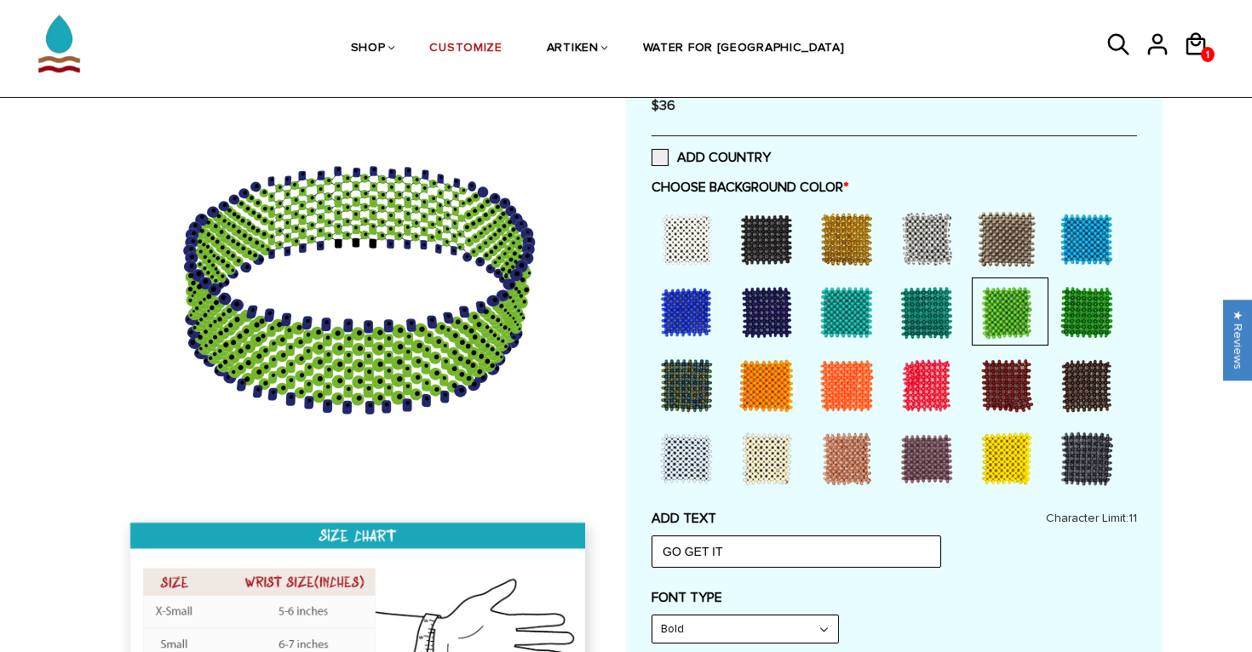
click at [1021, 390] on div at bounding box center [1006, 386] width 68 height 68
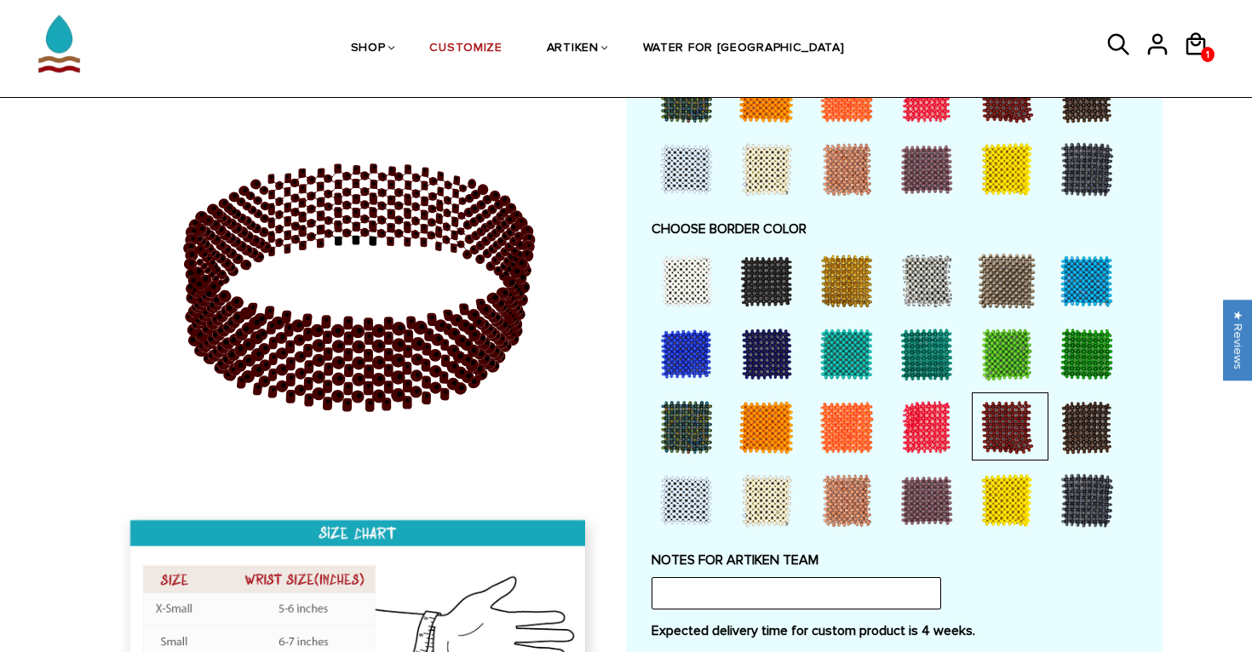
scroll to position [1174, 0]
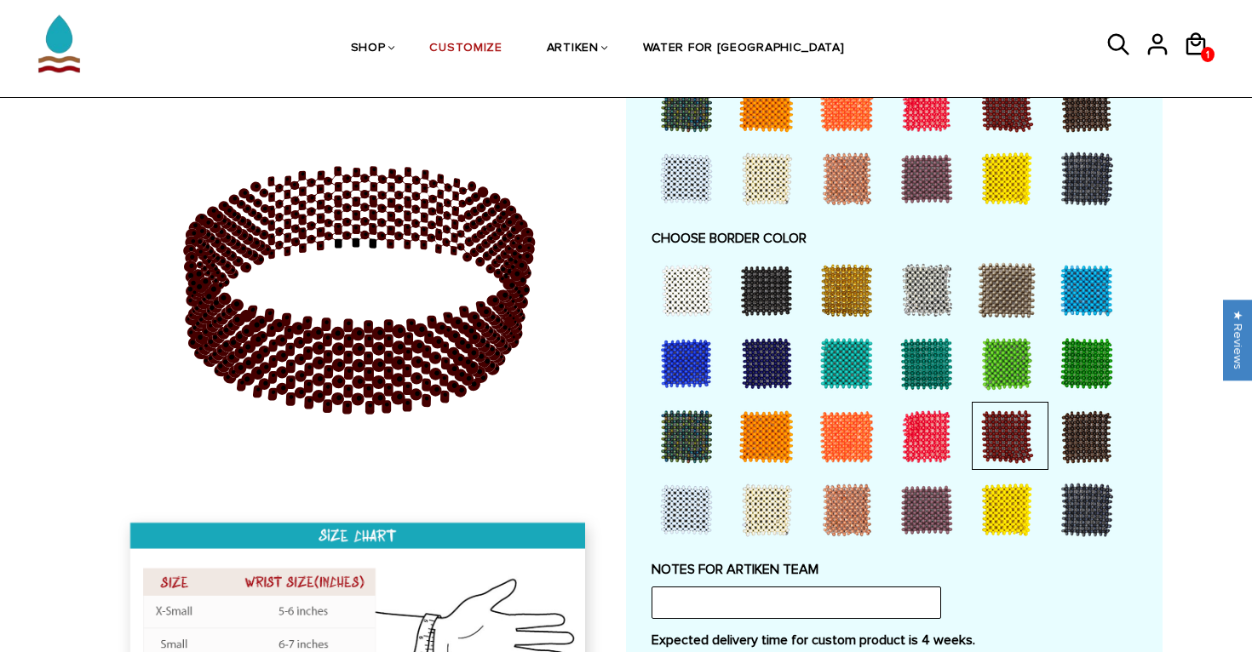
click at [683, 299] on div at bounding box center [686, 290] width 68 height 68
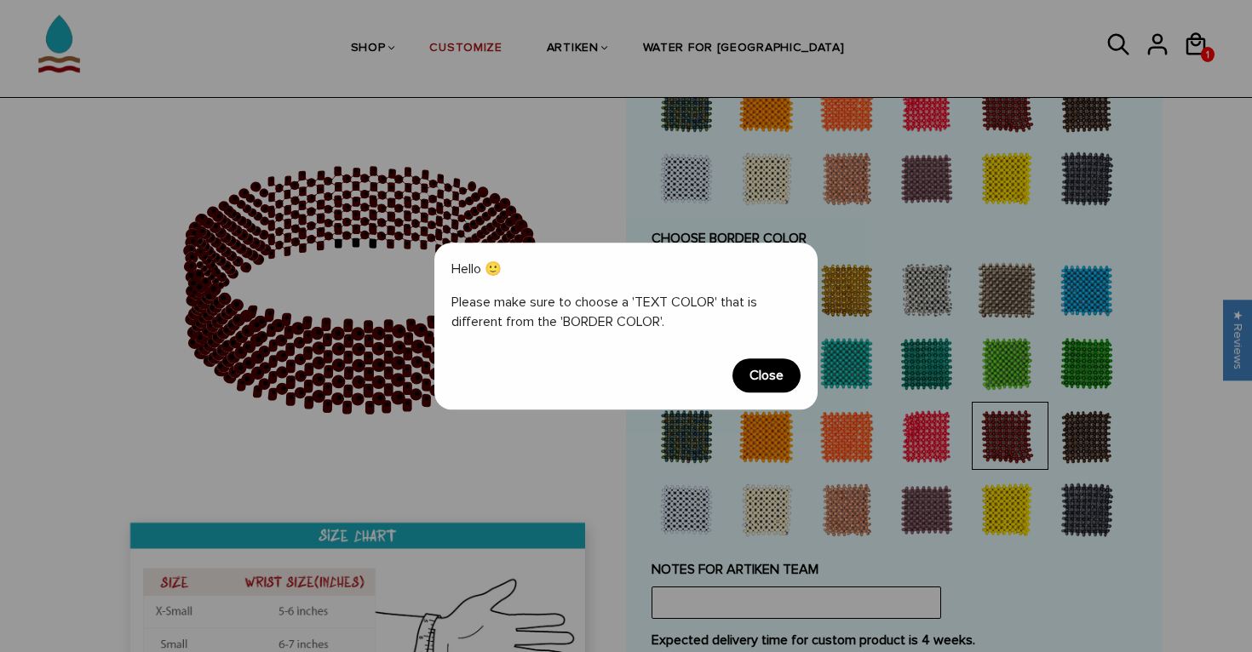
click at [740, 367] on span "Close" at bounding box center [766, 376] width 68 height 34
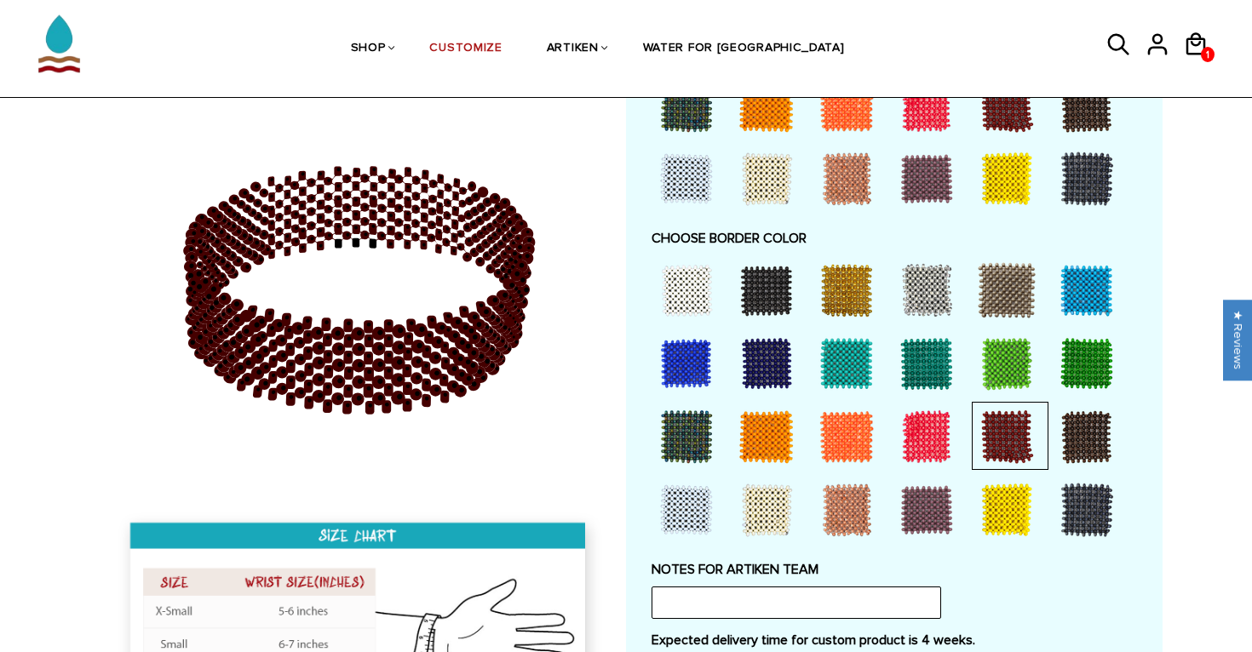
click at [697, 501] on div at bounding box center [686, 510] width 68 height 68
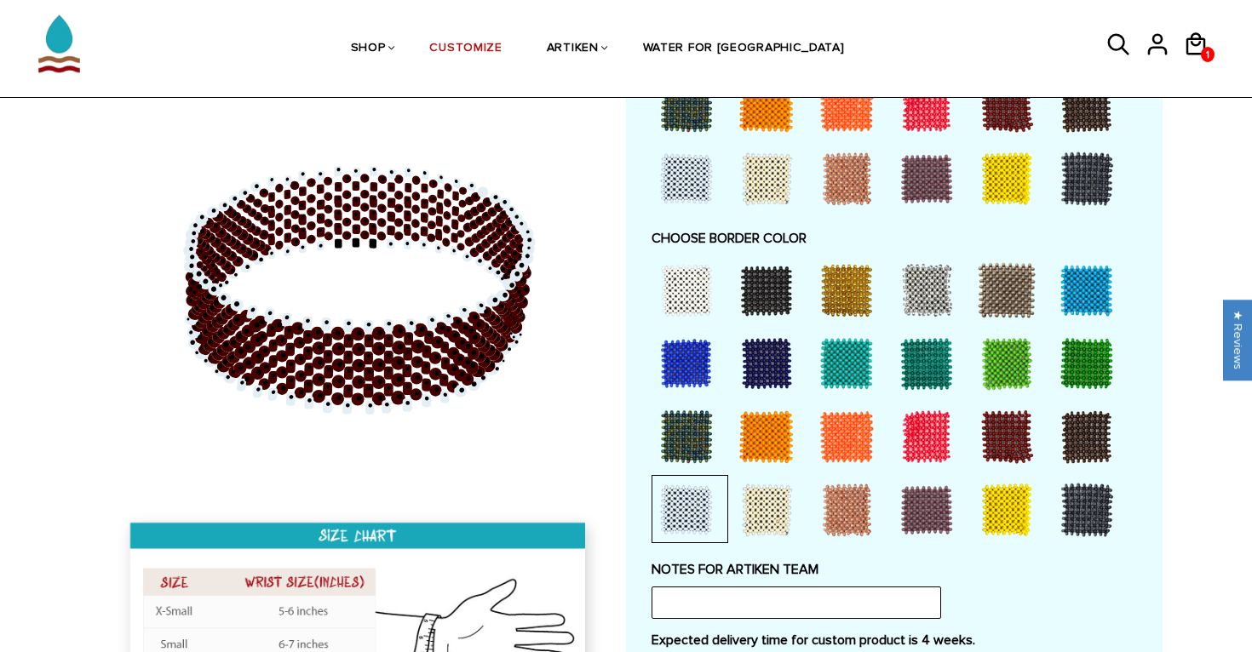
click at [921, 492] on div at bounding box center [926, 510] width 68 height 68
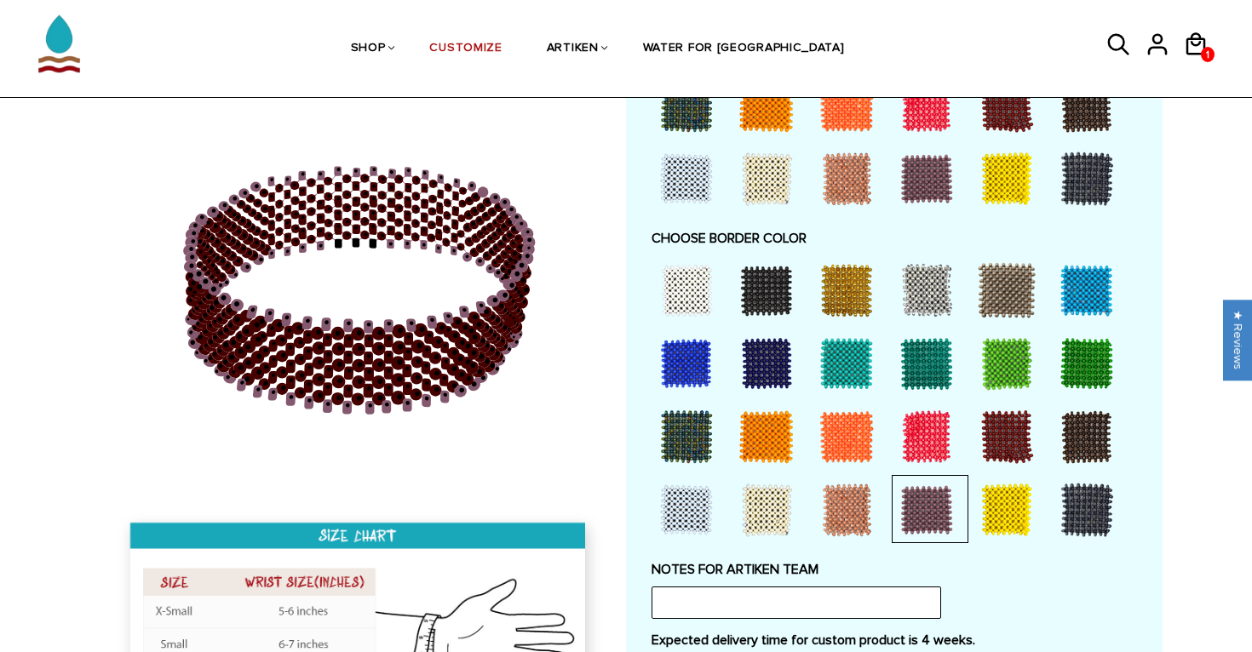
click at [841, 505] on div at bounding box center [846, 510] width 68 height 68
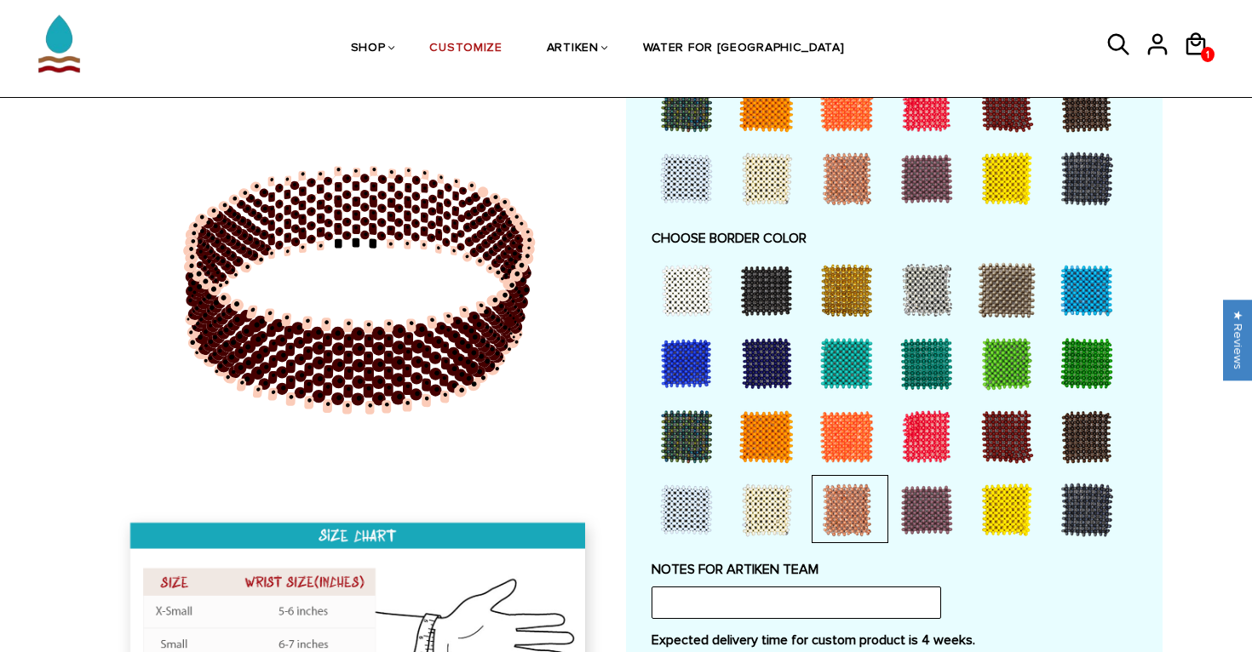
click at [799, 505] on div at bounding box center [766, 510] width 68 height 68
click at [846, 510] on div at bounding box center [846, 510] width 68 height 68
click at [1000, 517] on div at bounding box center [1006, 510] width 68 height 68
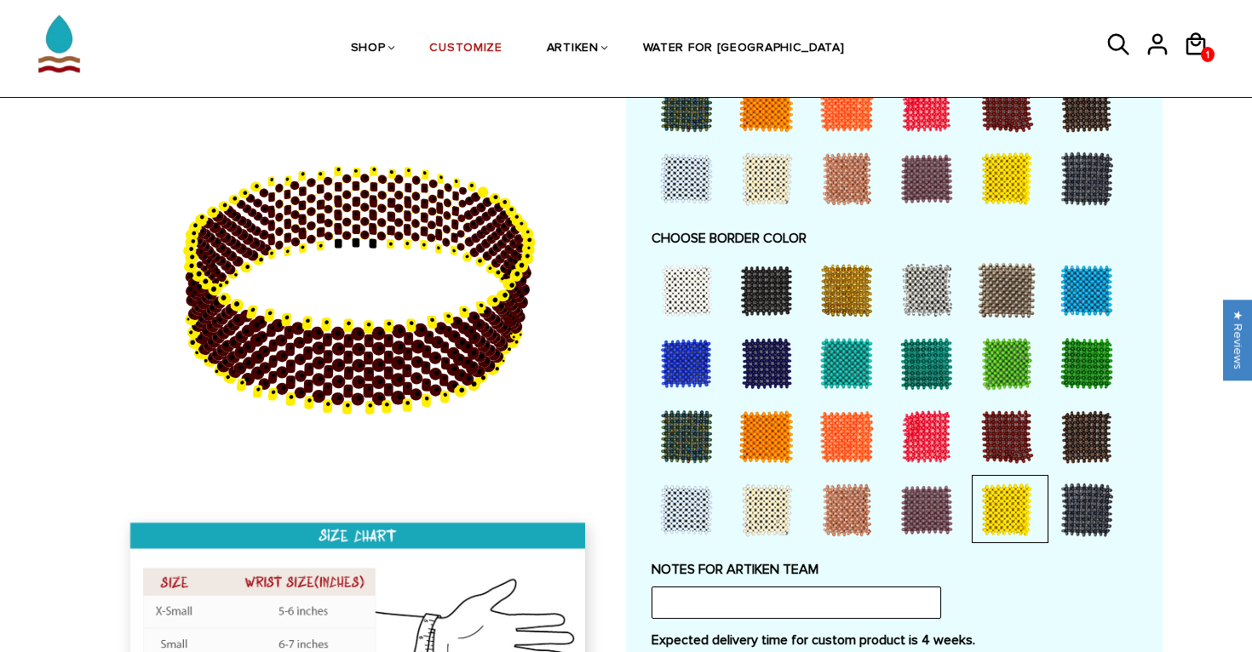
click at [1082, 518] on div at bounding box center [1087, 510] width 68 height 68
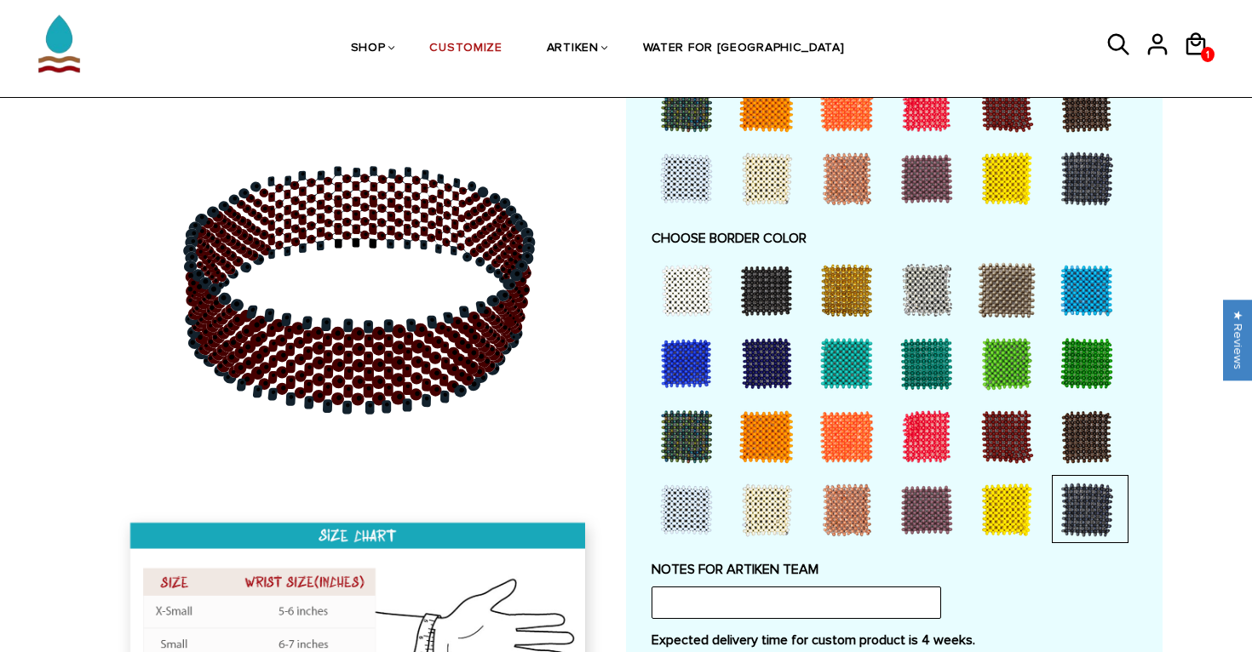
click at [1007, 458] on div at bounding box center [1006, 437] width 68 height 68
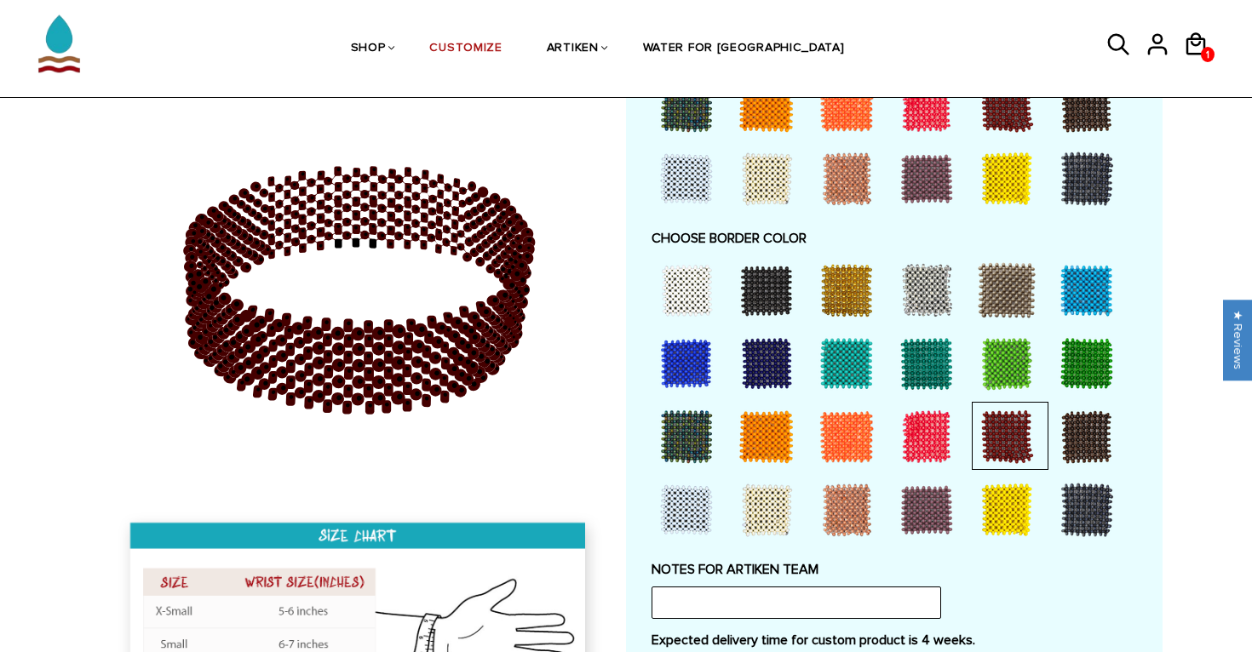
click at [932, 440] on div at bounding box center [926, 437] width 68 height 68
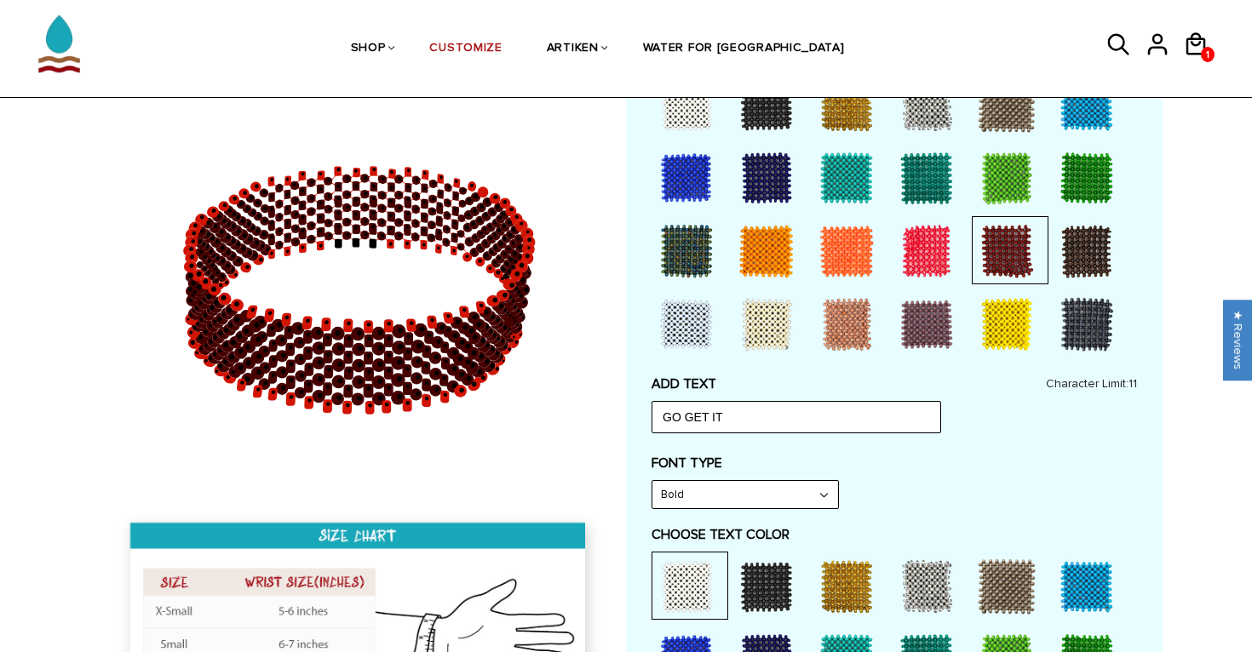
scroll to position [546, 0]
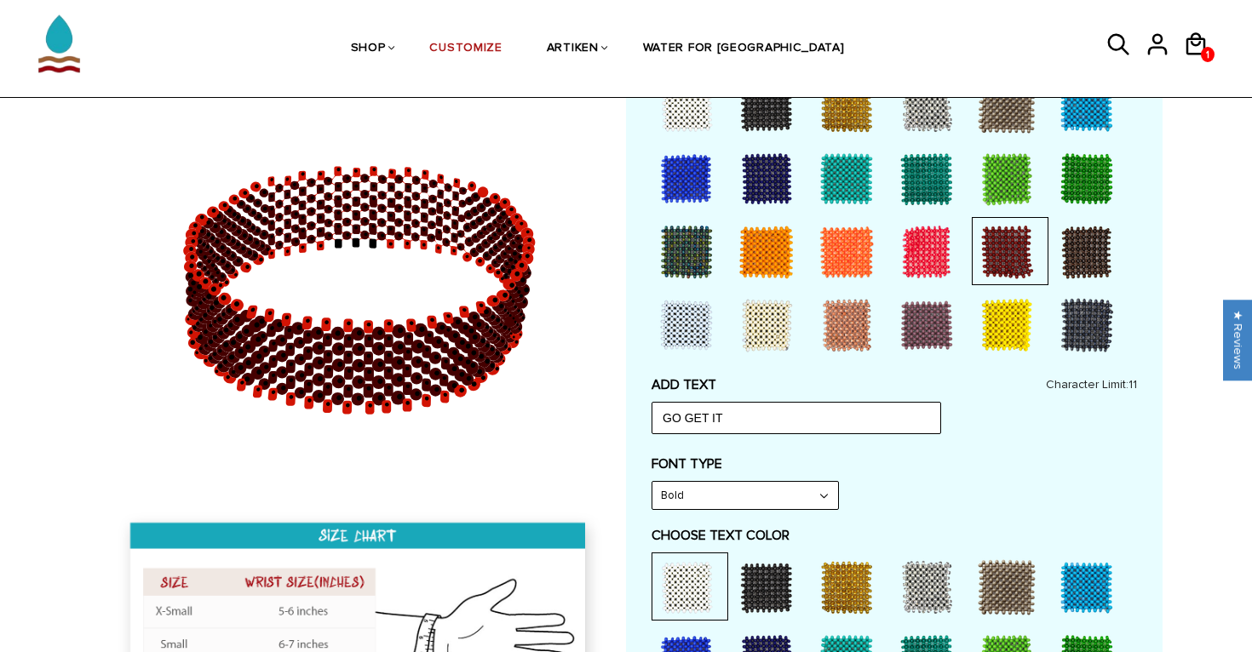
click at [902, 242] on div at bounding box center [926, 252] width 68 height 68
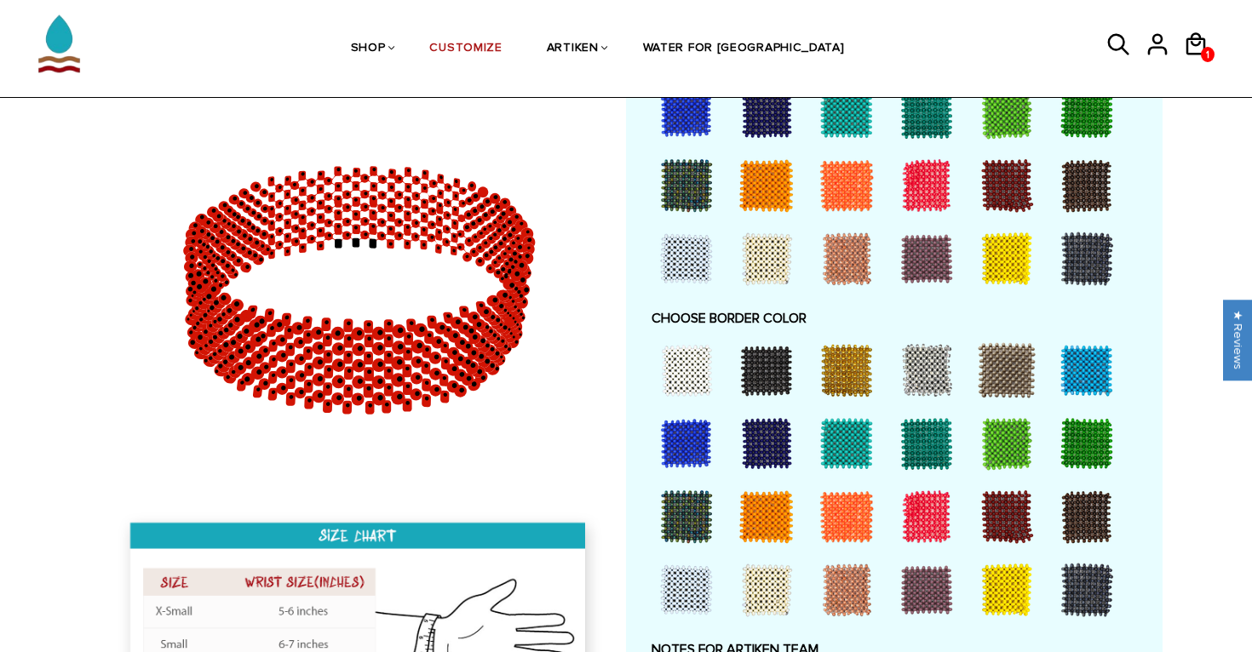
scroll to position [1129, 0]
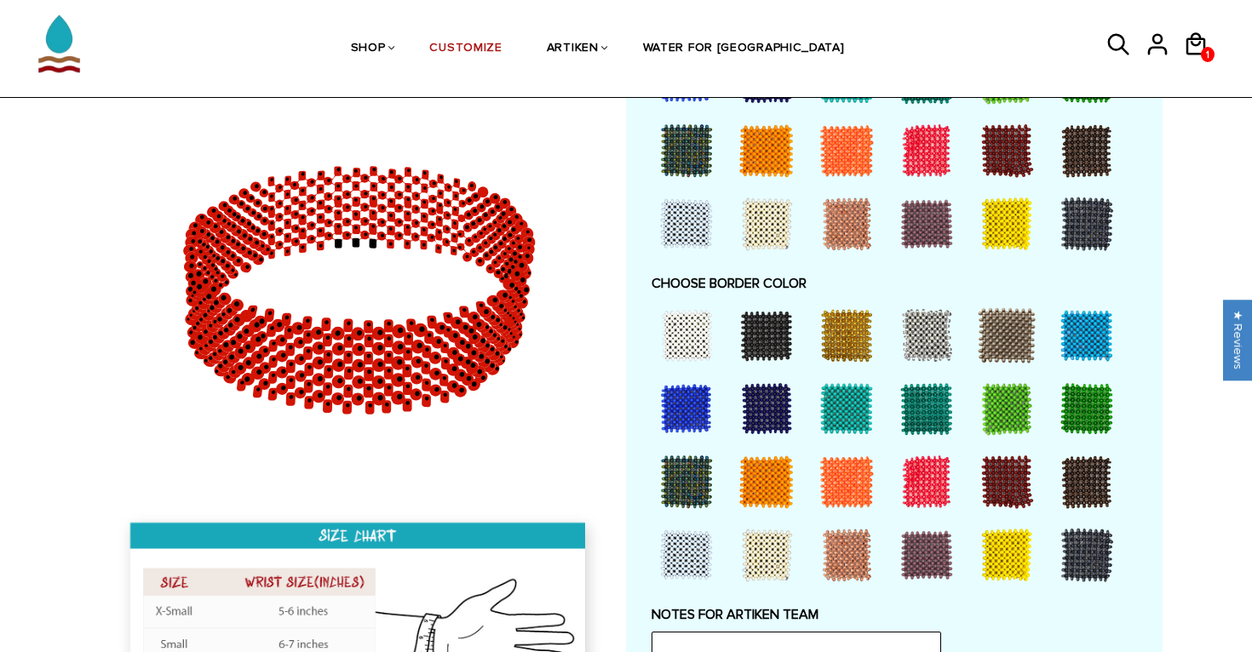
click at [720, 336] on div at bounding box center [686, 335] width 68 height 68
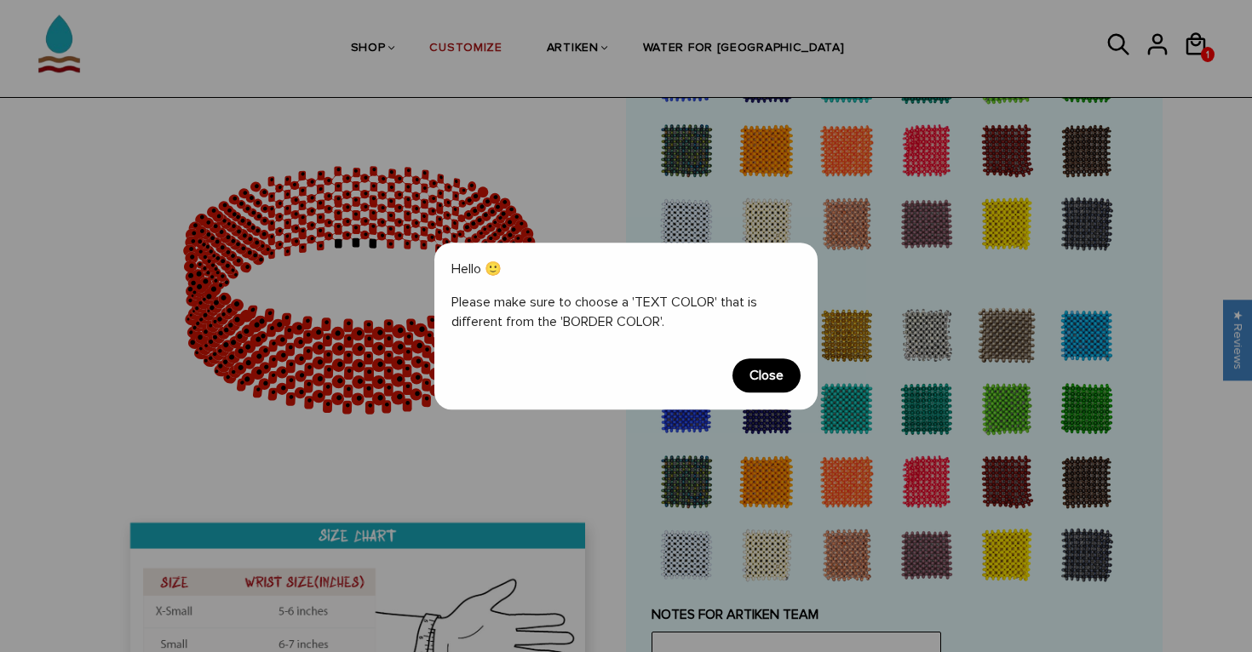
click at [747, 382] on span "Close" at bounding box center [766, 376] width 68 height 34
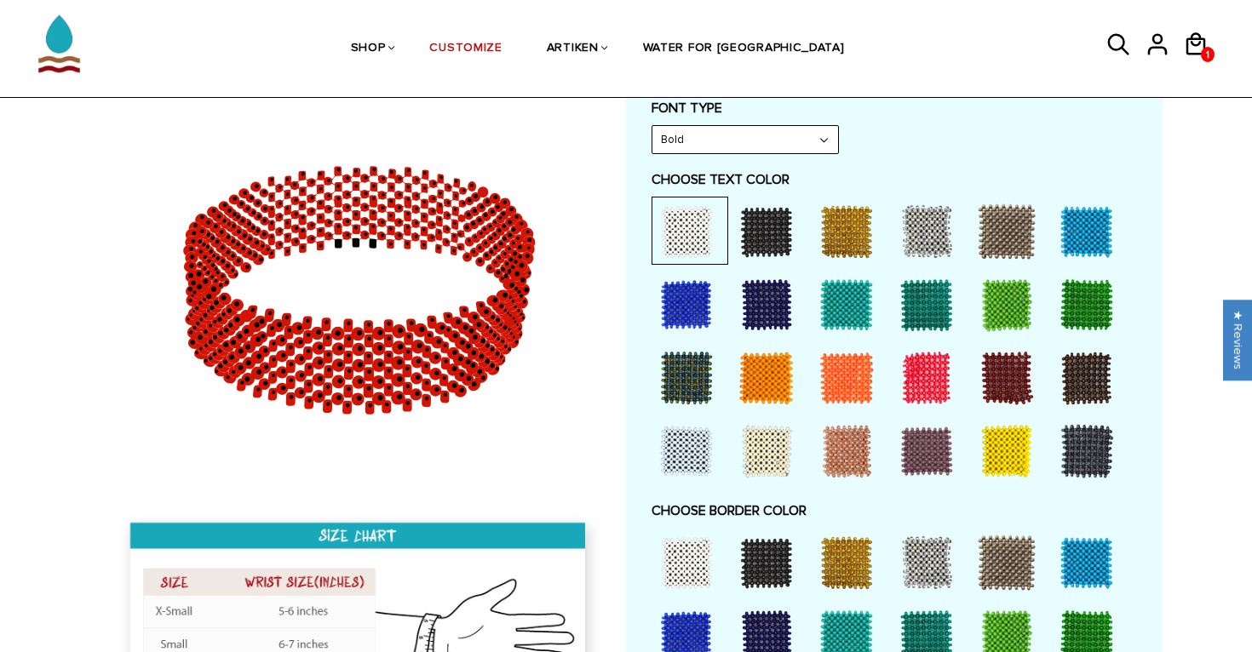
click at [773, 233] on div at bounding box center [766, 232] width 68 height 68
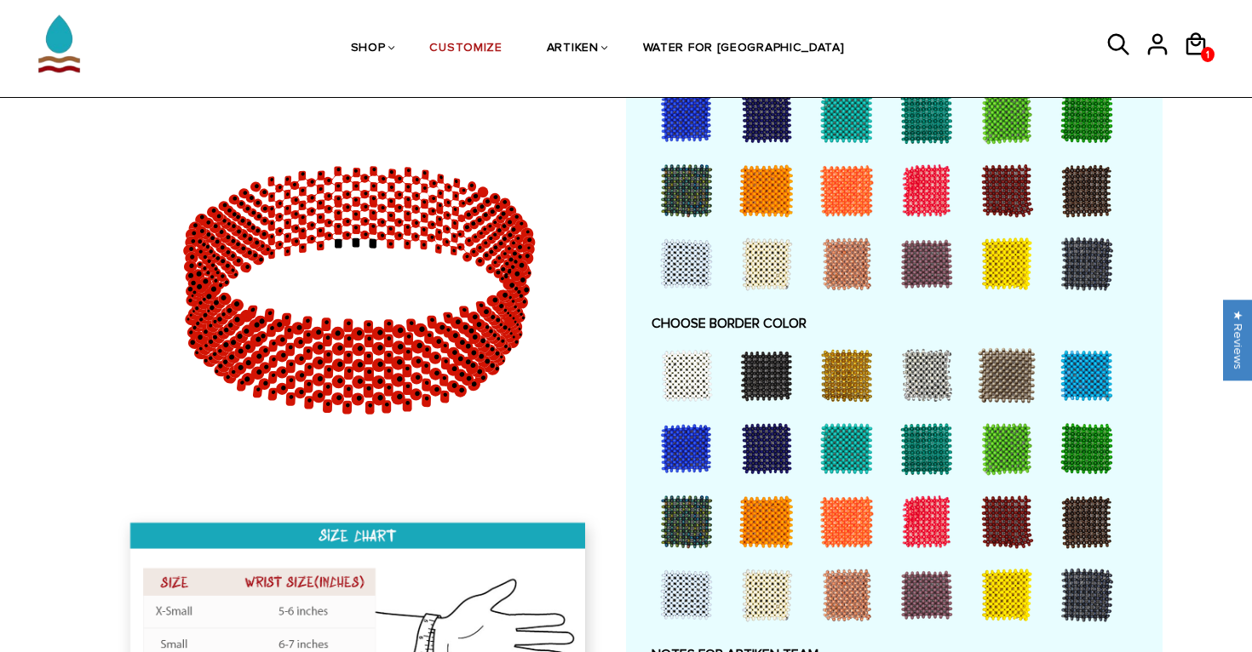
click at [692, 388] on div at bounding box center [686, 375] width 68 height 68
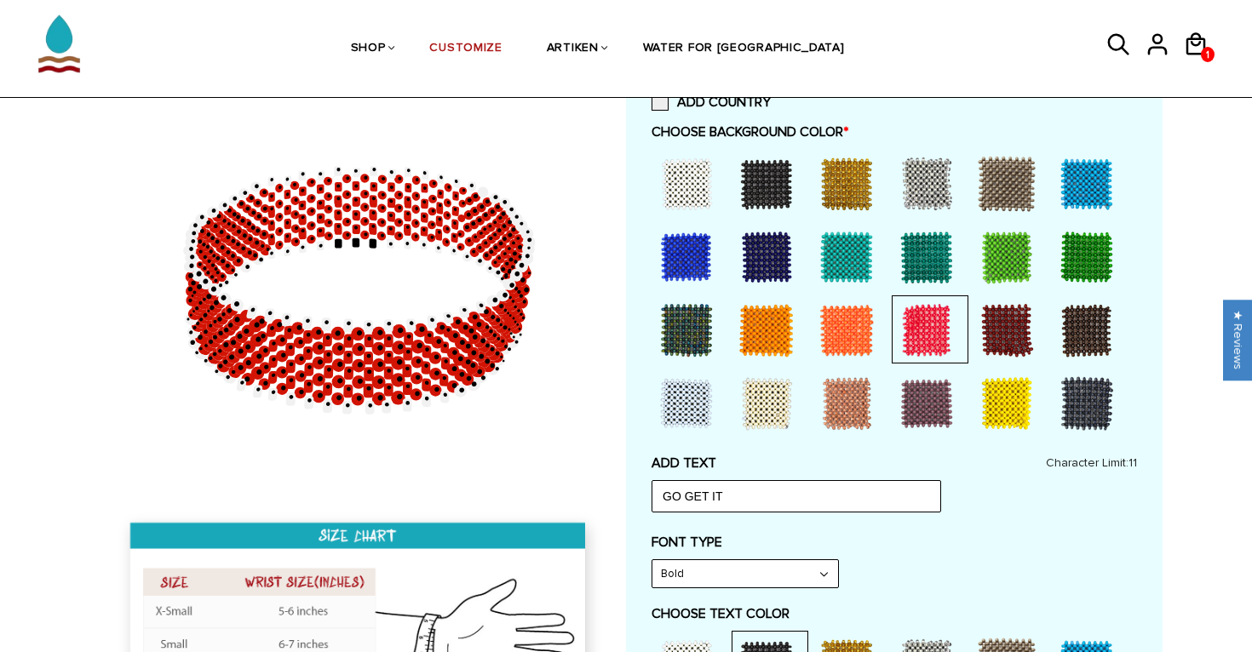
scroll to position [469, 0]
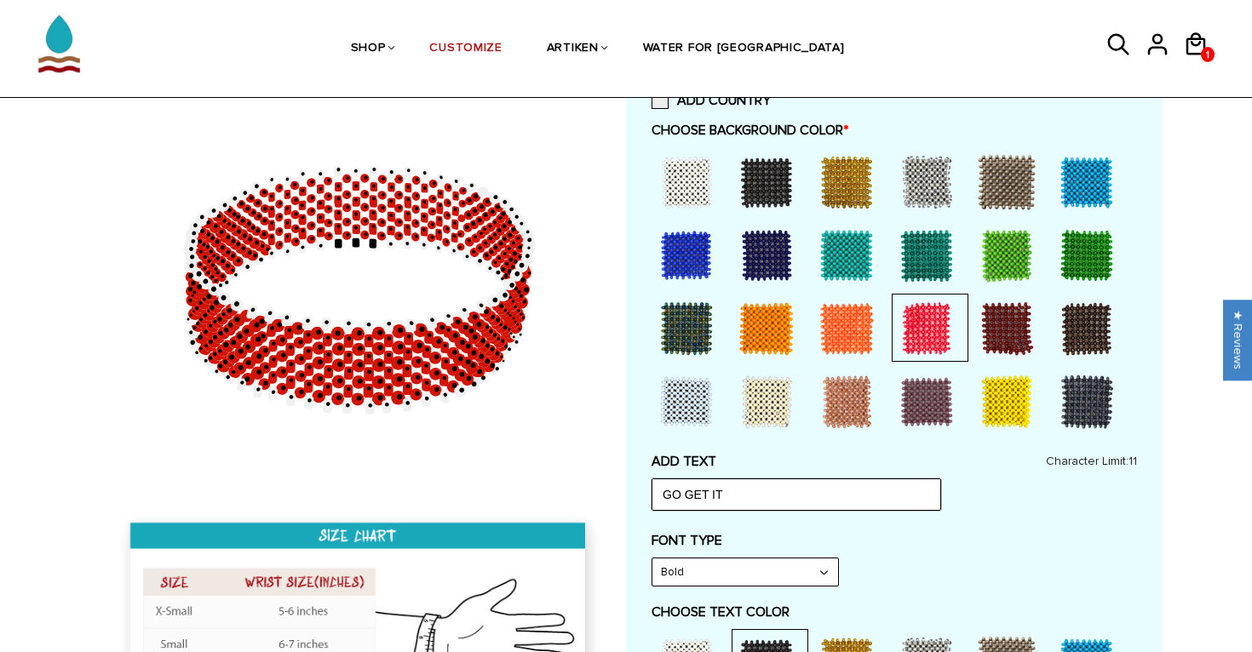
click at [719, 491] on input "GO GET IT" at bounding box center [796, 495] width 290 height 32
click at [710, 494] on input "GO GET IT" at bounding box center [796, 495] width 290 height 32
click at [721, 494] on input "GO GET IT" at bounding box center [796, 495] width 290 height 32
drag, startPoint x: 721, startPoint y: 494, endPoint x: 671, endPoint y: 497, distance: 50.4
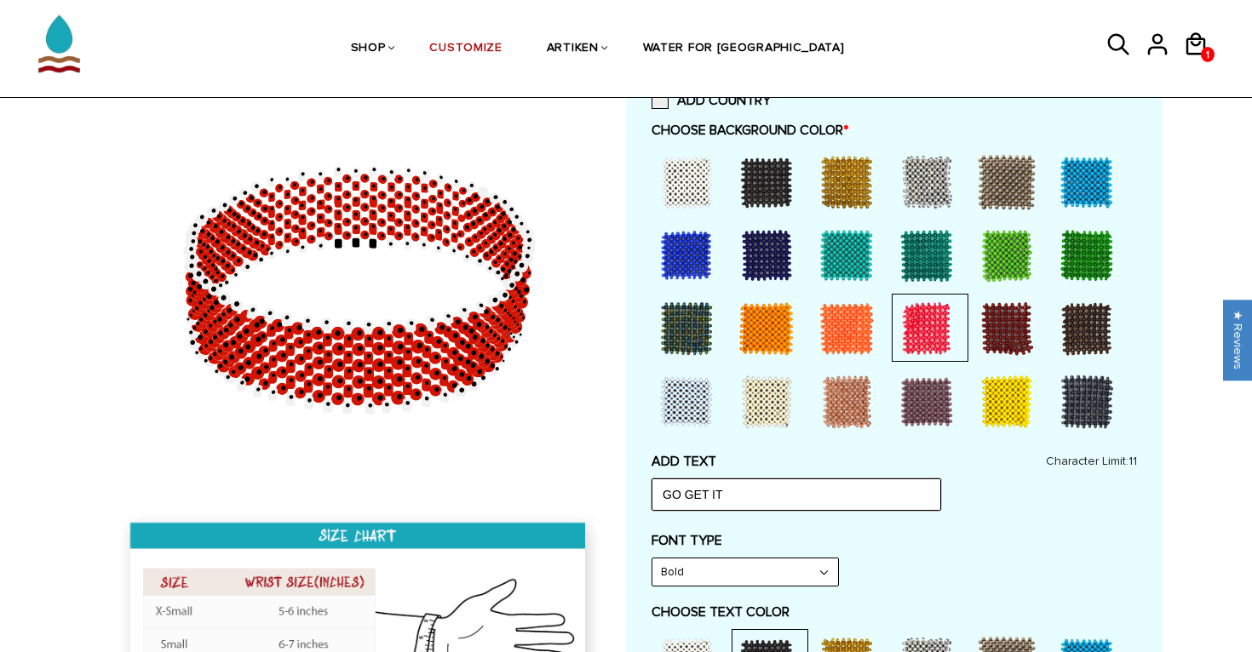
click at [671, 497] on input "GO GET IT" at bounding box center [796, 495] width 290 height 32
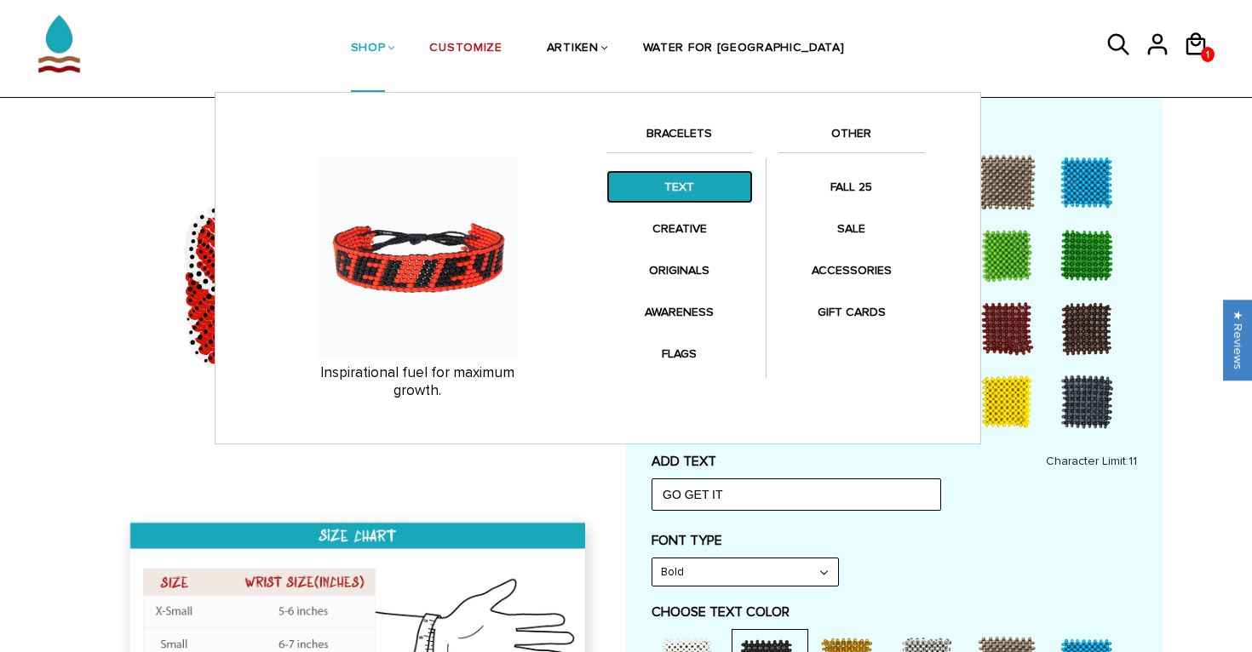
click at [680, 195] on link "TEXT" at bounding box center [679, 186] width 146 height 33
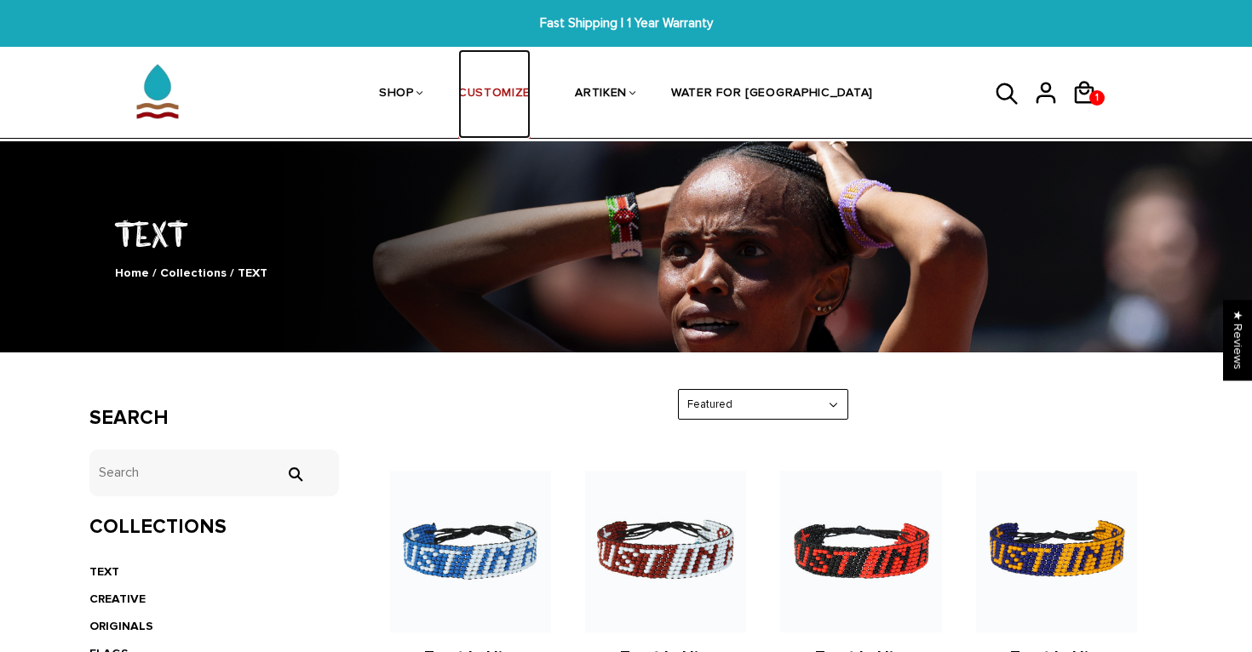
click at [531, 91] on link "CUSTOMIZE" at bounding box center [494, 94] width 72 height 90
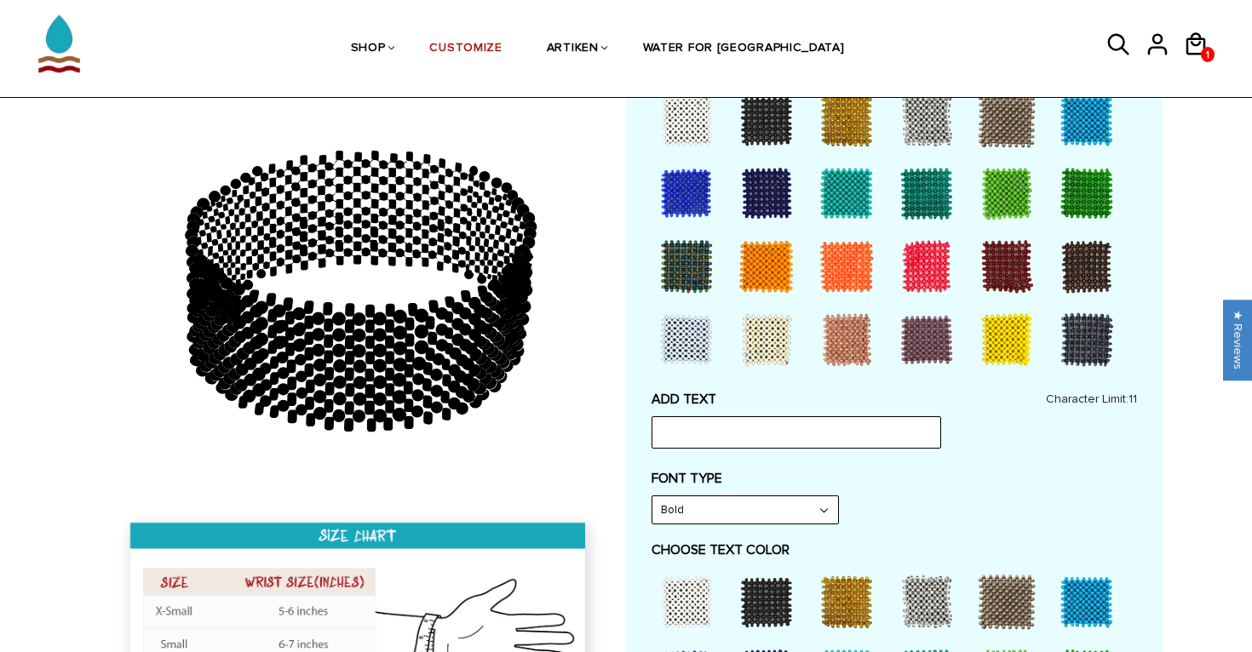
scroll to position [536, 0]
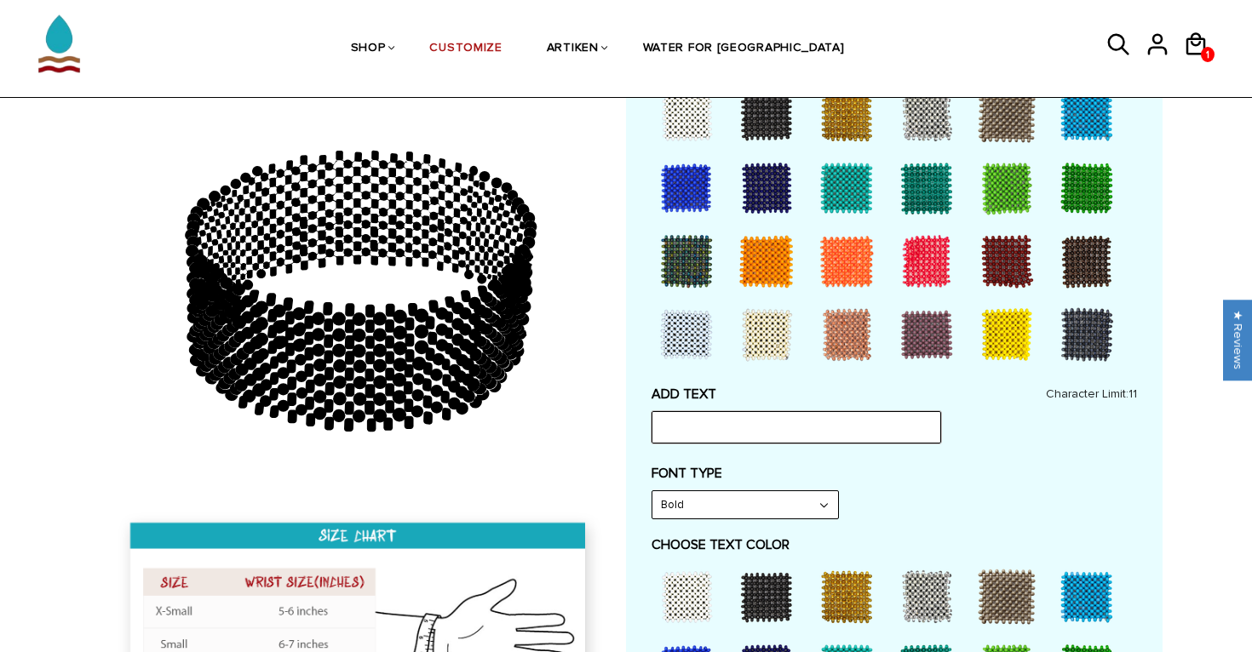
click at [720, 418] on input "text" at bounding box center [796, 427] width 290 height 32
type input "SUCK IT UP"
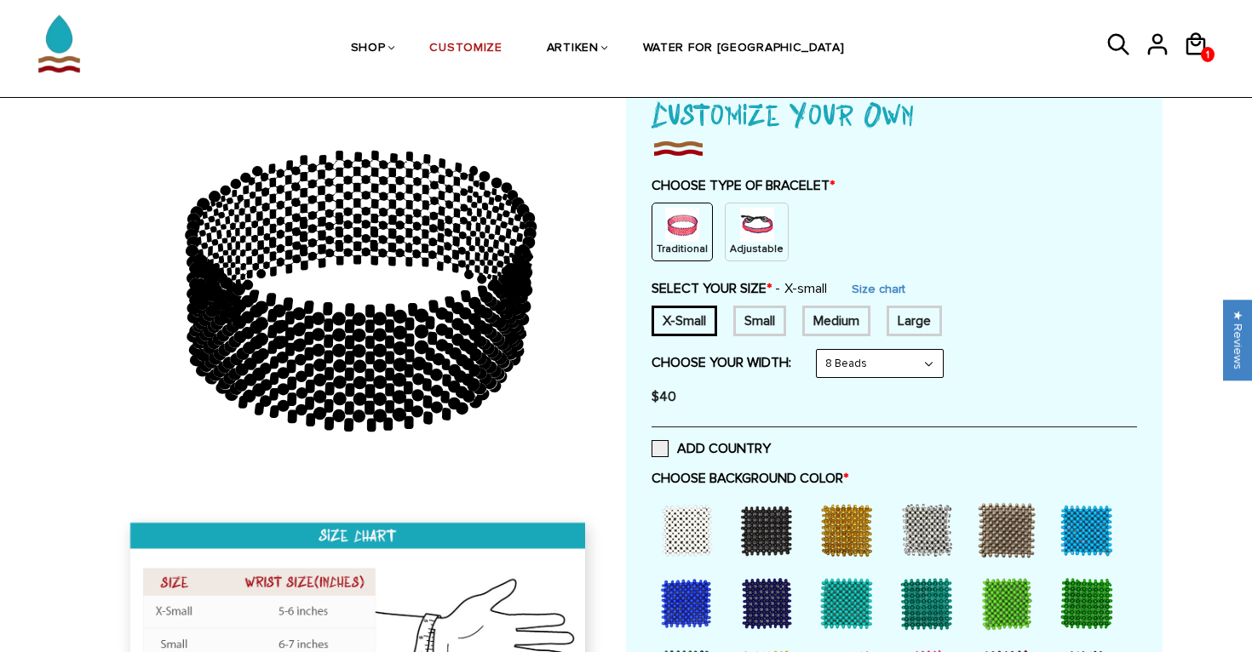
scroll to position [101, 0]
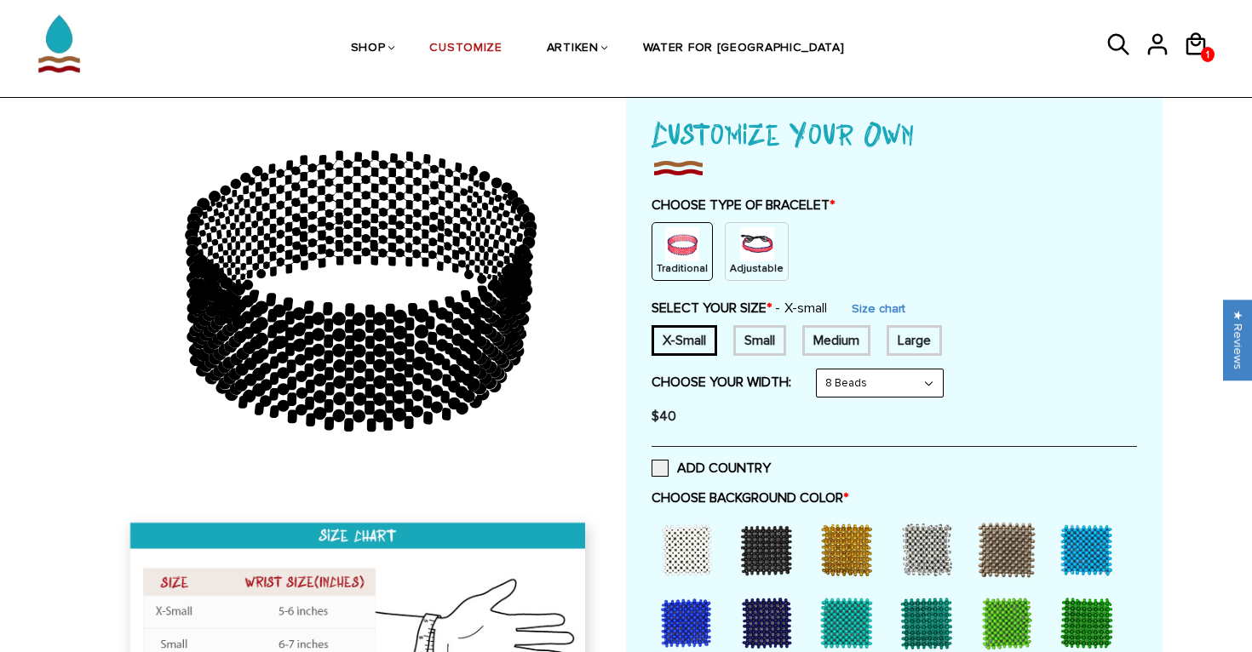
click at [877, 384] on select "8 Beads 6 Beads 10 Beads" at bounding box center [880, 383] width 126 height 27
select select "6-beads"
click at [820, 370] on select "8 Beads 6 Beads 10 Beads" at bounding box center [880, 383] width 126 height 27
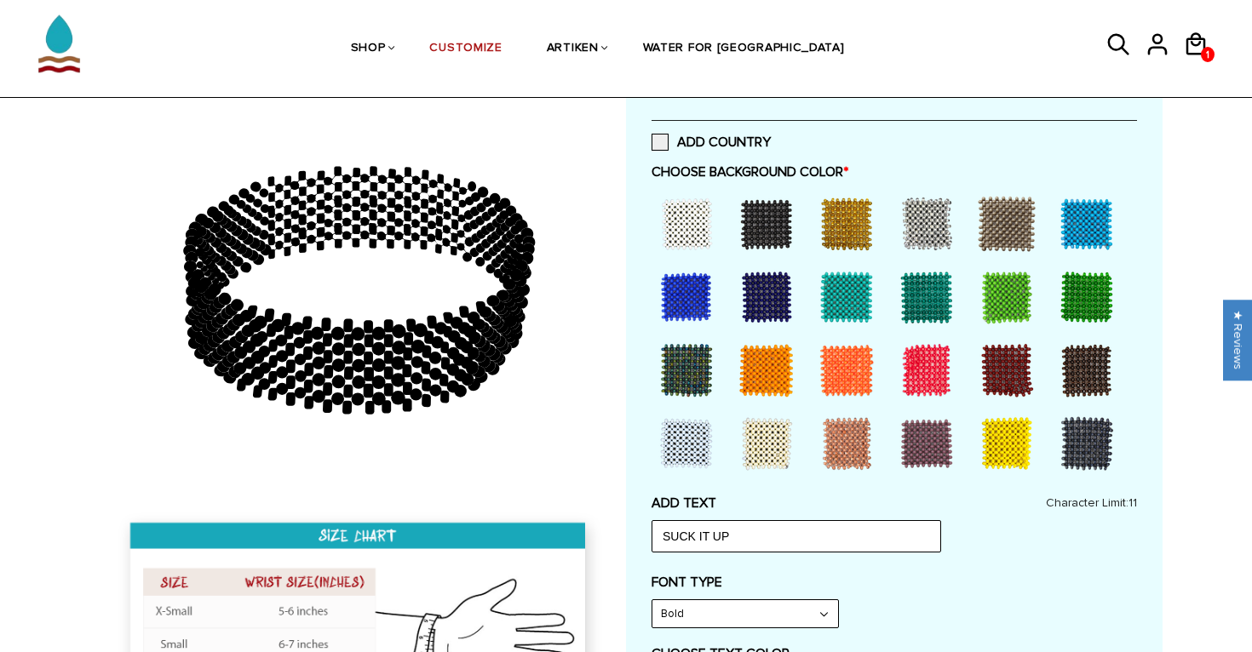
scroll to position [433, 0]
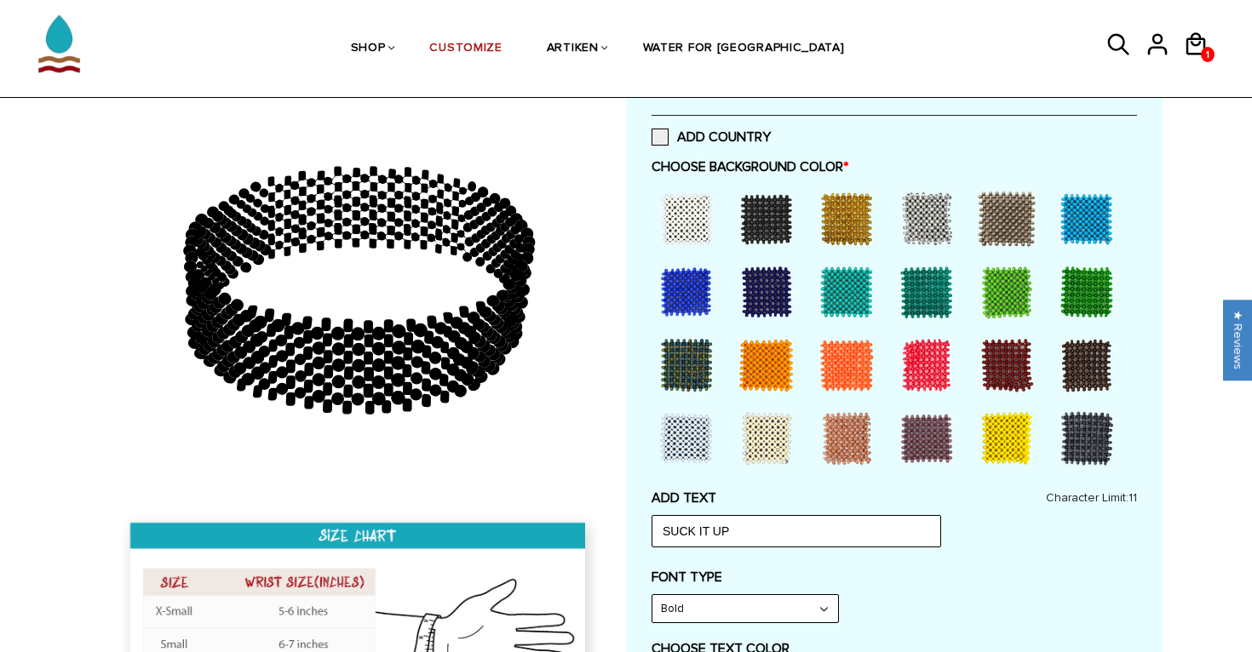
click at [700, 216] on div at bounding box center [686, 219] width 68 height 68
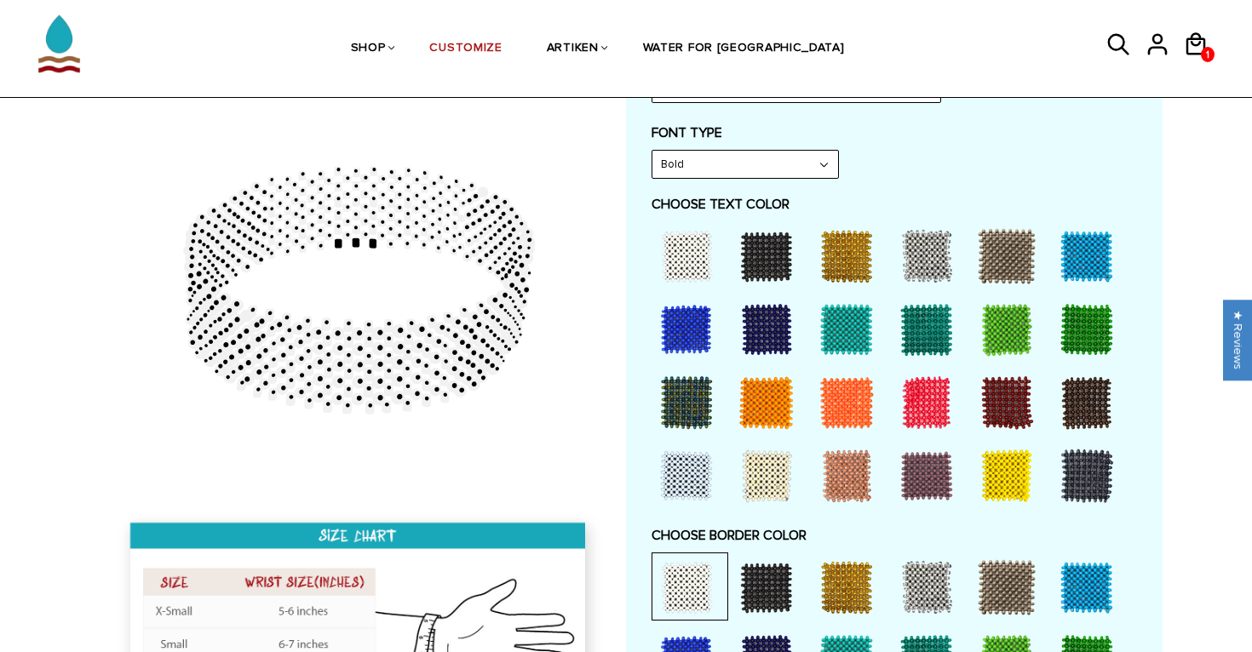
scroll to position [864, 0]
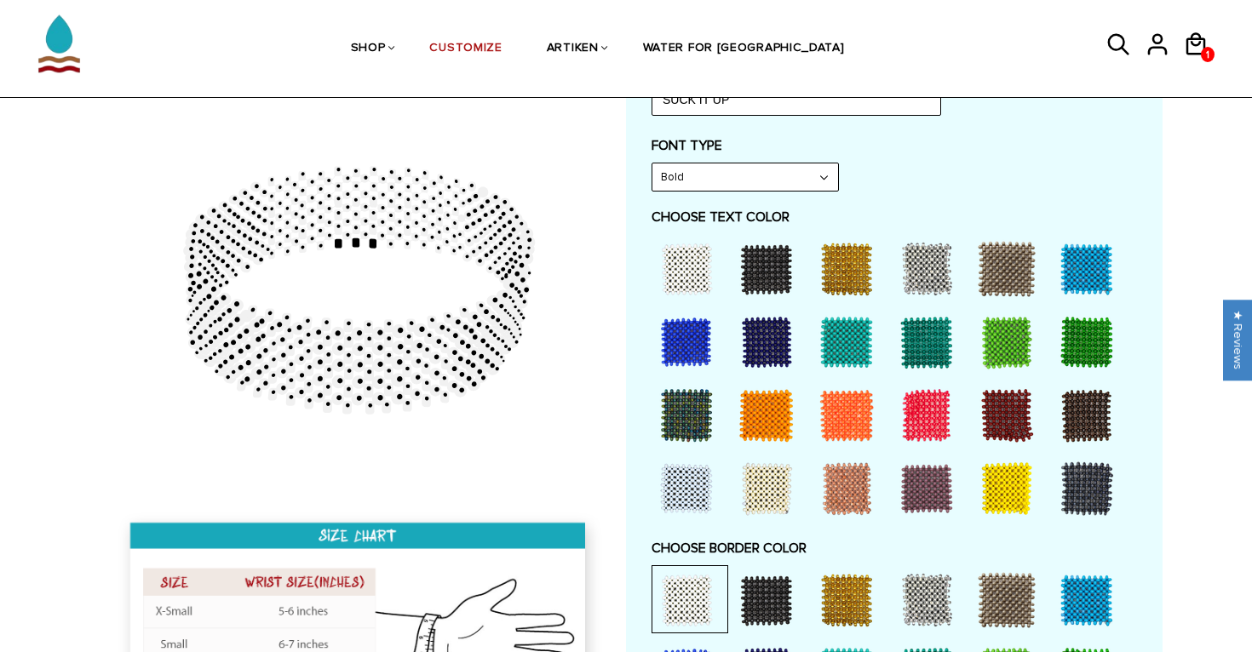
click at [1012, 478] on div at bounding box center [1006, 489] width 68 height 68
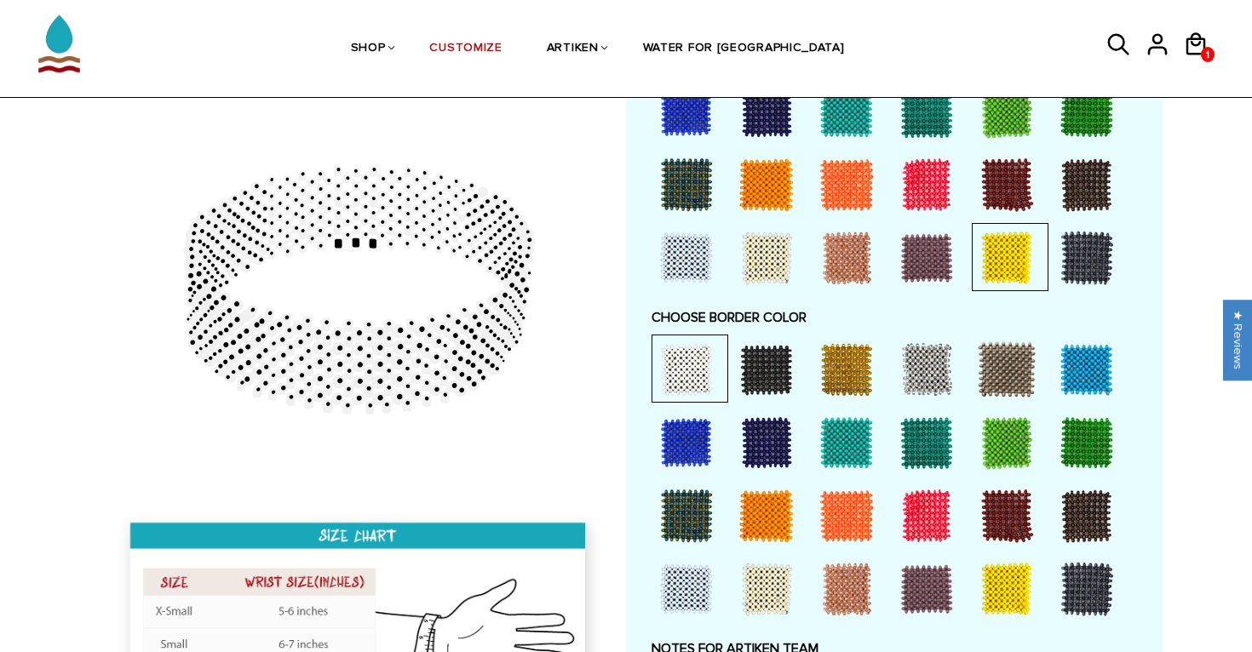
scroll to position [1097, 0]
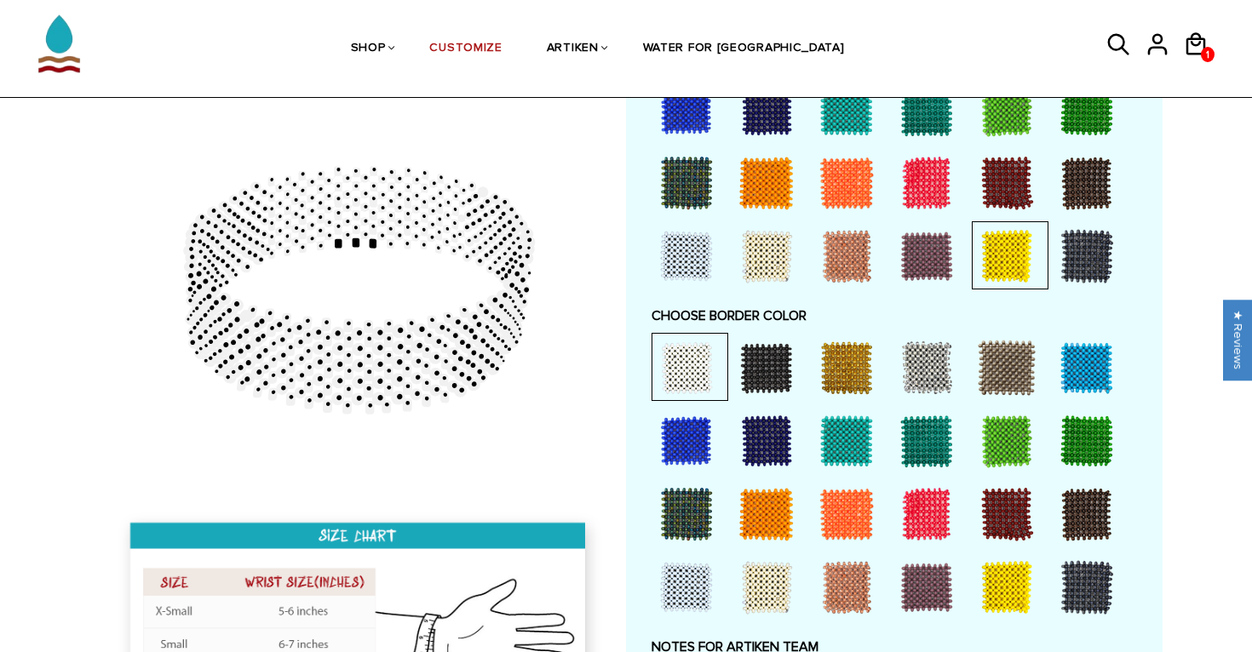
click at [766, 431] on div at bounding box center [766, 441] width 68 height 68
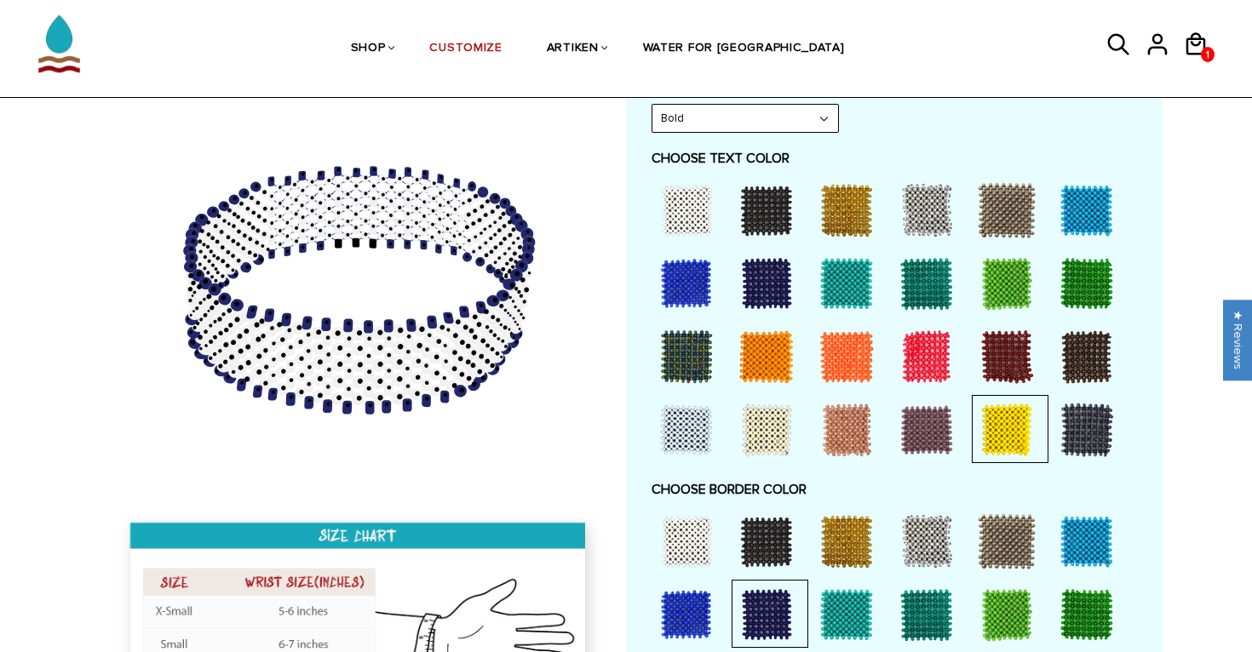
scroll to position [914, 0]
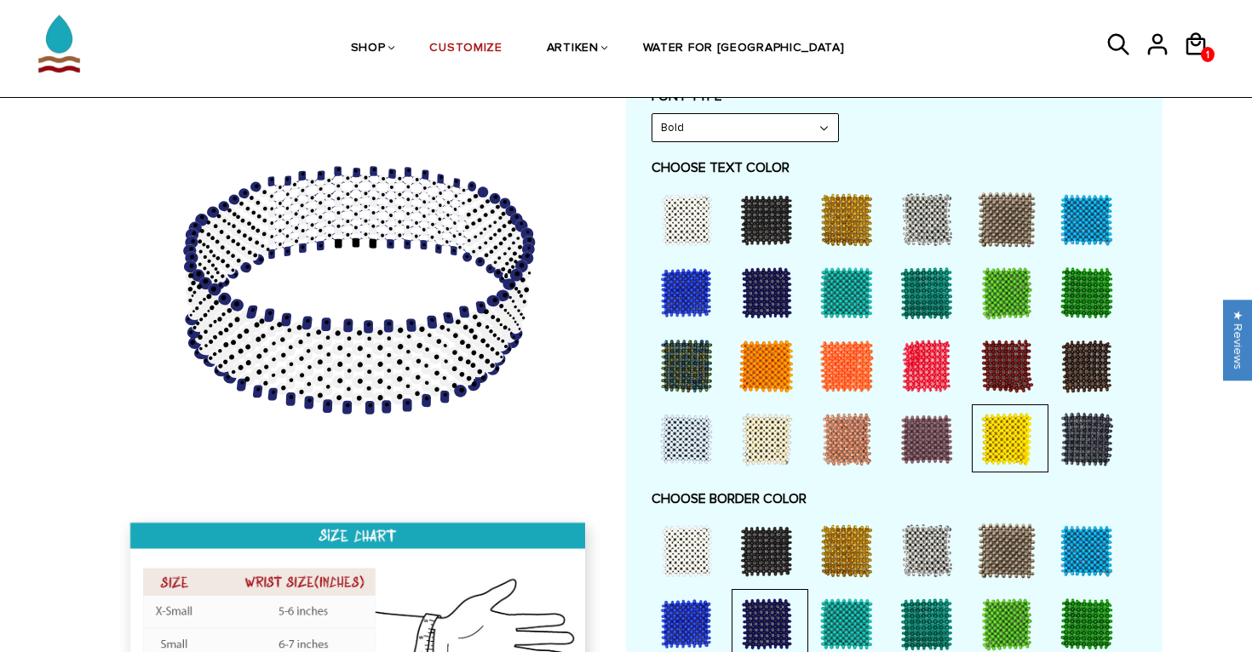
click at [769, 222] on div at bounding box center [766, 220] width 68 height 68
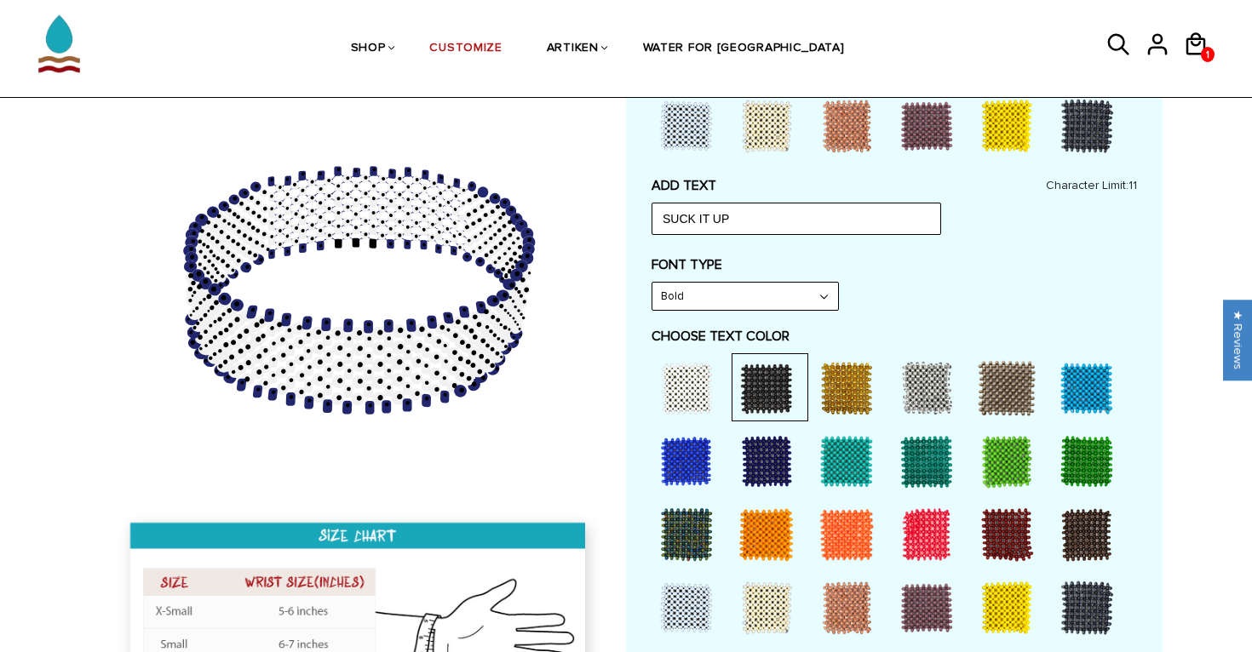
scroll to position [795, 0]
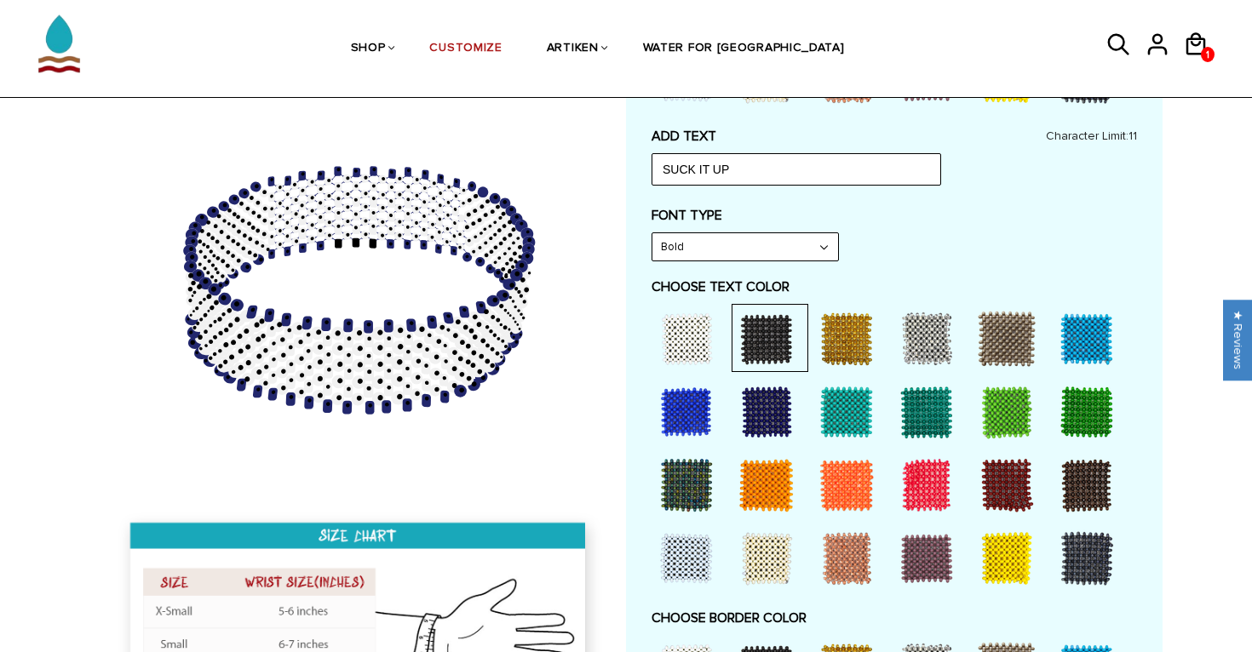
click at [831, 250] on select "Bold" at bounding box center [745, 246] width 186 height 27
click at [652, 233] on select "Bold" at bounding box center [745, 246] width 186 height 27
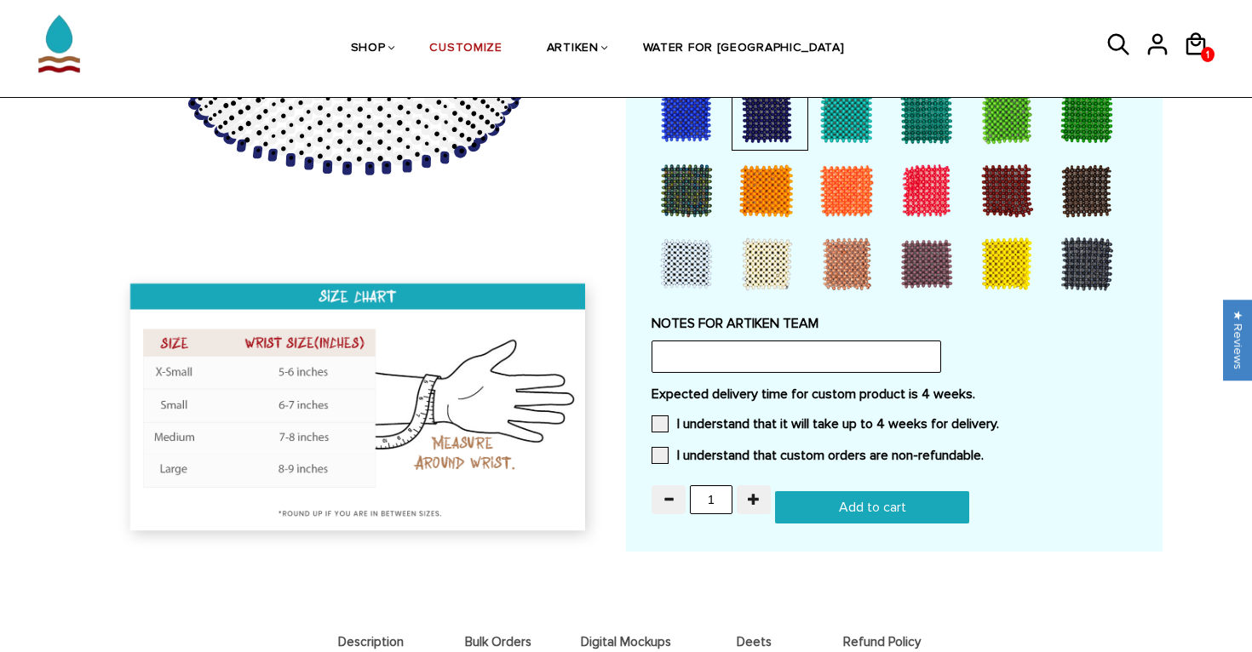
scroll to position [1423, 0]
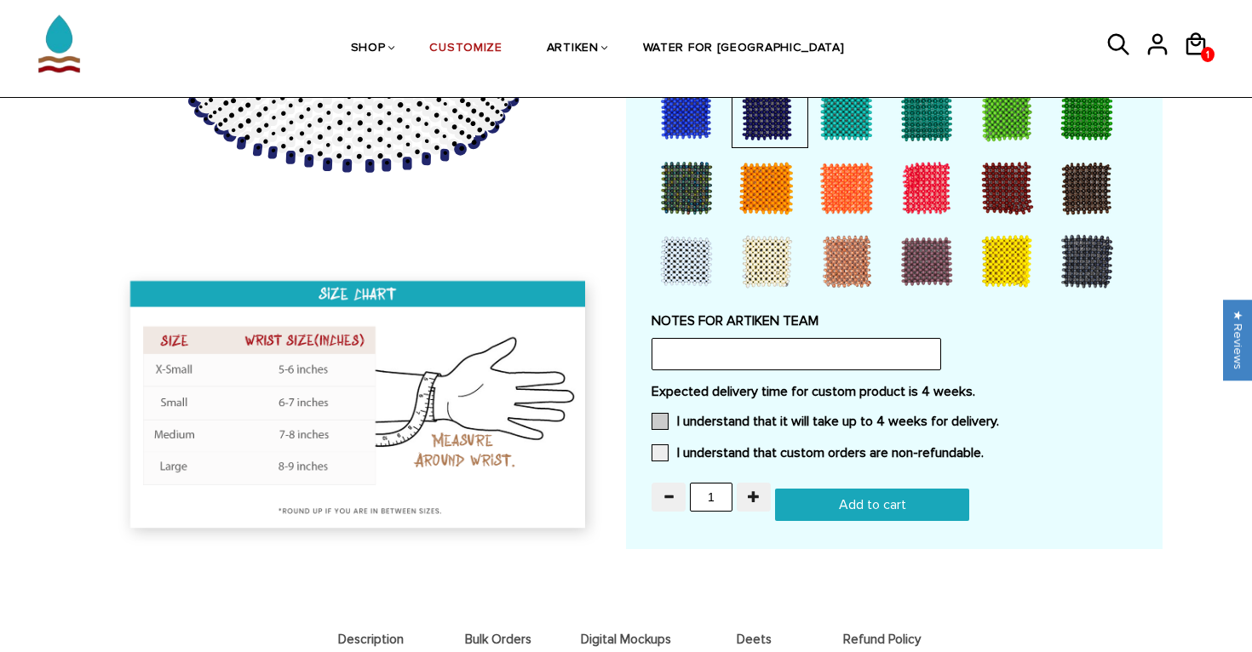
click at [651, 420] on span at bounding box center [659, 421] width 17 height 17
click at [999, 416] on input "I understand that it will take up to 4 weeks for delivery." at bounding box center [999, 416] width 0 height 0
click at [662, 453] on span at bounding box center [659, 453] width 17 height 17
click at [984, 448] on input "I understand that custom orders are non-refundable." at bounding box center [984, 448] width 0 height 0
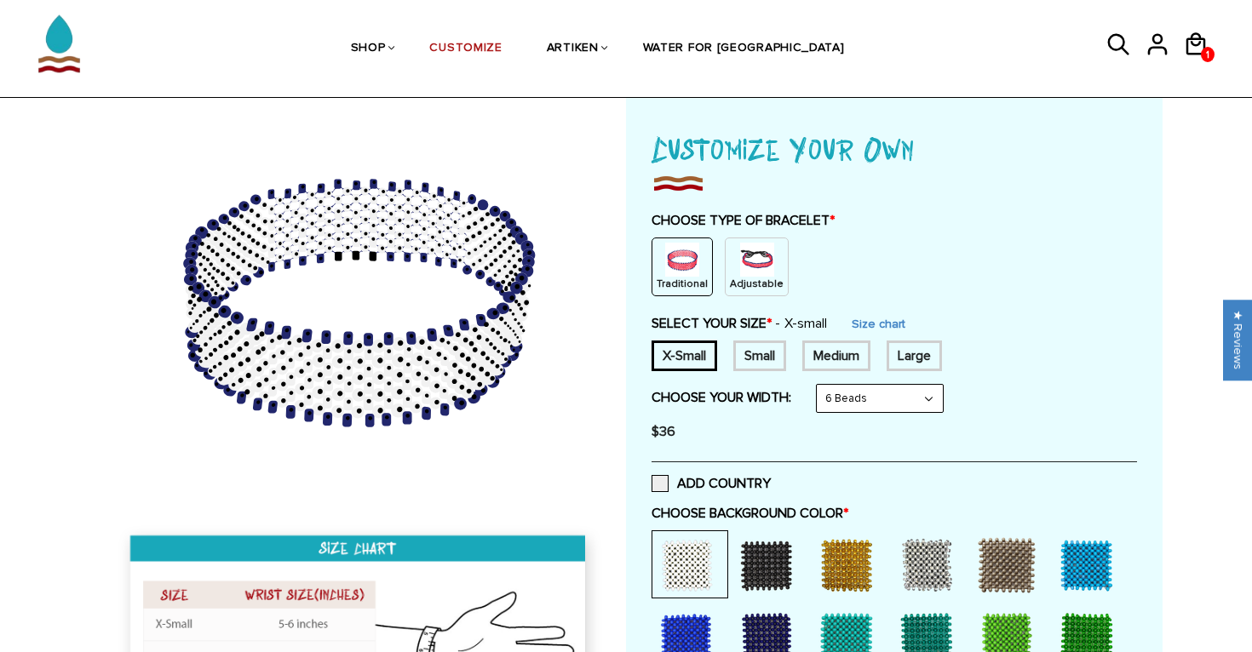
scroll to position [100, 0]
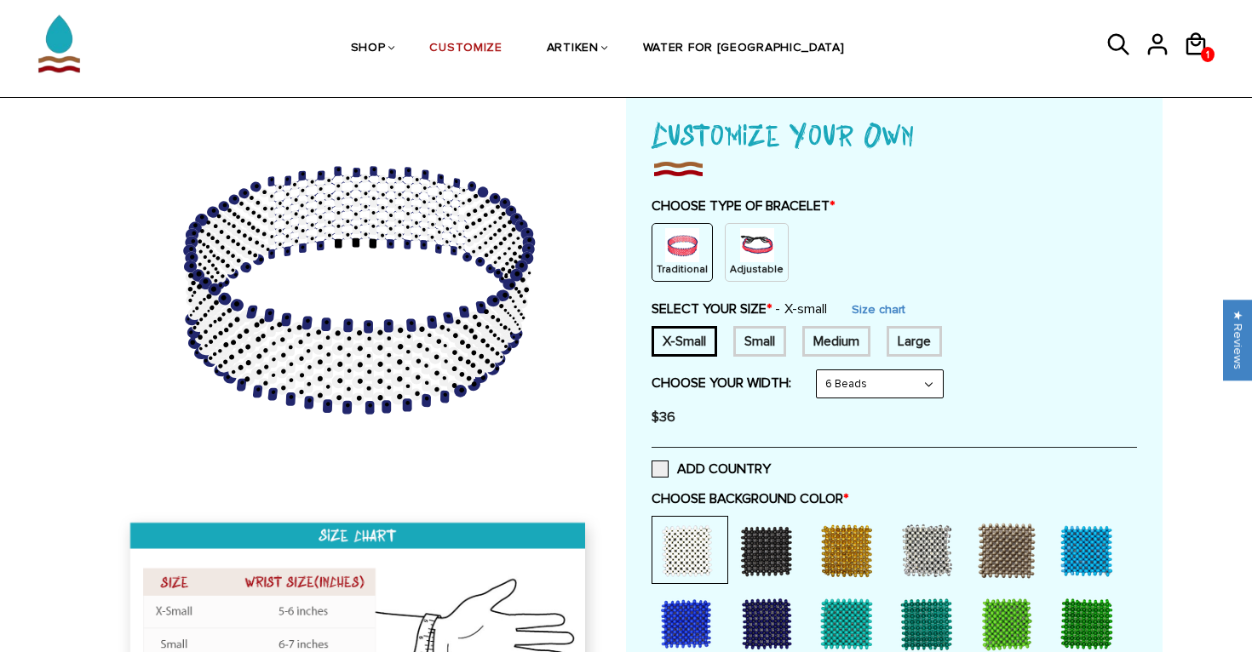
click at [766, 335] on div "Small" at bounding box center [759, 341] width 53 height 31
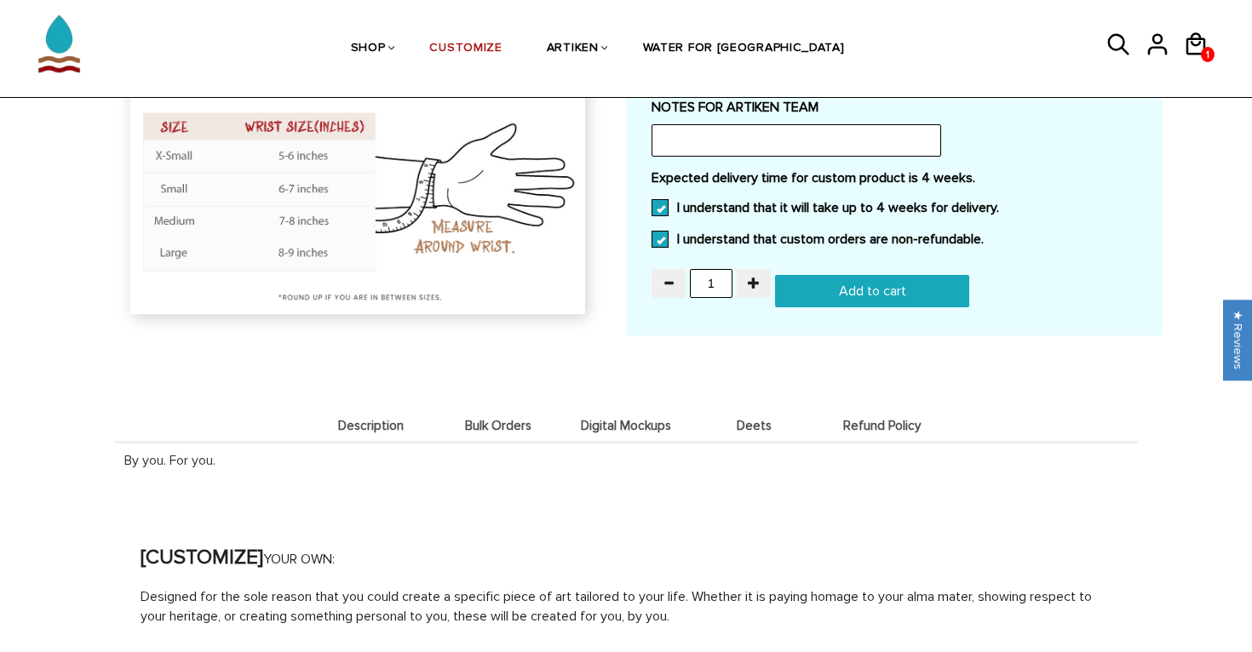
scroll to position [1634, 0]
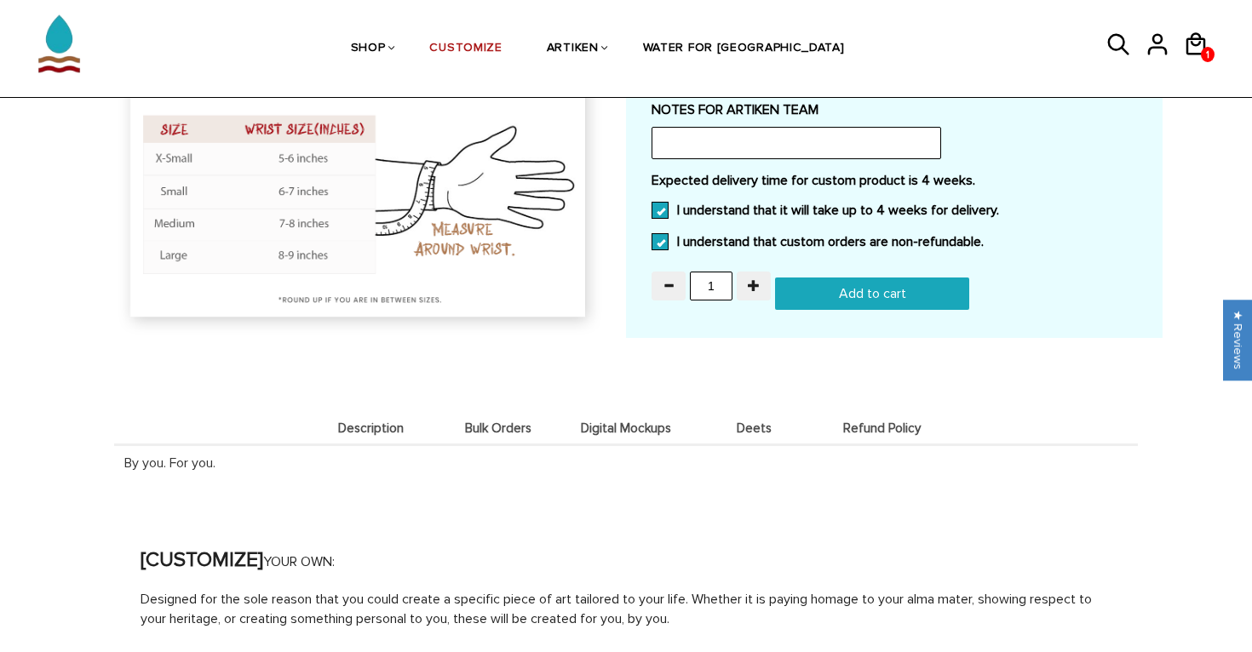
click at [894, 290] on input "Add to cart" at bounding box center [872, 294] width 194 height 32
type input "Add to cart"
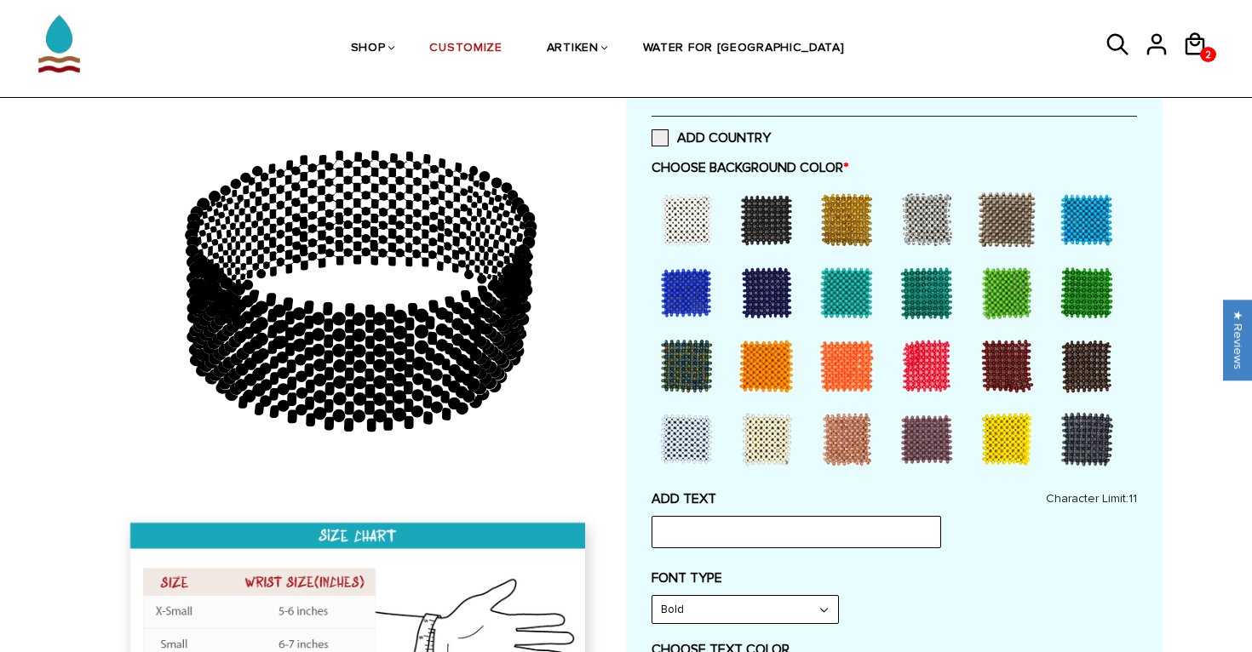
scroll to position [415, 0]
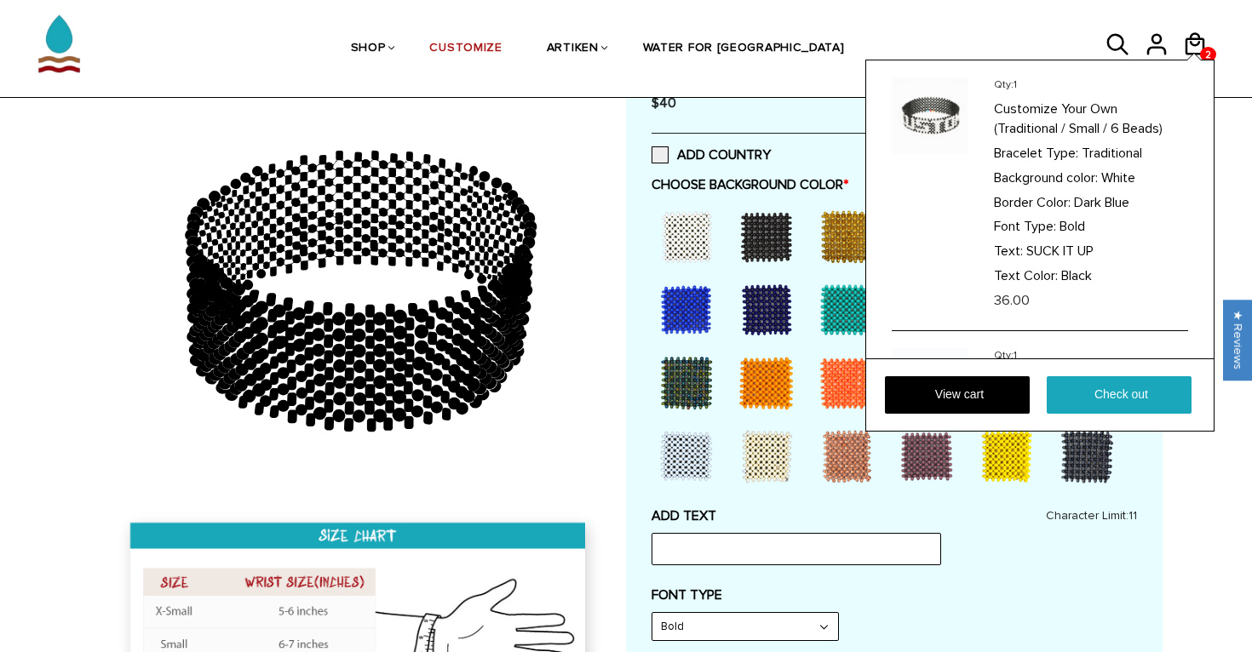
click at [1193, 60] on div "Qty: 1 Customize Your Own (Traditional / Small / 6 Beads) Bracelet Type: Tradit…" at bounding box center [1039, 246] width 349 height 372
click at [934, 391] on link "View cart" at bounding box center [957, 394] width 145 height 37
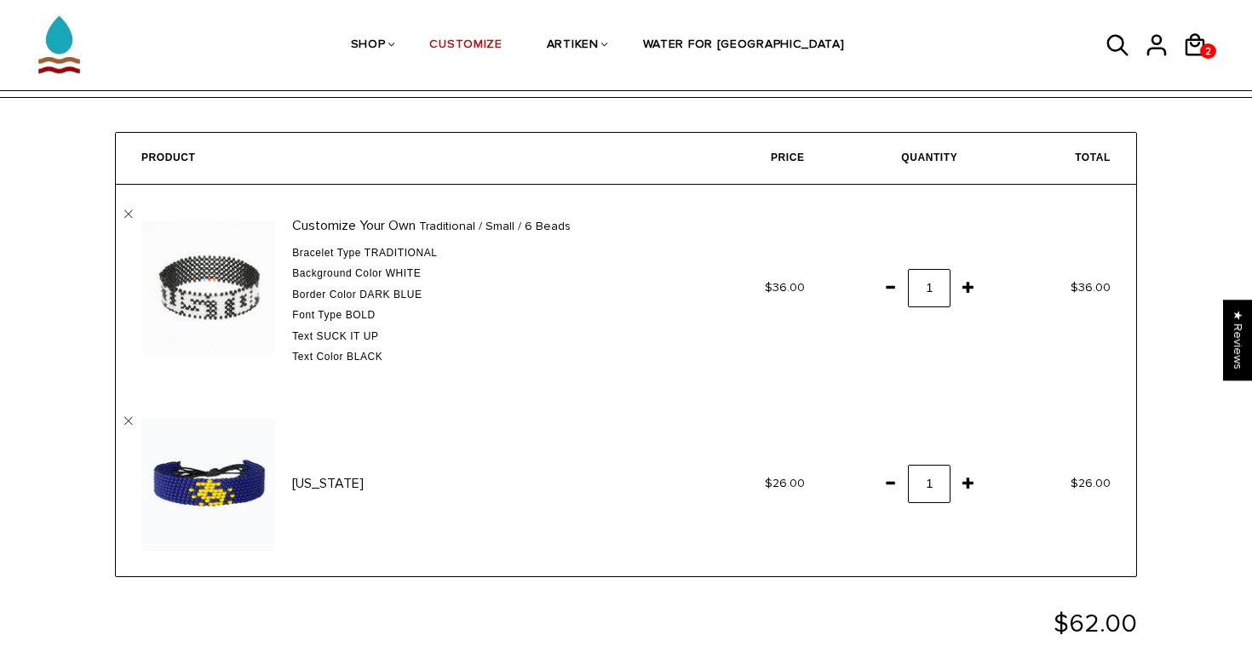
scroll to position [55, 0]
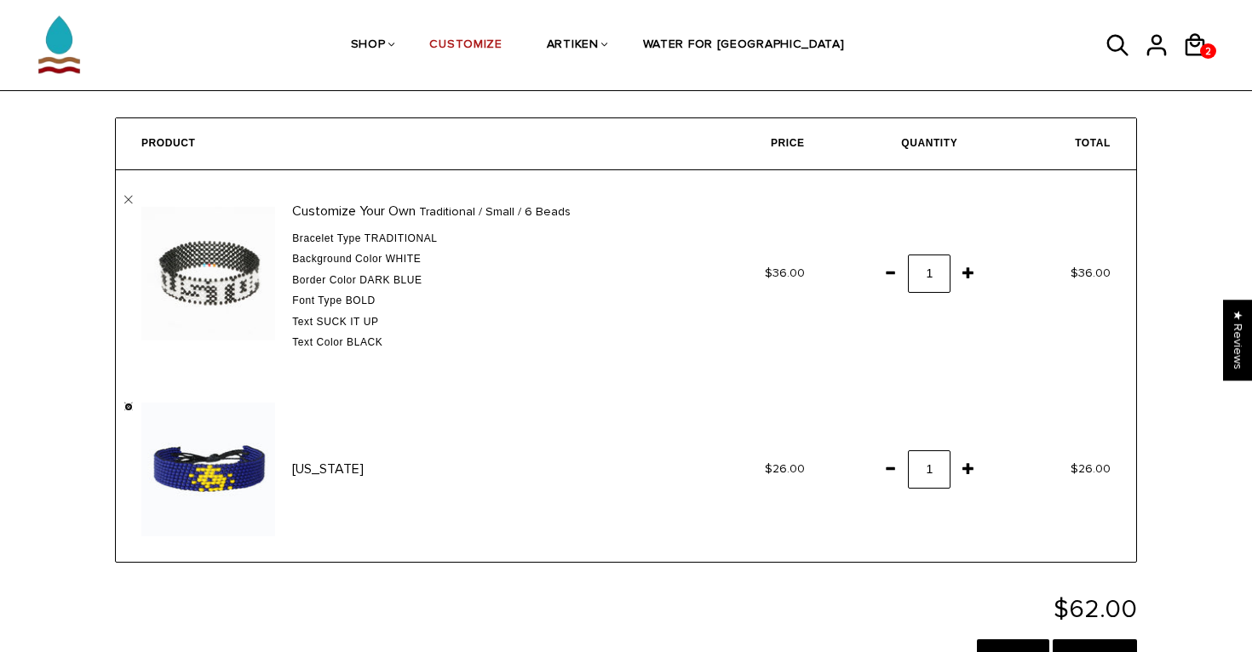
click at [127, 408] on link "" at bounding box center [128, 407] width 9 height 9
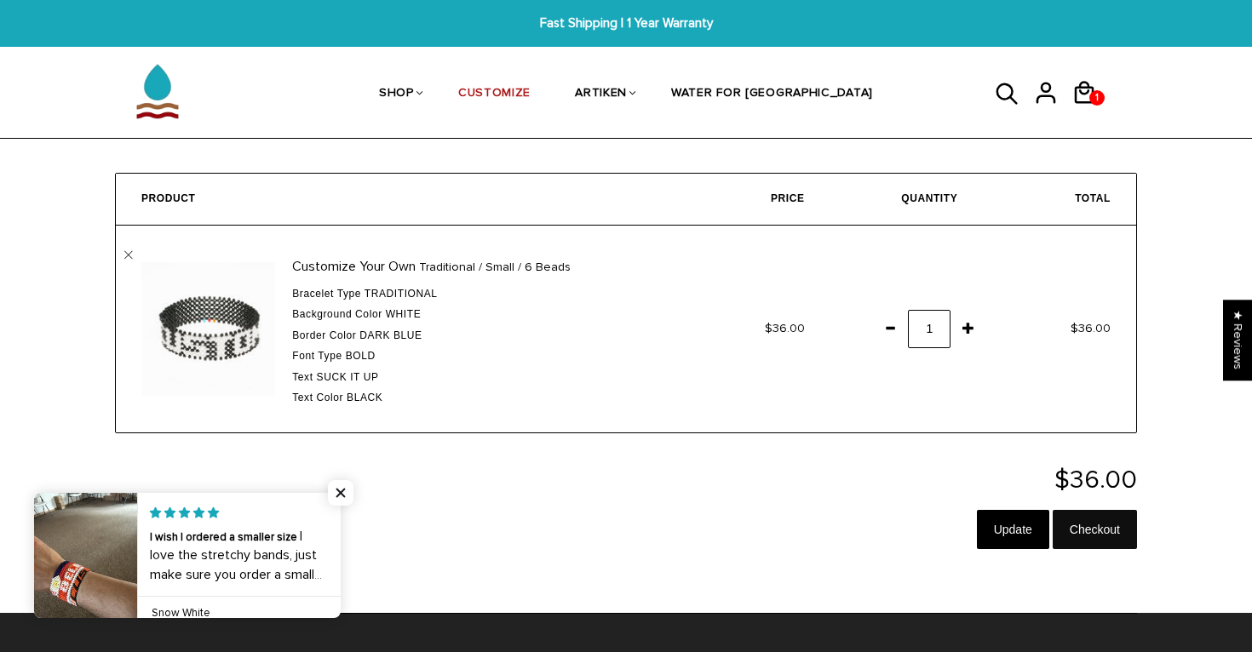
click at [1081, 522] on input "Checkout" at bounding box center [1095, 529] width 84 height 39
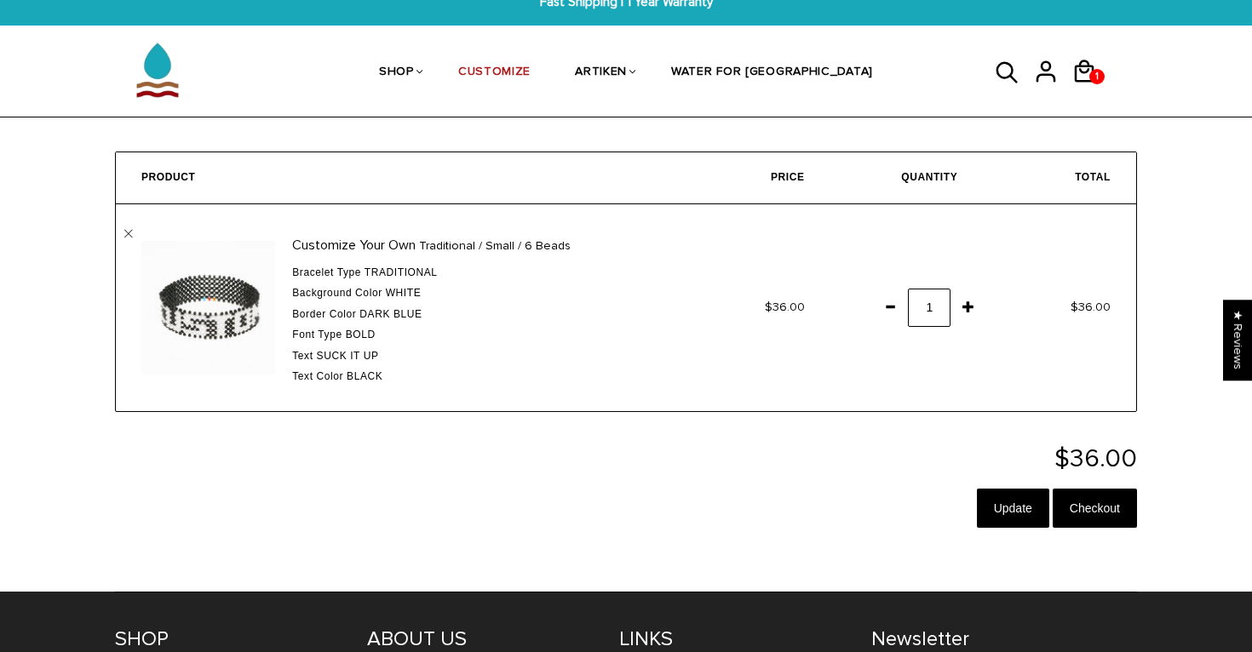
scroll to position [20, 0]
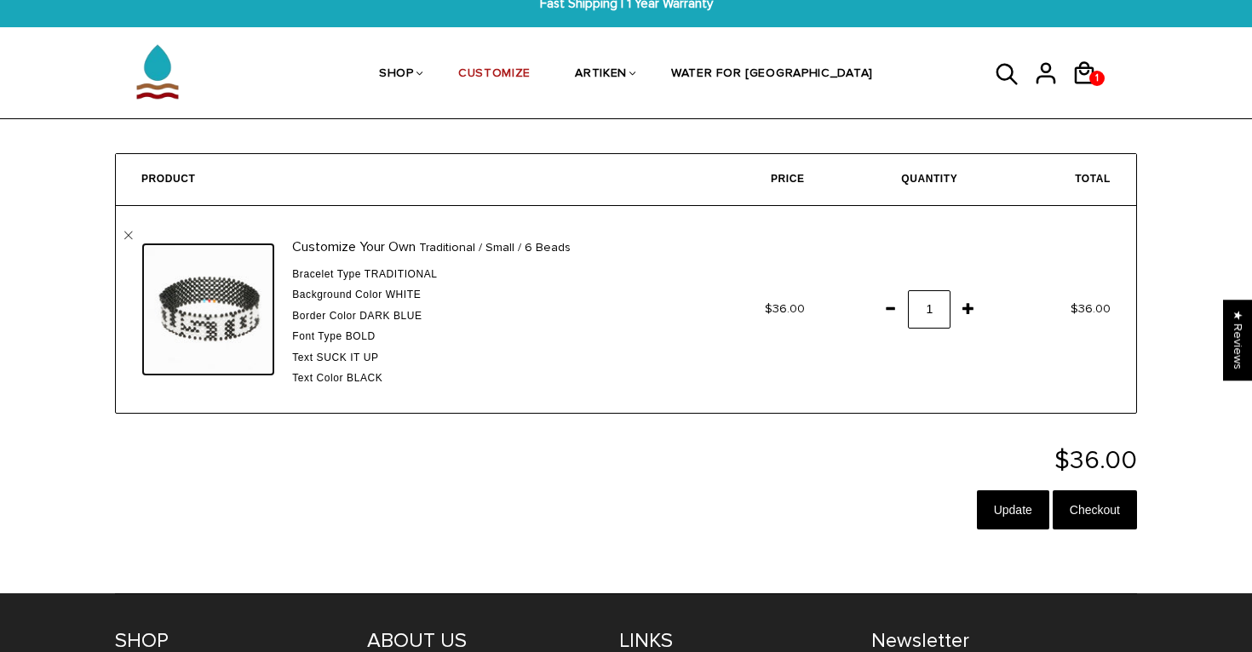
click at [209, 325] on img at bounding box center [208, 310] width 134 height 134
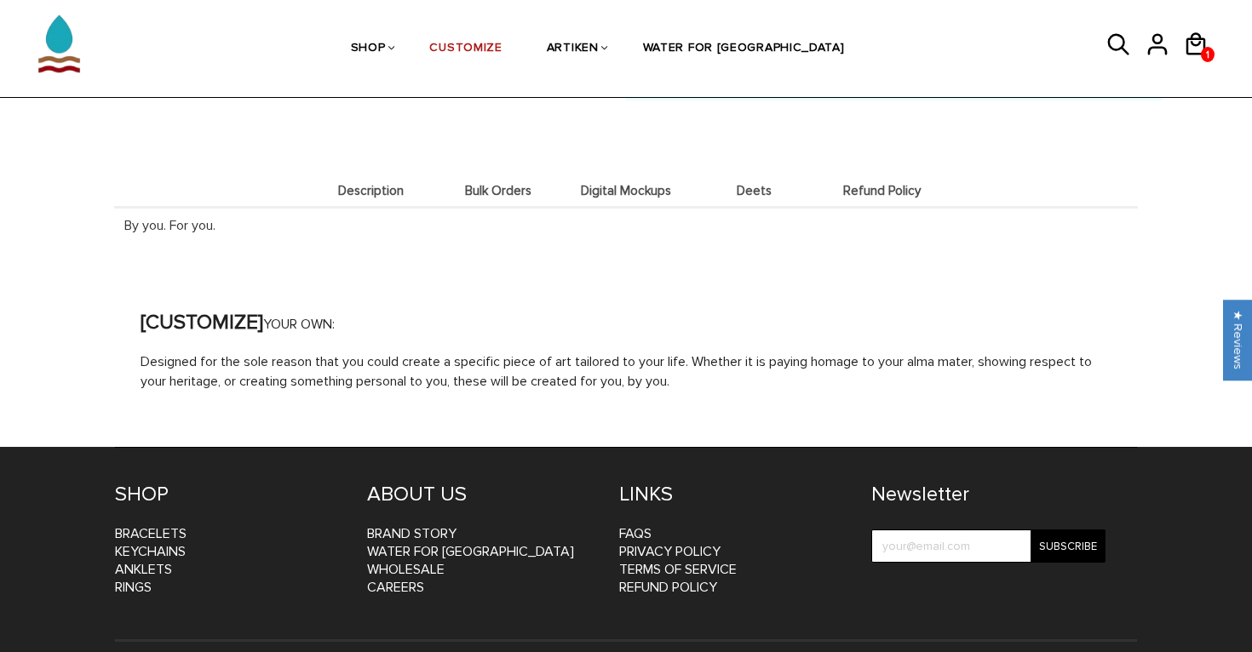
scroll to position [1743, 0]
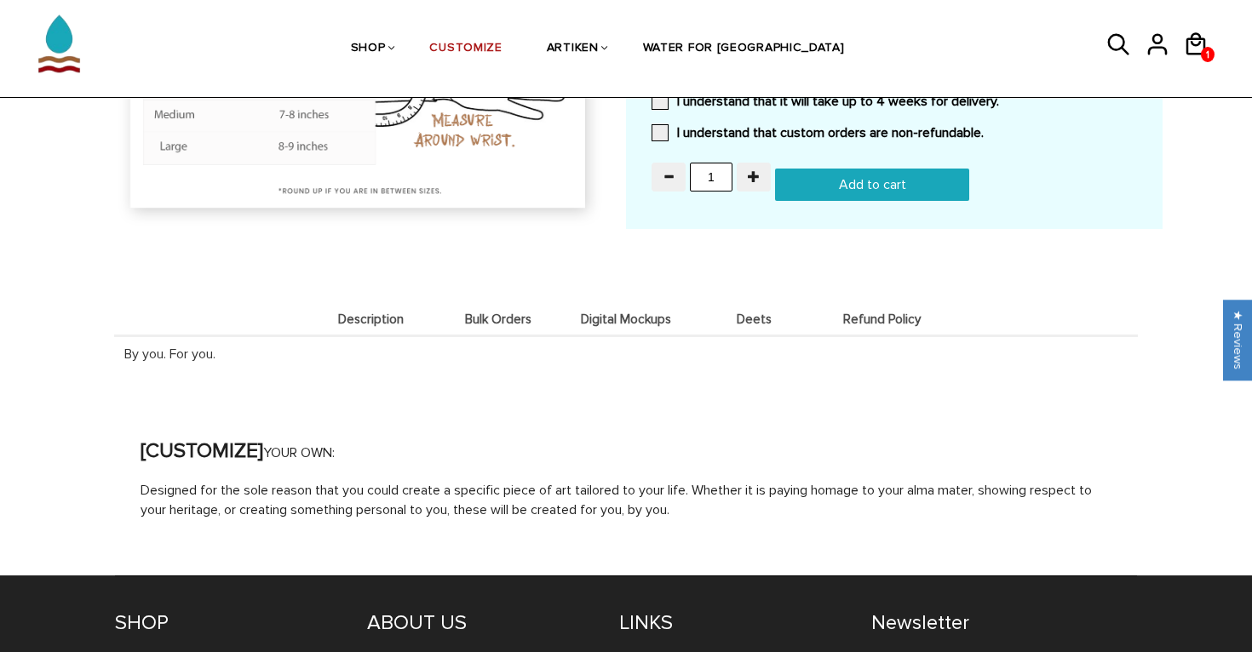
click at [732, 313] on span "Deets" at bounding box center [753, 320] width 119 height 14
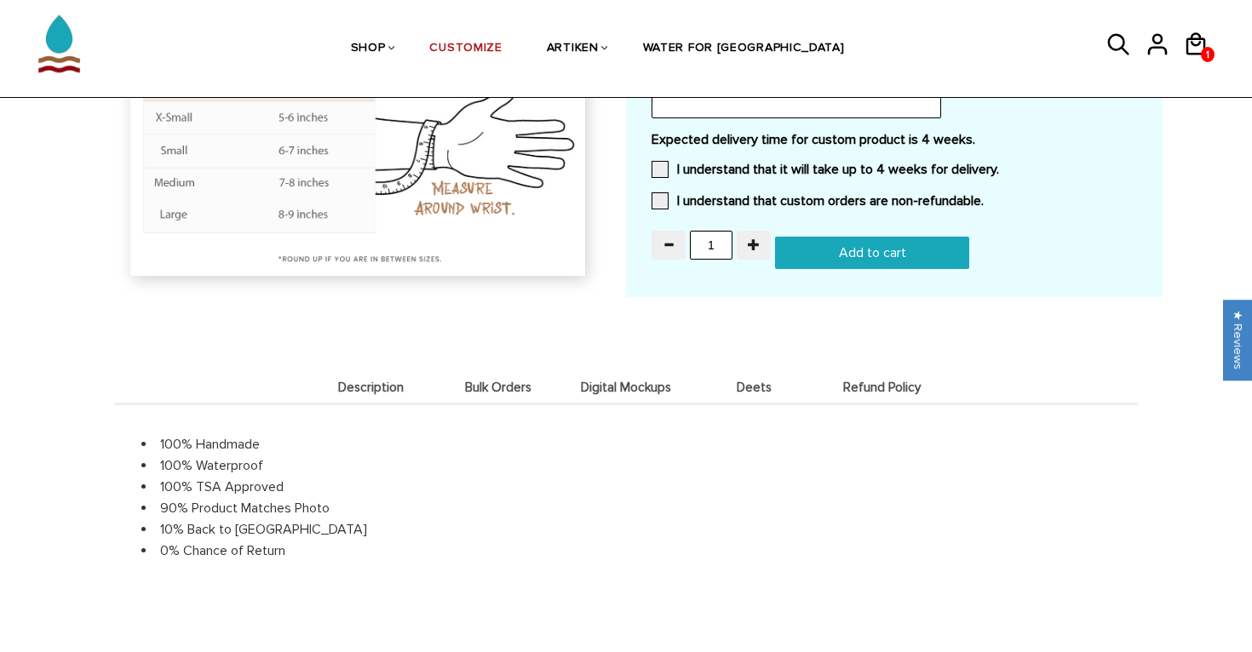
scroll to position [1672, 0]
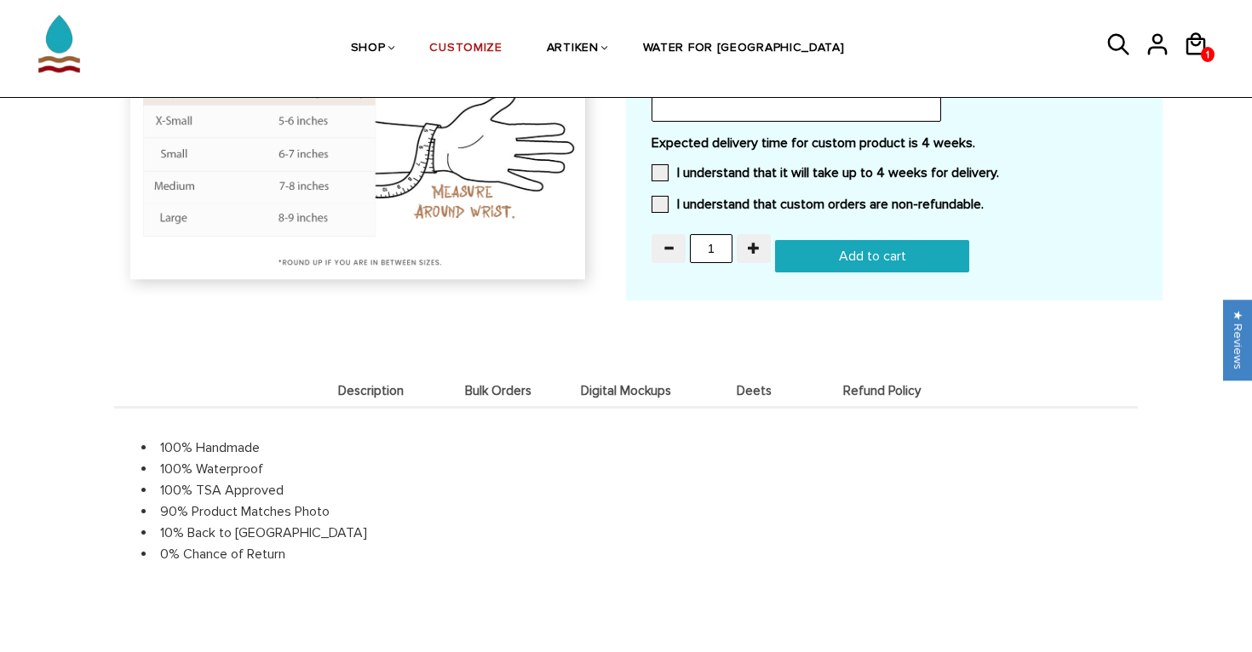
click at [527, 386] on span "Bulk Orders" at bounding box center [498, 391] width 119 height 14
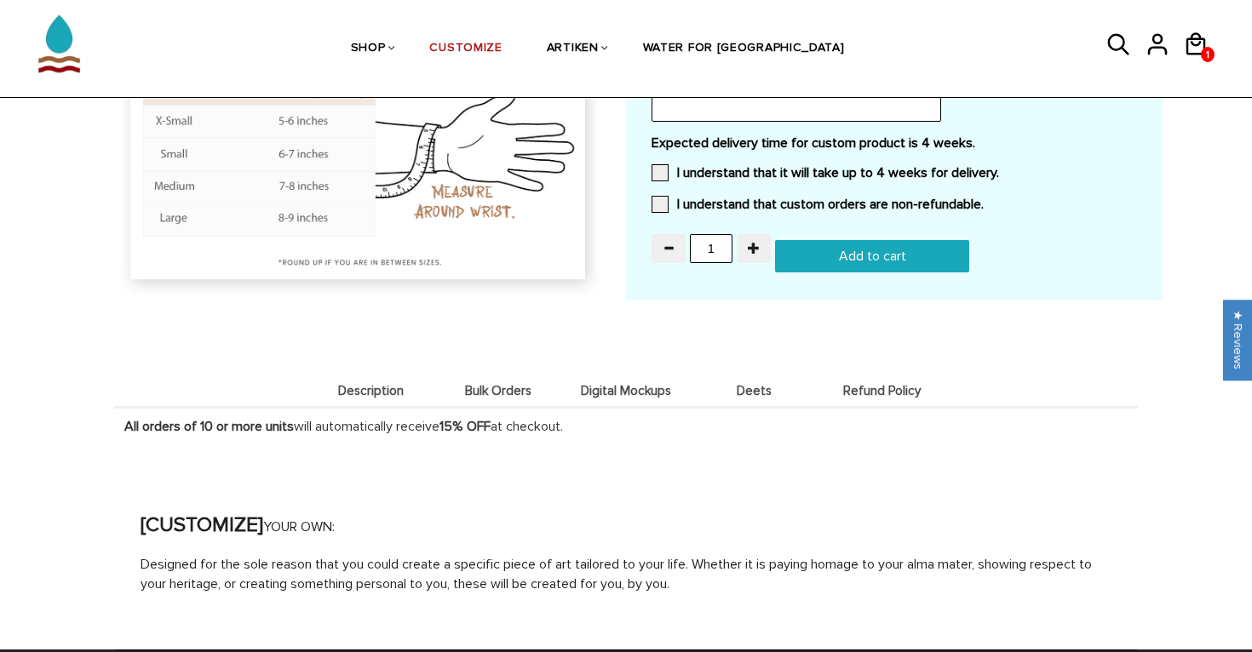
click at [398, 388] on span "Description" at bounding box center [370, 391] width 119 height 14
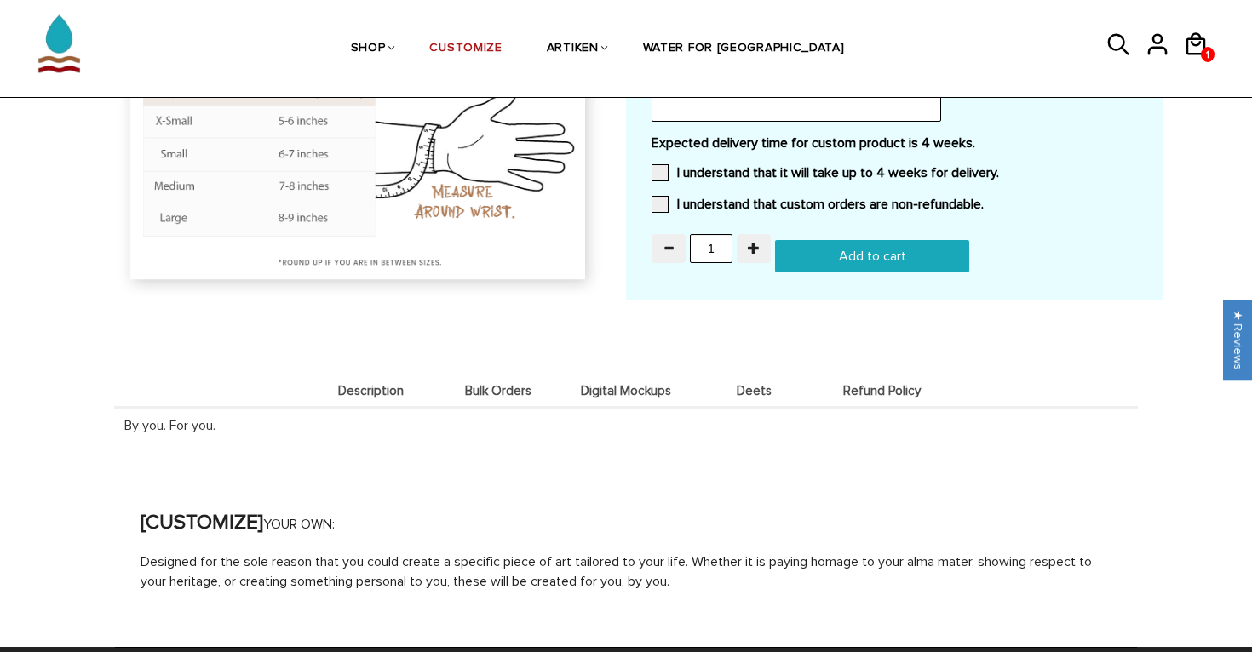
click at [474, 388] on span "Bulk Orders" at bounding box center [498, 391] width 119 height 14
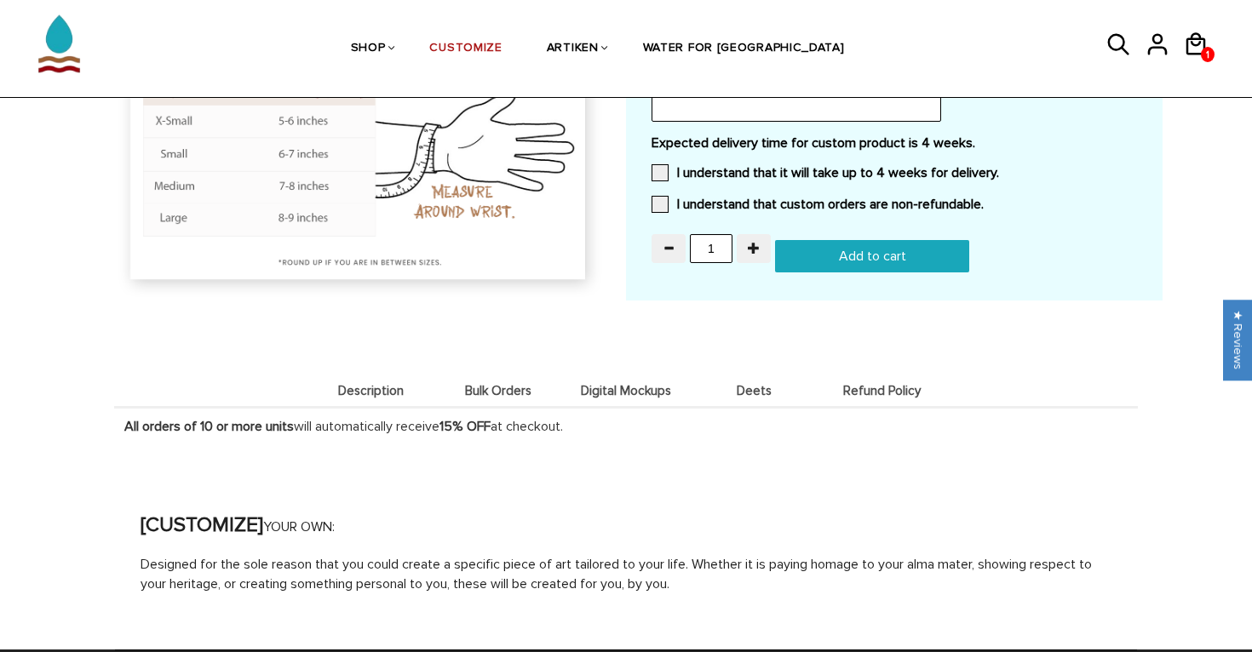
click at [613, 390] on span "Digital Mockups" at bounding box center [625, 391] width 119 height 14
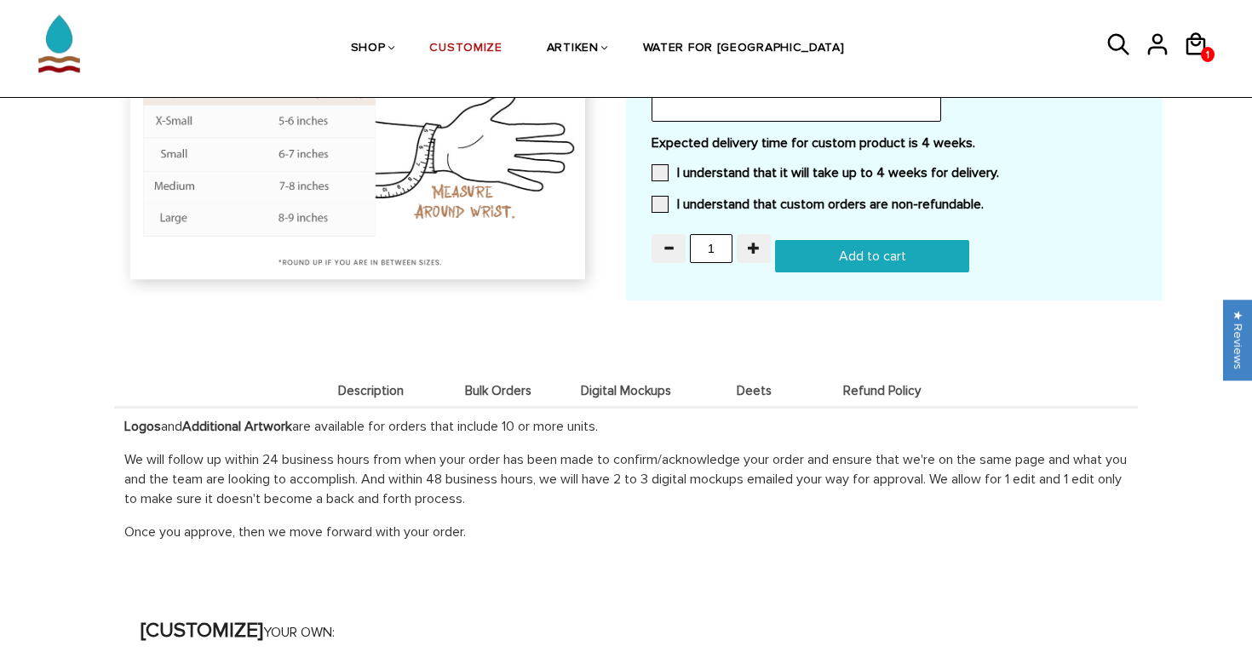
click at [739, 397] on li "Deets" at bounding box center [754, 390] width 128 height 33
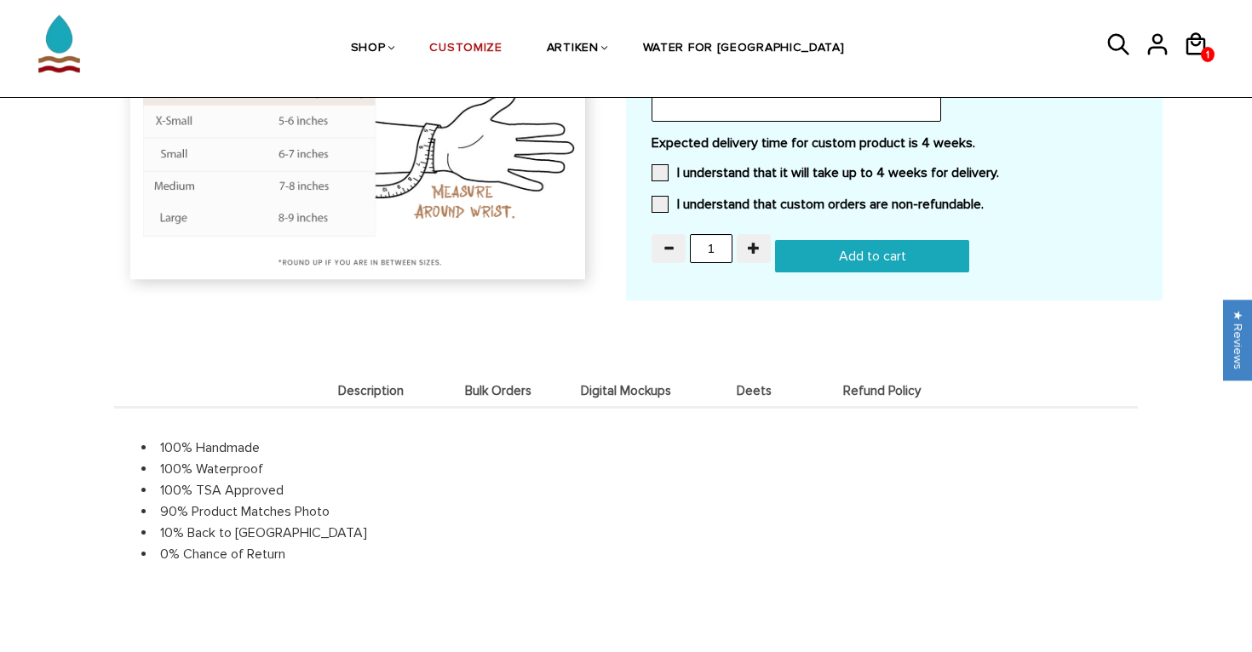
click at [849, 392] on span "Refund Policy" at bounding box center [881, 391] width 119 height 14
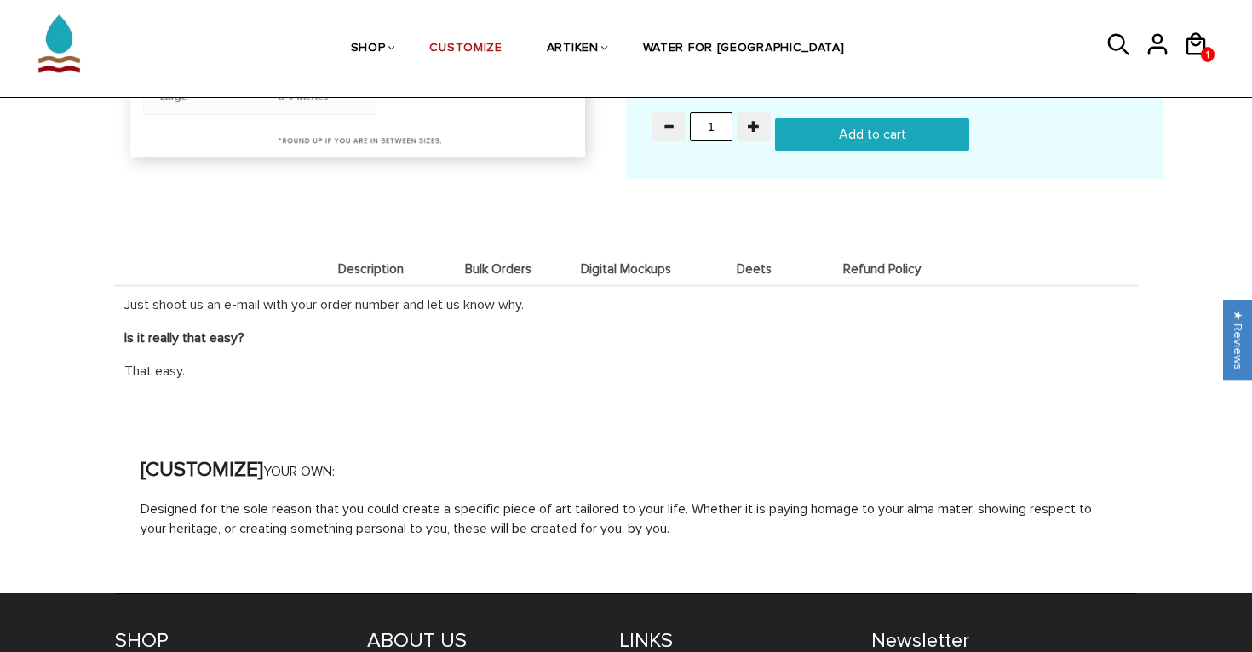
scroll to position [1795, 0]
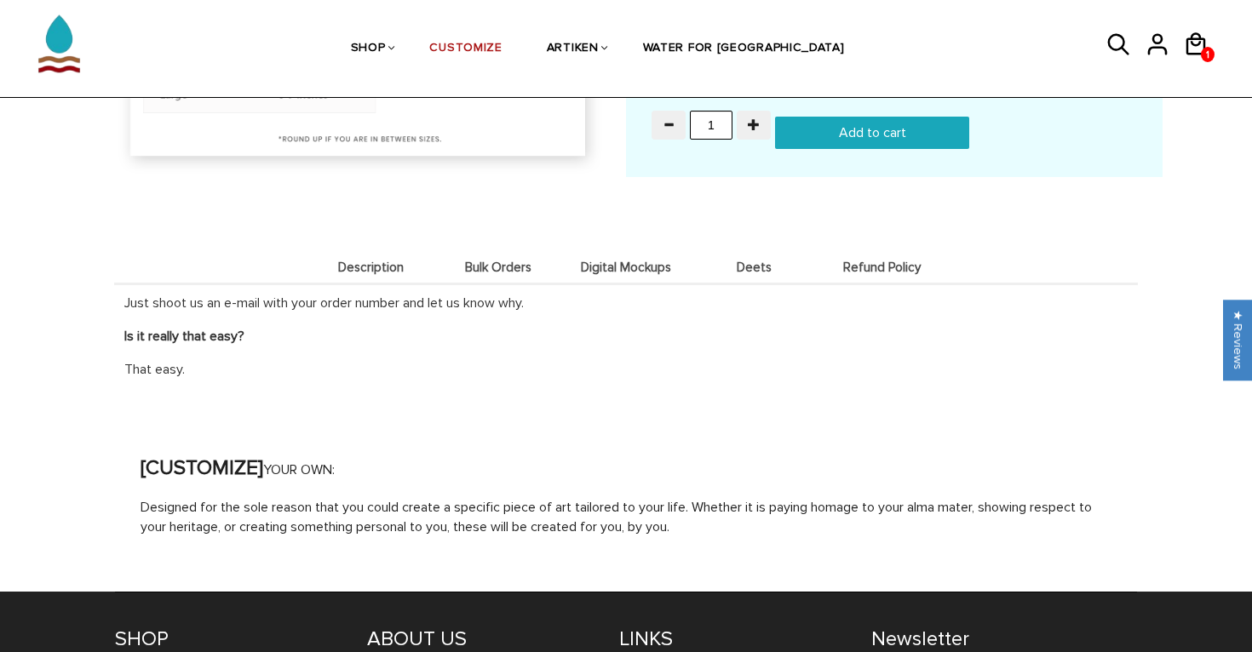
click at [404, 261] on span "Description" at bounding box center [370, 268] width 119 height 14
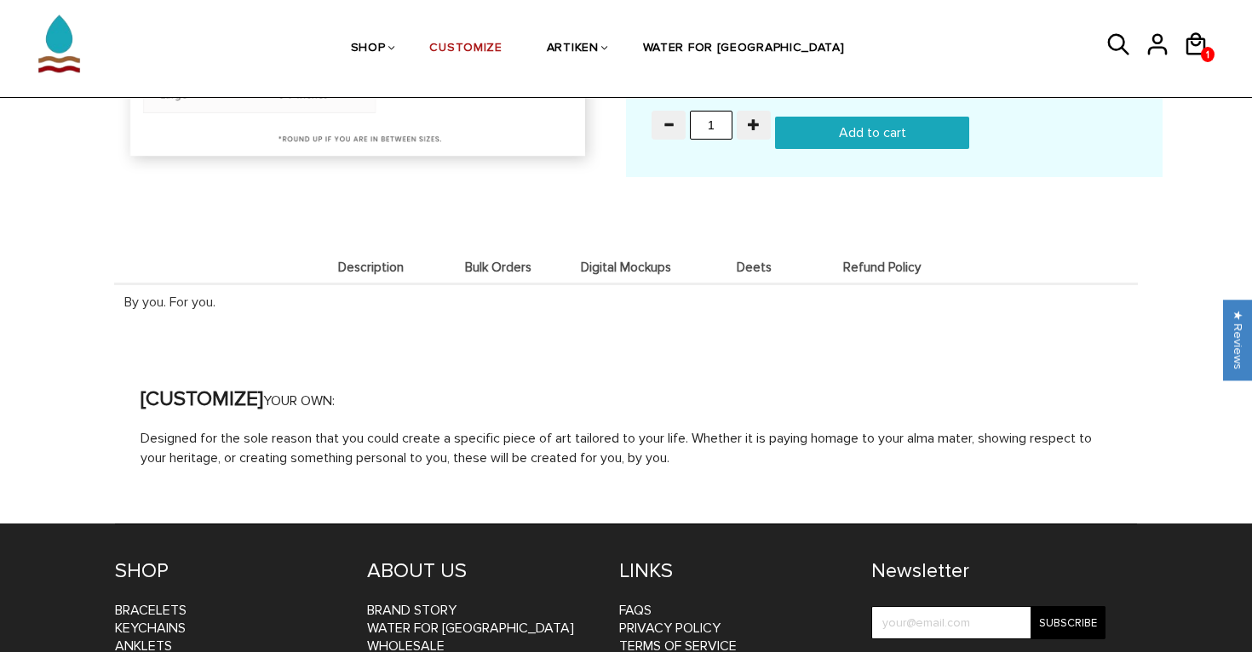
click at [448, 261] on span "Bulk Orders" at bounding box center [498, 268] width 119 height 14
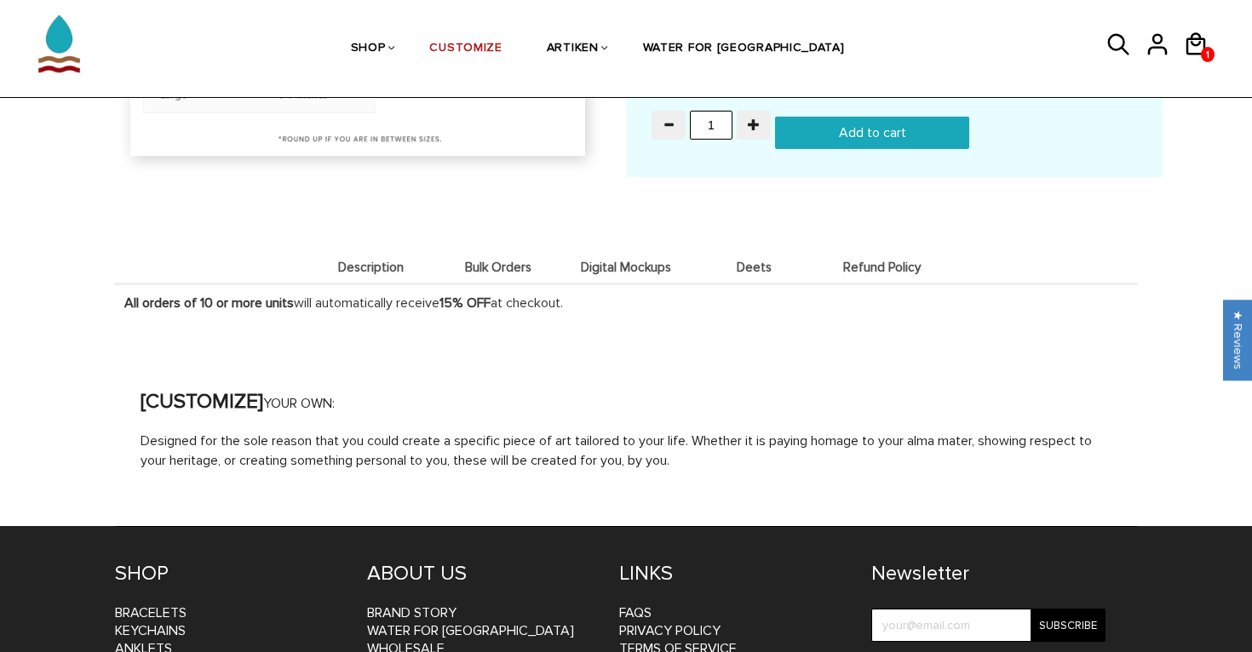
click at [583, 261] on span "Digital Mockups" at bounding box center [625, 268] width 119 height 14
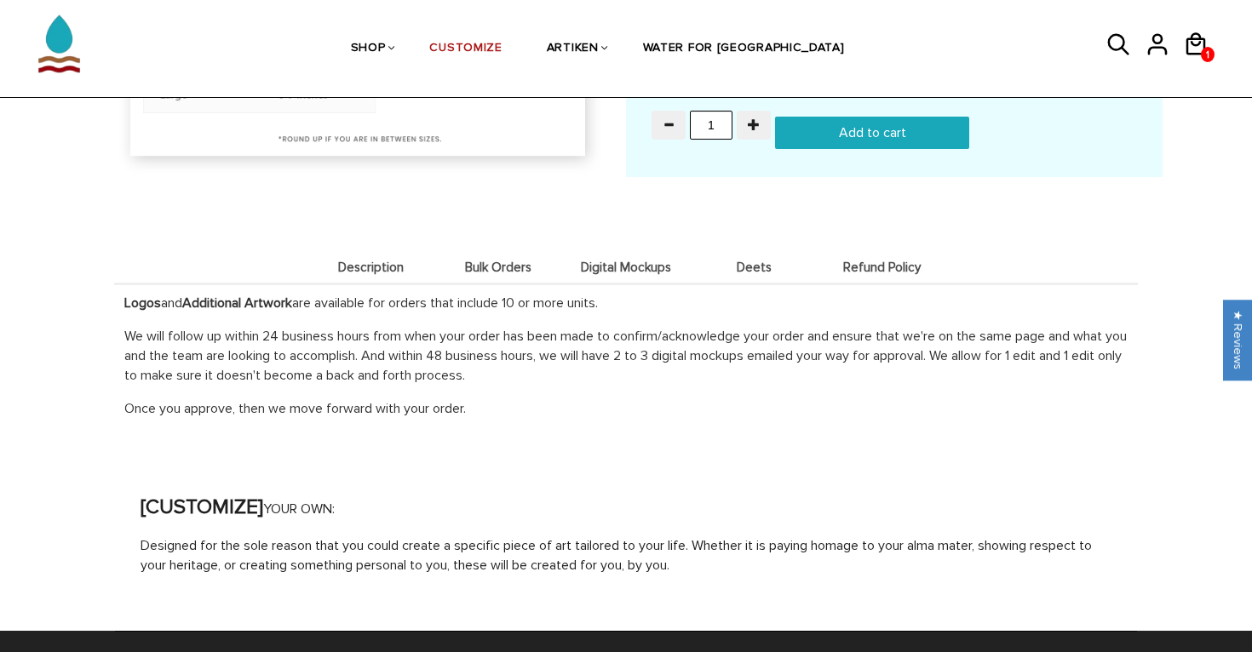
click at [720, 263] on span "Deets" at bounding box center [753, 268] width 119 height 14
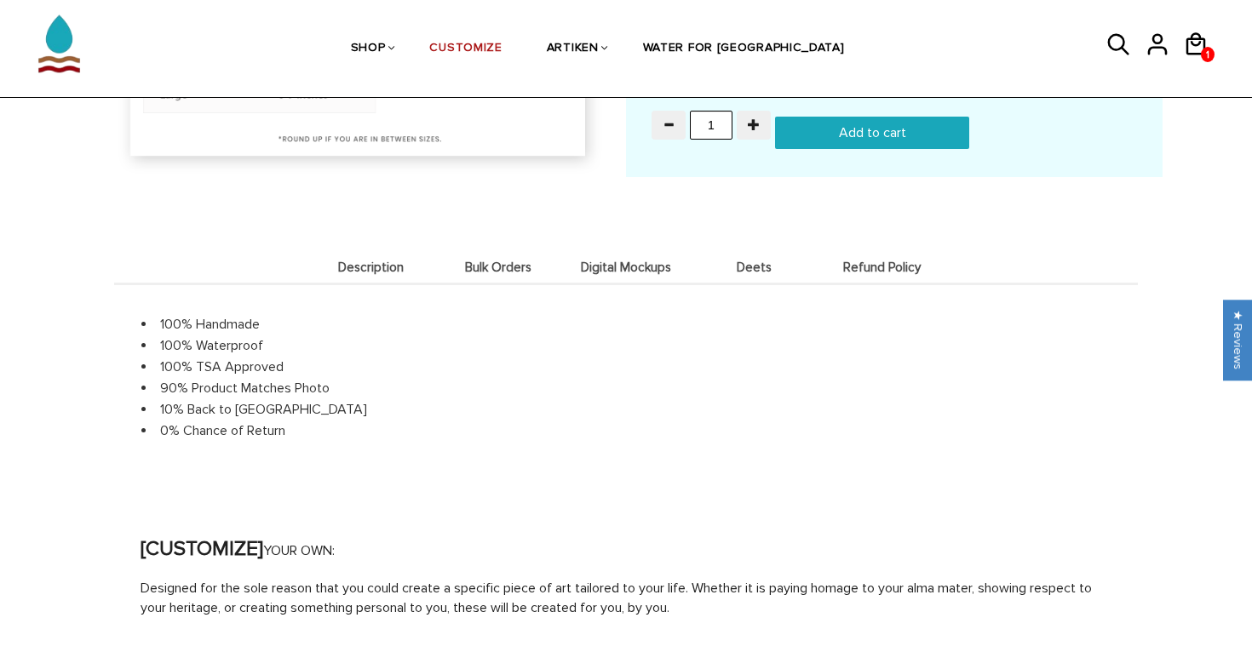
click at [850, 254] on li "Refund Policy" at bounding box center [882, 266] width 128 height 33
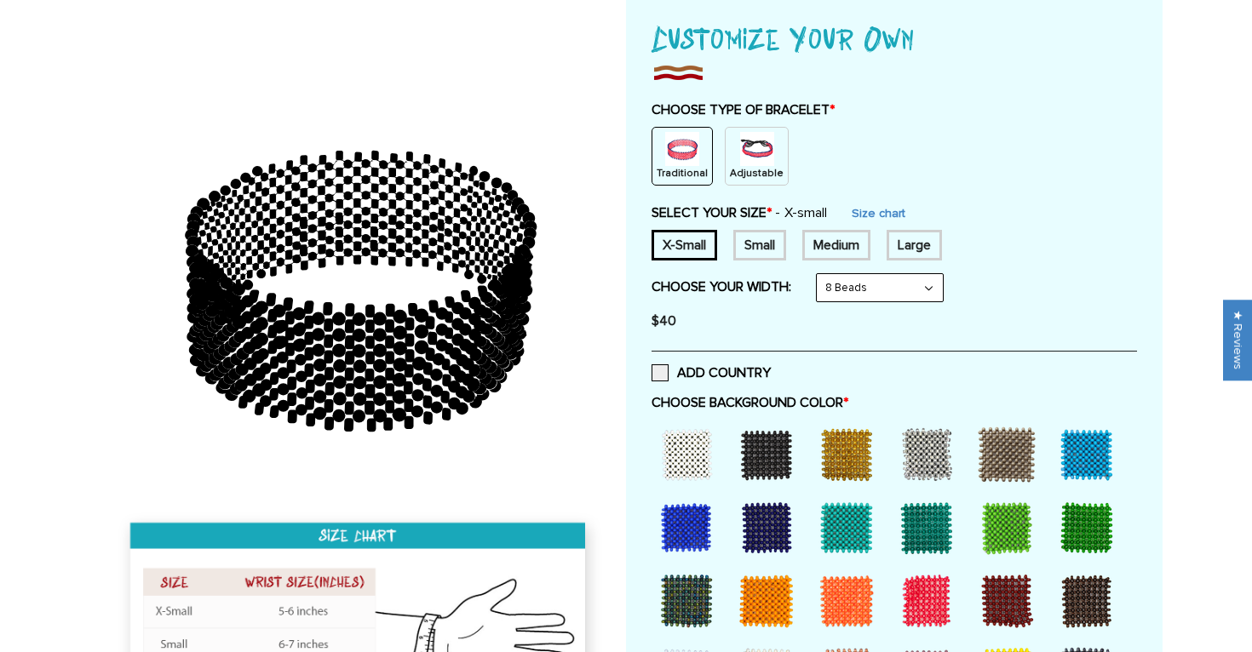
scroll to position [0, 0]
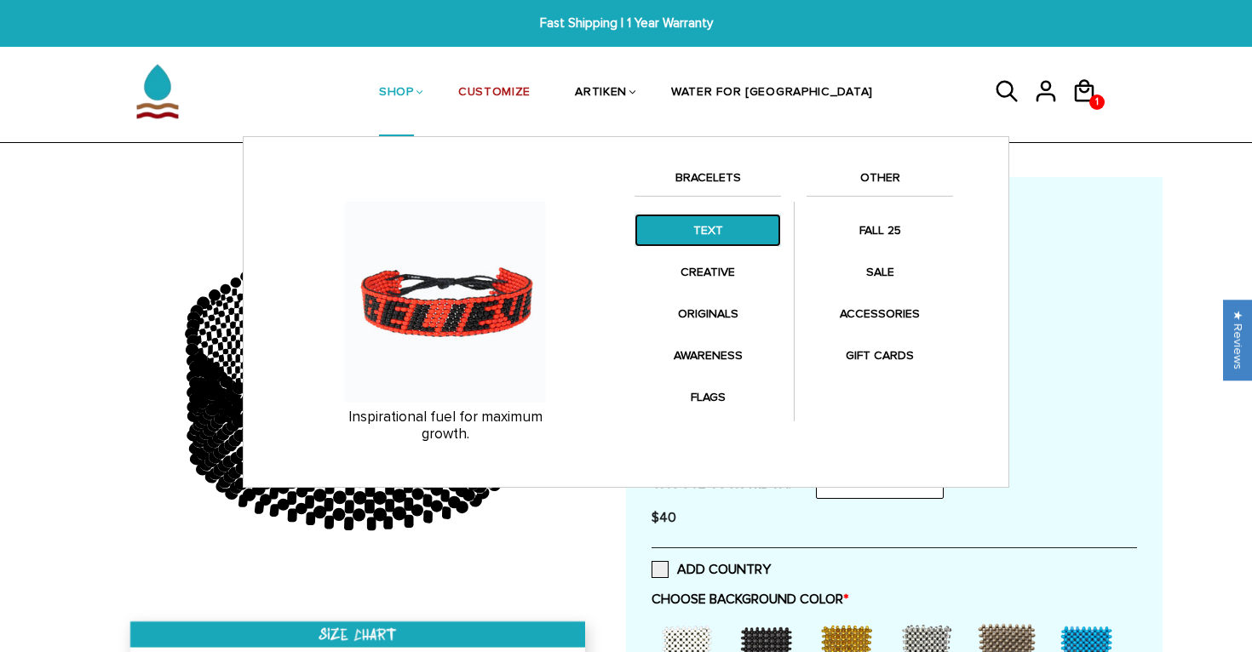
click at [706, 233] on link "TEXT" at bounding box center [707, 230] width 146 height 33
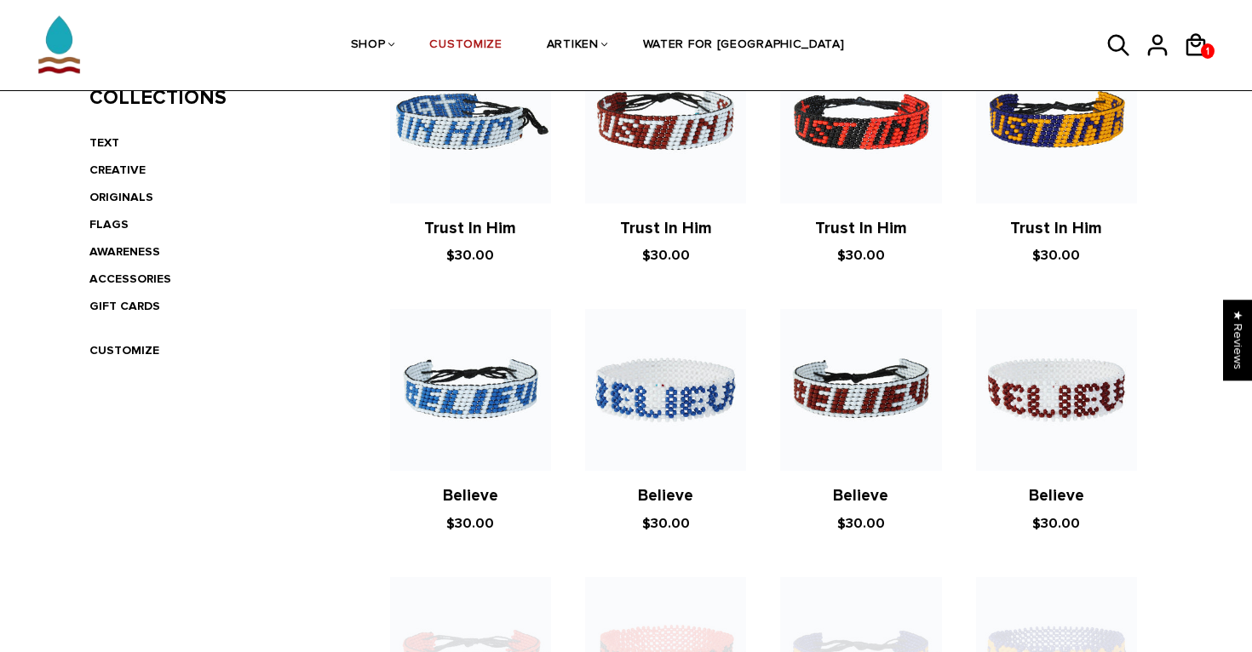
scroll to position [433, 0]
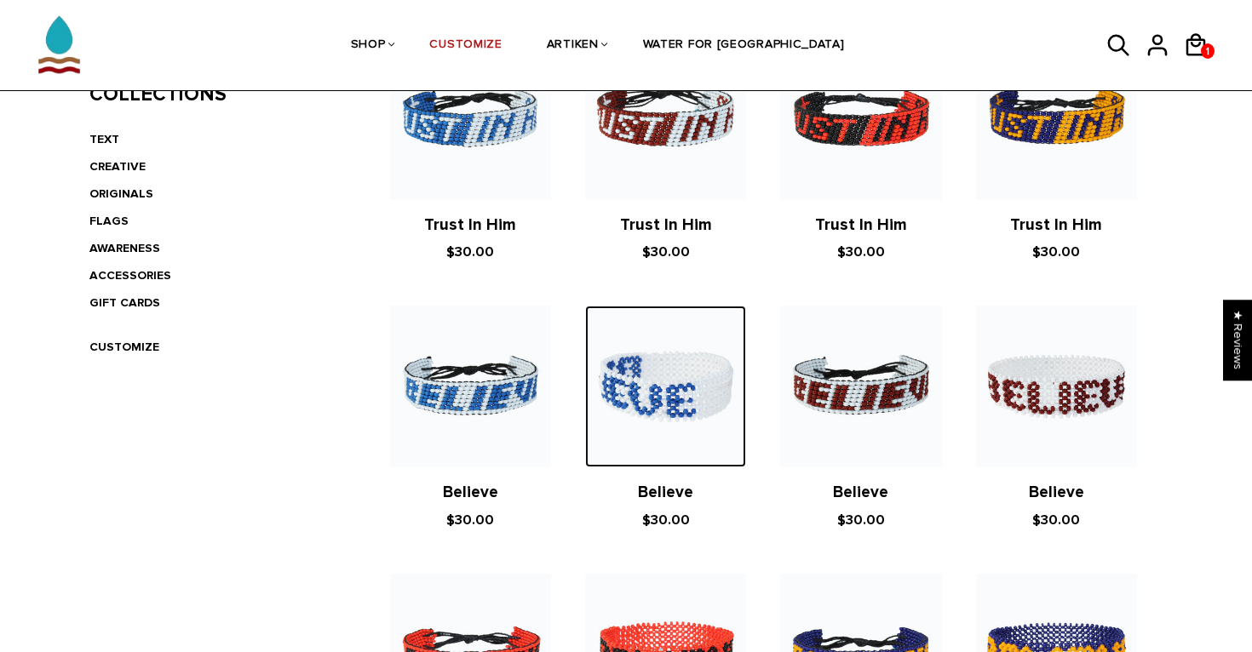
click at [612, 395] on img at bounding box center [665, 386] width 161 height 161
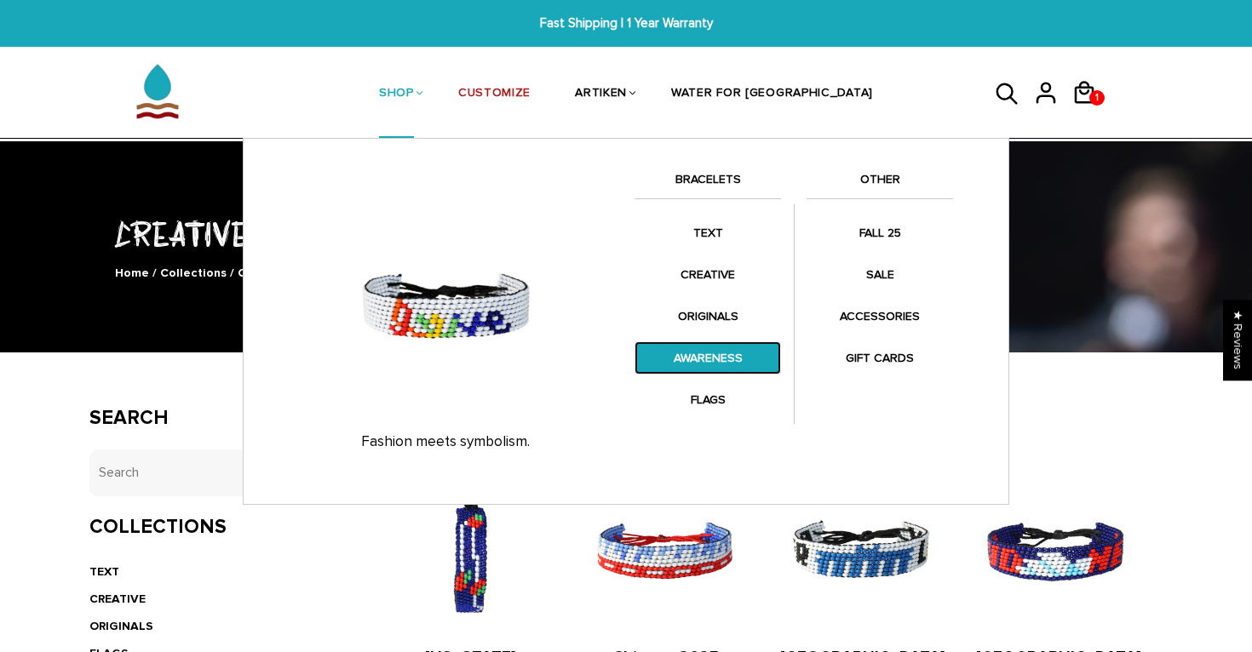
click at [714, 349] on link "AWARENESS" at bounding box center [707, 357] width 146 height 33
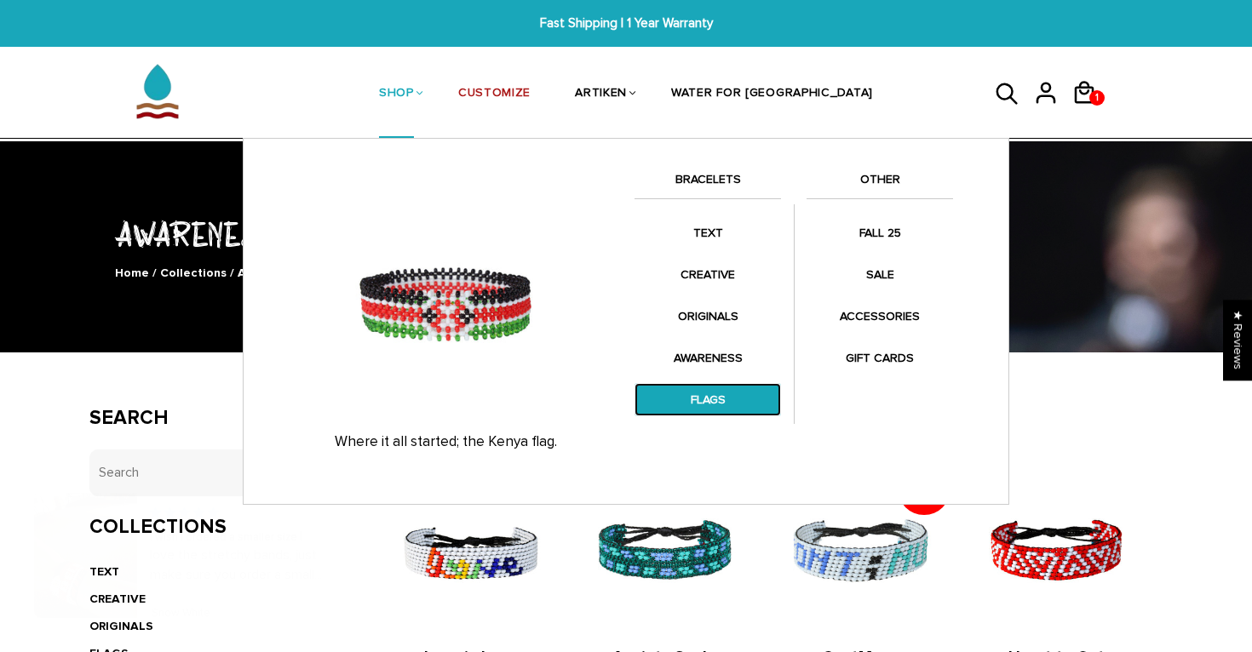
click at [710, 393] on link "FLAGS" at bounding box center [707, 399] width 146 height 33
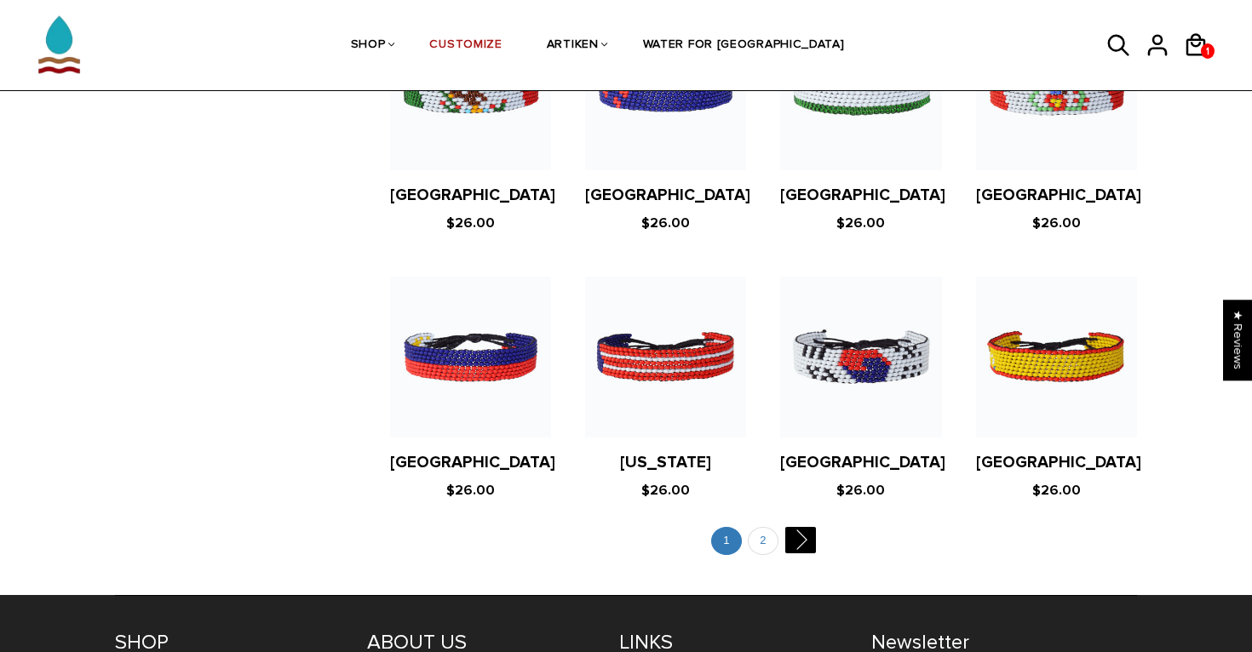
scroll to position [3203, 0]
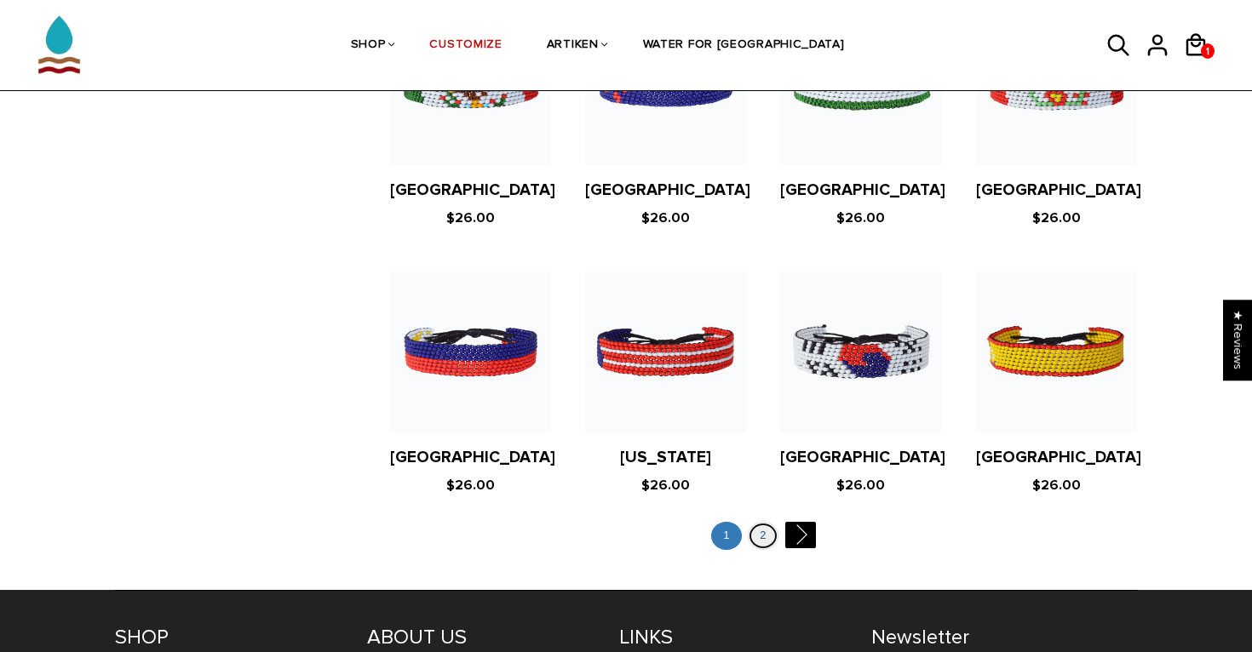
click at [769, 522] on link "2" at bounding box center [763, 536] width 31 height 28
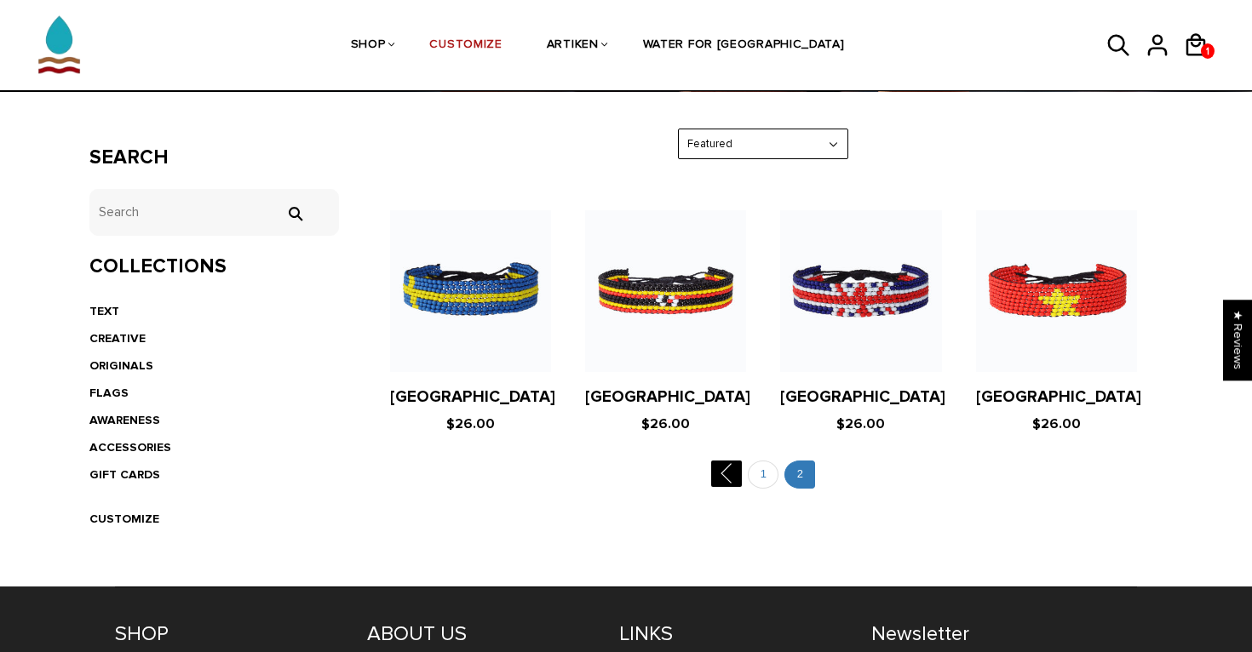
scroll to position [262, 0]
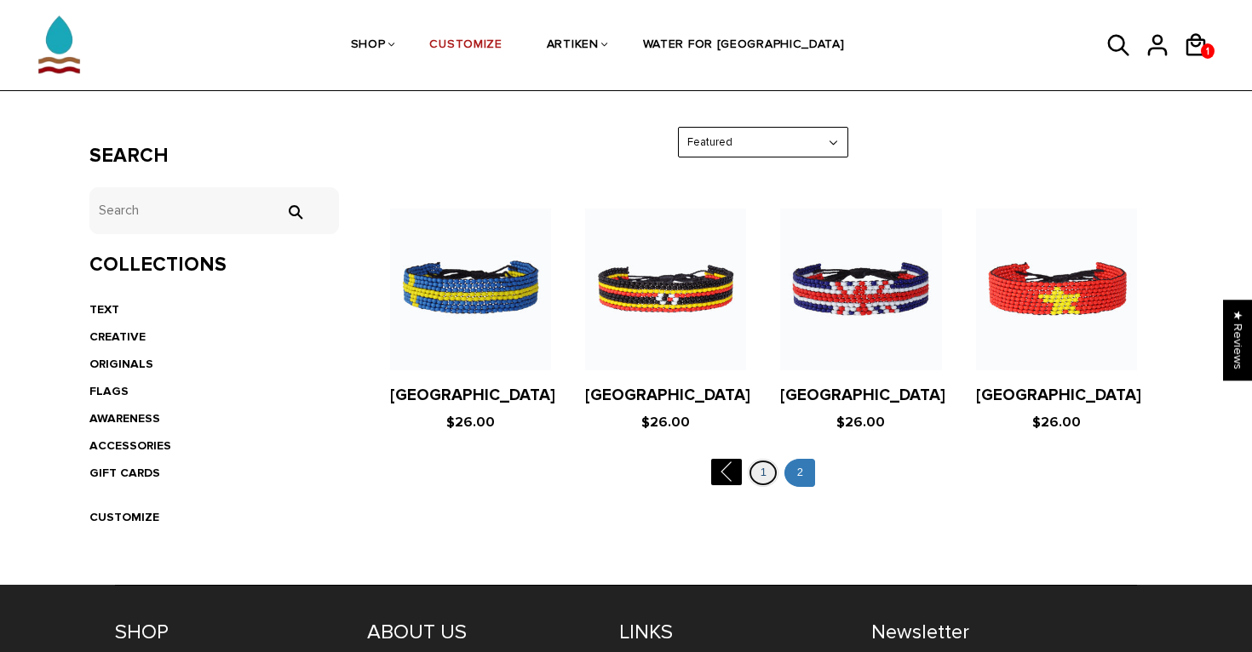
click at [761, 470] on link "1" at bounding box center [763, 473] width 31 height 28
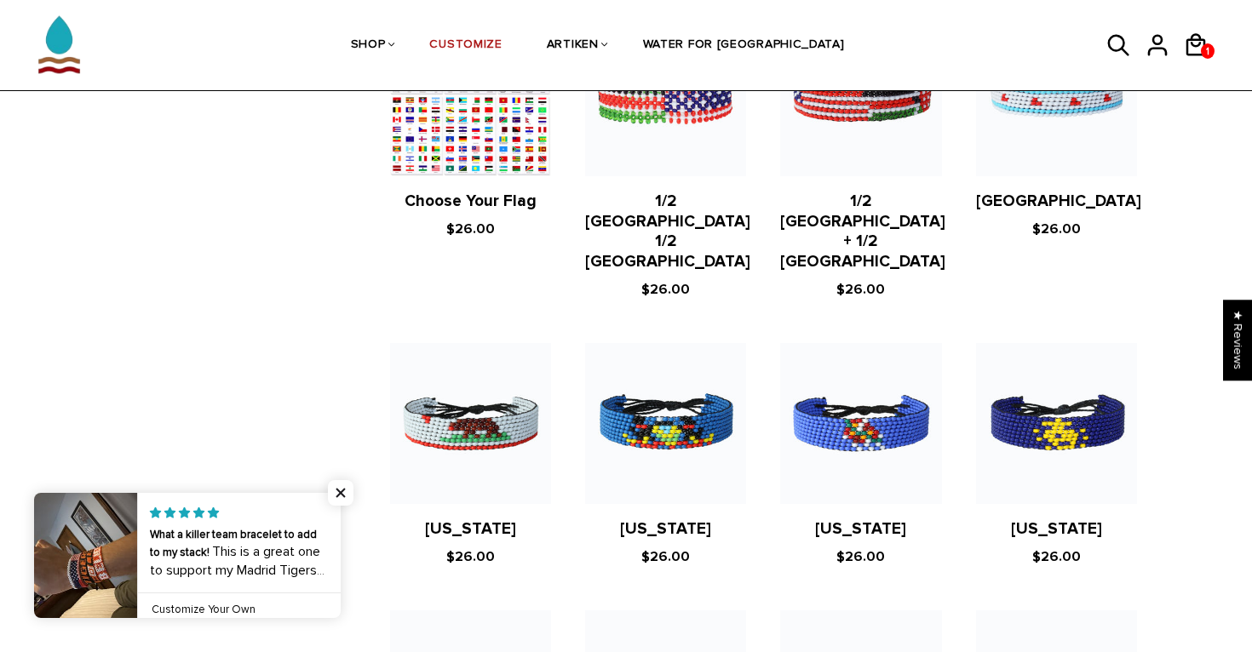
scroll to position [726, 0]
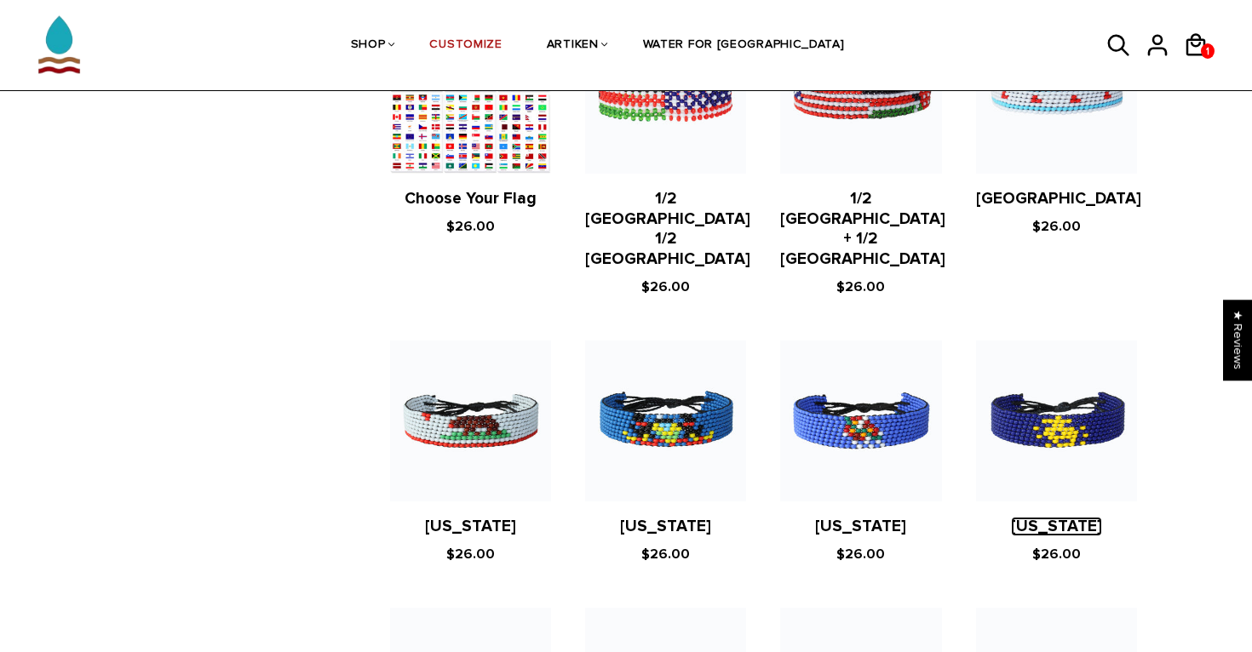
click at [1034, 517] on link "[US_STATE]" at bounding box center [1056, 527] width 91 height 20
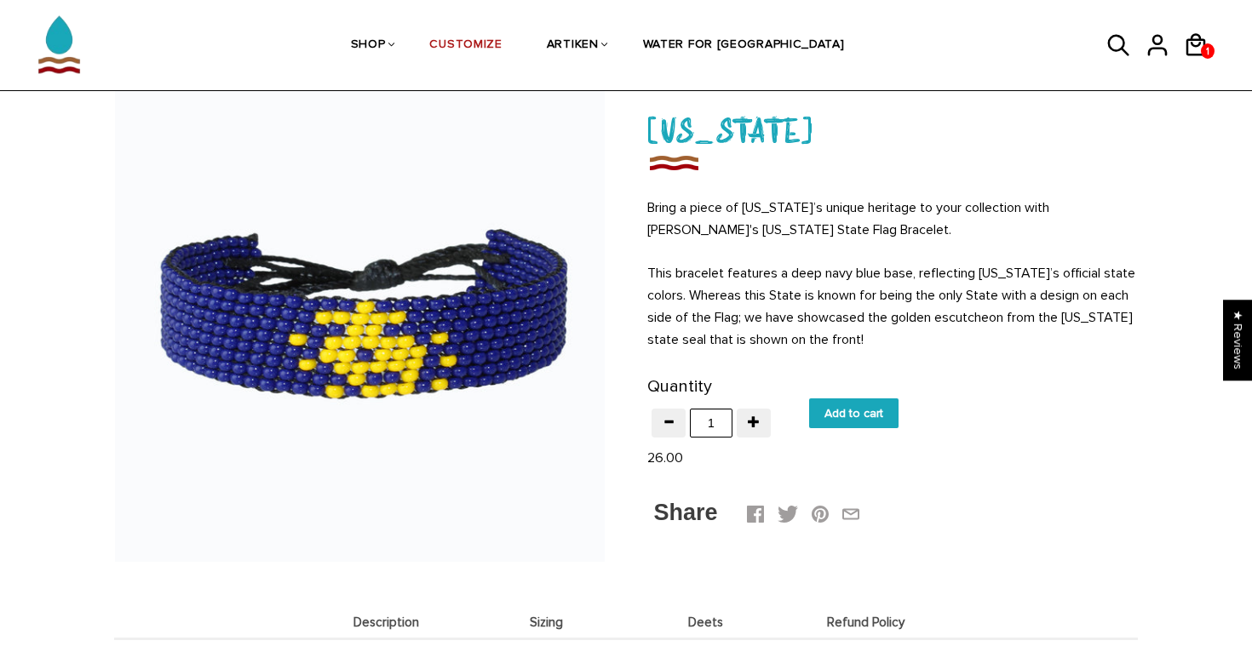
scroll to position [100, 0]
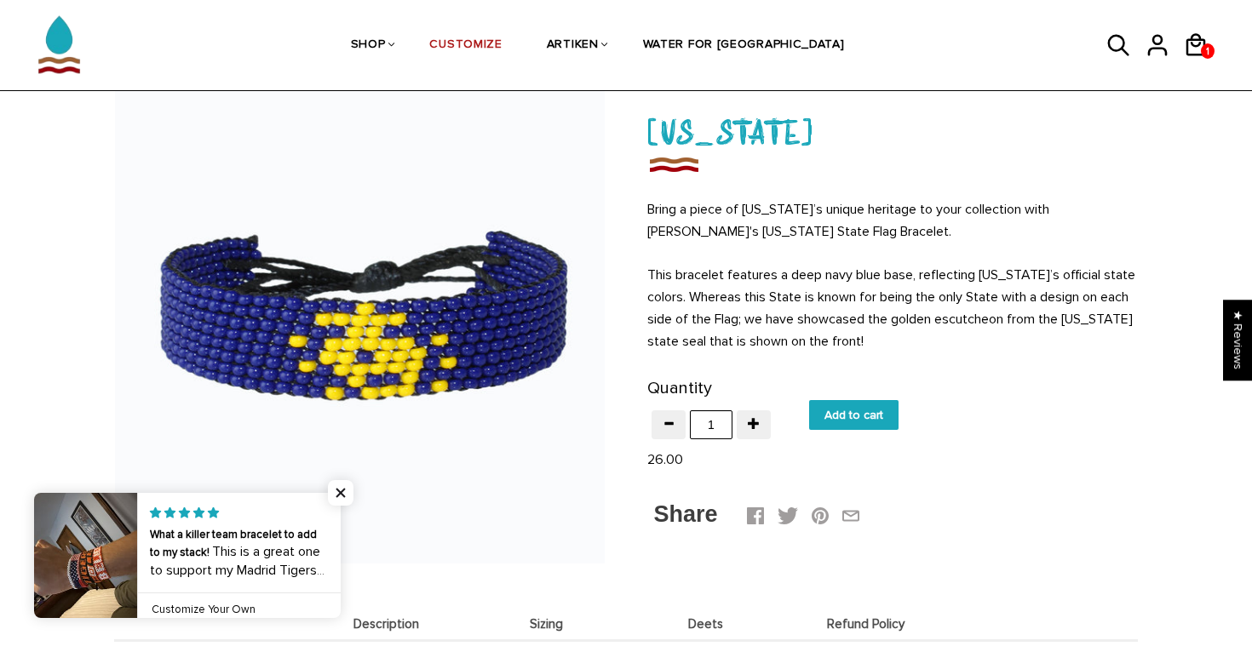
click at [341, 548] on link at bounding box center [341, 555] width 0 height 125
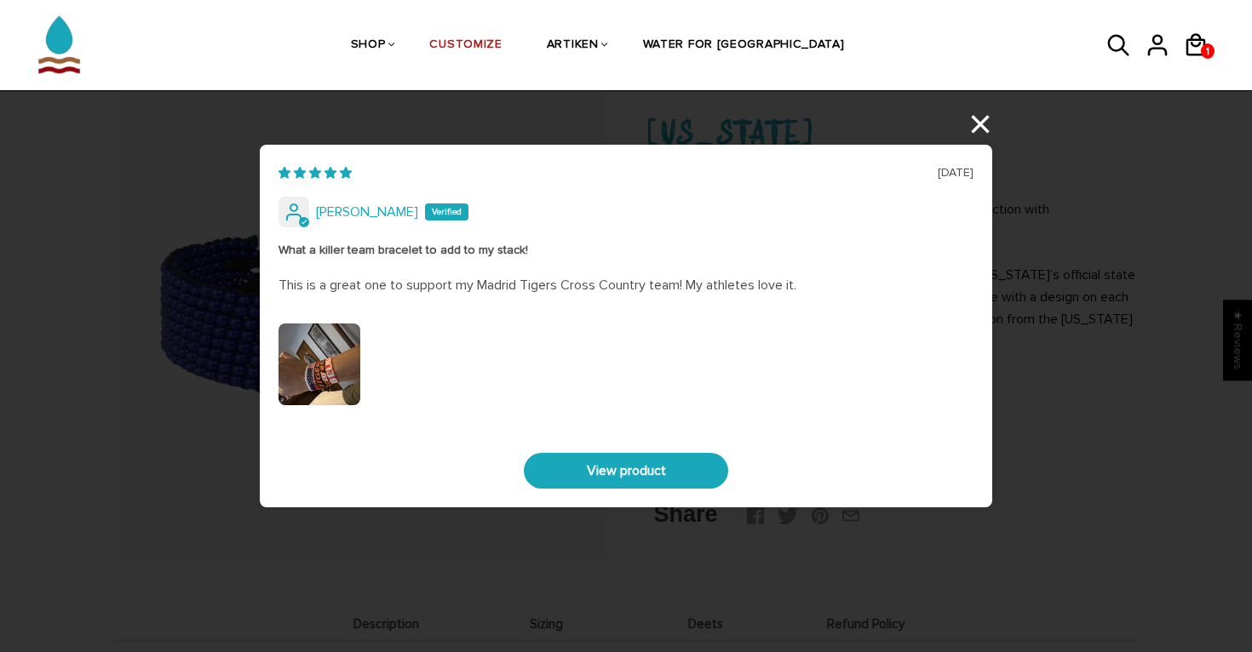
click at [984, 129] on div "08/31/2025 Phillip What a killer team bracelet to add to my stack! This is a gr…" at bounding box center [626, 326] width 1252 height 652
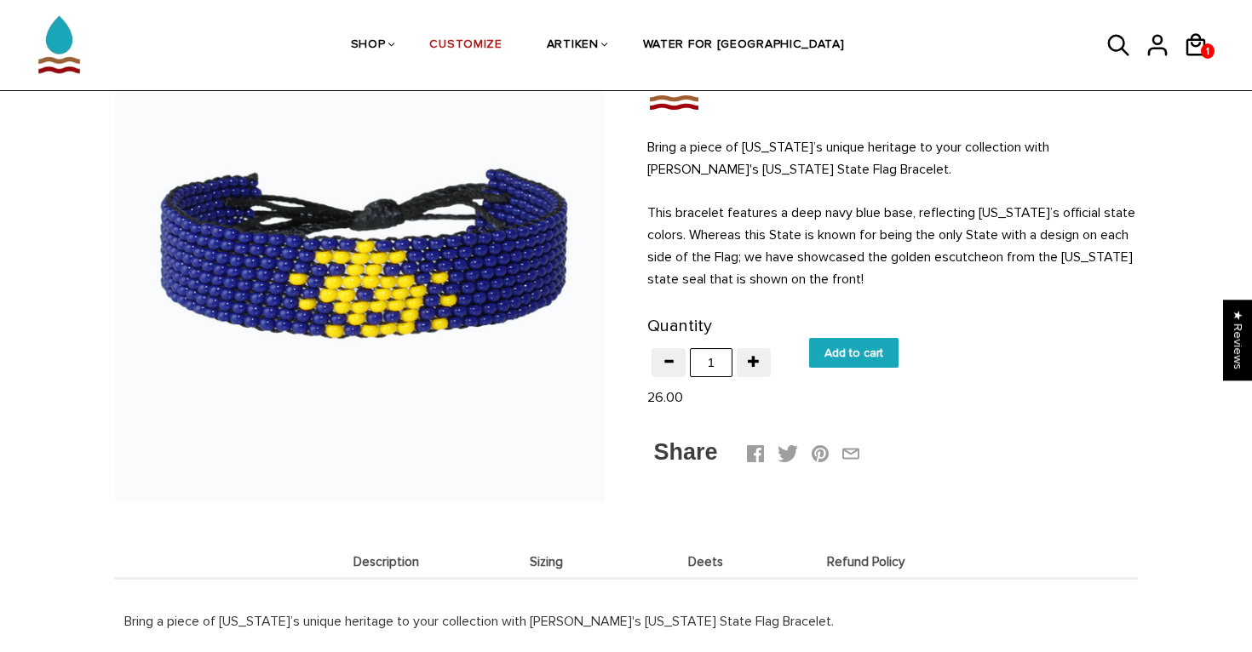
scroll to position [160, 0]
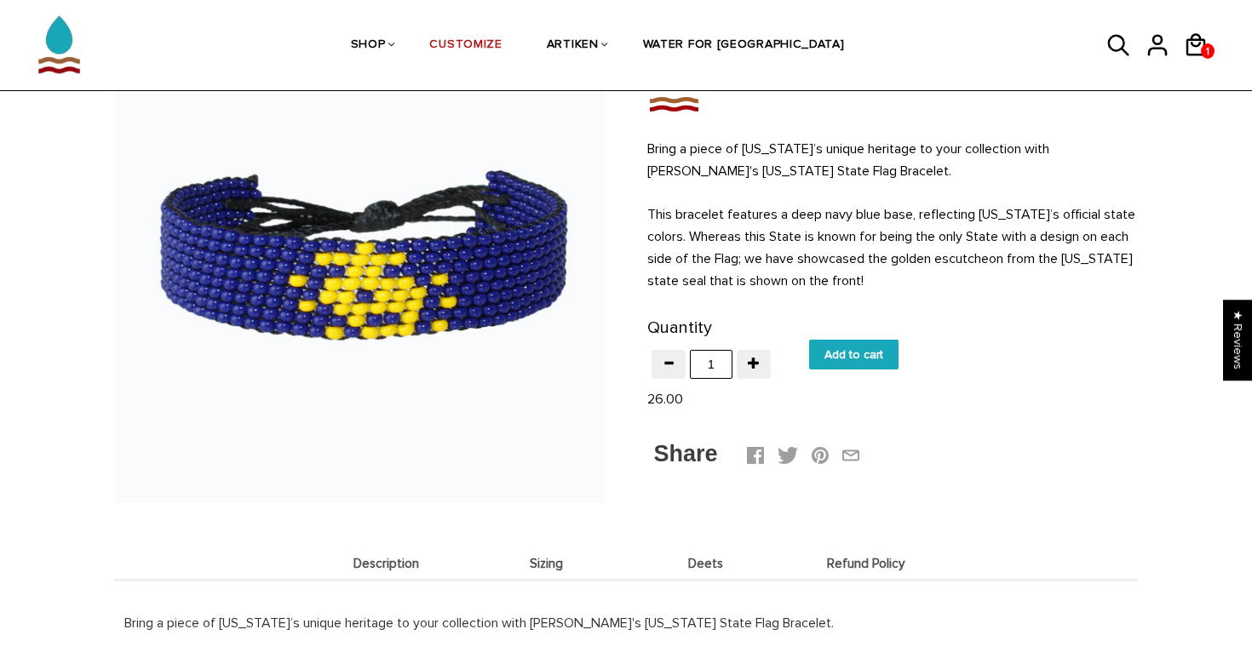
click at [530, 567] on span "Sizing" at bounding box center [547, 564] width 152 height 14
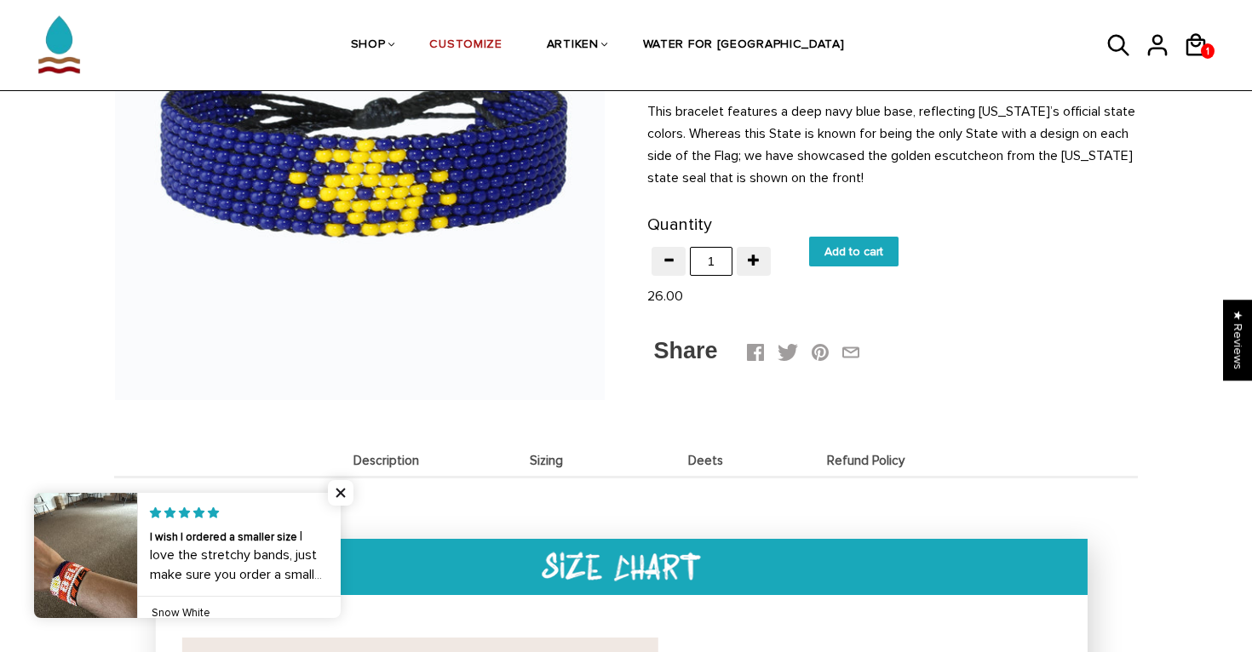
scroll to position [215, 0]
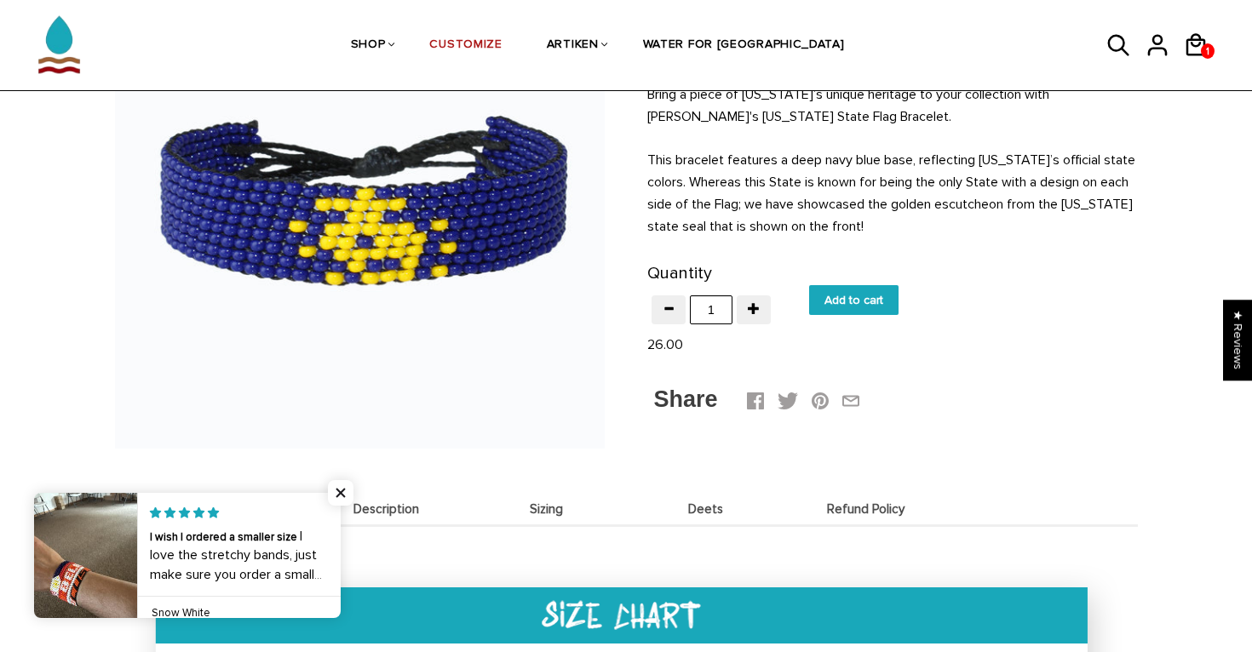
click at [341, 552] on link at bounding box center [341, 555] width 0 height 125
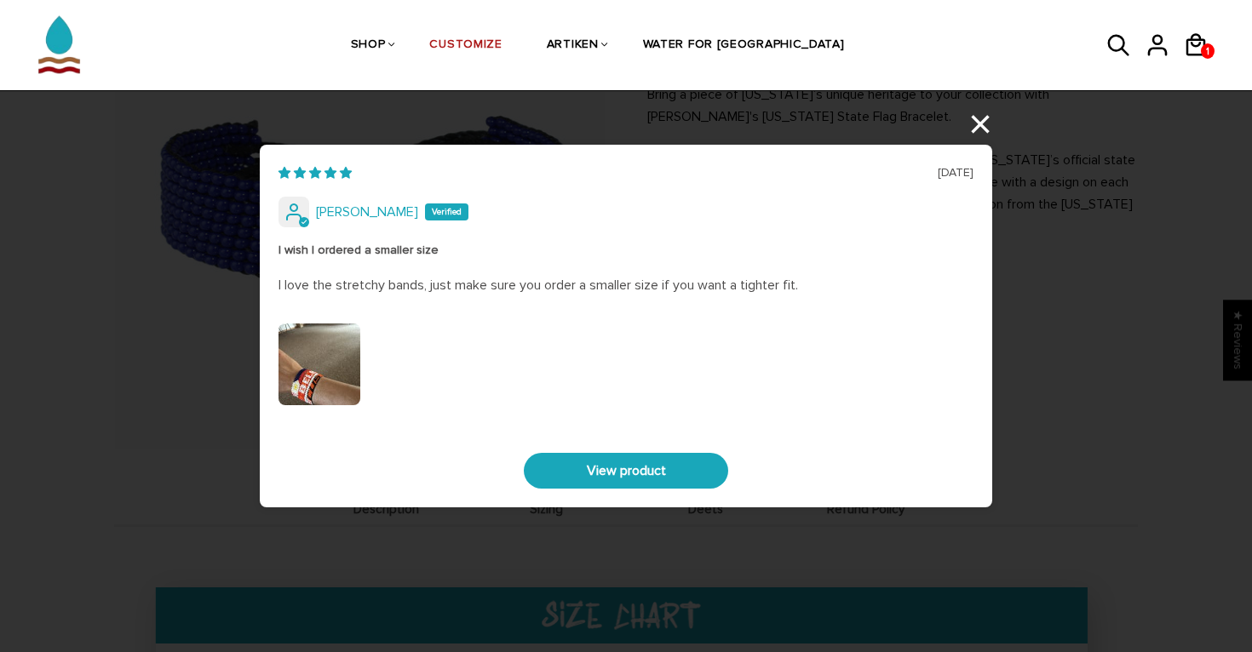
click at [982, 121] on div "07/09/2025 Phillip I wish I ordered a smaller size I love the stretchy bands, j…" at bounding box center [626, 326] width 1252 height 652
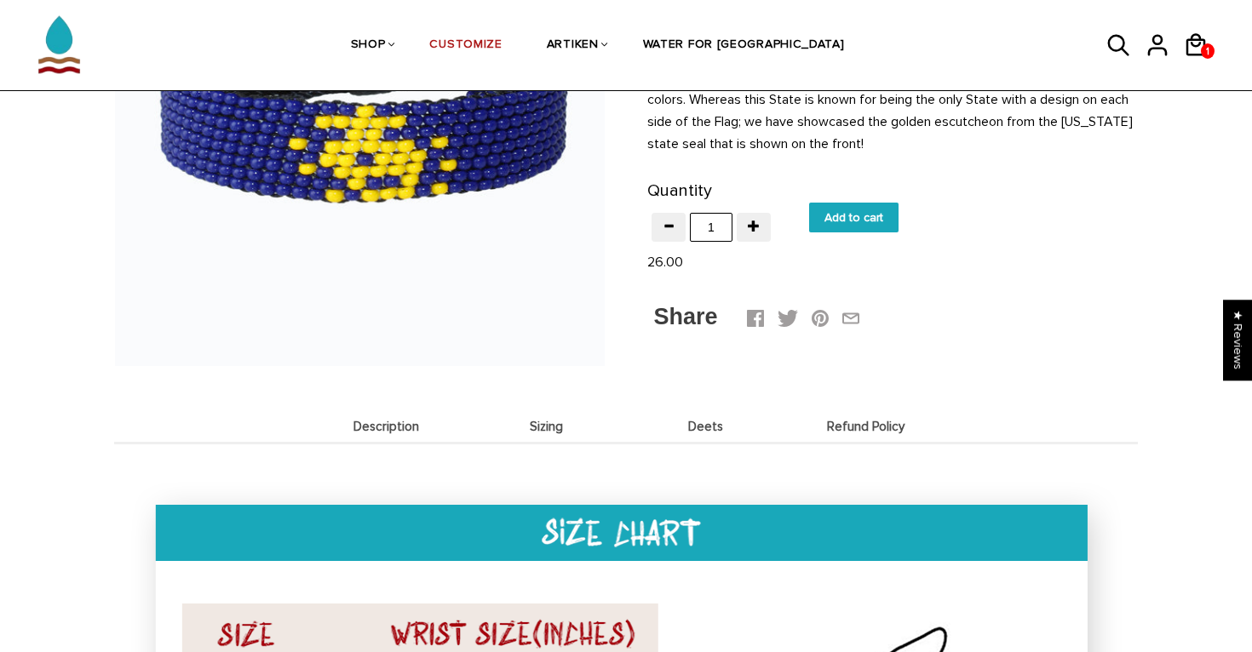
scroll to position [265, 0]
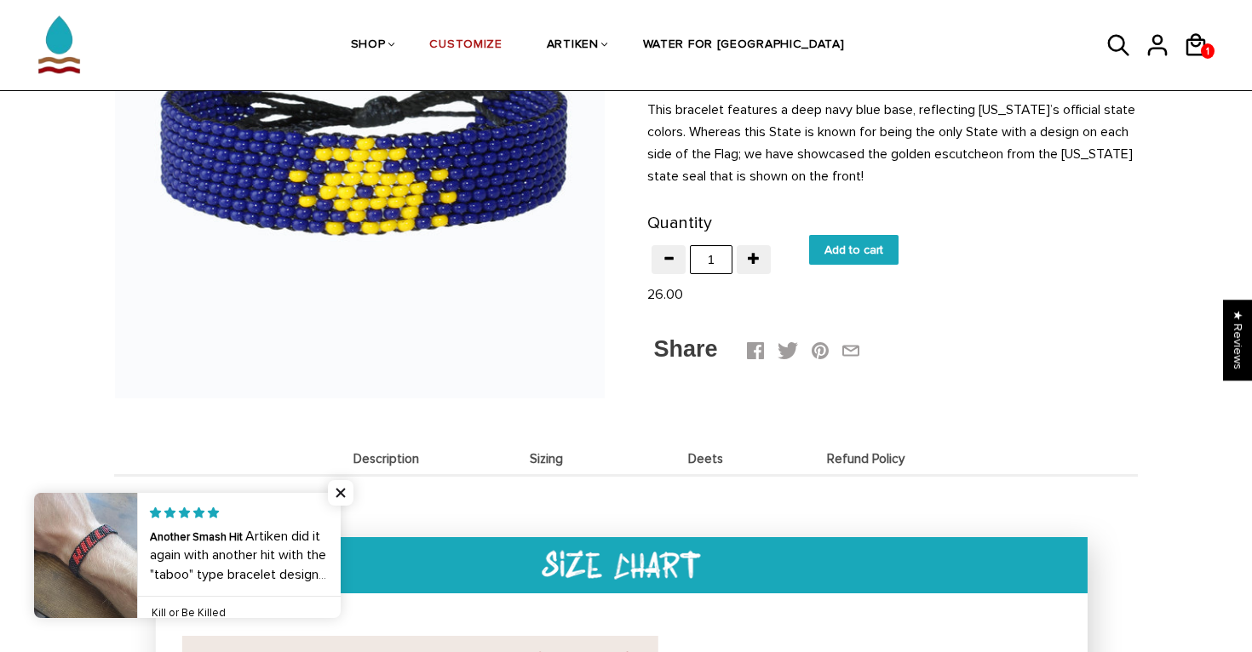
click at [341, 557] on link at bounding box center [341, 555] width 0 height 125
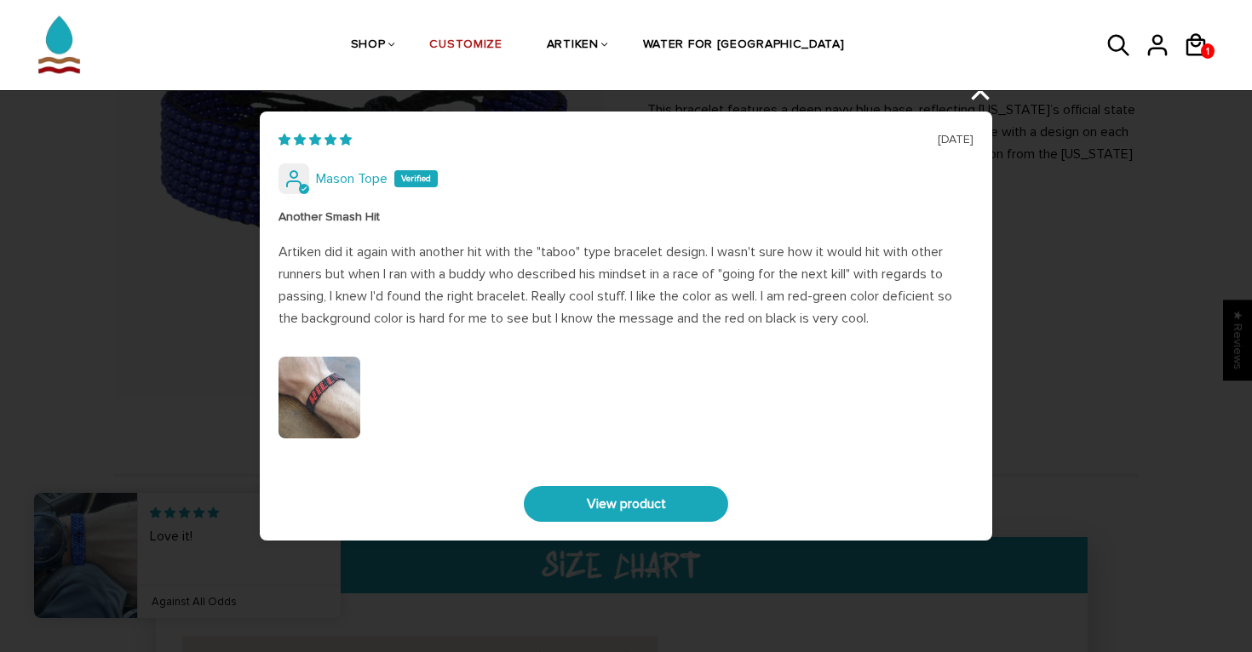
click at [973, 106] on div "06/26/2025 Mason Tope Another Smash Hit Artiken did it again with another hit w…" at bounding box center [626, 326] width 1252 height 652
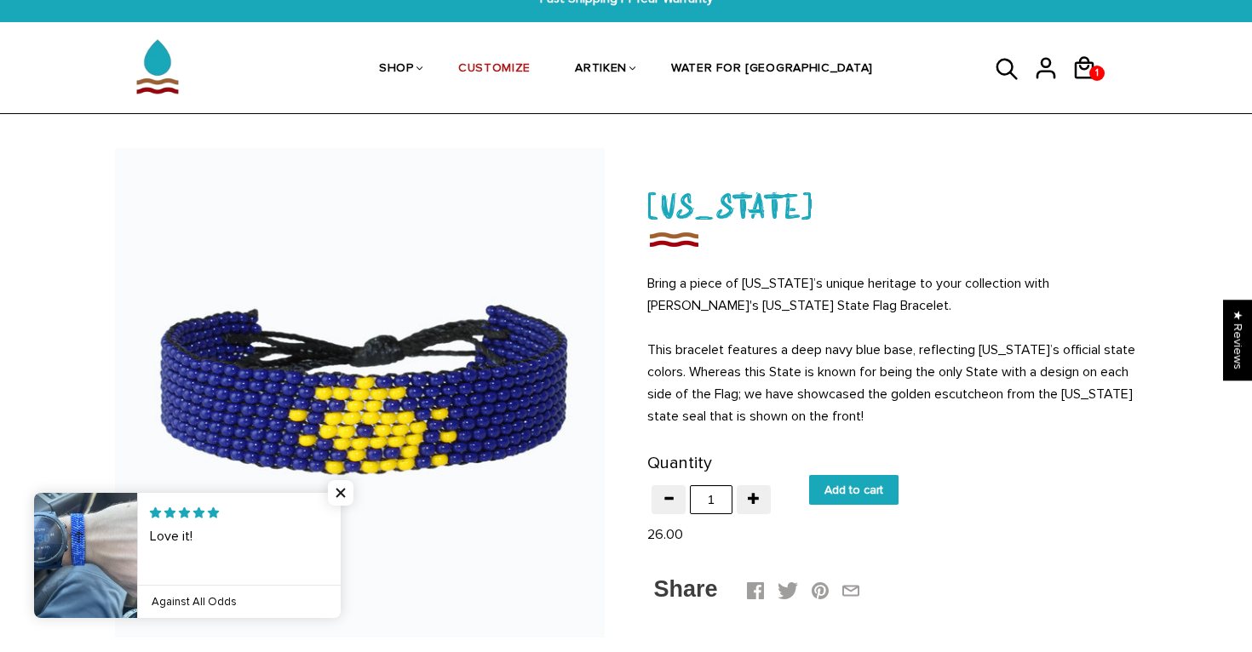
scroll to position [7, 0]
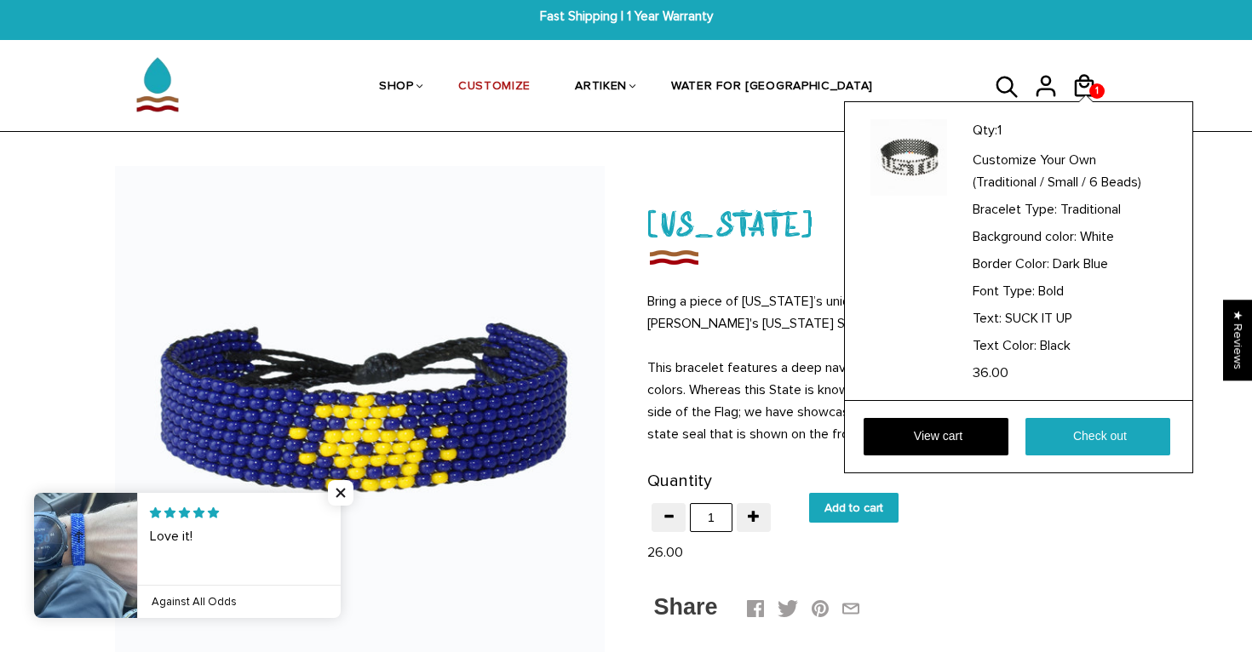
click at [1086, 101] on div "Qty: 1 Customize Your Own (Traditional / Small / 6 Beads) Bracelet Type: Tradit…" at bounding box center [1018, 287] width 349 height 372
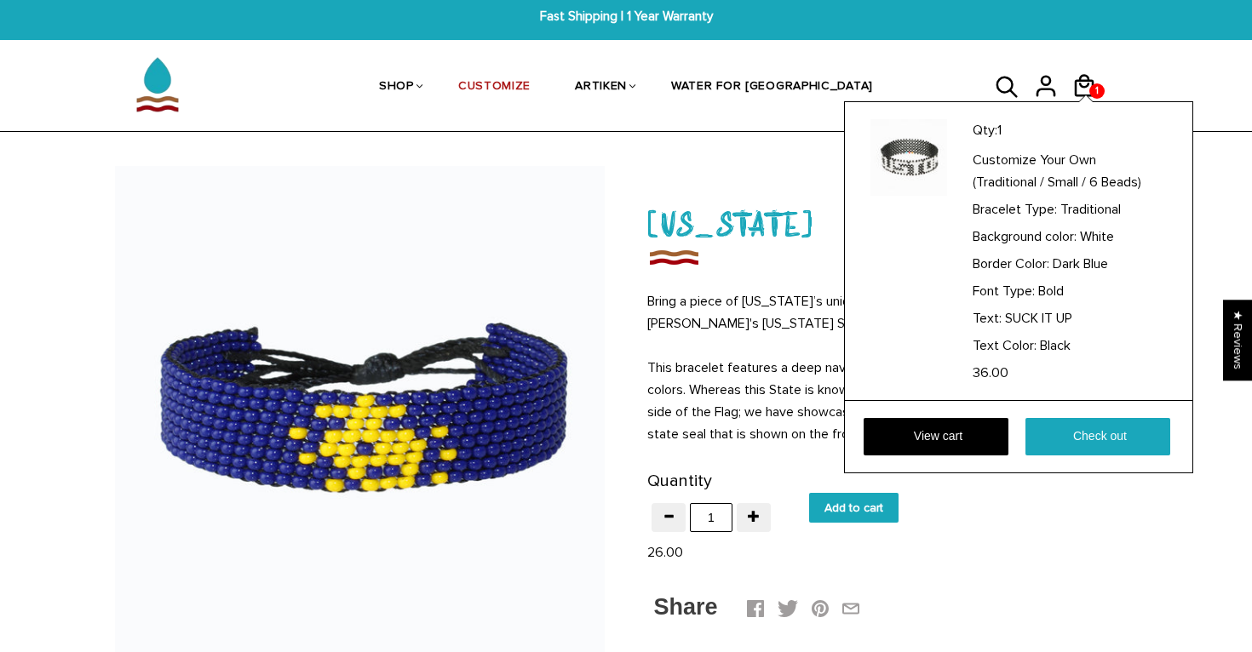
click at [1093, 101] on div "Qty: 1 Customize Your Own (Traditional / Small / 6 Beads) Bracelet Type: Tradit…" at bounding box center [1018, 287] width 349 height 372
click at [985, 445] on link "View cart" at bounding box center [935, 436] width 145 height 37
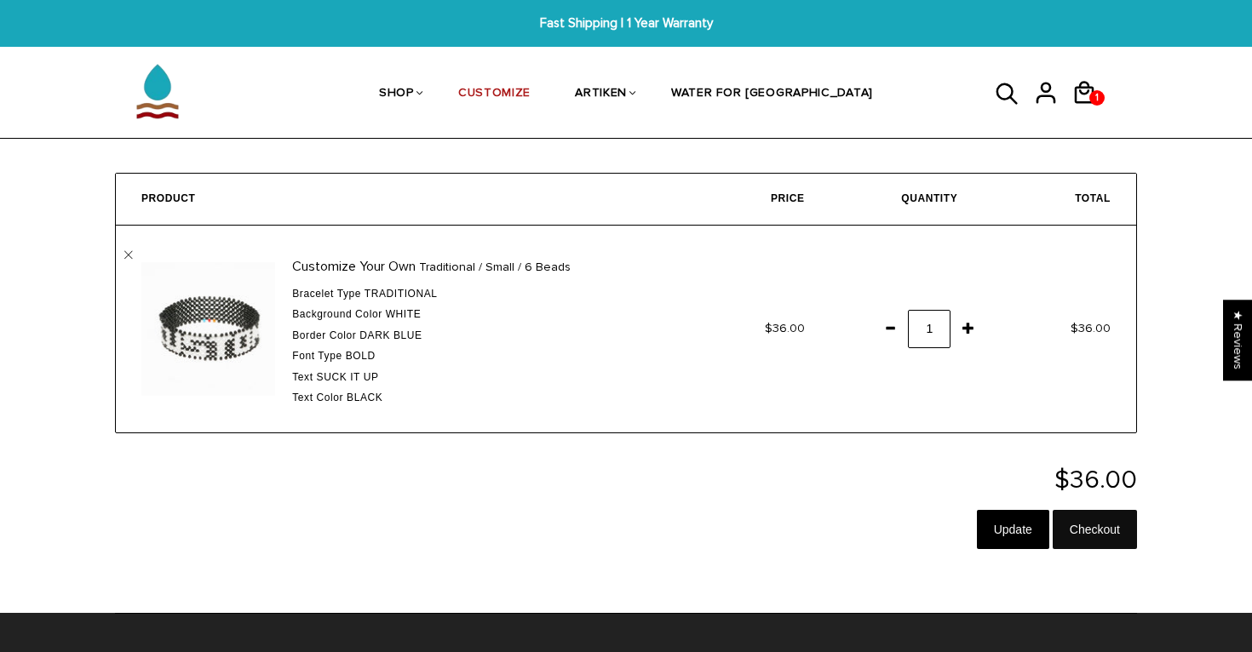
click at [1106, 537] on input "Checkout" at bounding box center [1095, 529] width 84 height 39
